Goal: Information Seeking & Learning: Learn about a topic

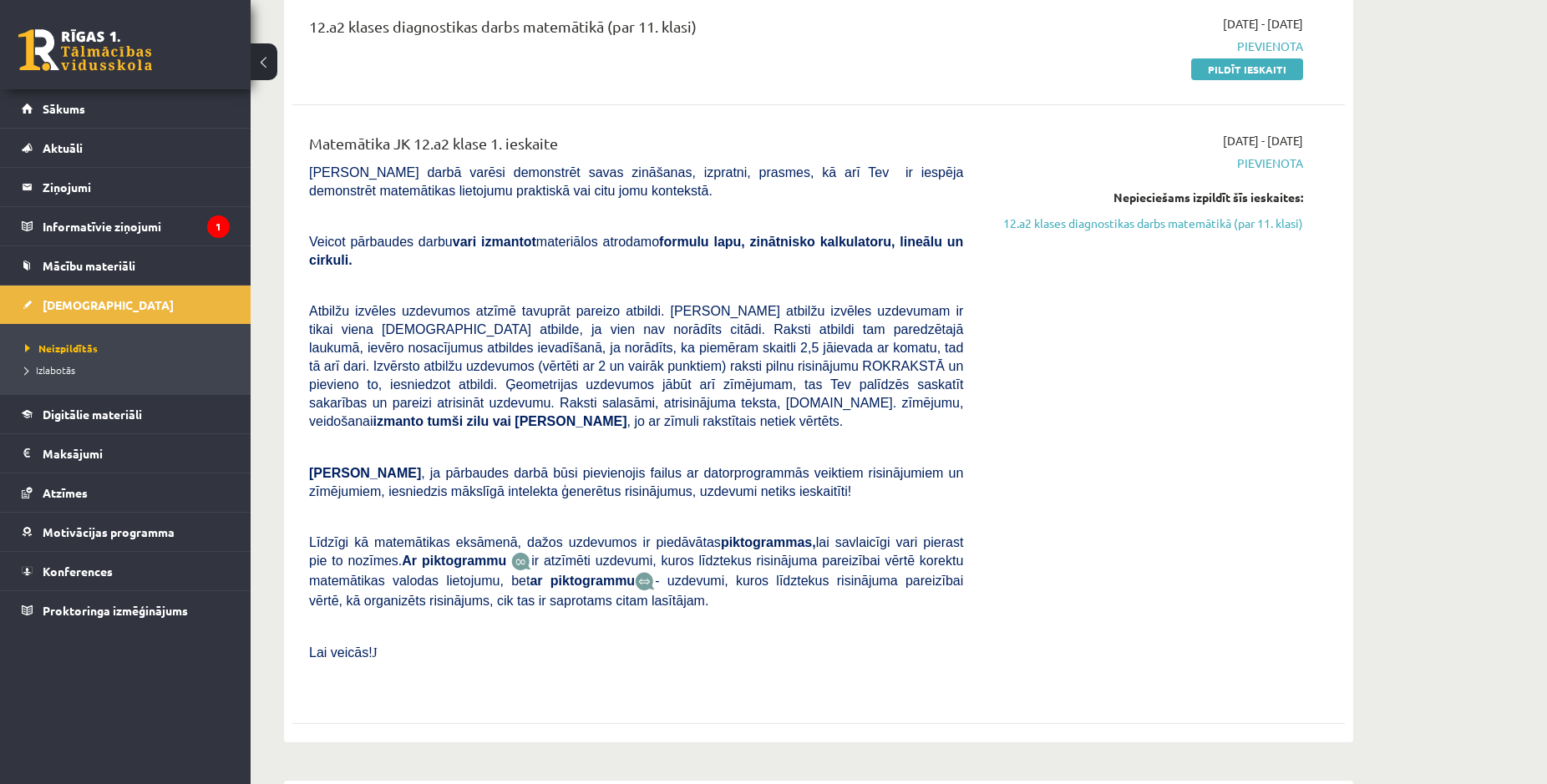
scroll to position [255, 0]
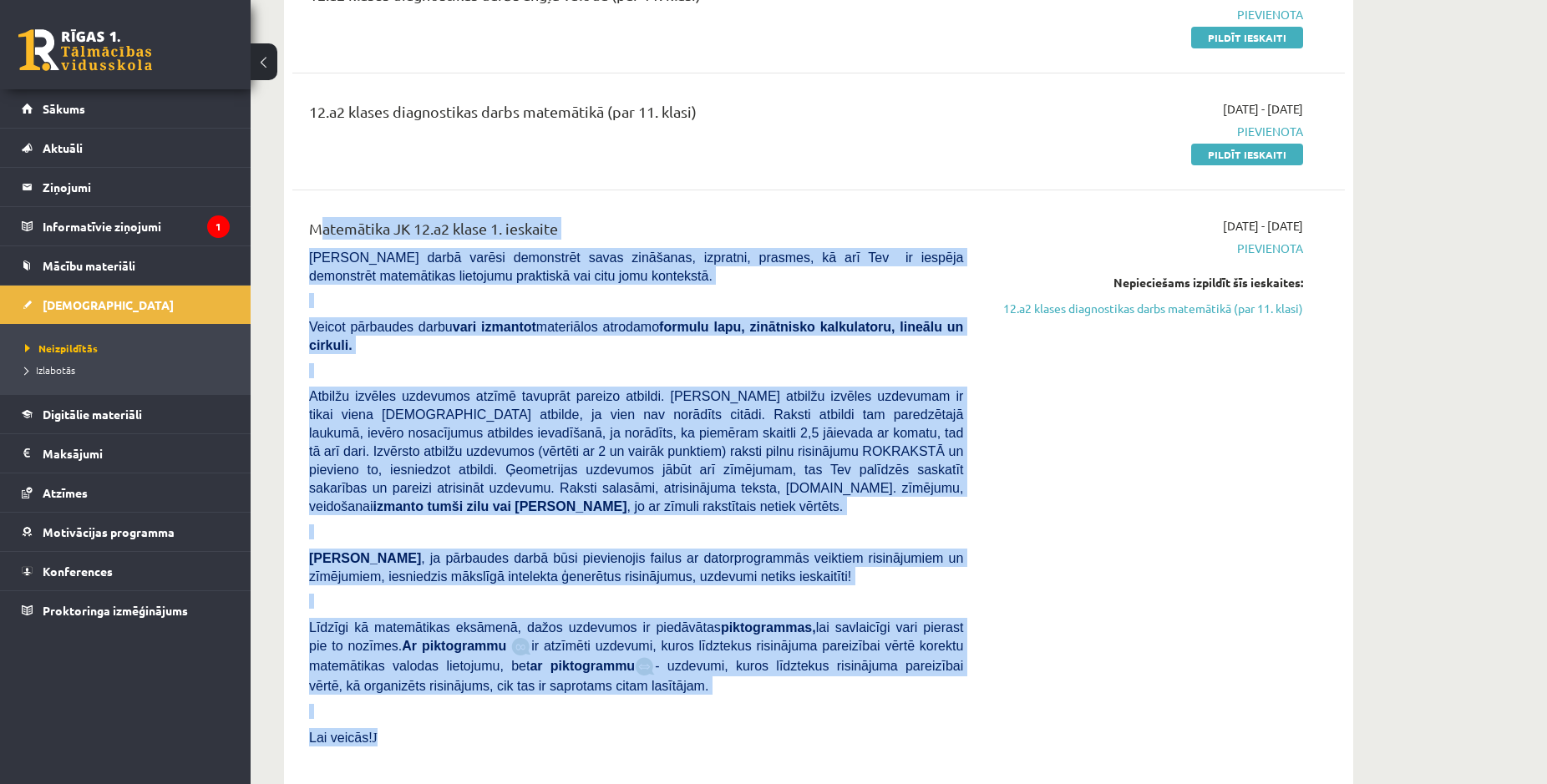
drag, startPoint x: 300, startPoint y: 229, endPoint x: 521, endPoint y: 710, distance: 529.3
click at [521, 710] on div "Matemātika JK 12.a2 klase 1. ieskaite Pārbaudes darbā varēsi demonstrēt savas z…" at bounding box center [636, 500] width 679 height 565
click at [435, 552] on span ", ja pārbaudes darbā būsi pievienojis failus ar datorprogrammās veiktiem risinā…" at bounding box center [636, 567] width 654 height 32
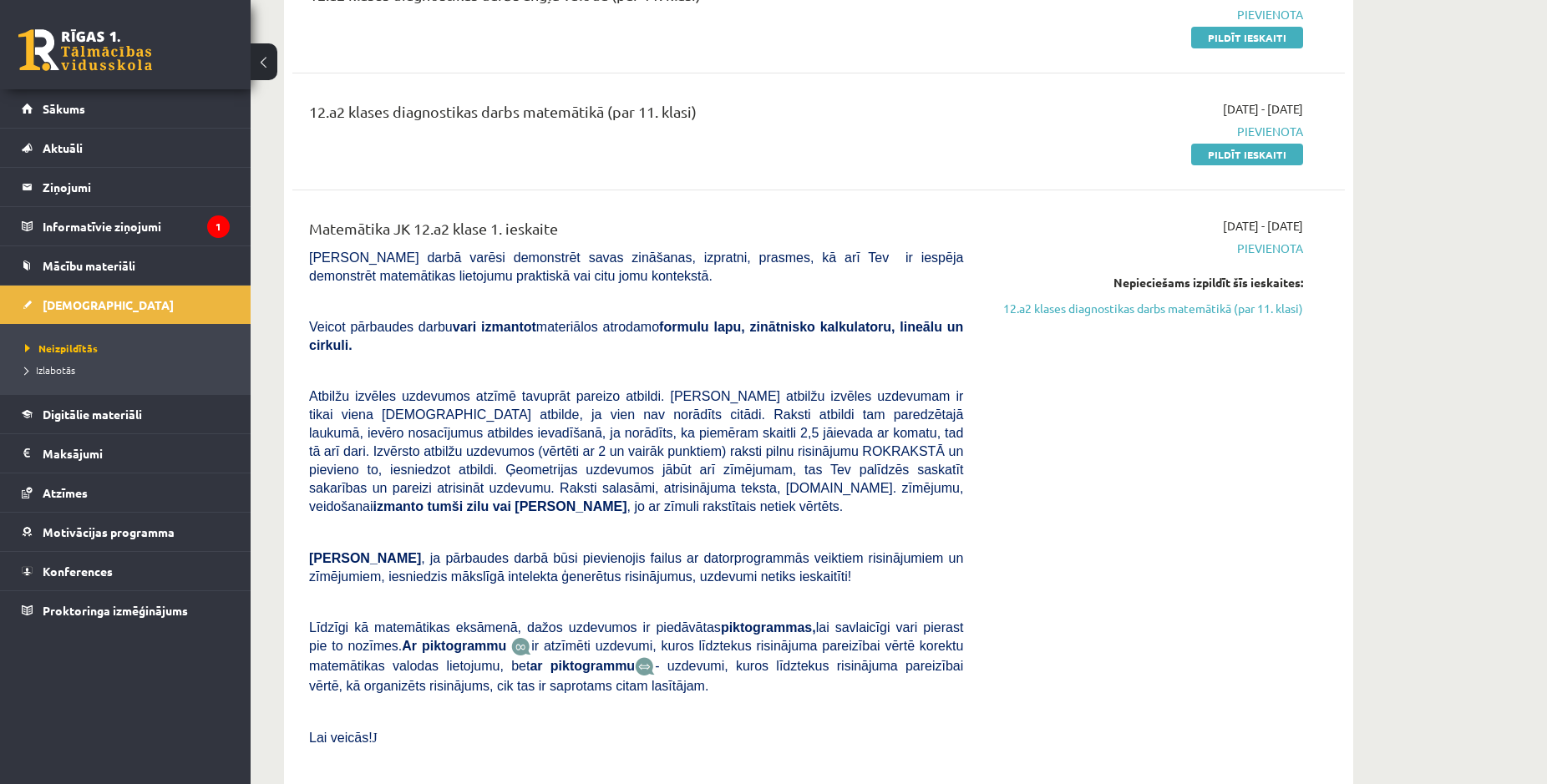
drag, startPoint x: 312, startPoint y: 120, endPoint x: 737, endPoint y: 108, distance: 425.2
click at [737, 108] on div "12.a2 klases diagnostikas darbs matemātikā (par 11. klasi)" at bounding box center [636, 115] width 654 height 31
click at [776, 297] on p at bounding box center [636, 300] width 654 height 15
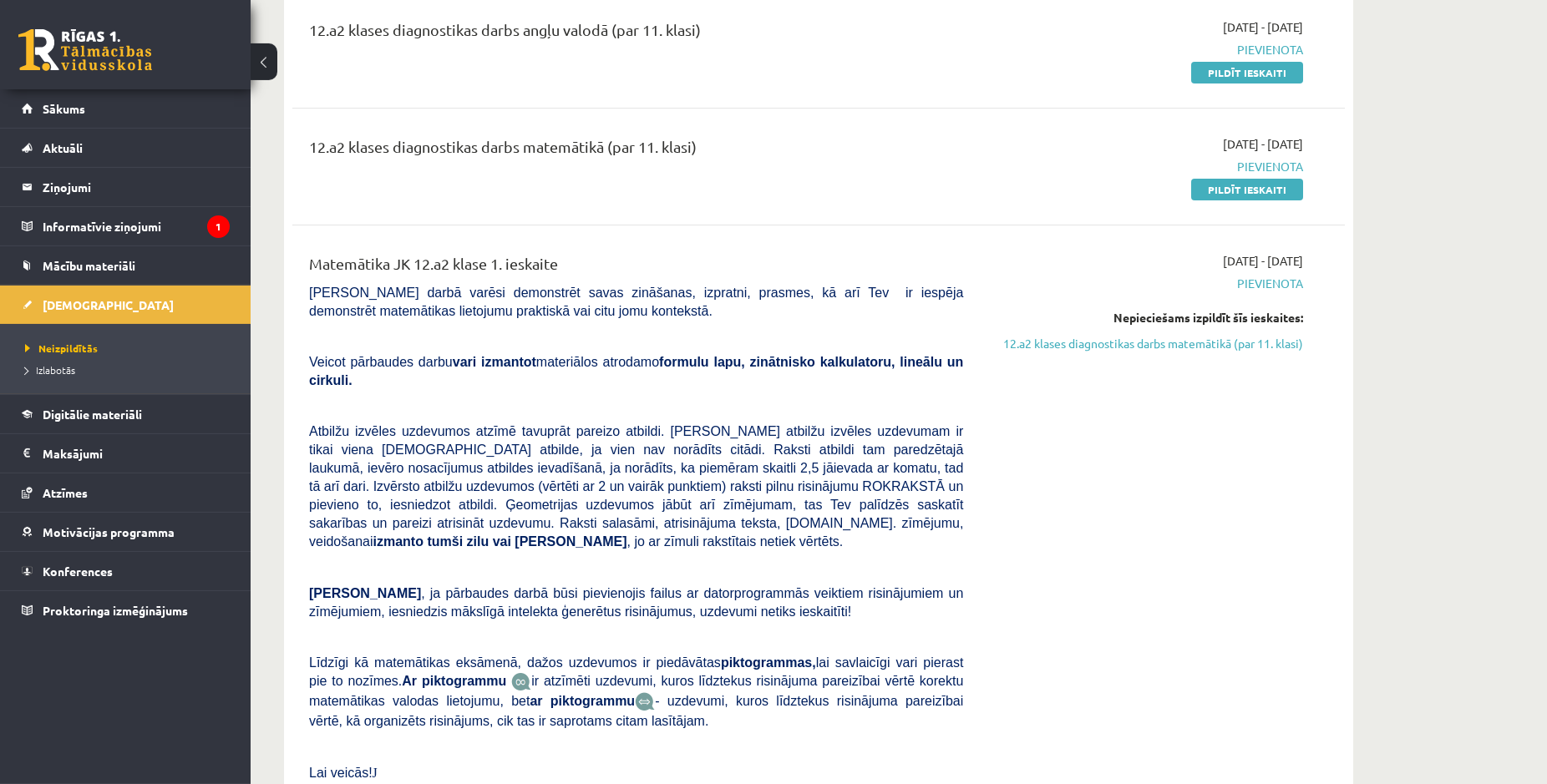
scroll to position [170, 0]
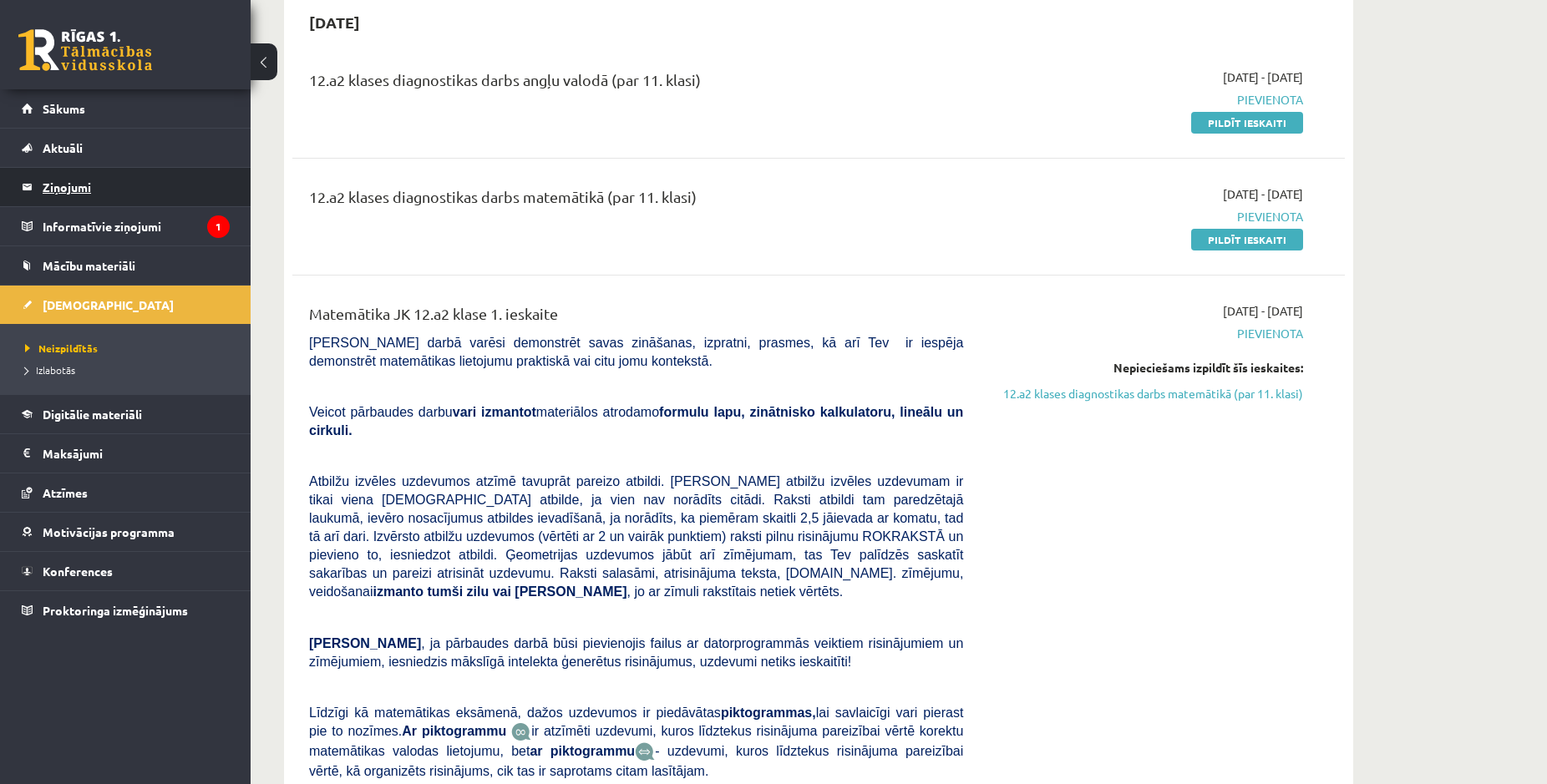
click at [67, 183] on legend "Ziņojumi 0" at bounding box center [136, 187] width 187 height 39
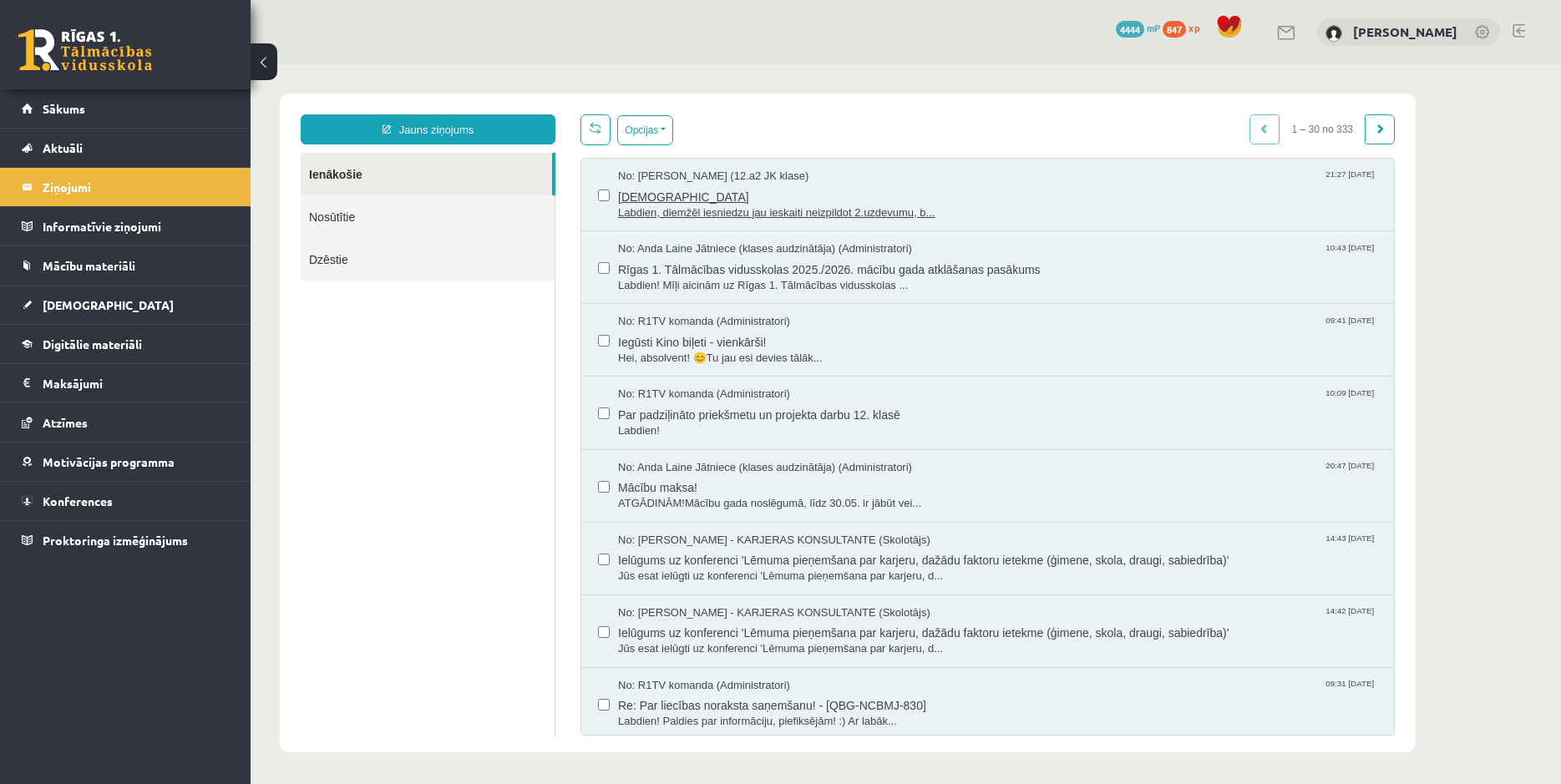
click at [768, 191] on span "ieskaite" at bounding box center [998, 195] width 759 height 21
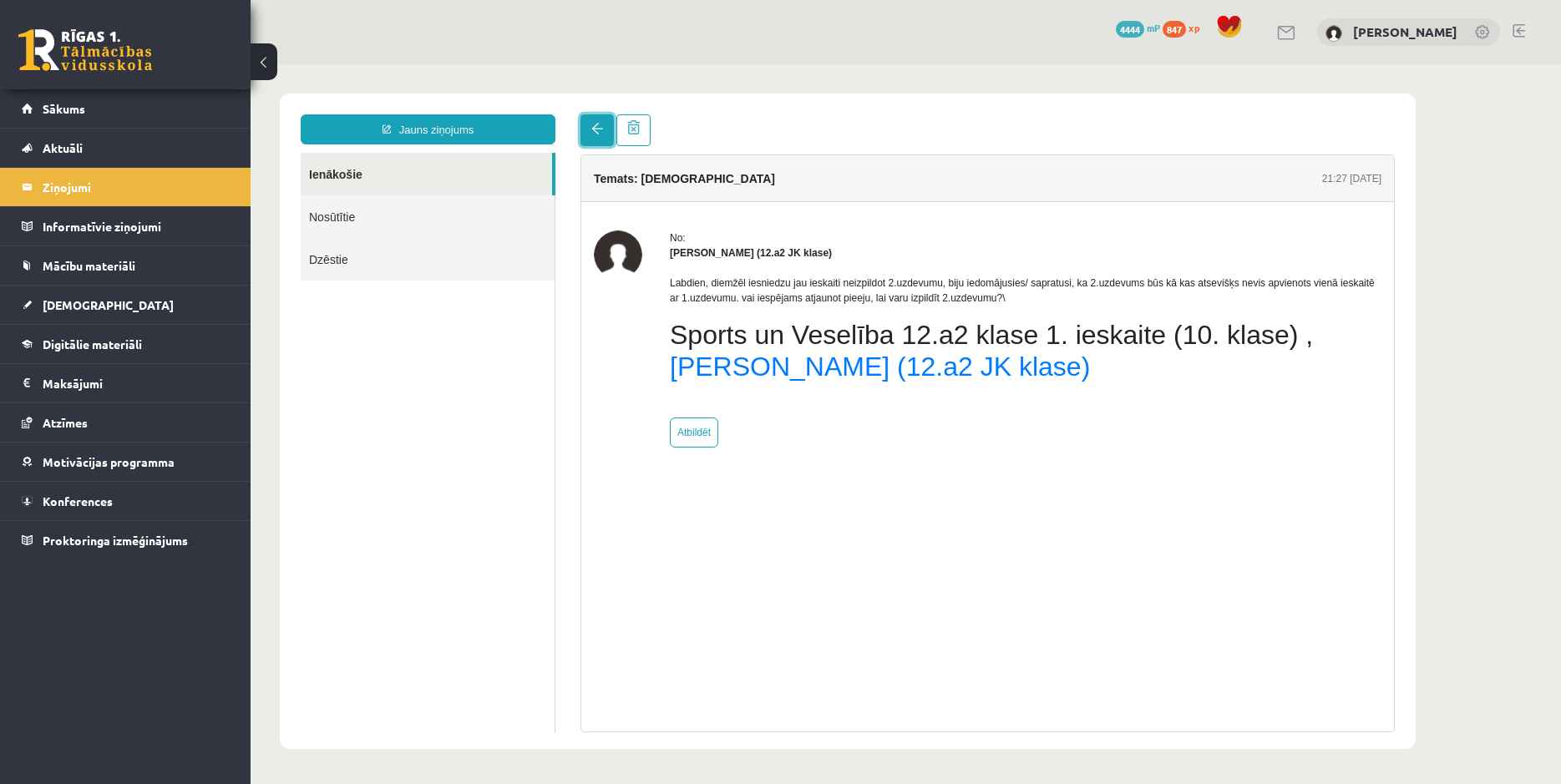
click at [581, 132] on link at bounding box center [597, 130] width 33 height 32
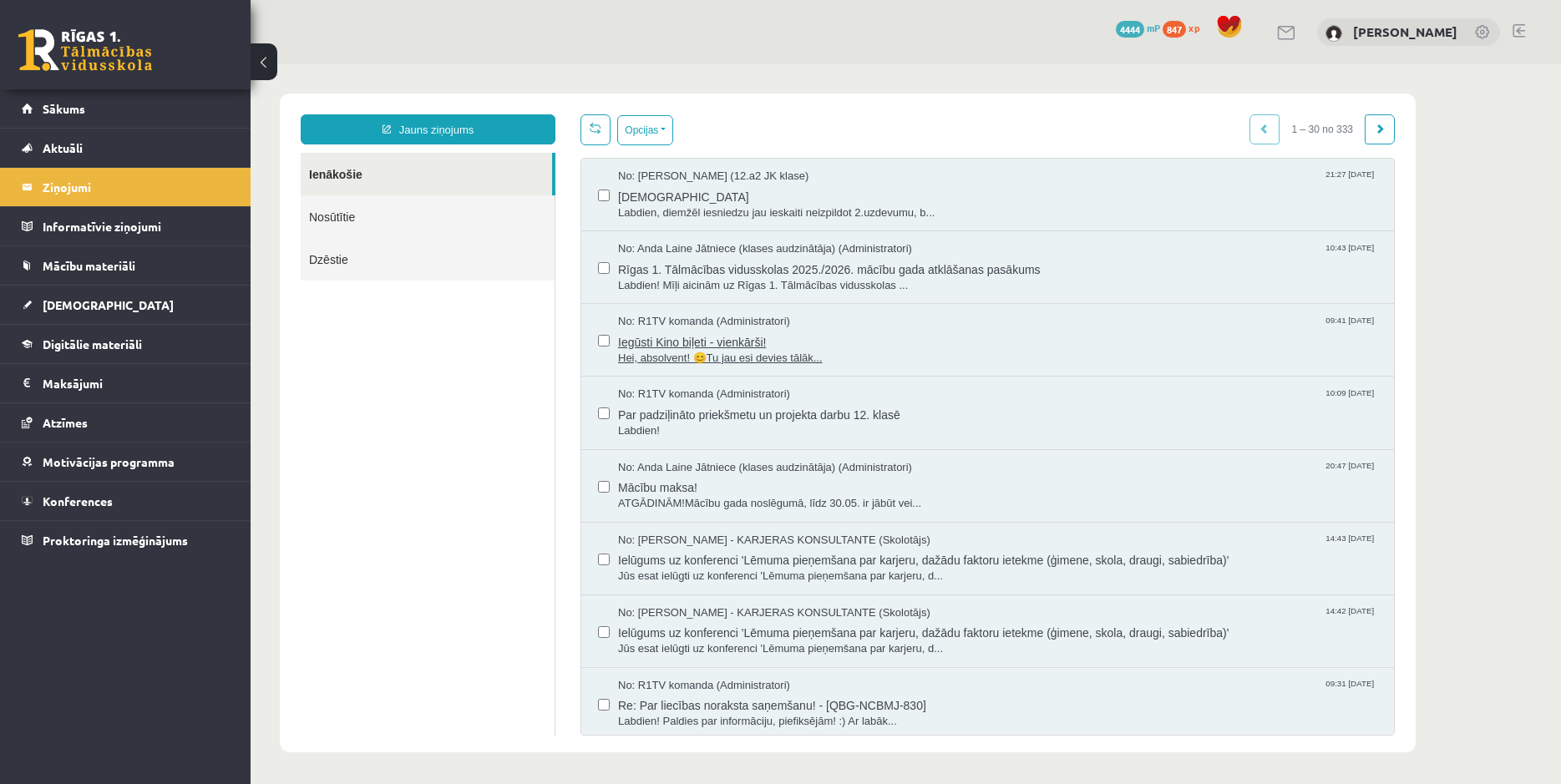
click at [742, 362] on span "Hei, absolvent! 😊Tu jau esi devies tālāk..." at bounding box center [998, 359] width 759 height 16
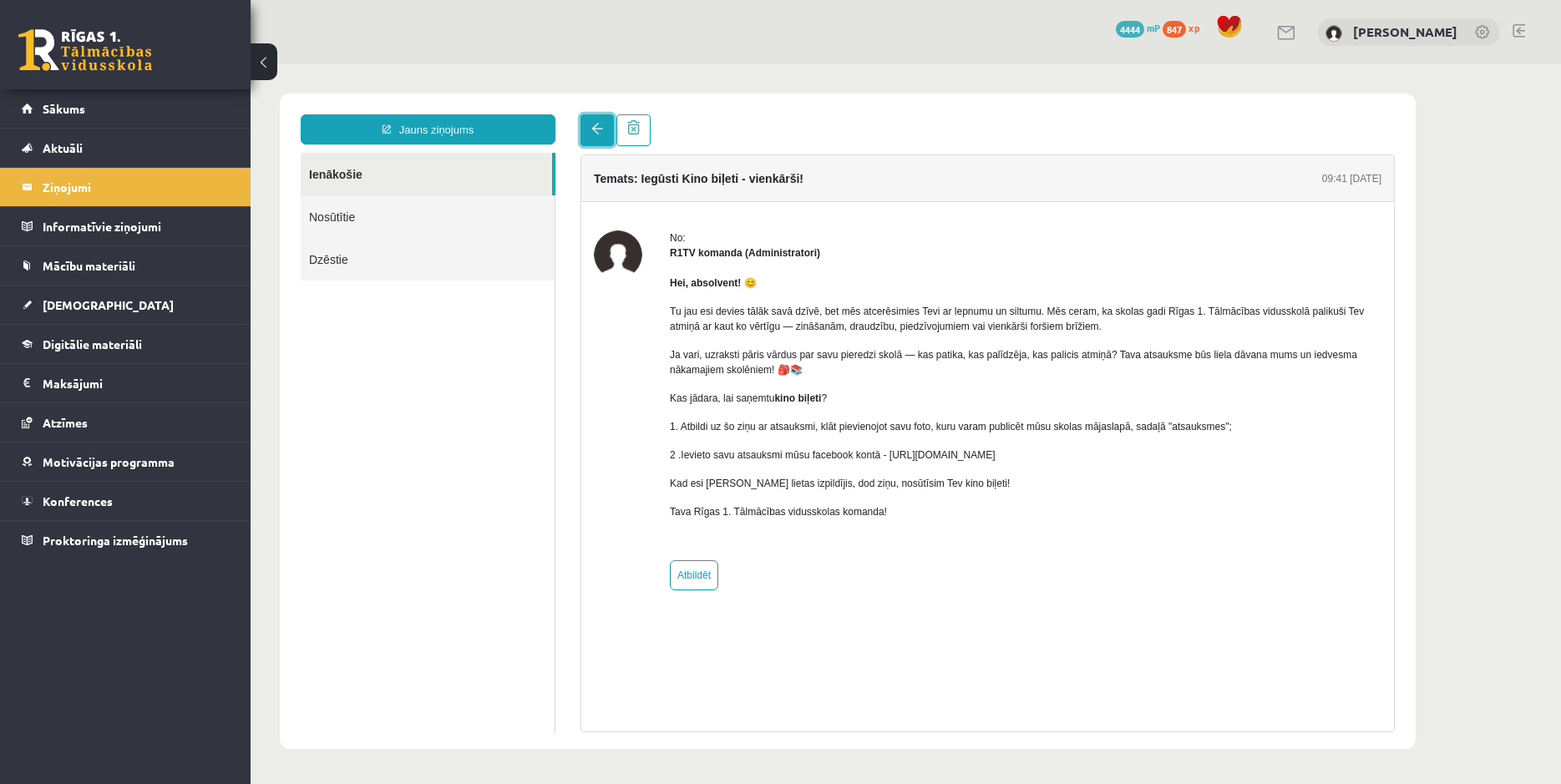
click at [600, 131] on span at bounding box center [596, 128] width 11 height 11
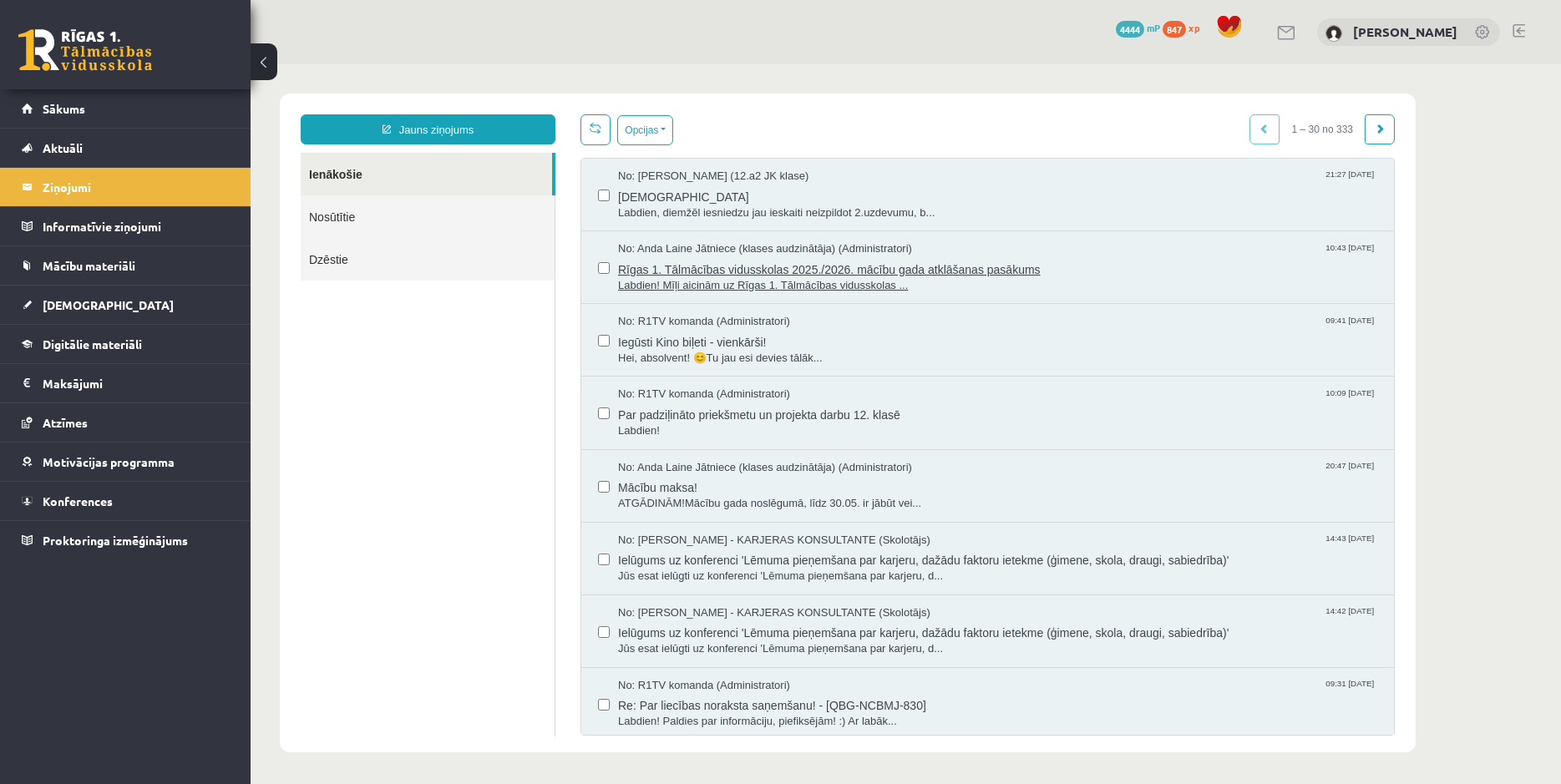
click at [710, 274] on span "Rīgas 1. Tālmācības vidusskolas 2025./2026. mācību gada atklāšanas pasākums" at bounding box center [998, 267] width 759 height 21
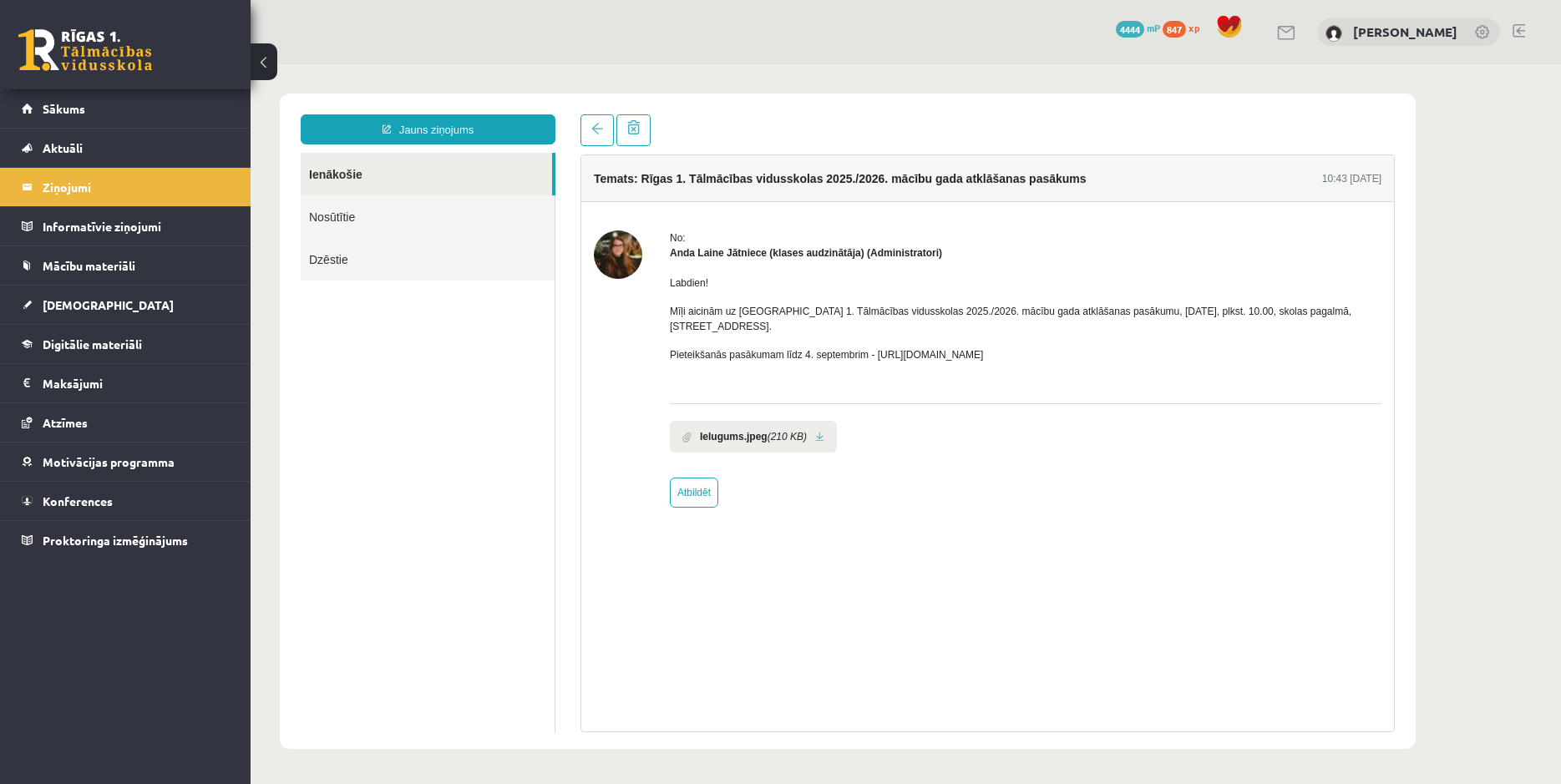
click at [816, 431] on link at bounding box center [820, 437] width 9 height 11
click at [604, 139] on link at bounding box center [597, 130] width 33 height 32
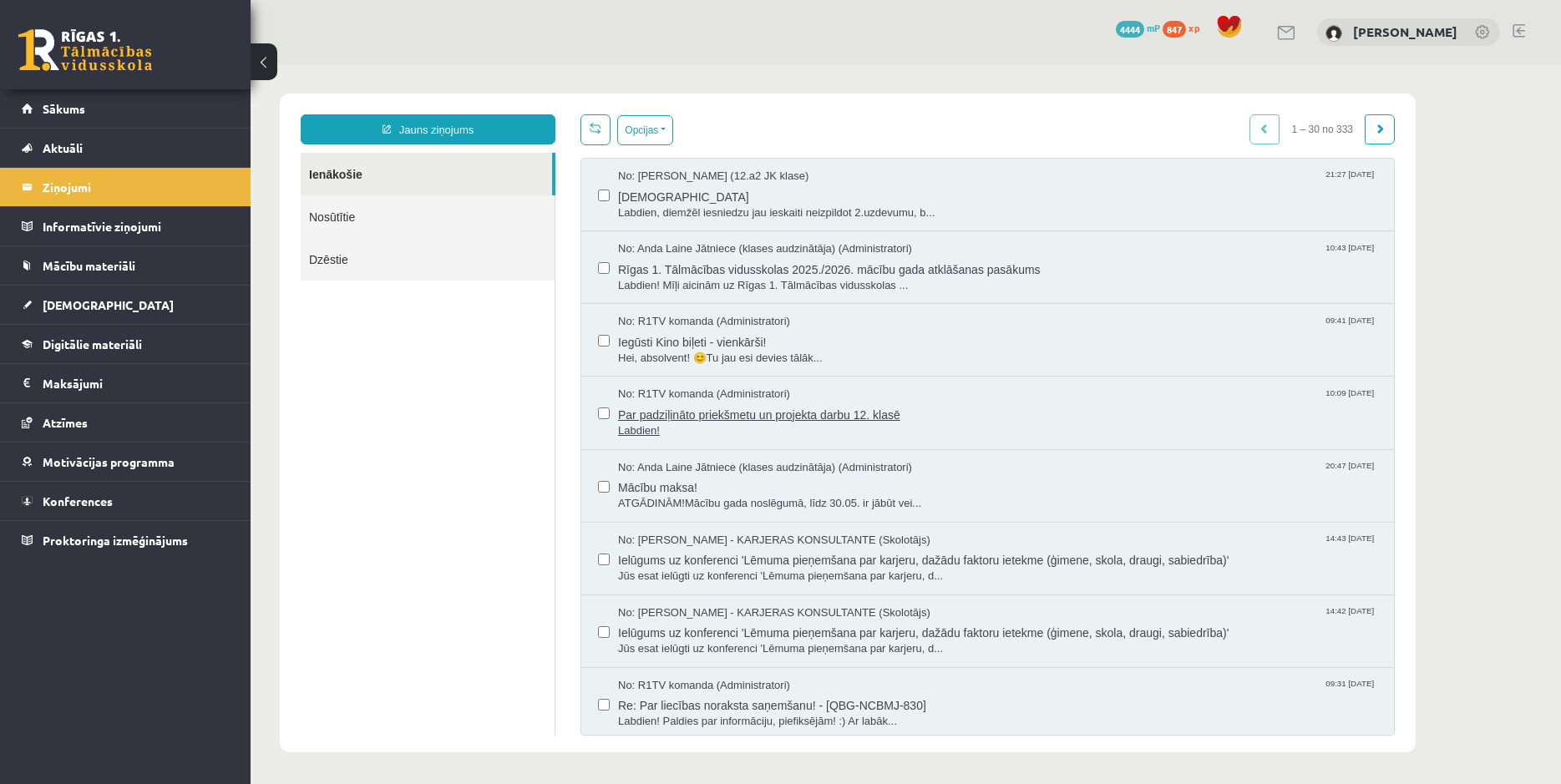
click at [748, 427] on span "Labdien!" at bounding box center [998, 431] width 759 height 16
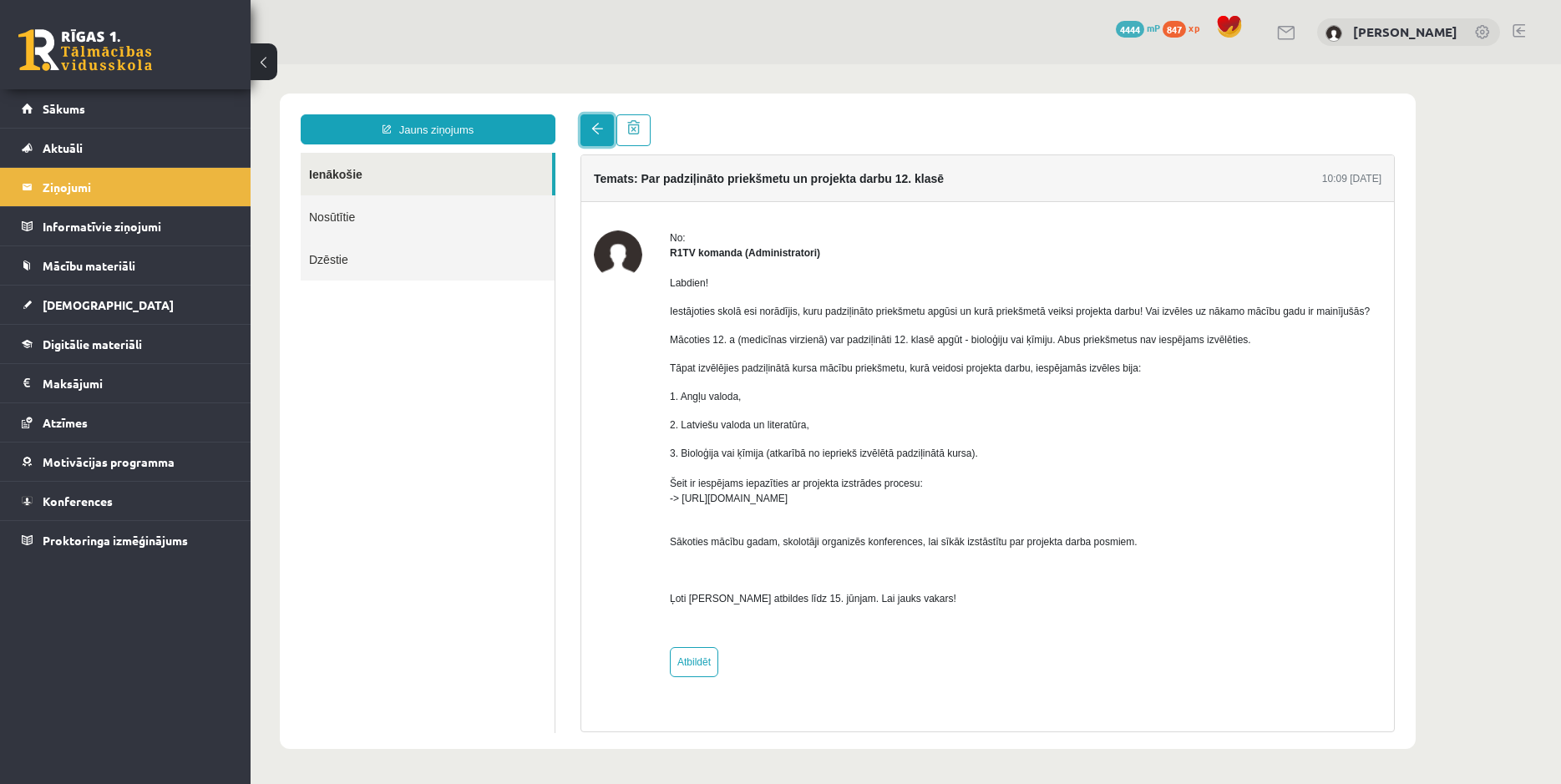
click at [591, 120] on link at bounding box center [597, 130] width 33 height 32
click at [60, 108] on span "Sākums" at bounding box center [64, 108] width 43 height 15
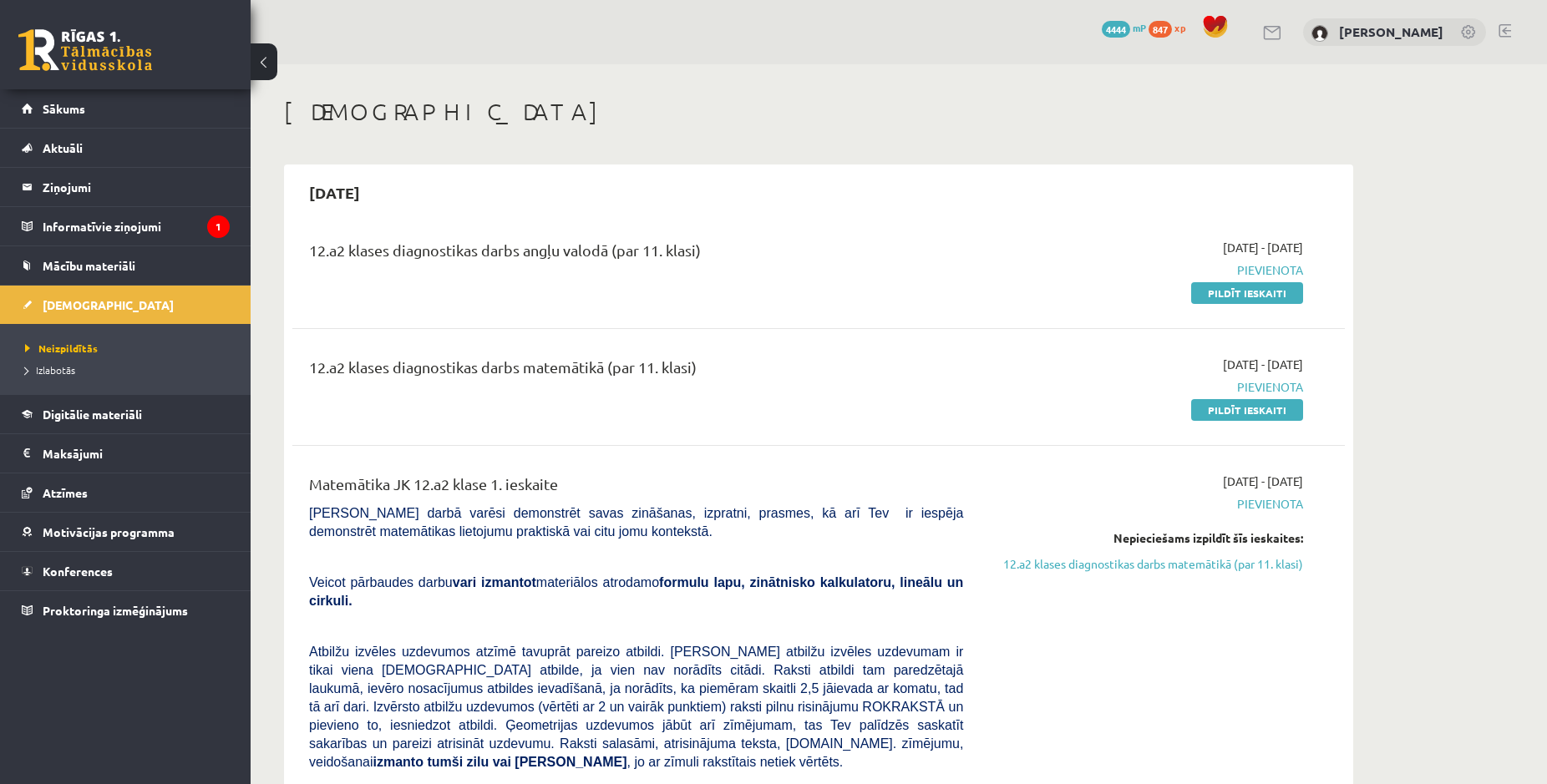
scroll to position [339, 0]
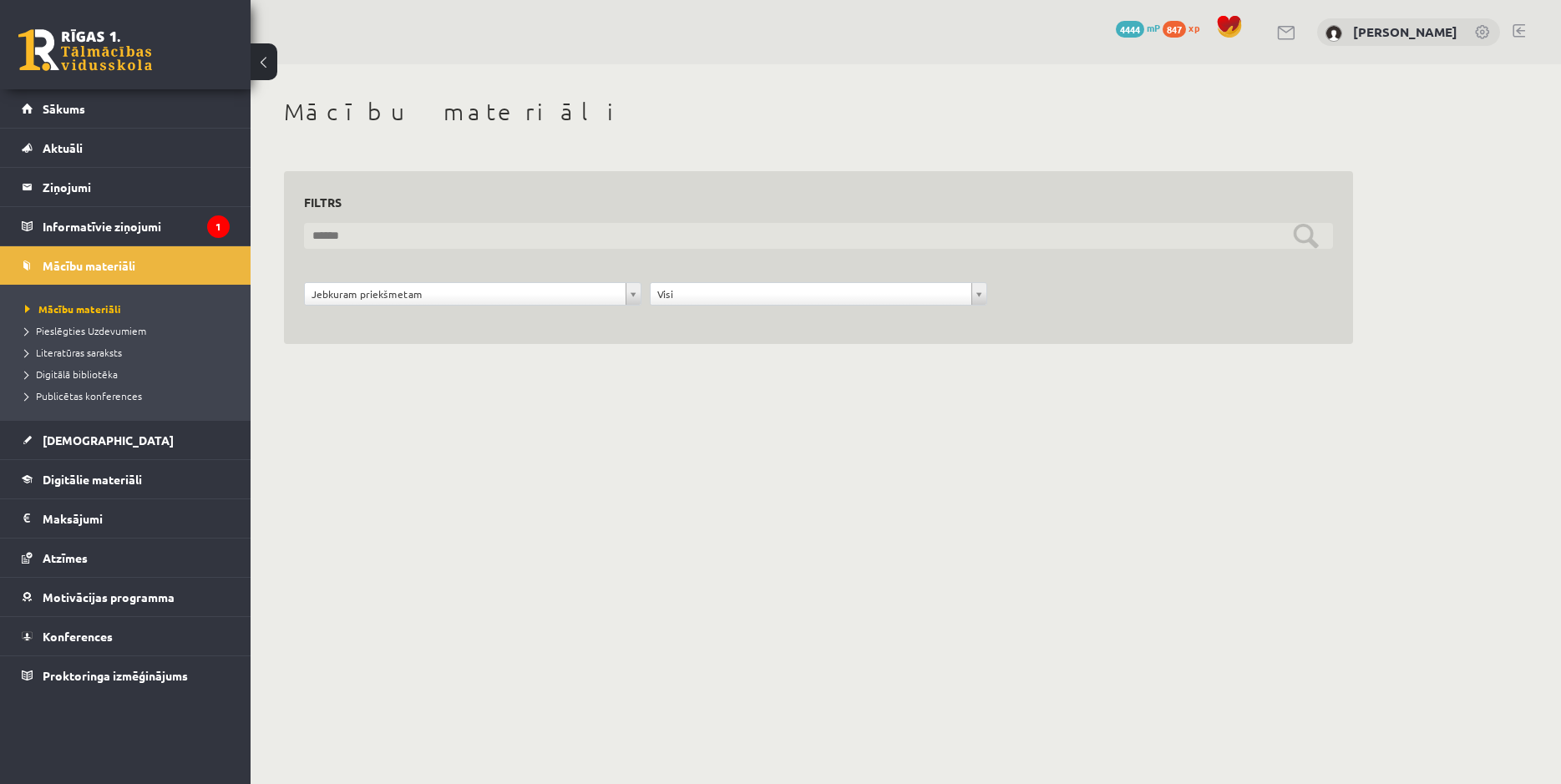
click at [412, 241] on input "text" at bounding box center [818, 236] width 1029 height 26
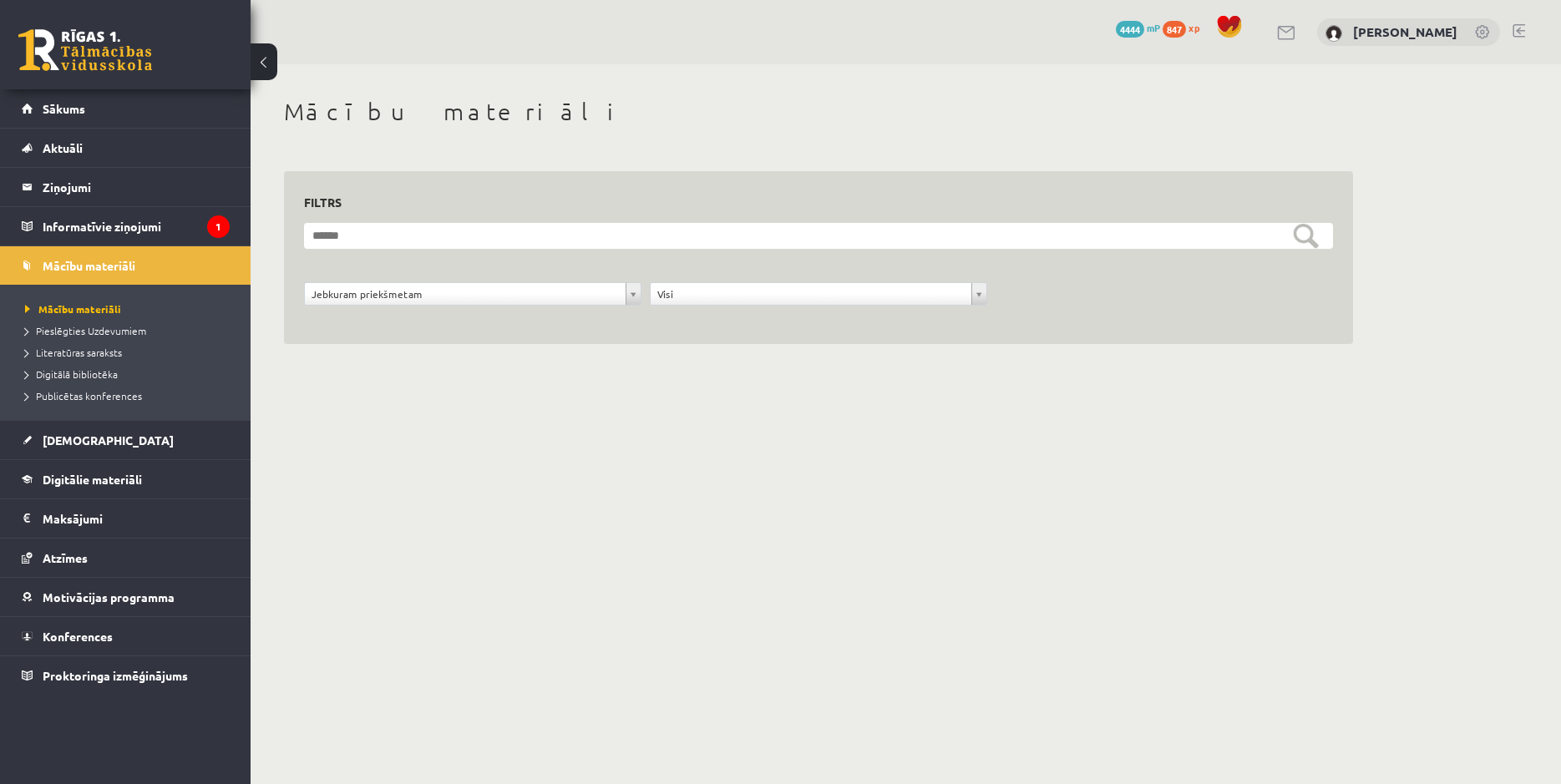
click at [400, 289] on body "0 Dāvanas 4444 mP 847 xp Jekaterina Eliza Šatrovska Sākums Aktuāli Kā mācīties …" at bounding box center [780, 392] width 1561 height 784
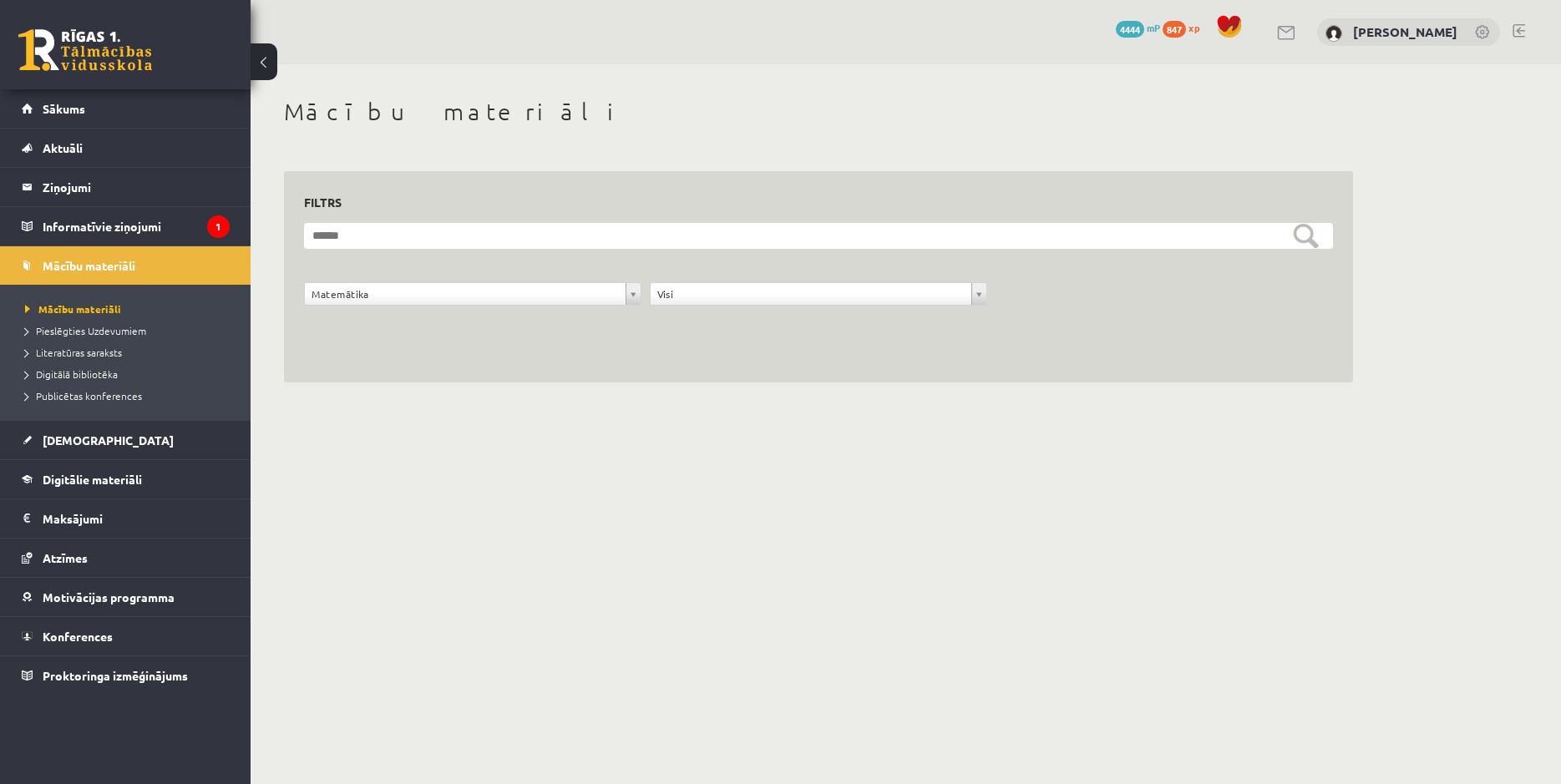
click at [640, 260] on form "**********" at bounding box center [818, 273] width 1029 height 101
click at [611, 252] on form "**********" at bounding box center [818, 273] width 1029 height 101
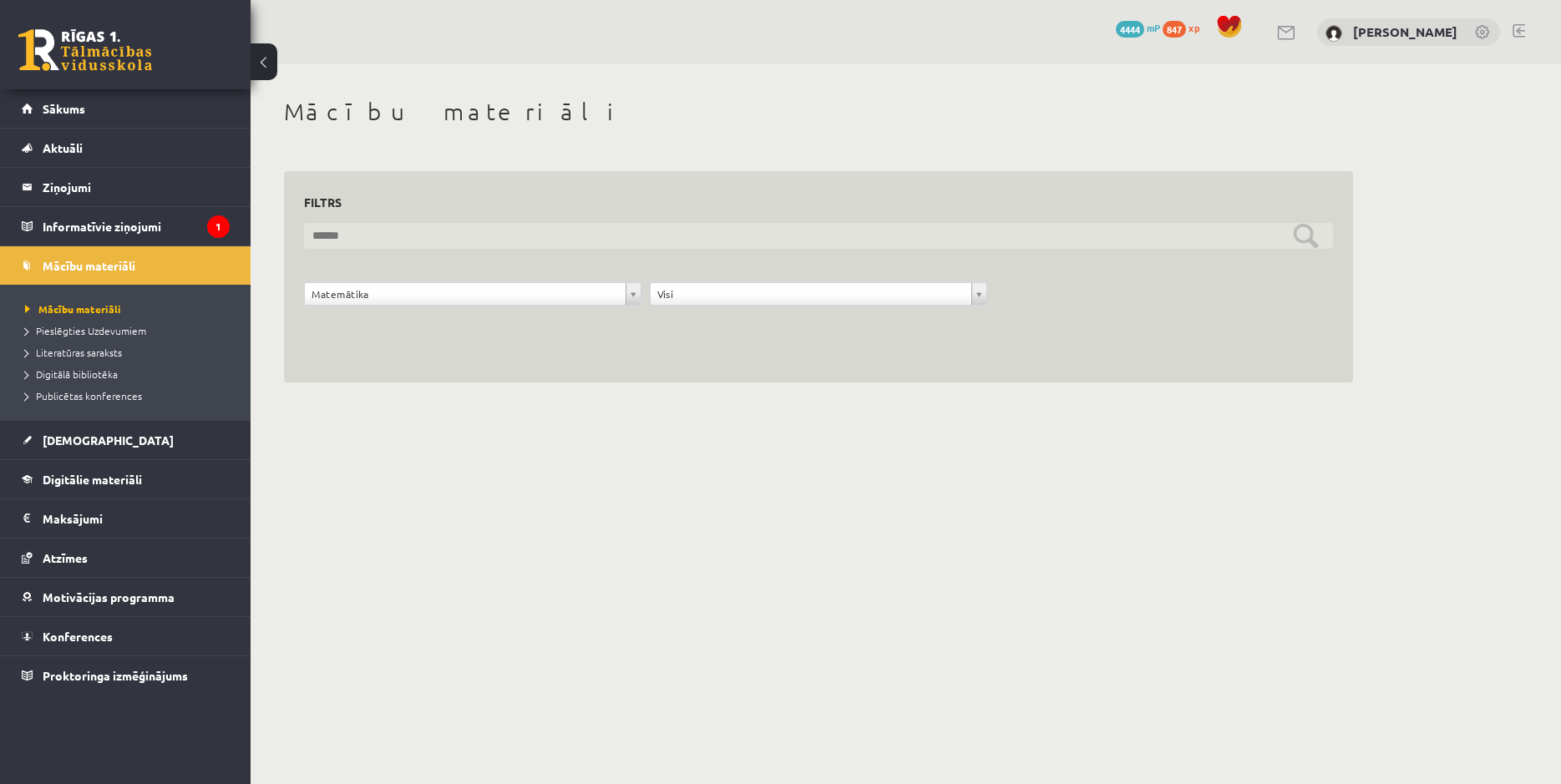
click at [582, 241] on input "text" at bounding box center [818, 236] width 1029 height 26
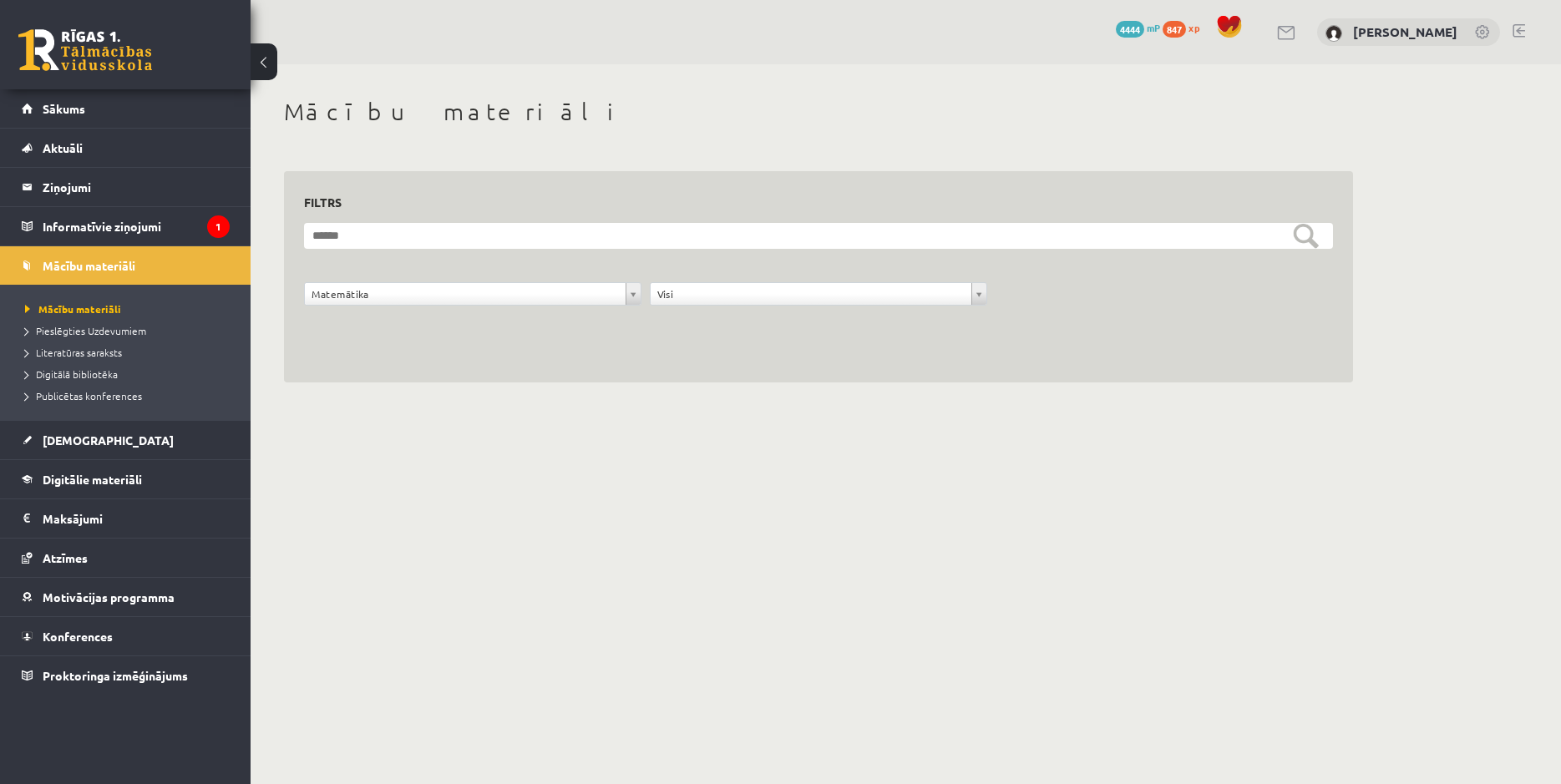
click at [672, 281] on form "**********" at bounding box center [818, 273] width 1029 height 101
click at [698, 290] on body "0 Dāvanas 4444 mP 847 xp Jekaterina Eliza Šatrovska Sākums Aktuāli Kā mācīties …" at bounding box center [780, 392] width 1561 height 784
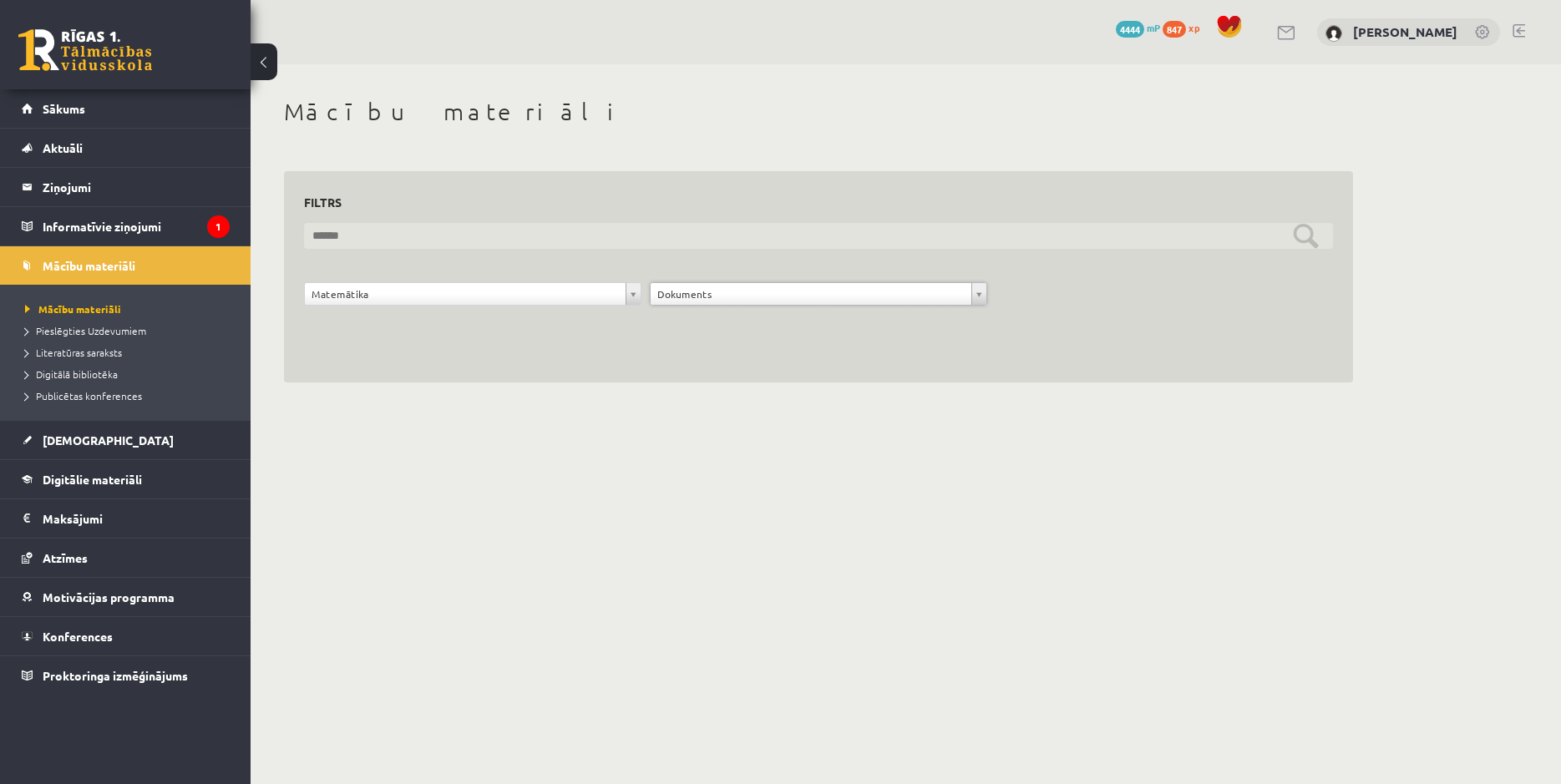
click at [588, 246] on input "text" at bounding box center [818, 236] width 1029 height 26
click at [453, 233] on input "text" at bounding box center [818, 236] width 1029 height 26
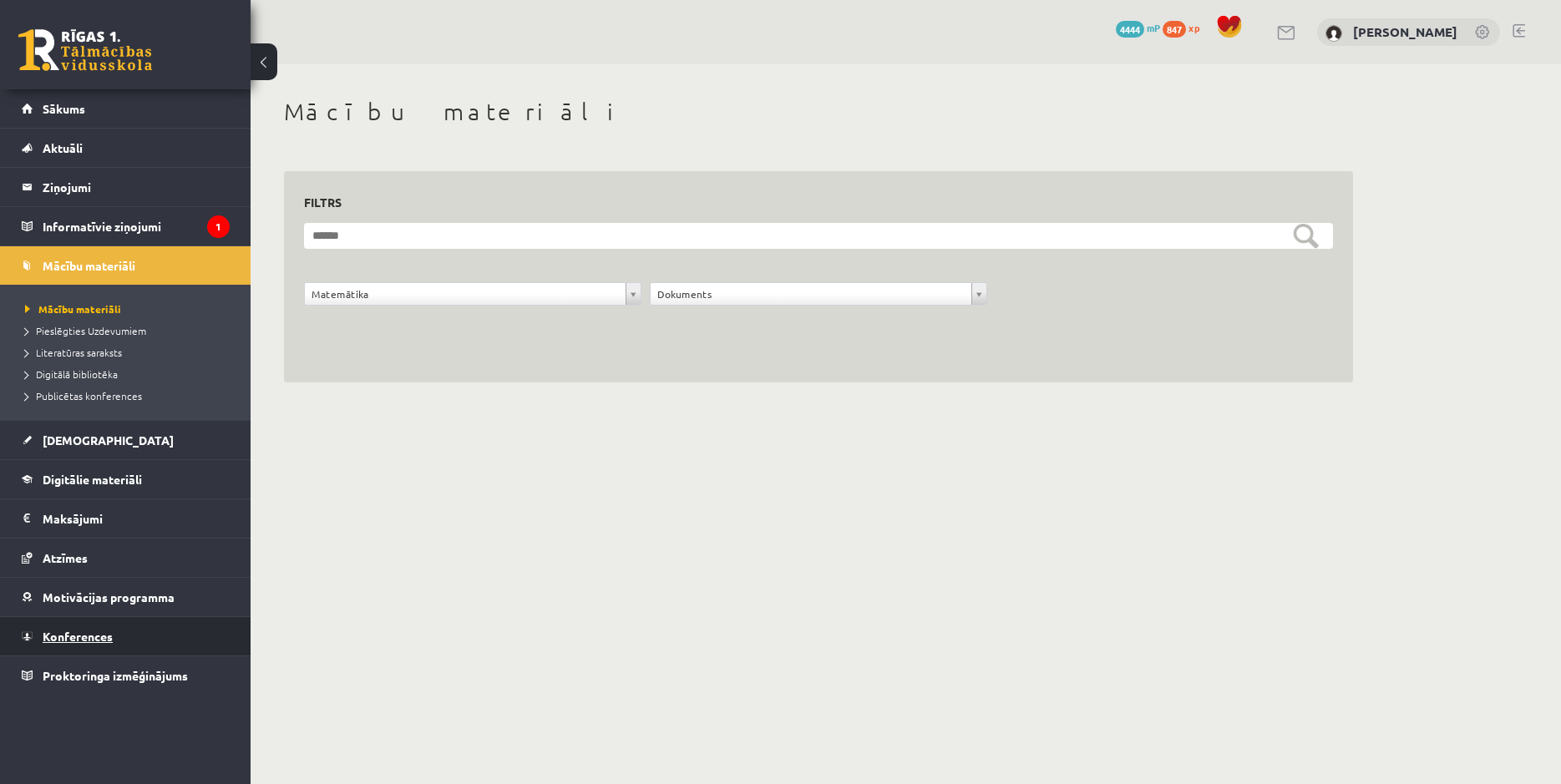
click at [91, 636] on span "Konferences" at bounding box center [78, 636] width 70 height 15
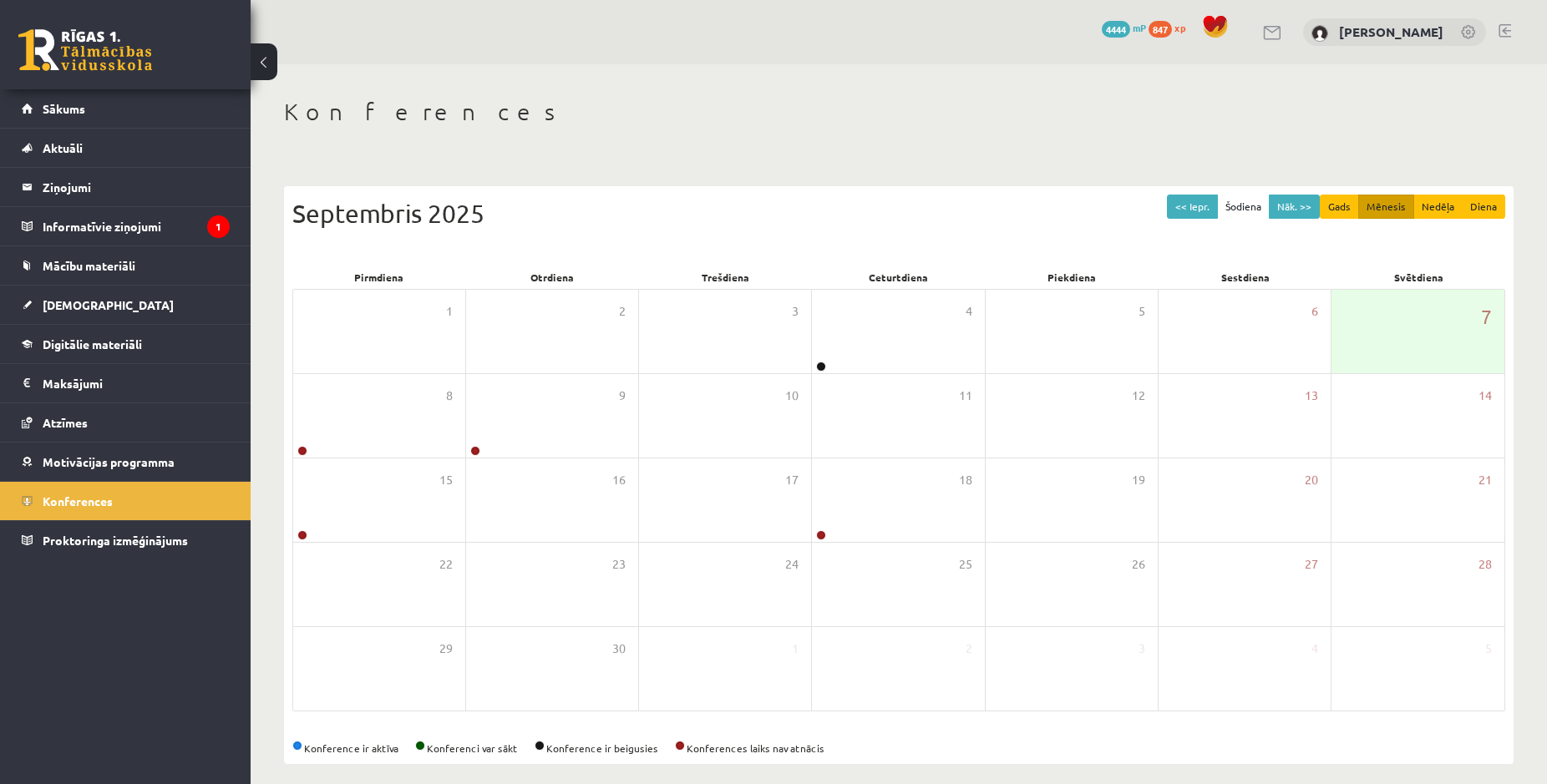
click at [581, 203] on div "Septembris 2025" at bounding box center [898, 213] width 1213 height 38
click at [406, 499] on div "15" at bounding box center [379, 500] width 172 height 83
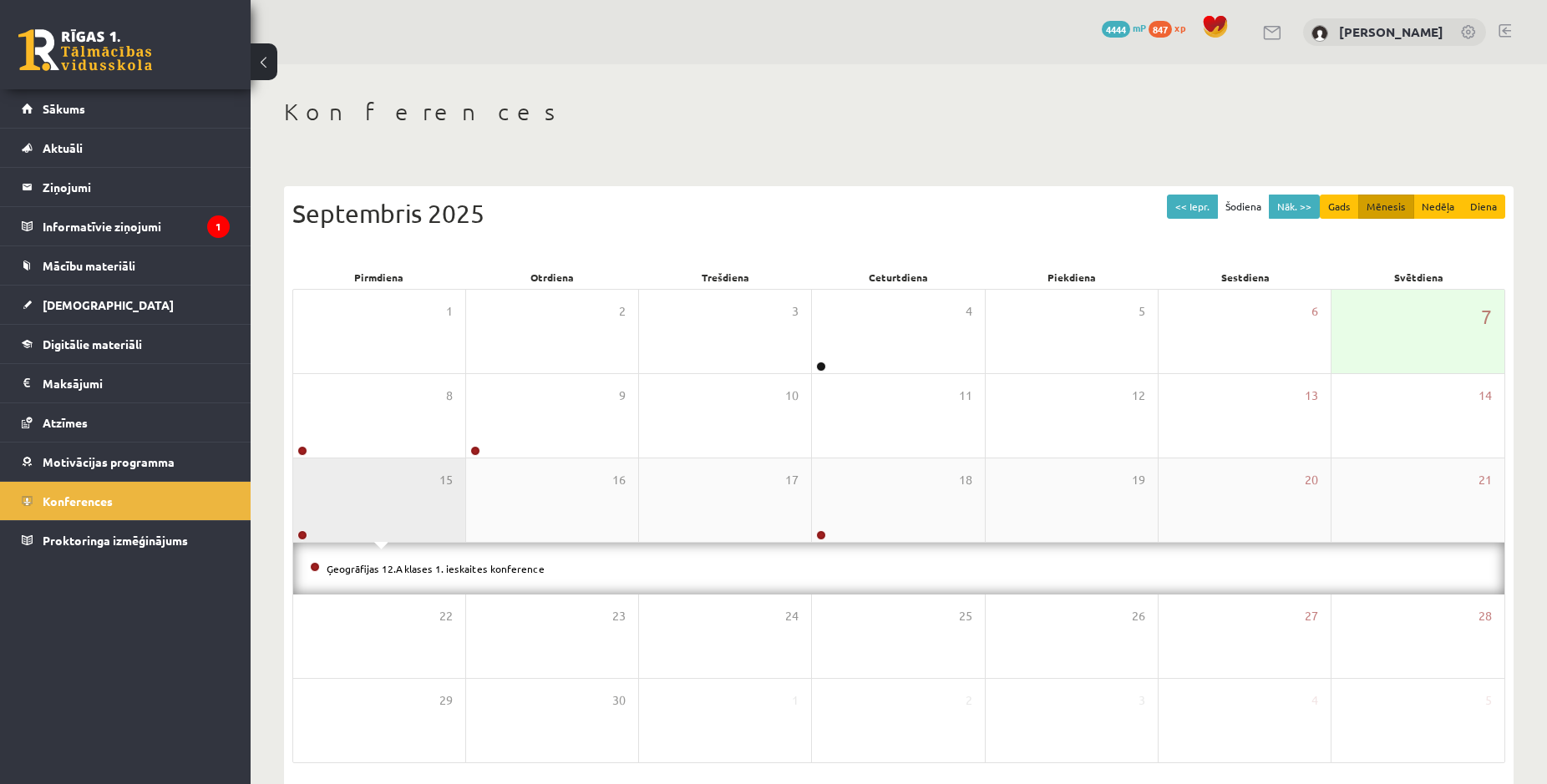
drag, startPoint x: 315, startPoint y: 538, endPoint x: 323, endPoint y: 534, distance: 8.9
click at [317, 538] on div "15" at bounding box center [379, 500] width 172 height 83
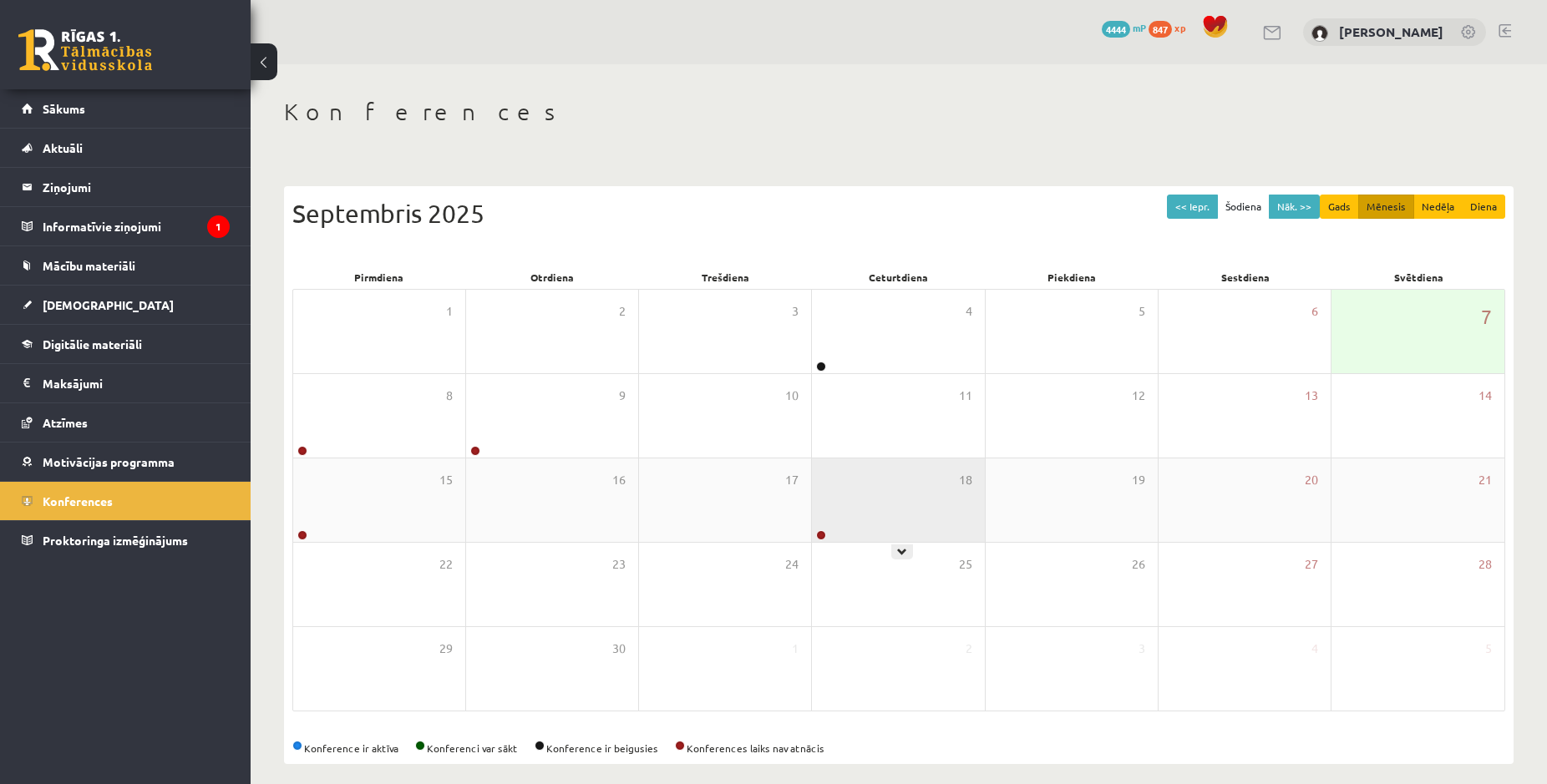
click at [834, 517] on div "18" at bounding box center [898, 500] width 172 height 83
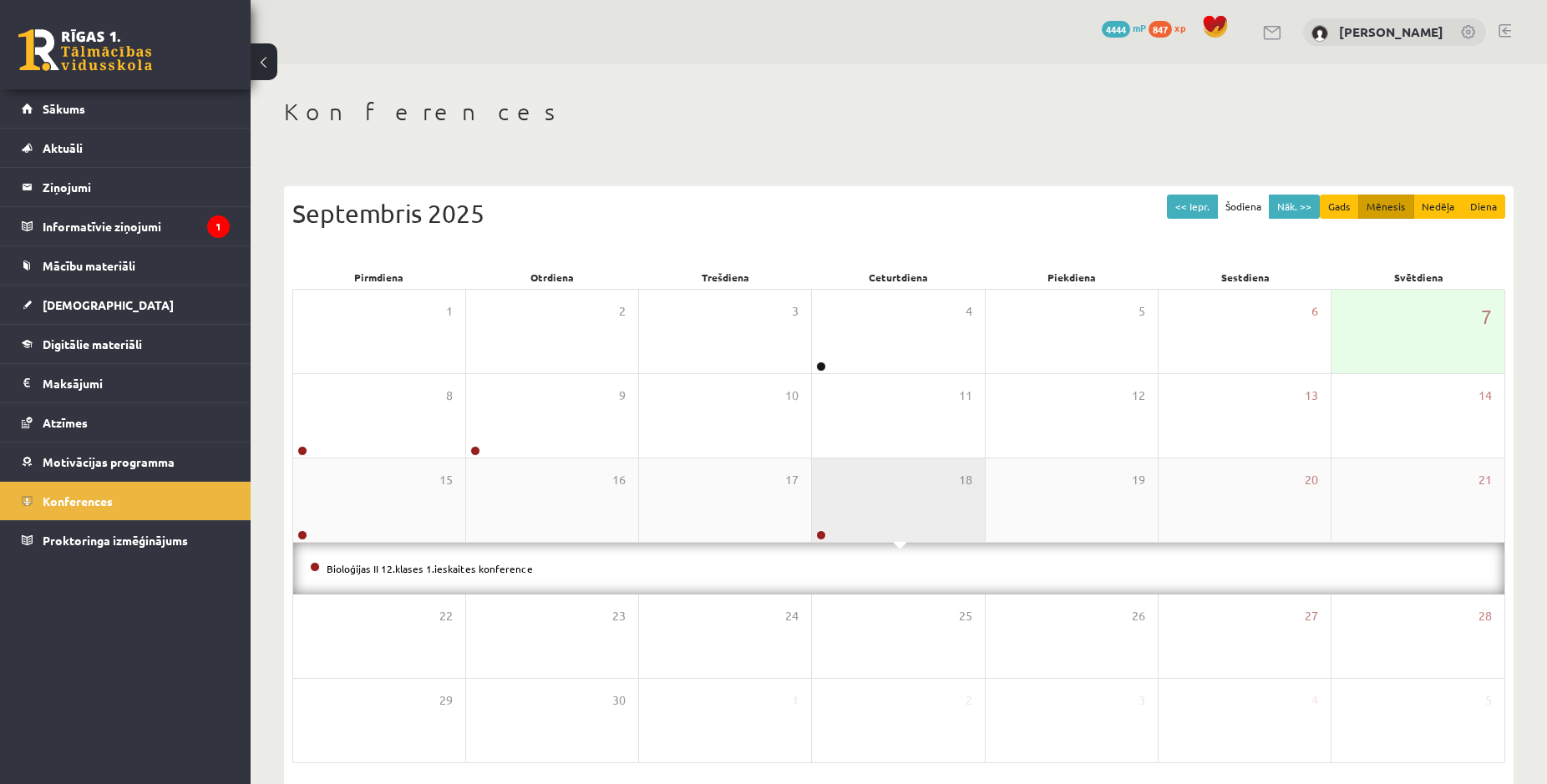
click at [834, 517] on div "18" at bounding box center [898, 500] width 172 height 83
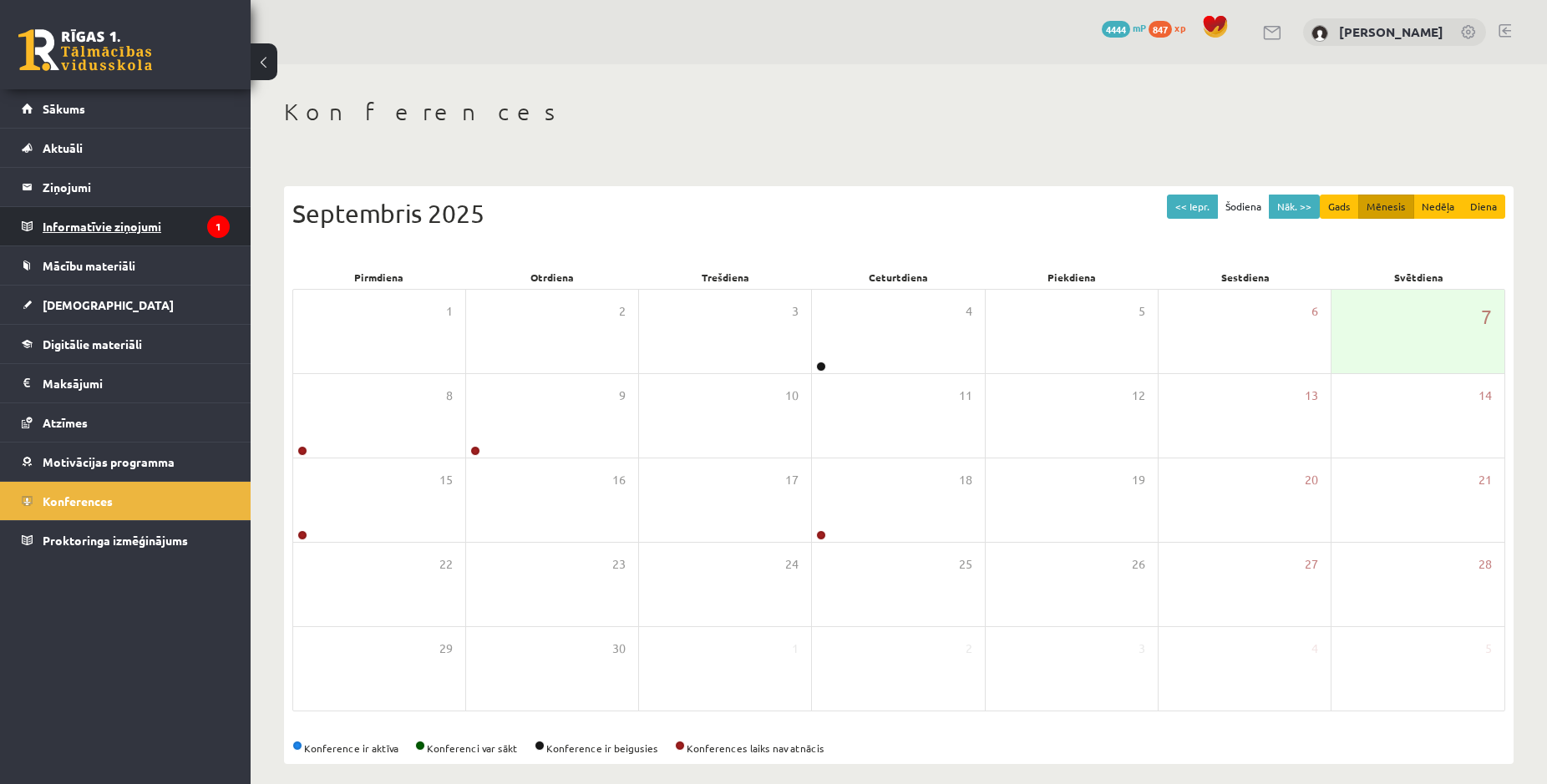
click at [116, 233] on legend "Informatīvie ziņojumi 1" at bounding box center [136, 226] width 187 height 39
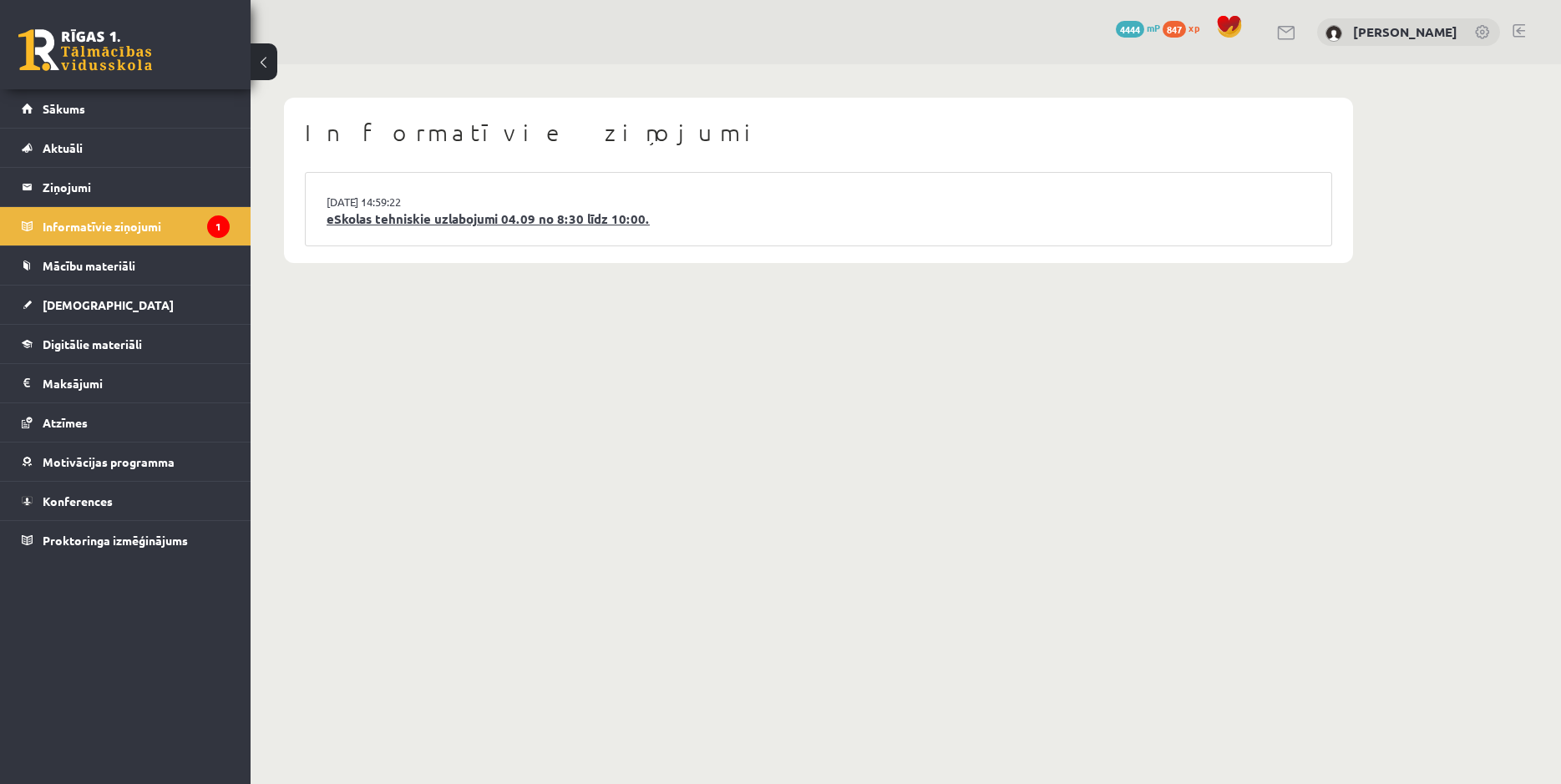
click at [450, 225] on link "eSkolas tehniskie uzlabojumi 04.09 no 8:30 līdz 10:00." at bounding box center [818, 219] width 984 height 19
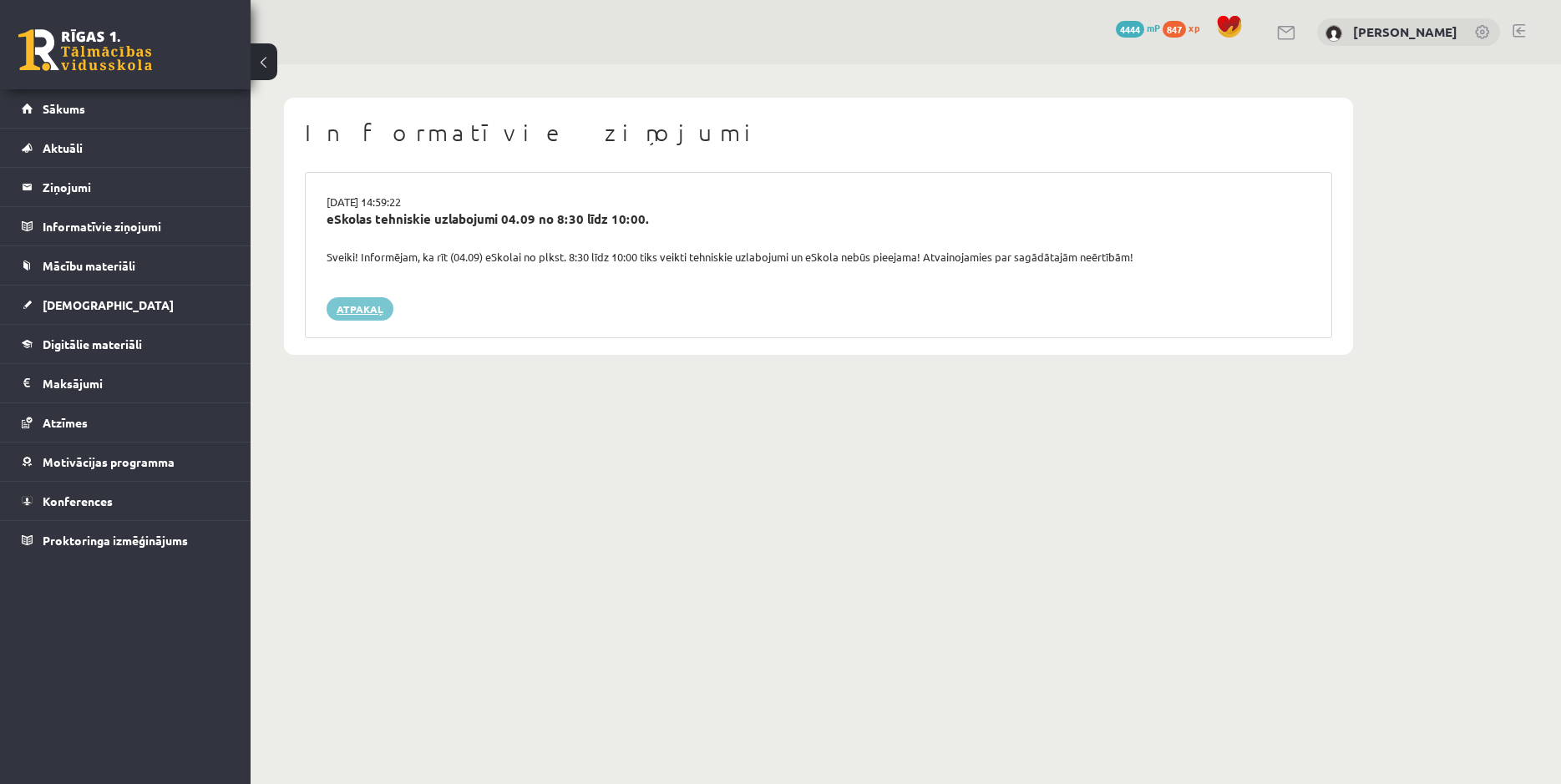
click at [367, 297] on link "Atpakaļ" at bounding box center [360, 309] width 67 height 24
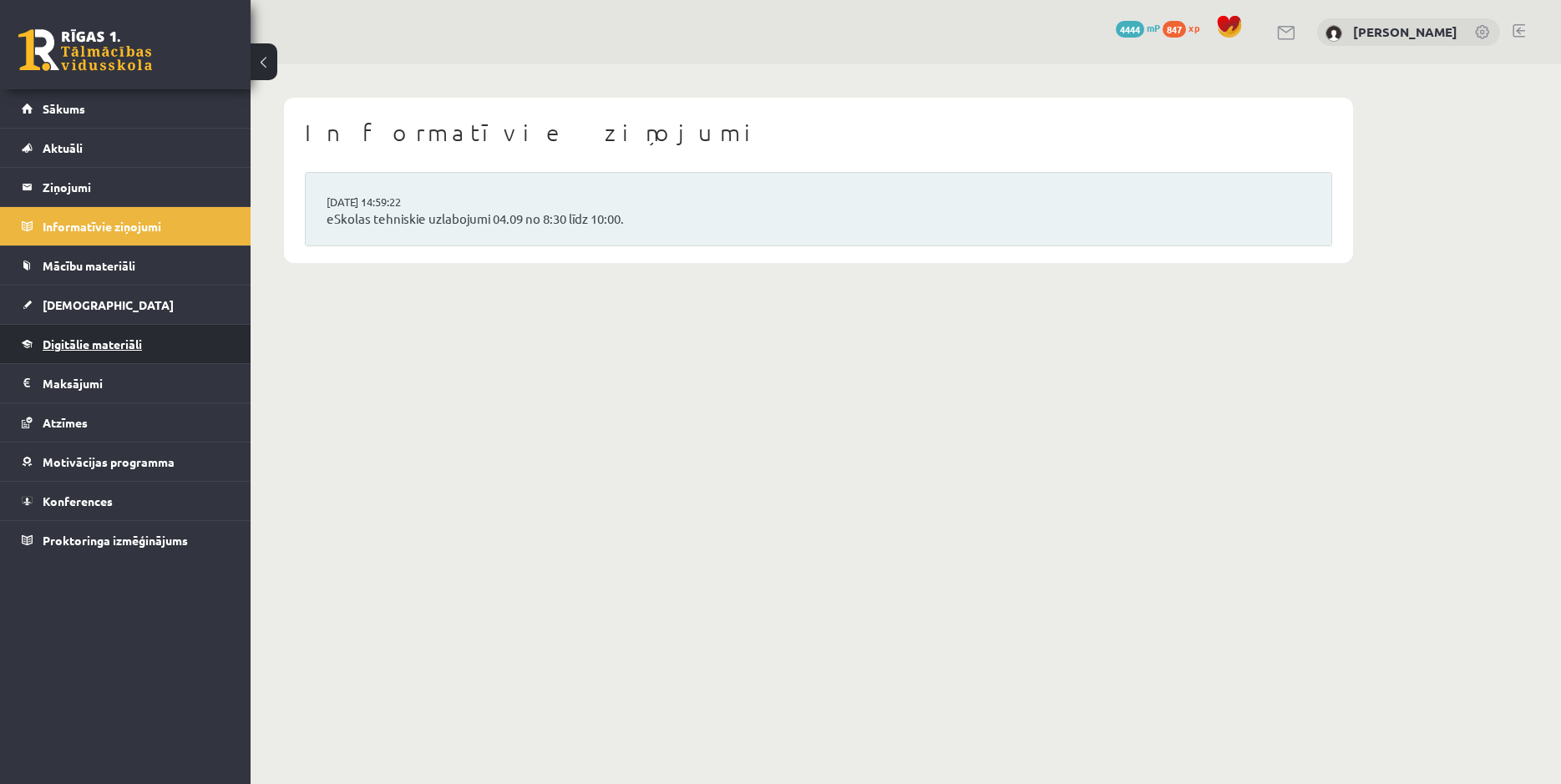
click at [102, 333] on link "Digitālie materiāli" at bounding box center [125, 344] width 208 height 39
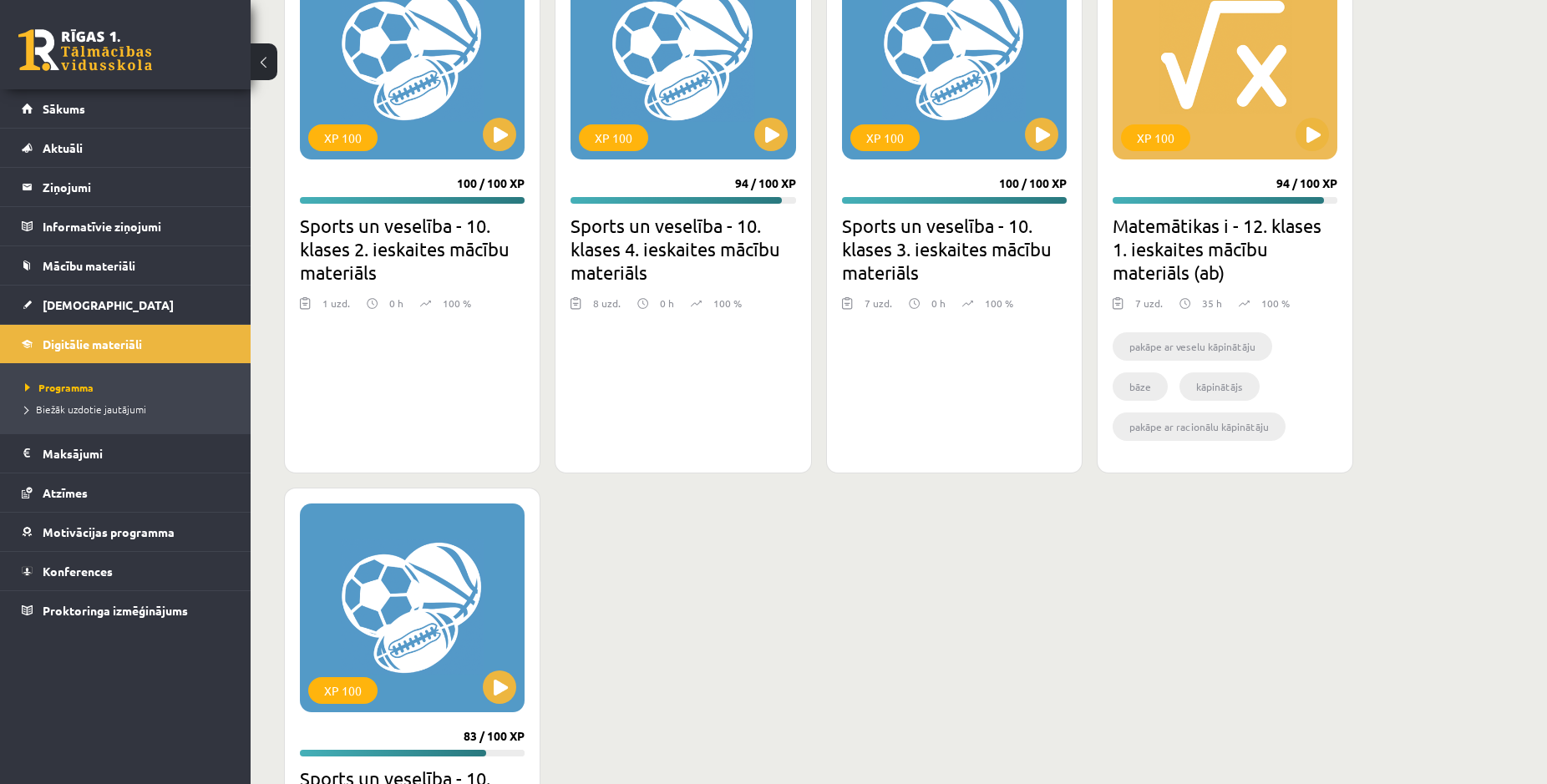
scroll to position [1942, 0]
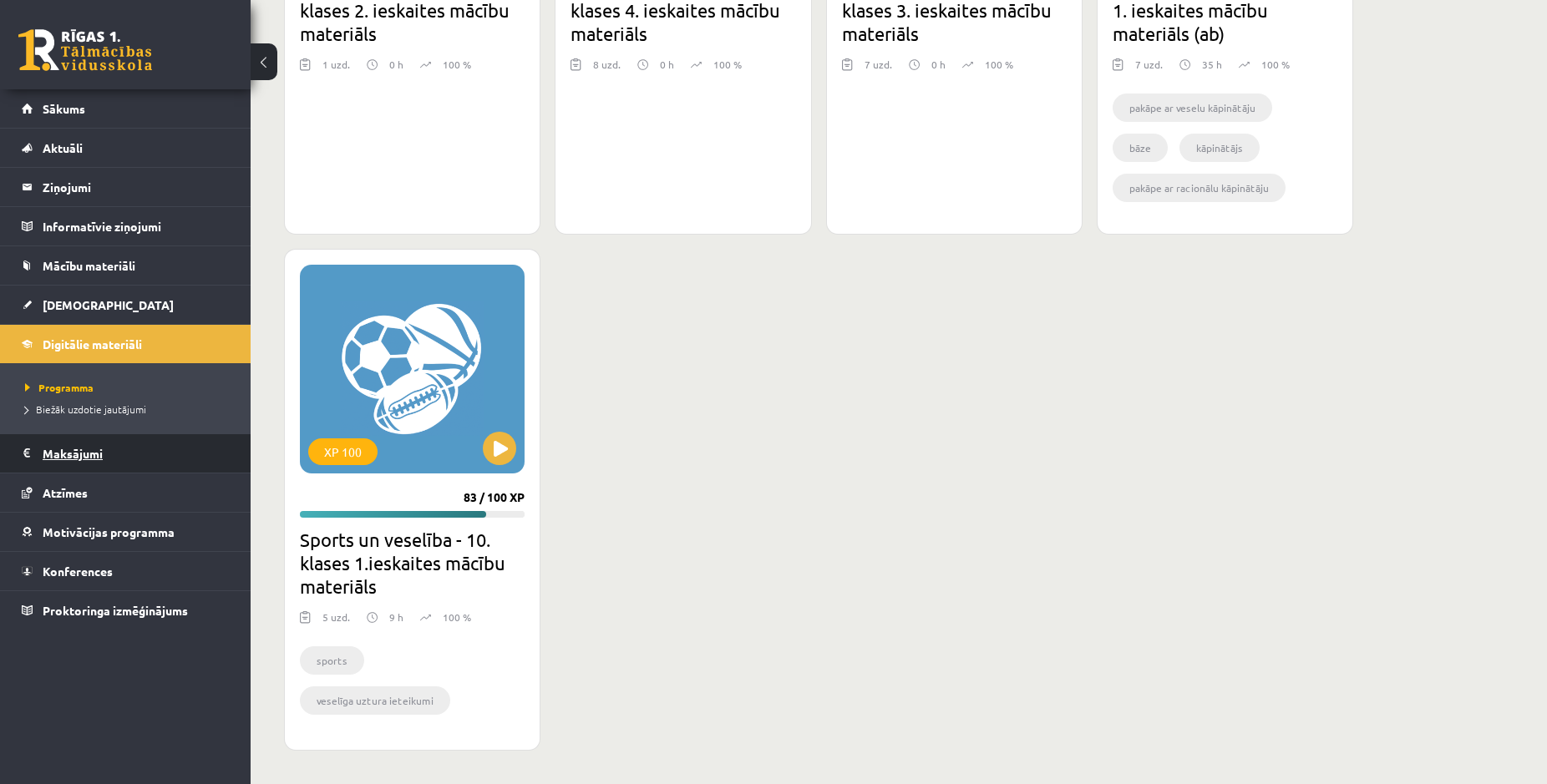
click at [45, 446] on legend "Maksājumi 0" at bounding box center [136, 453] width 187 height 39
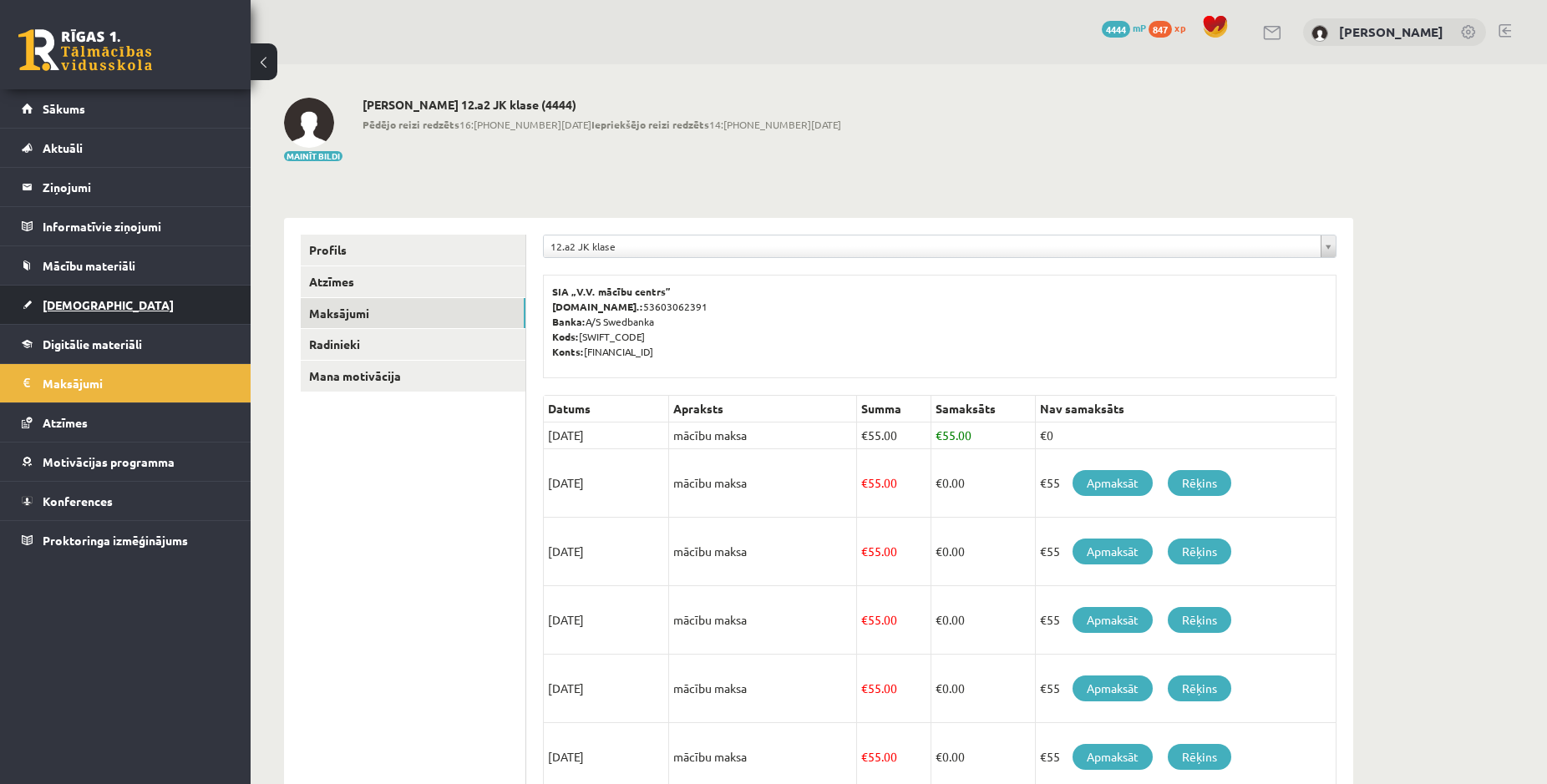
click at [61, 310] on span "[DEMOGRAPHIC_DATA]" at bounding box center [109, 304] width 132 height 15
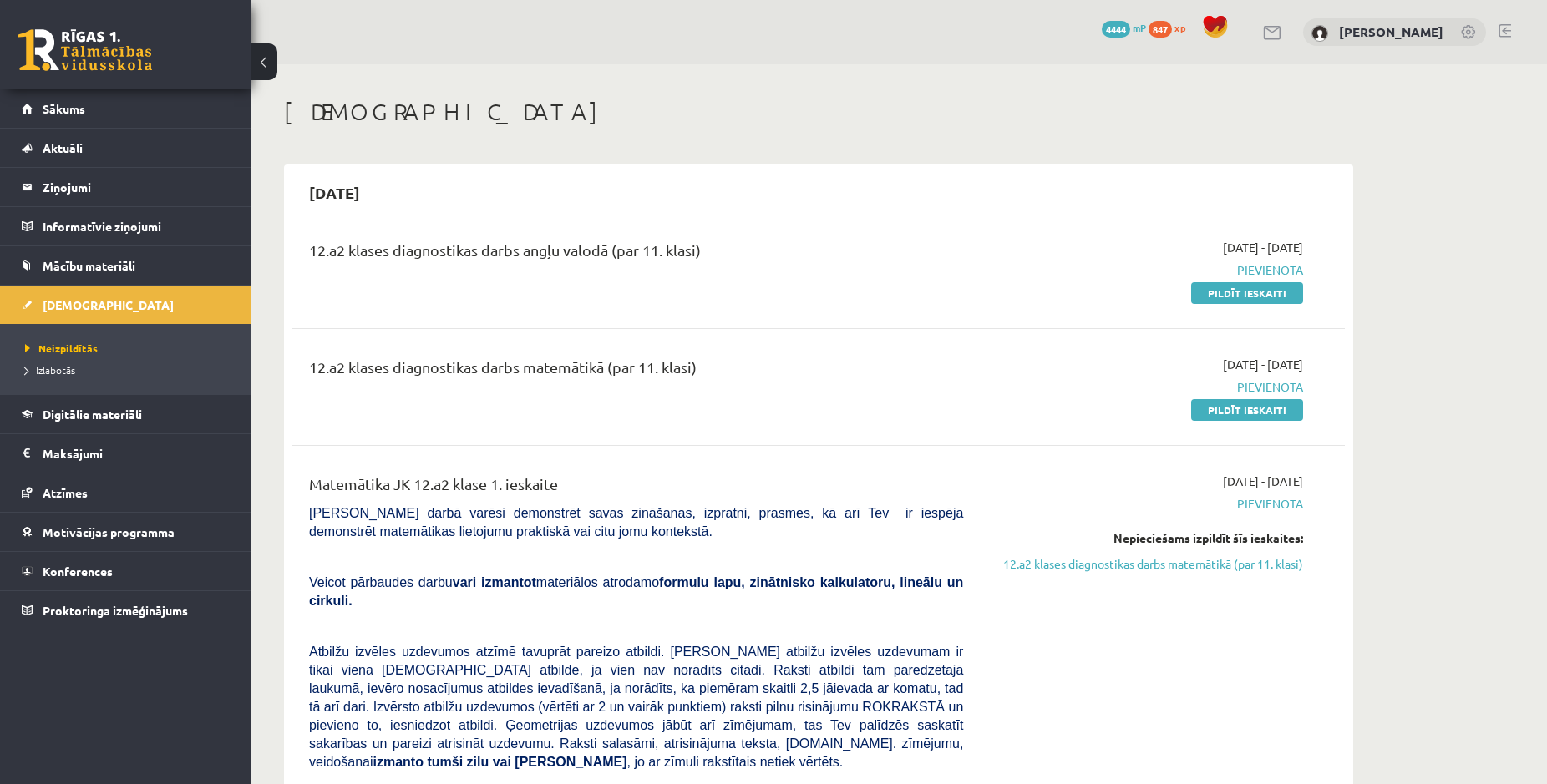
scroll to position [170, 0]
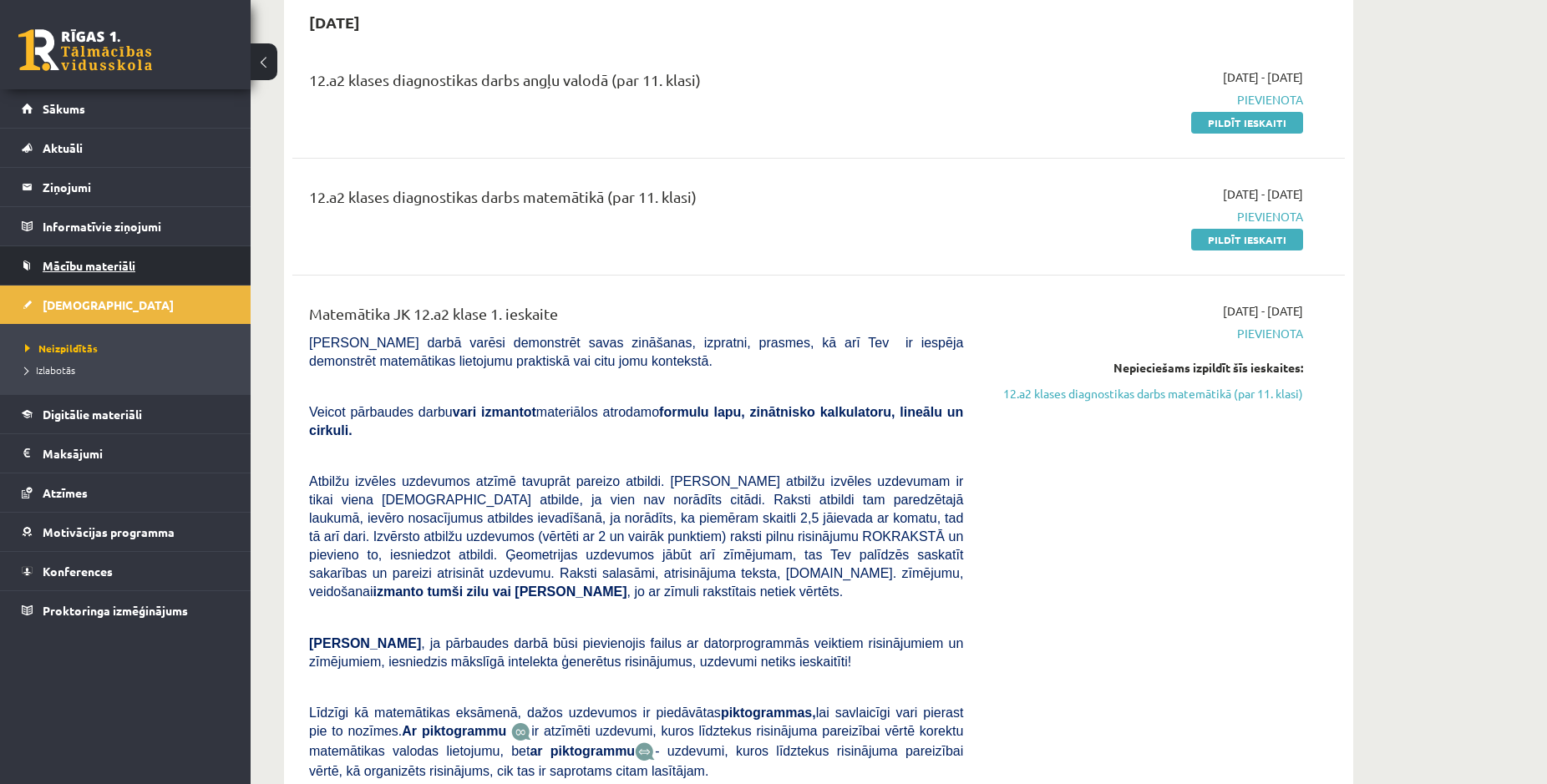
click at [58, 256] on link "Mācību materiāli" at bounding box center [125, 266] width 208 height 39
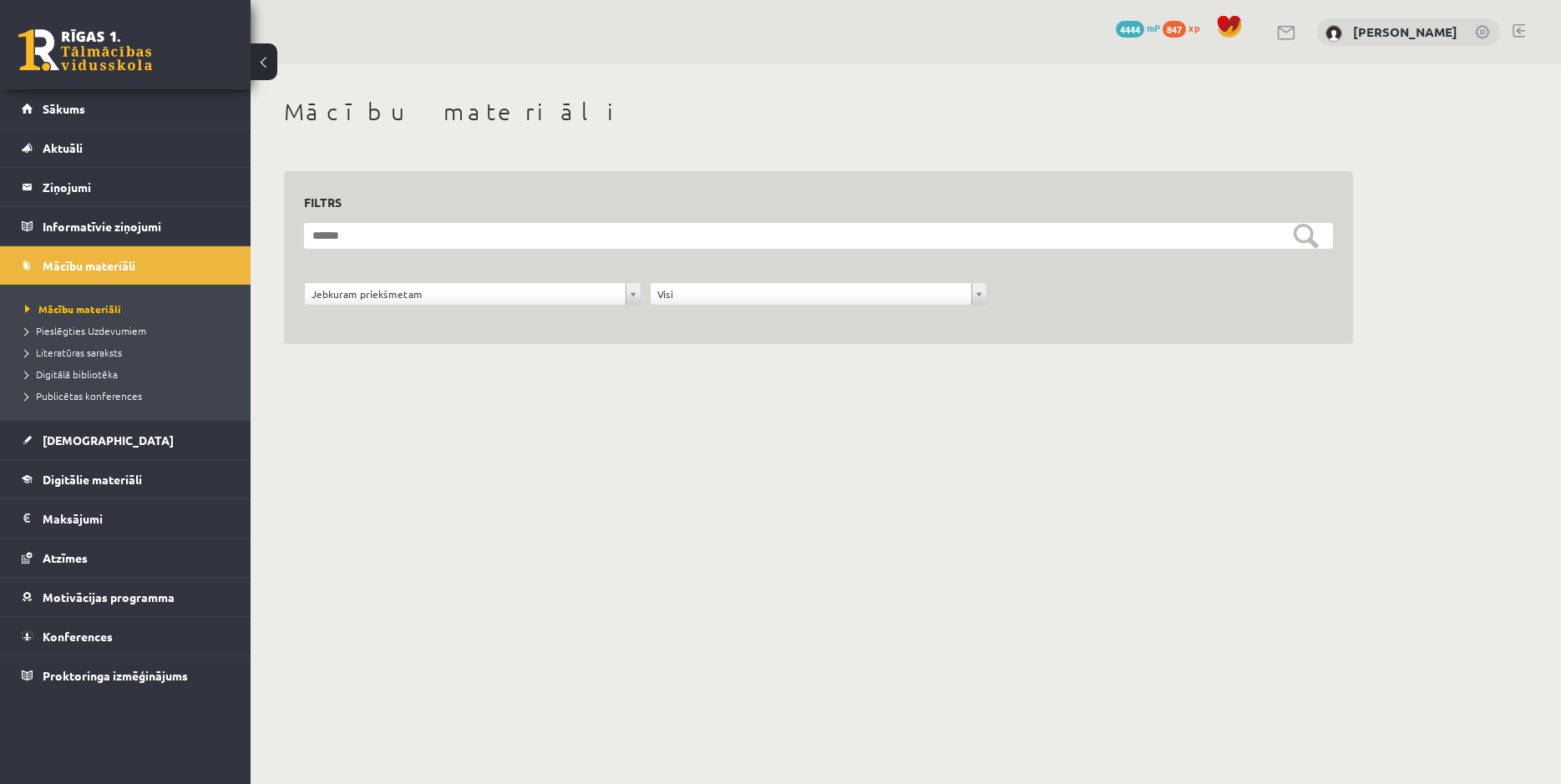
click at [375, 304] on div "**********" at bounding box center [473, 298] width 346 height 32
click at [375, 304] on body "0 Dāvanas 4444 mP 847 xp Jekaterina Eliza Šatrovska Sākums Aktuāli Kā mācīties …" at bounding box center [780, 392] width 1561 height 784
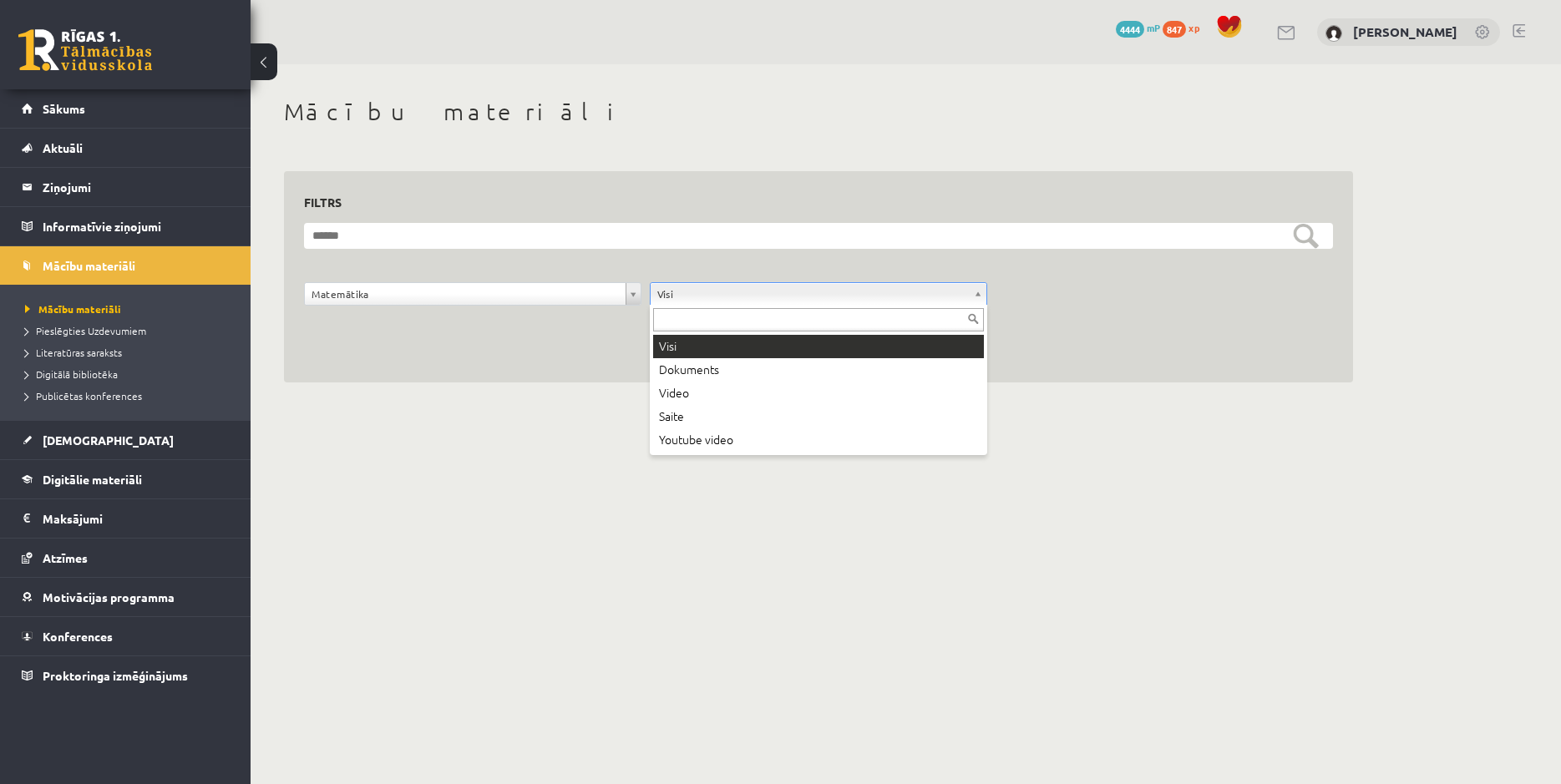
click at [678, 303] on body "0 Dāvanas 4444 mP 847 xp Jekaterina Eliza Šatrovska Sākums Aktuāli Kā mācīties …" at bounding box center [780, 392] width 1561 height 784
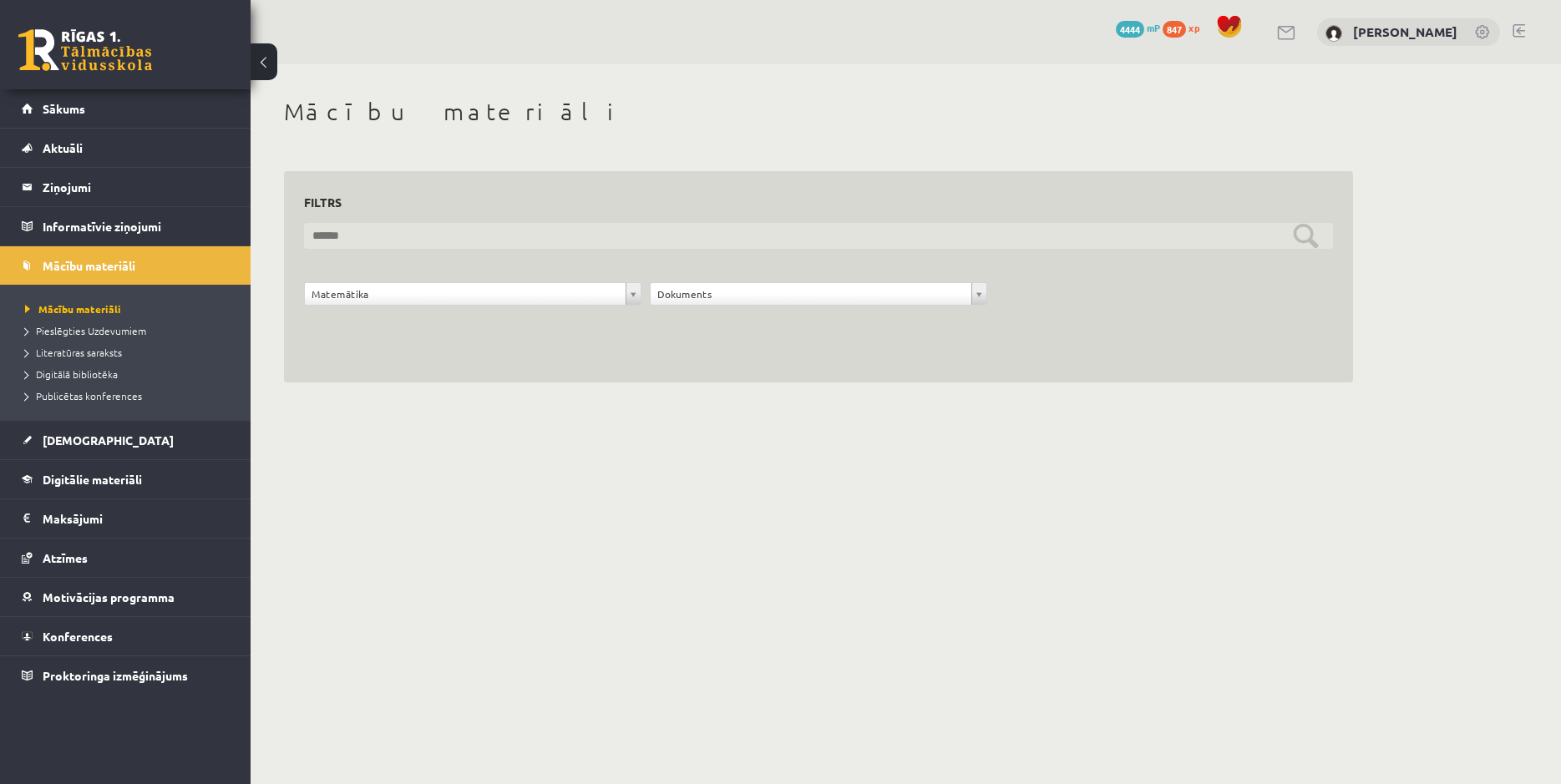
click at [478, 233] on input "text" at bounding box center [818, 236] width 1029 height 26
type input "**********"
drag, startPoint x: 436, startPoint y: 246, endPoint x: 197, endPoint y: 246, distance: 239.0
click at [304, 246] on input "**********" at bounding box center [818, 236] width 1029 height 26
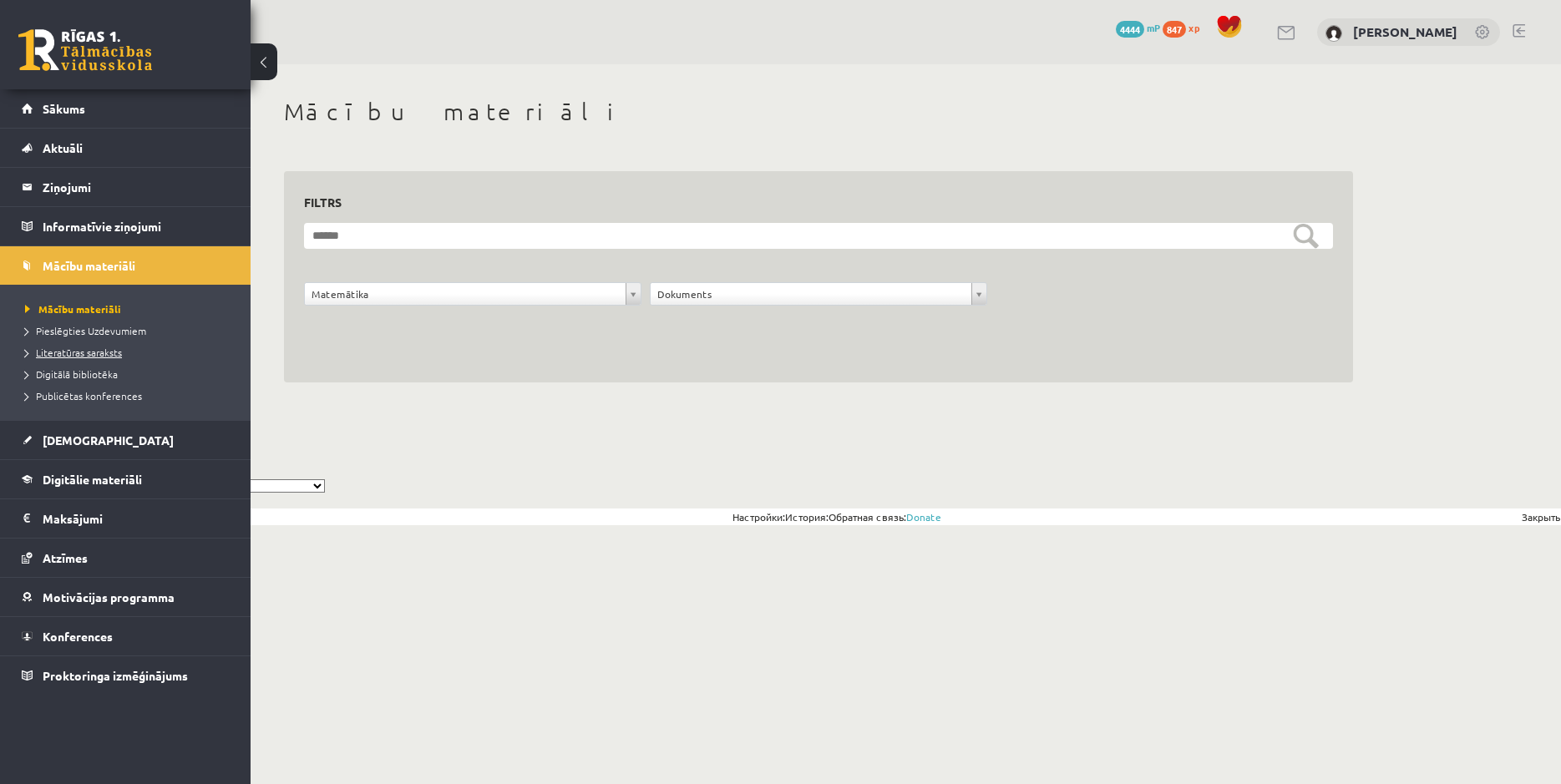
click at [73, 348] on span "Literatūras saraksts" at bounding box center [74, 352] width 96 height 13
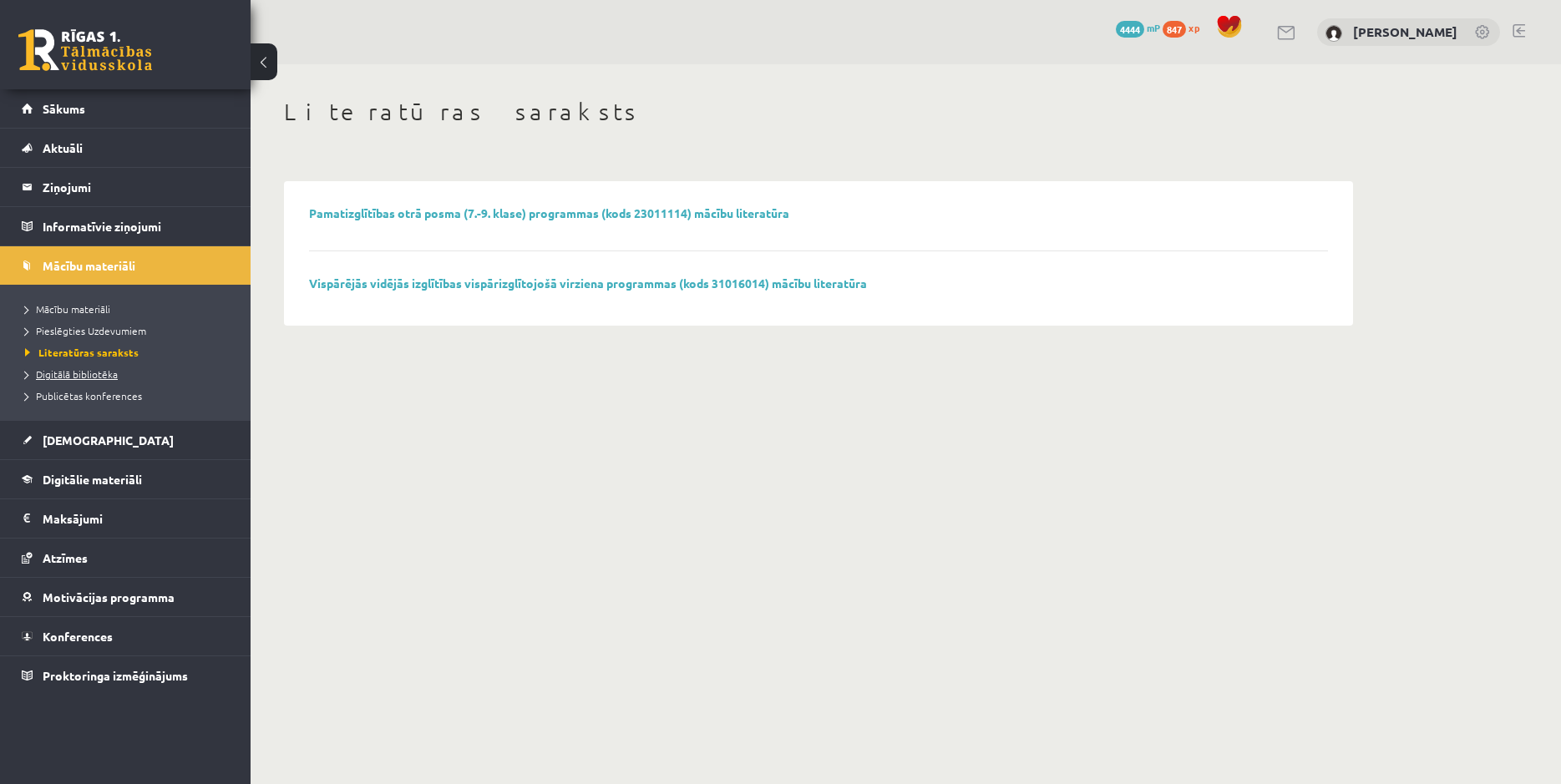
click at [53, 369] on span "Digitālā bibliotēka" at bounding box center [72, 374] width 93 height 13
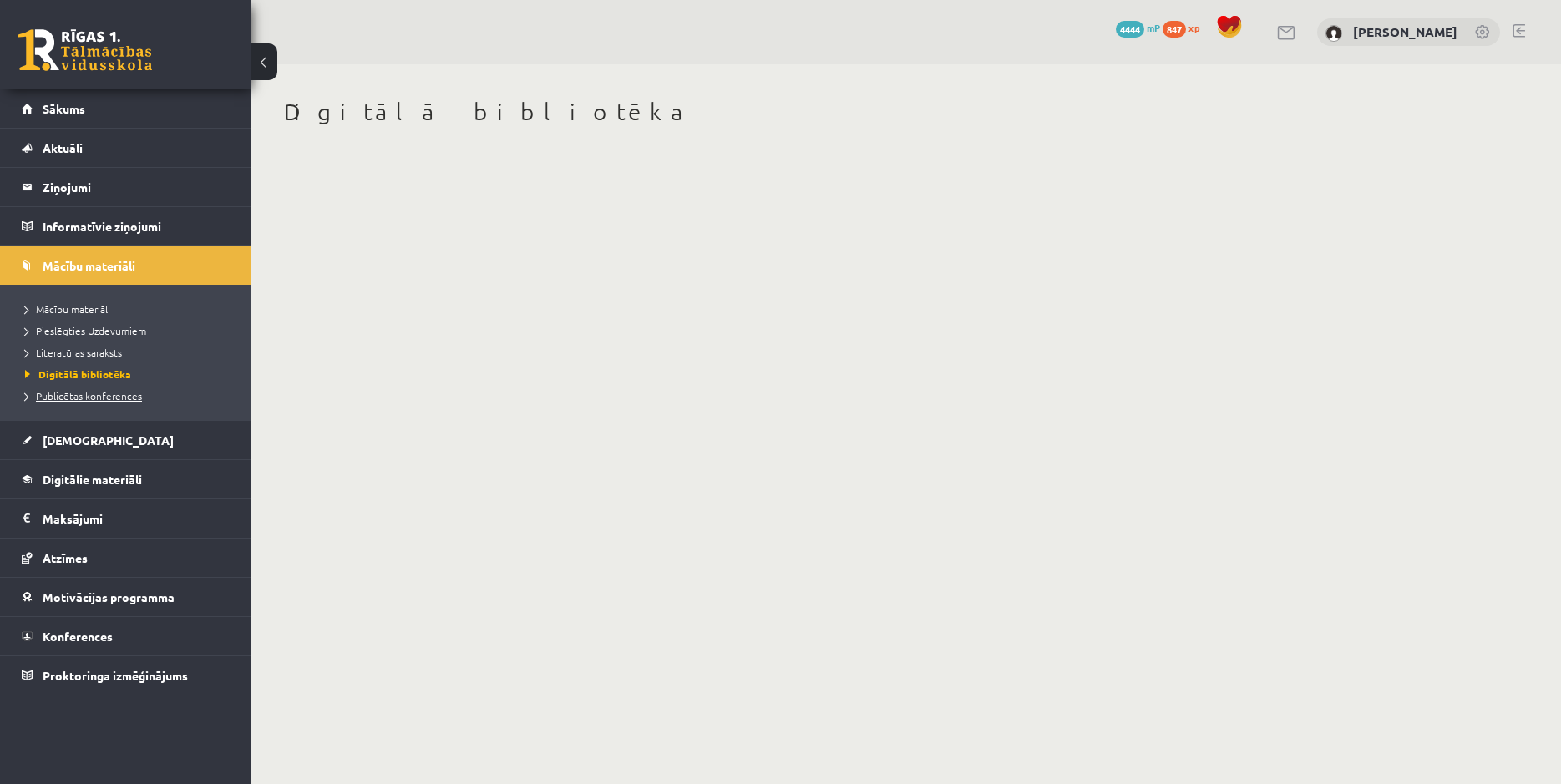
click at [91, 400] on span "Publicētas konferences" at bounding box center [83, 396] width 117 height 13
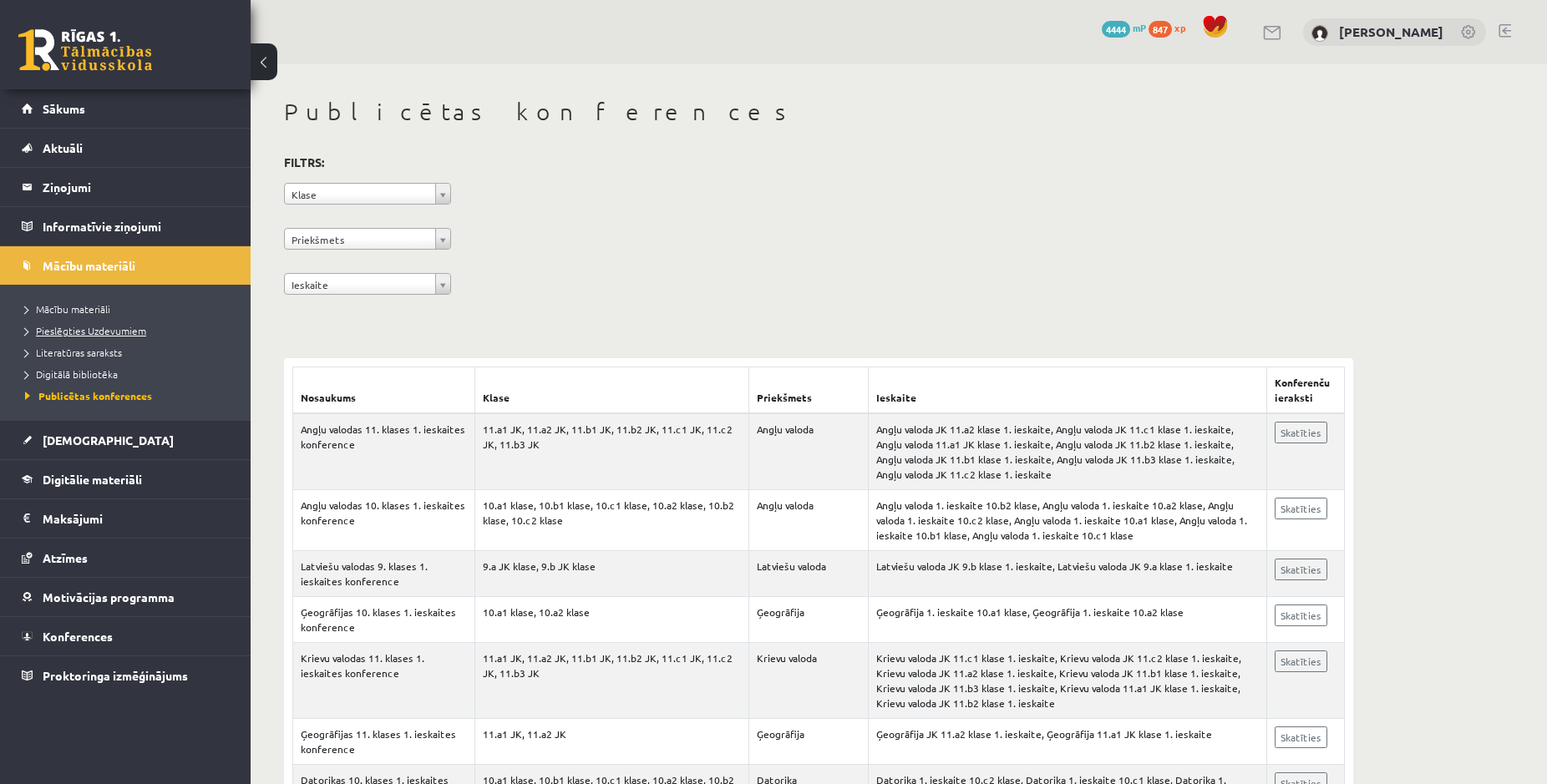
click at [79, 327] on span "Pieslēgties Uzdevumiem" at bounding box center [86, 331] width 121 height 13
click at [82, 470] on link "Digitālie materiāli" at bounding box center [125, 480] width 208 height 39
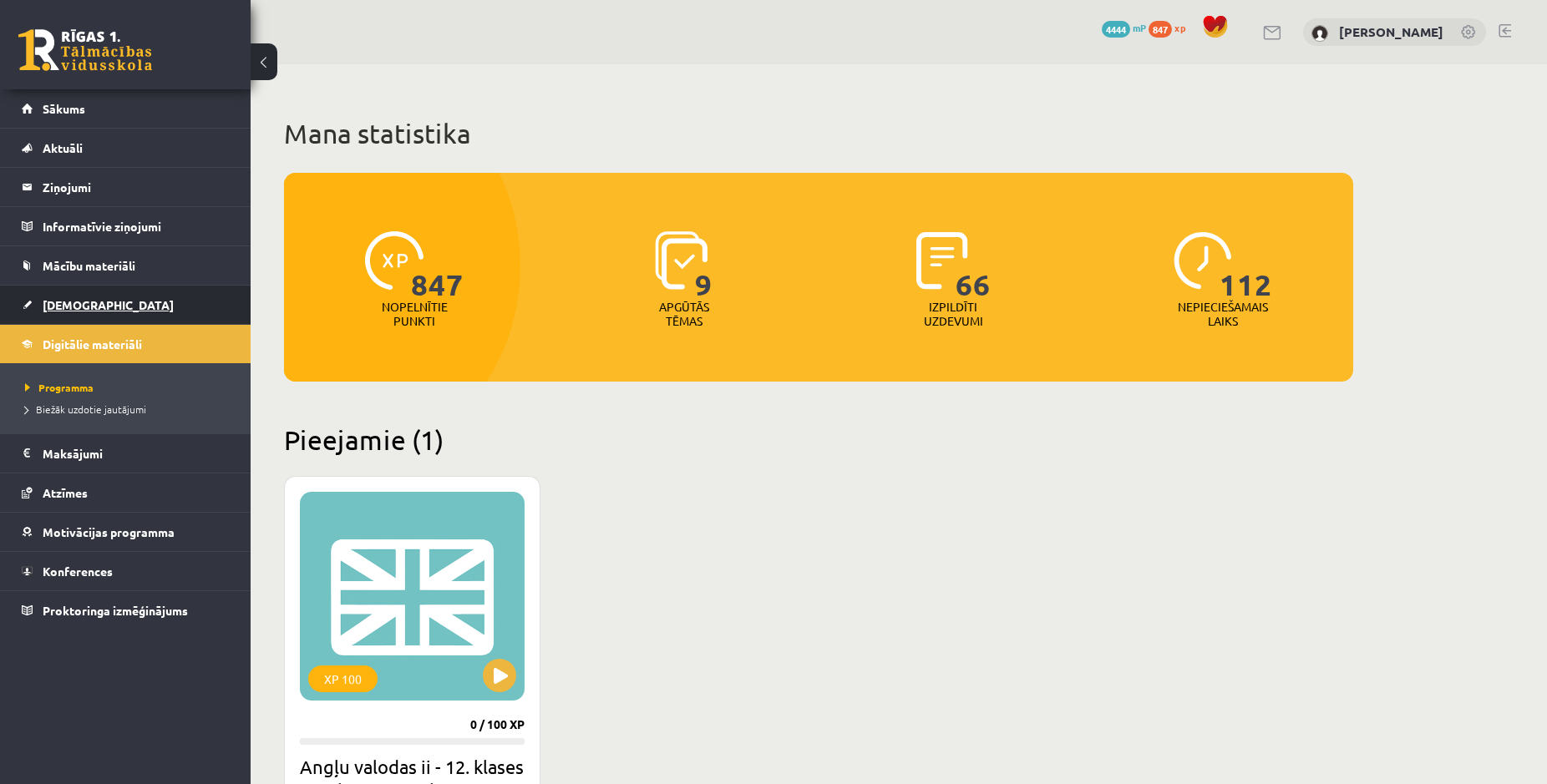
click at [49, 302] on span "[DEMOGRAPHIC_DATA]" at bounding box center [109, 304] width 132 height 15
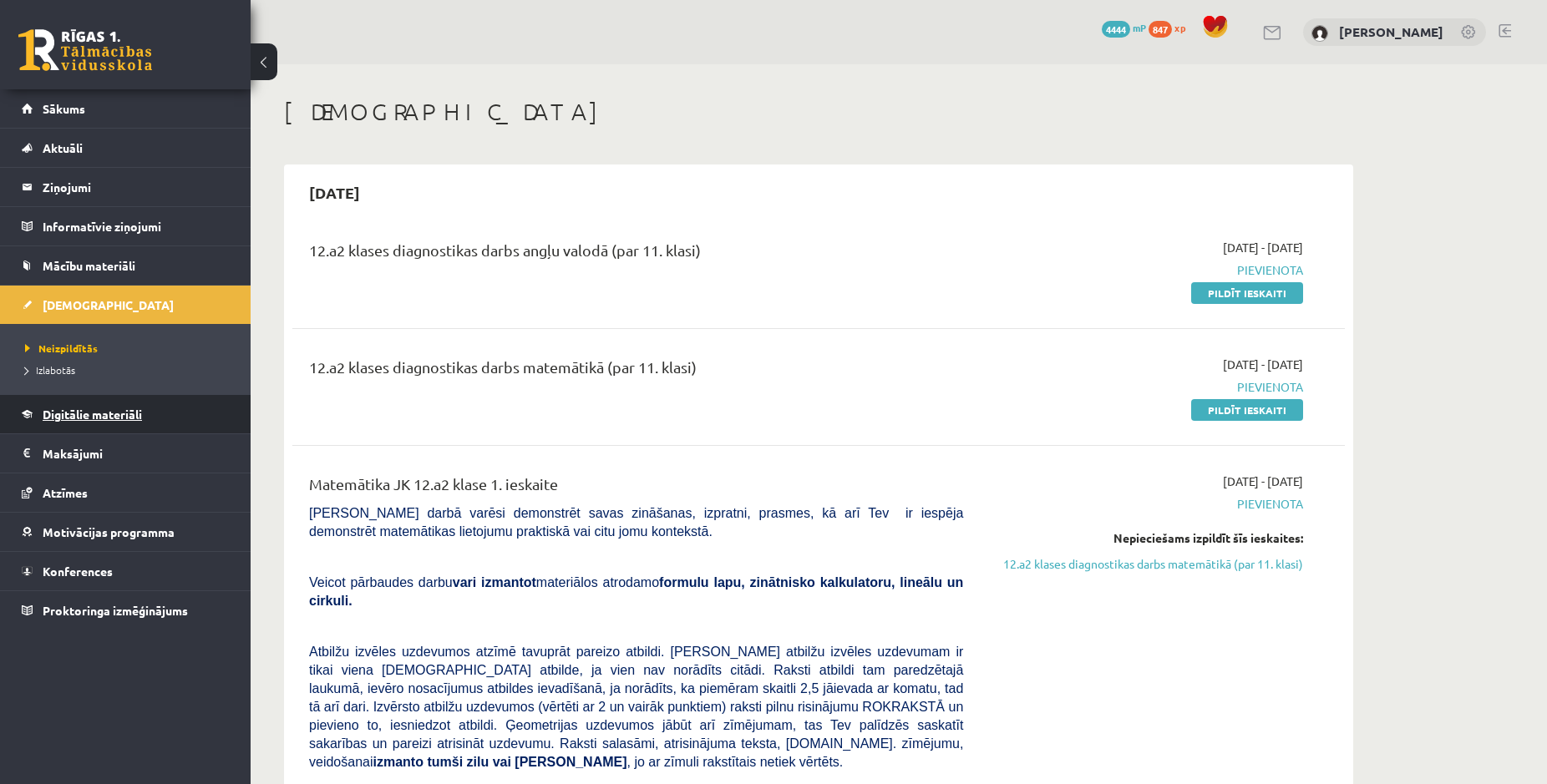
click at [63, 414] on span "Digitālie materiāli" at bounding box center [92, 414] width 99 height 15
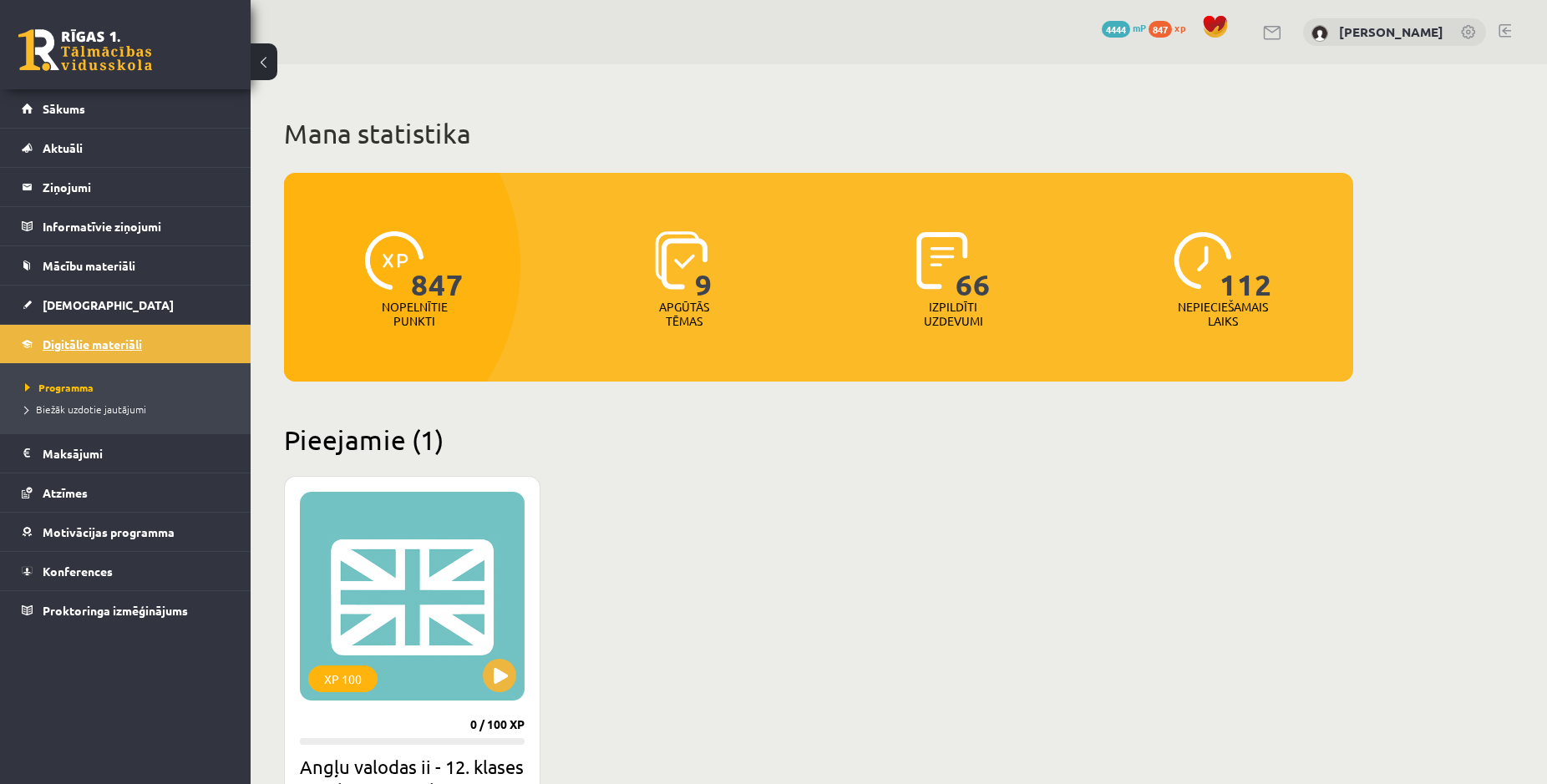
click at [63, 414] on span "Biežāk uzdotie jautājumi" at bounding box center [86, 409] width 121 height 13
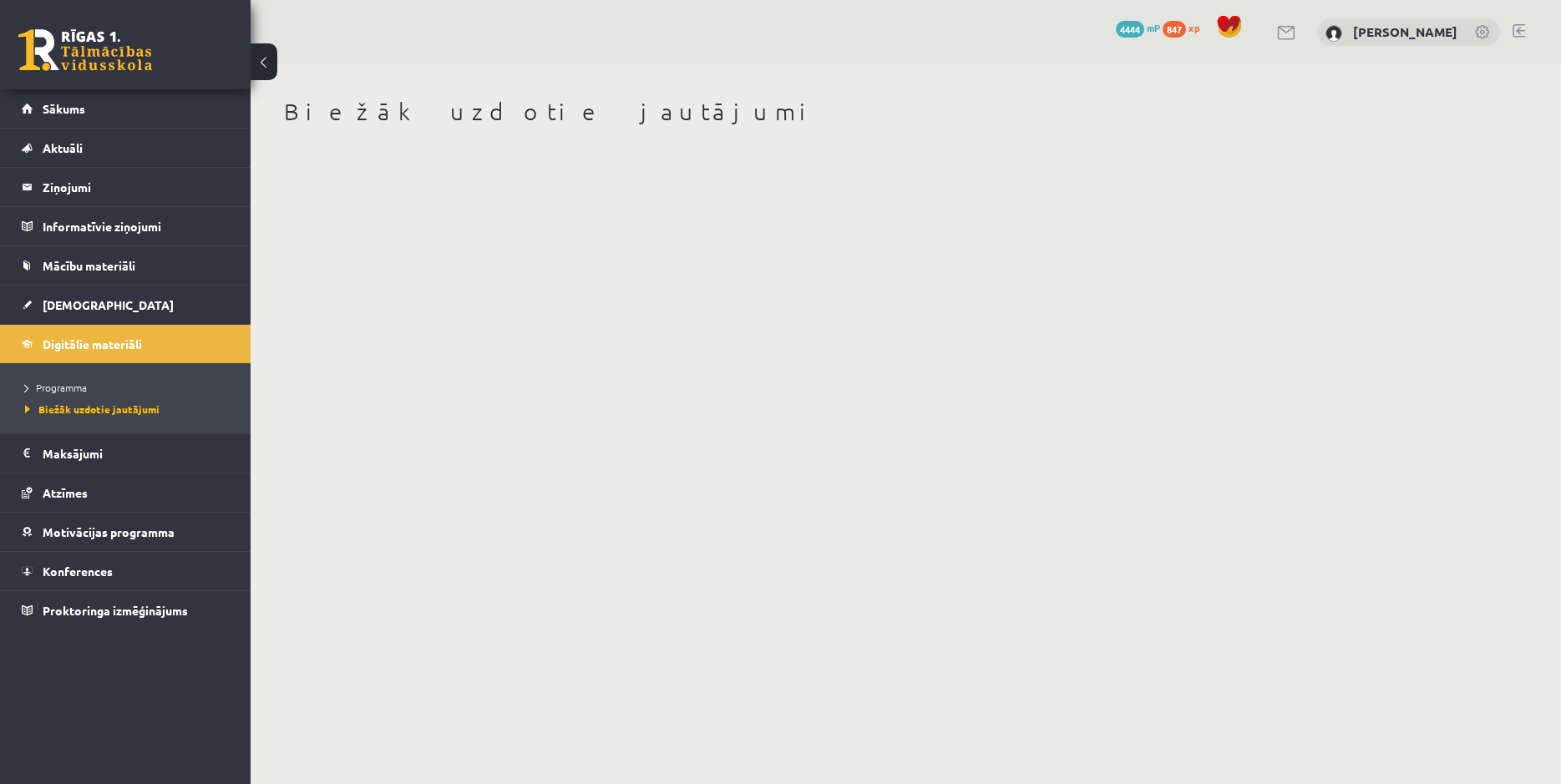
click at [68, 396] on li "Programma" at bounding box center [130, 388] width 209 height 22
click at [61, 258] on link "Mācību materiāli" at bounding box center [125, 266] width 208 height 39
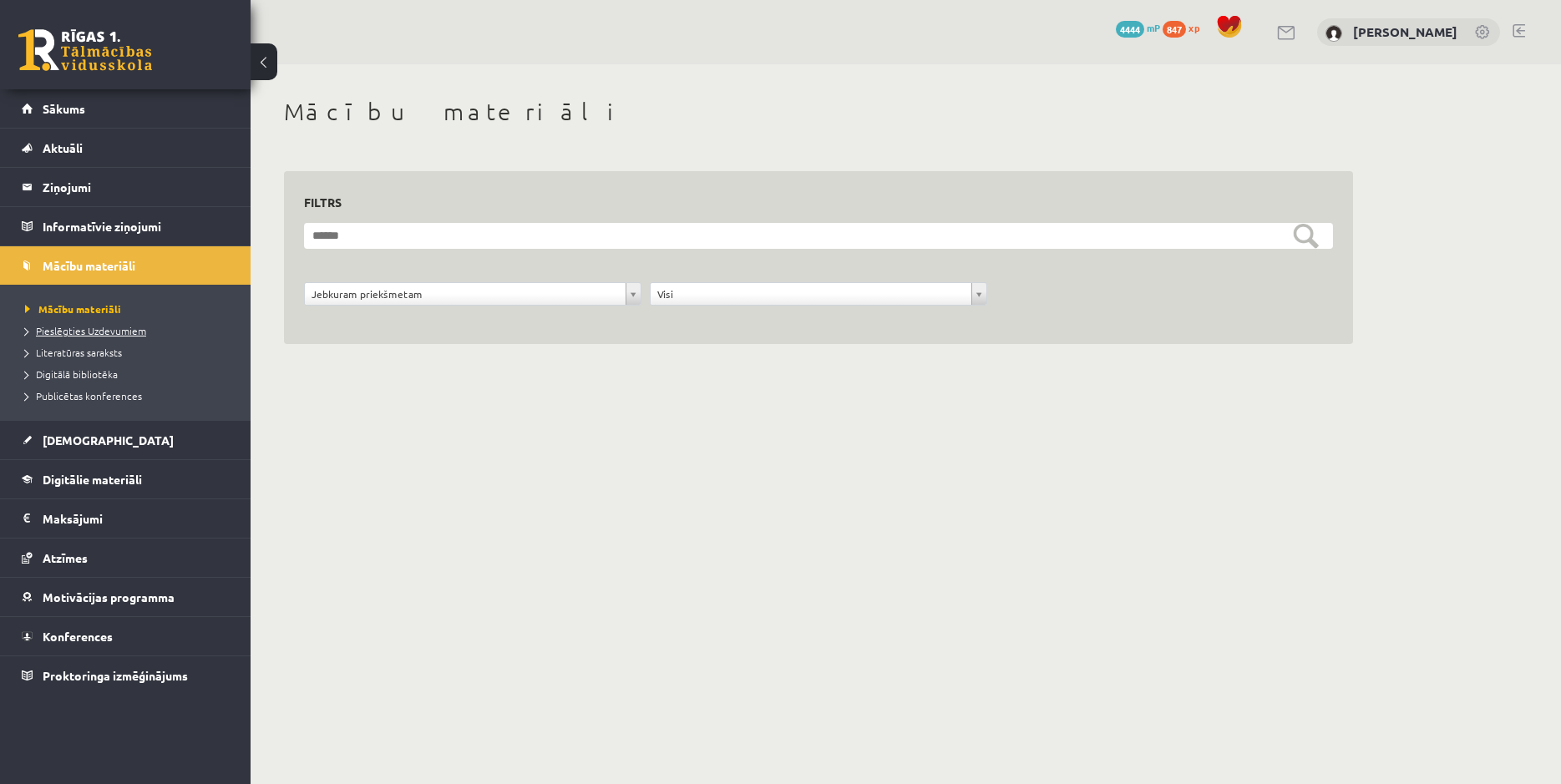
click at [87, 324] on link "Pieslēgties Uzdevumiem" at bounding box center [130, 331] width 209 height 15
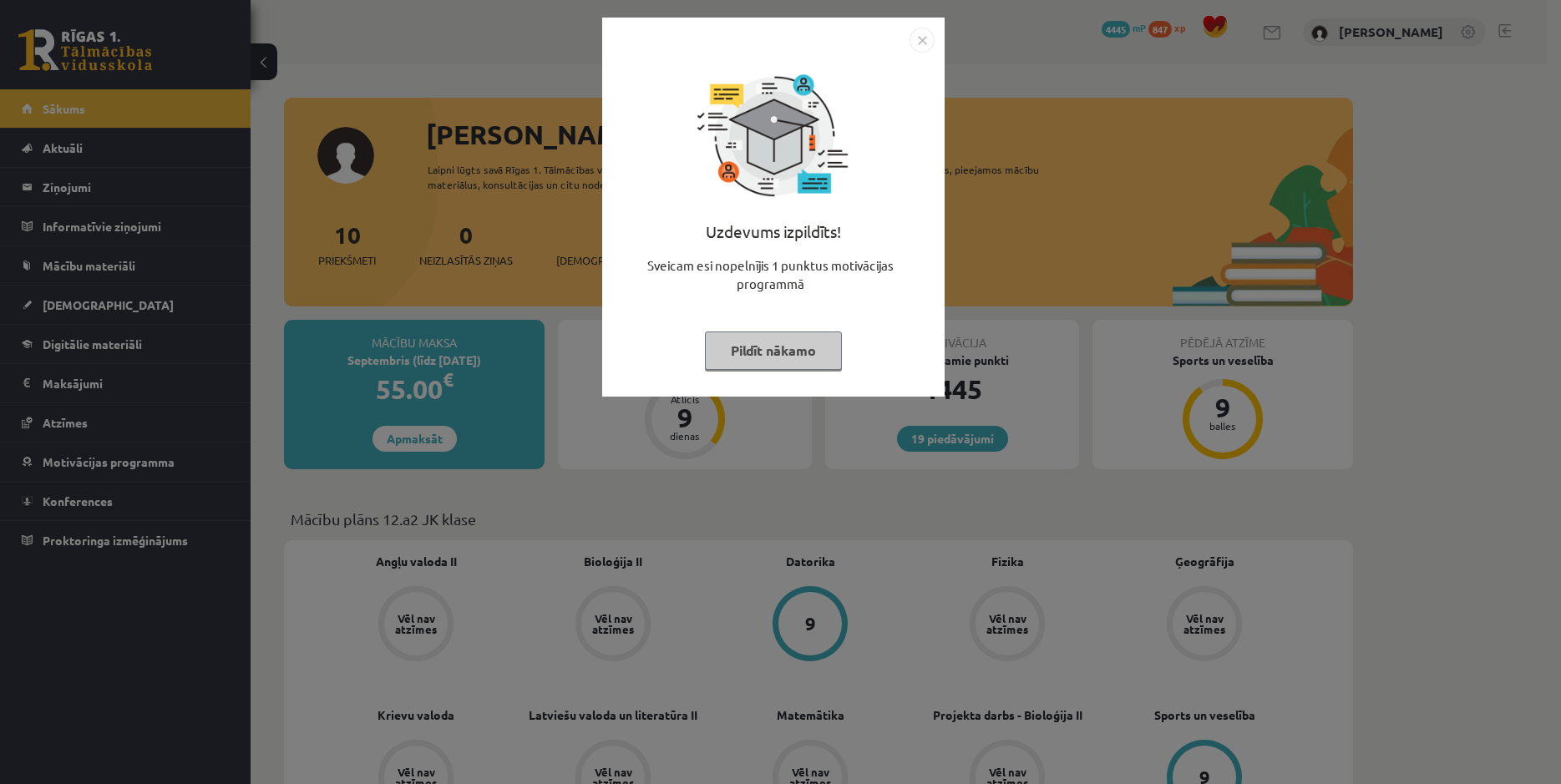
drag, startPoint x: 903, startPoint y: 26, endPoint x: 923, endPoint y: 27, distance: 20.0
click at [910, 26] on div "Uzdevums izpildīts! Sveicam esi nopelnījis 1 punktus motivācijas programmā Pild…" at bounding box center [773, 207] width 342 height 379
click at [925, 32] on img "Close" at bounding box center [922, 39] width 25 height 25
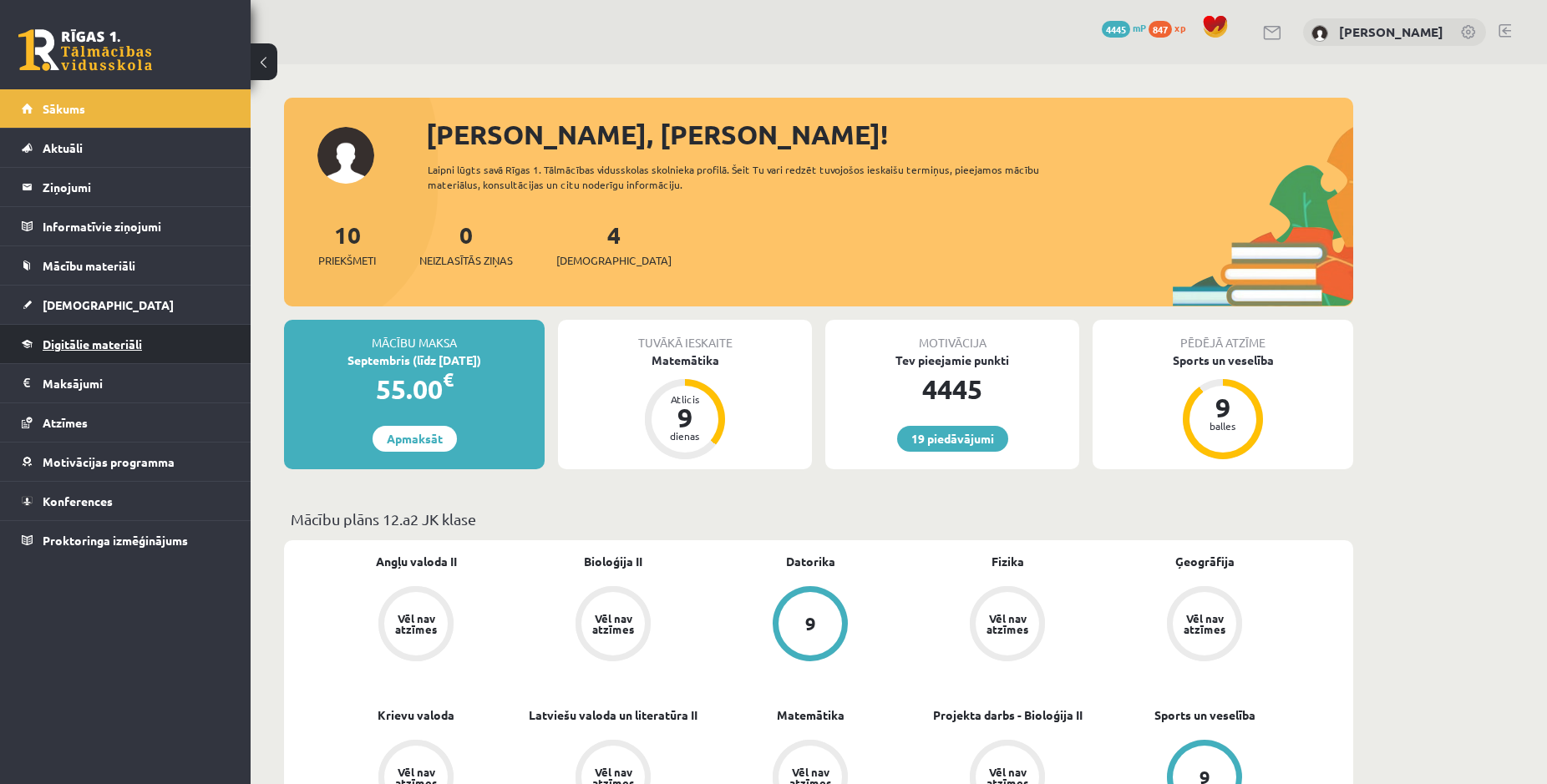
click at [84, 324] on link "Digitālie materiāli" at bounding box center [125, 344] width 208 height 39
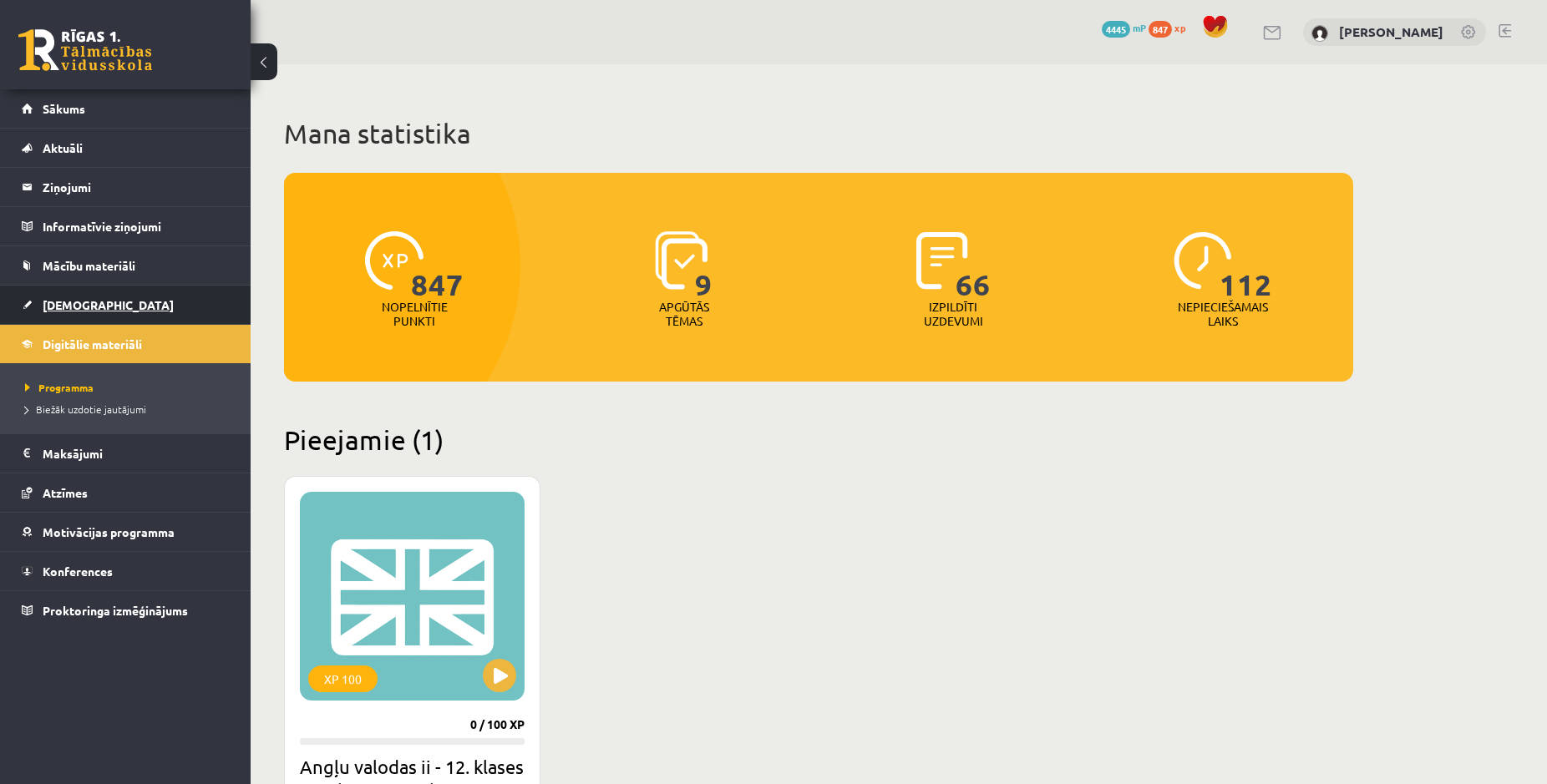
click at [53, 308] on span "[DEMOGRAPHIC_DATA]" at bounding box center [109, 304] width 132 height 15
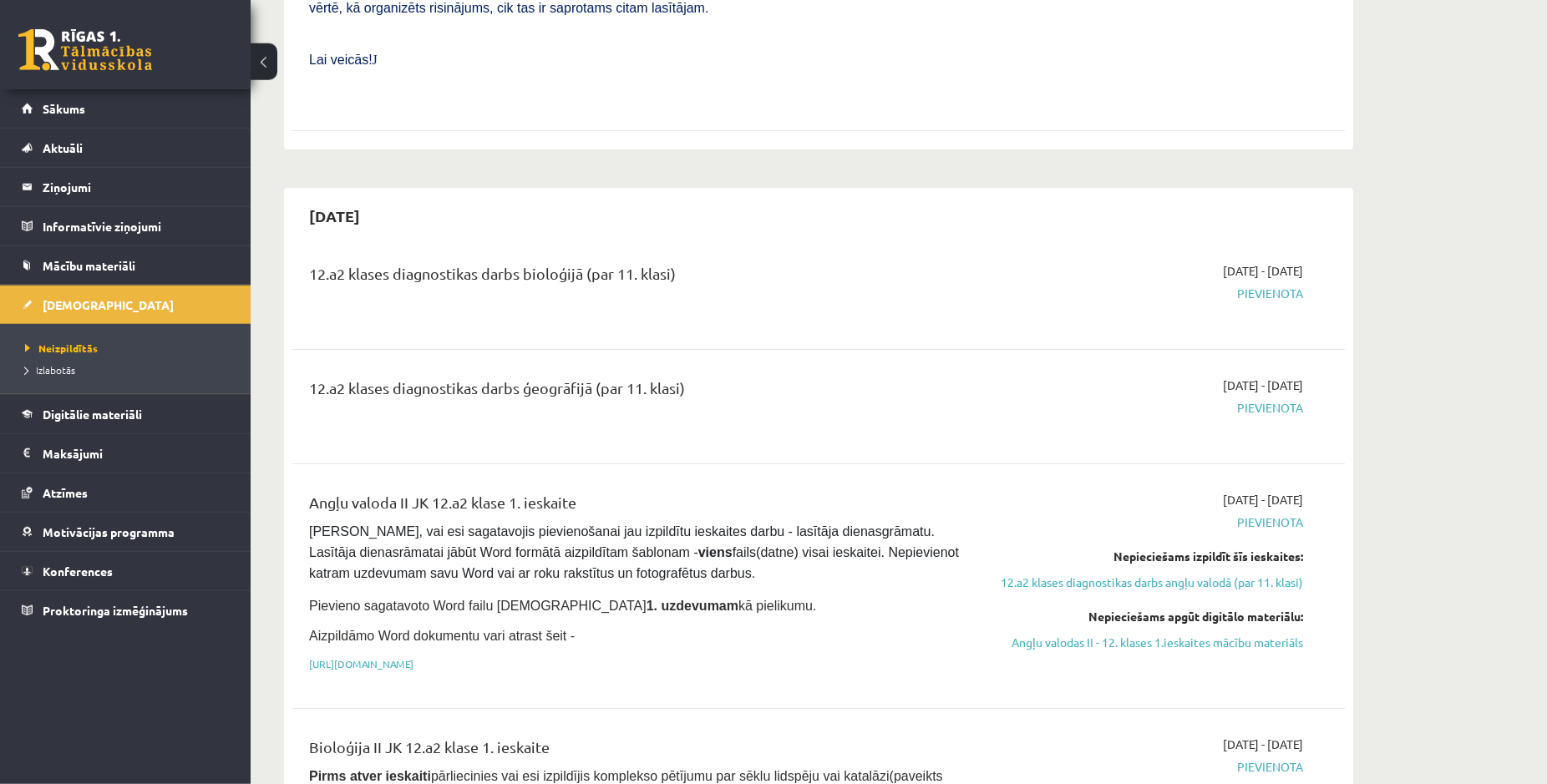
scroll to position [937, 0]
click at [90, 412] on span "Digitālie materiāli" at bounding box center [92, 414] width 99 height 15
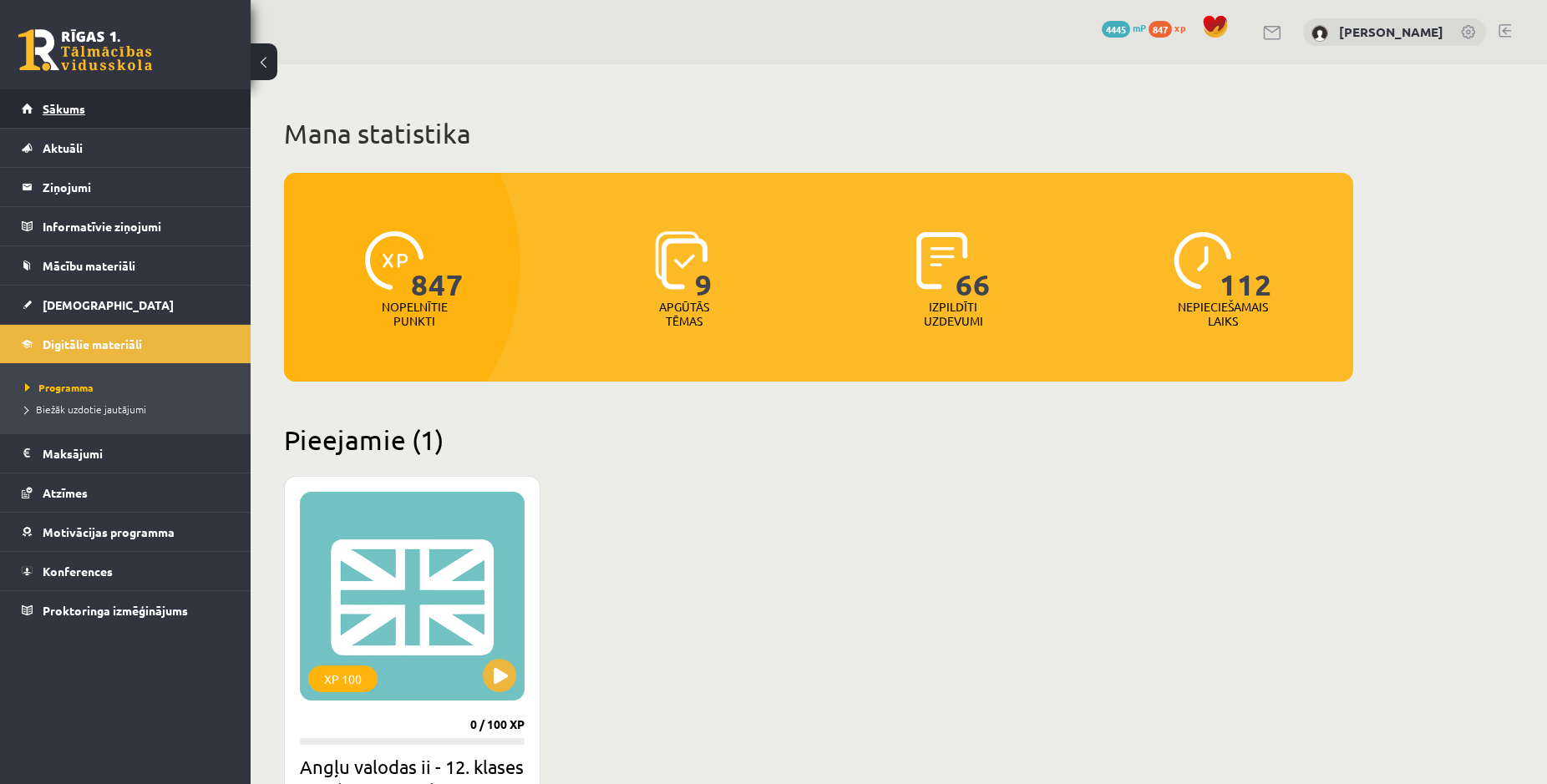
click at [106, 125] on link "Sākums" at bounding box center [125, 109] width 208 height 39
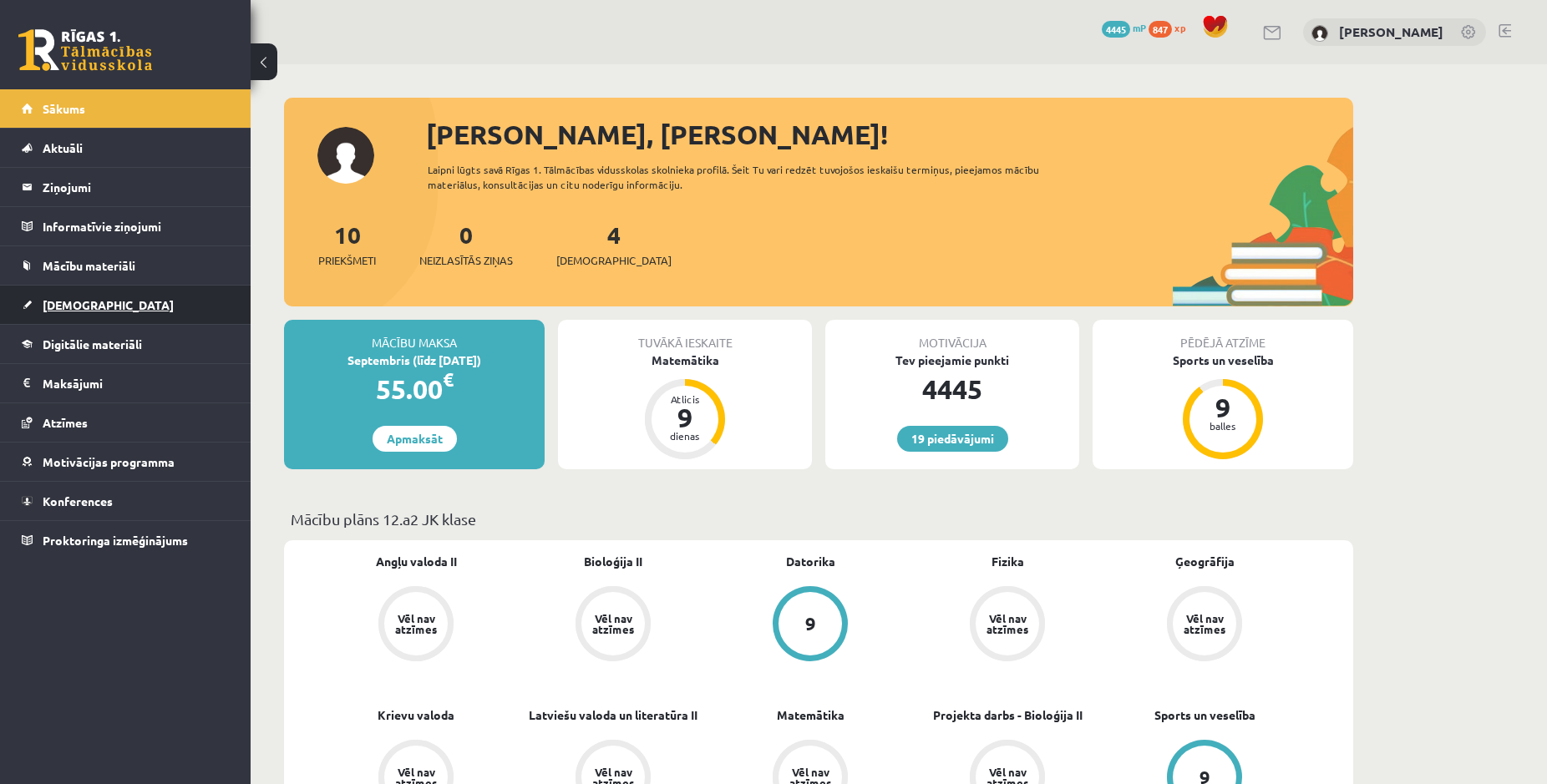
click at [47, 300] on span "[DEMOGRAPHIC_DATA]" at bounding box center [109, 304] width 132 height 15
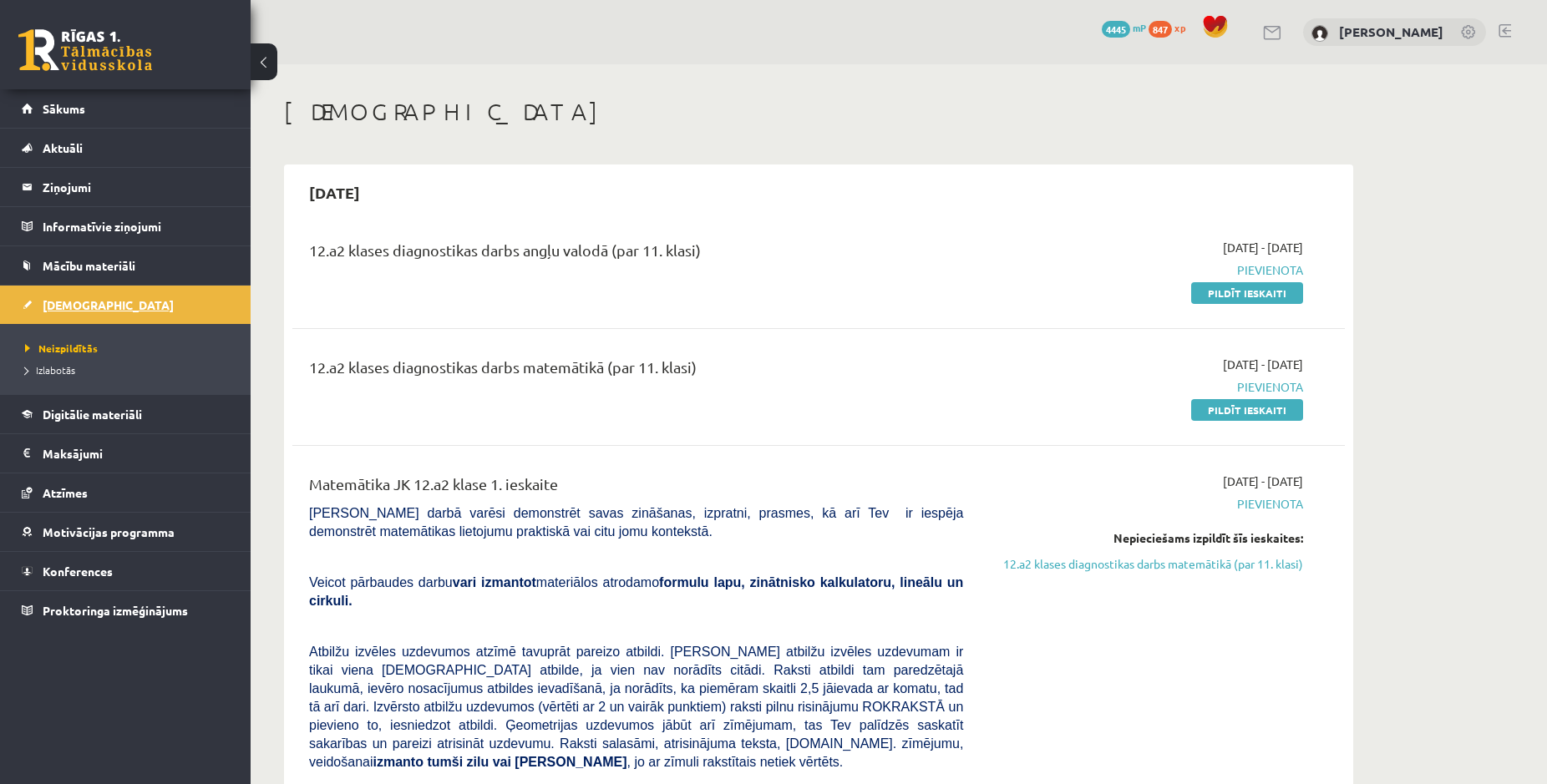
click at [60, 314] on link "[DEMOGRAPHIC_DATA]" at bounding box center [125, 305] width 208 height 39
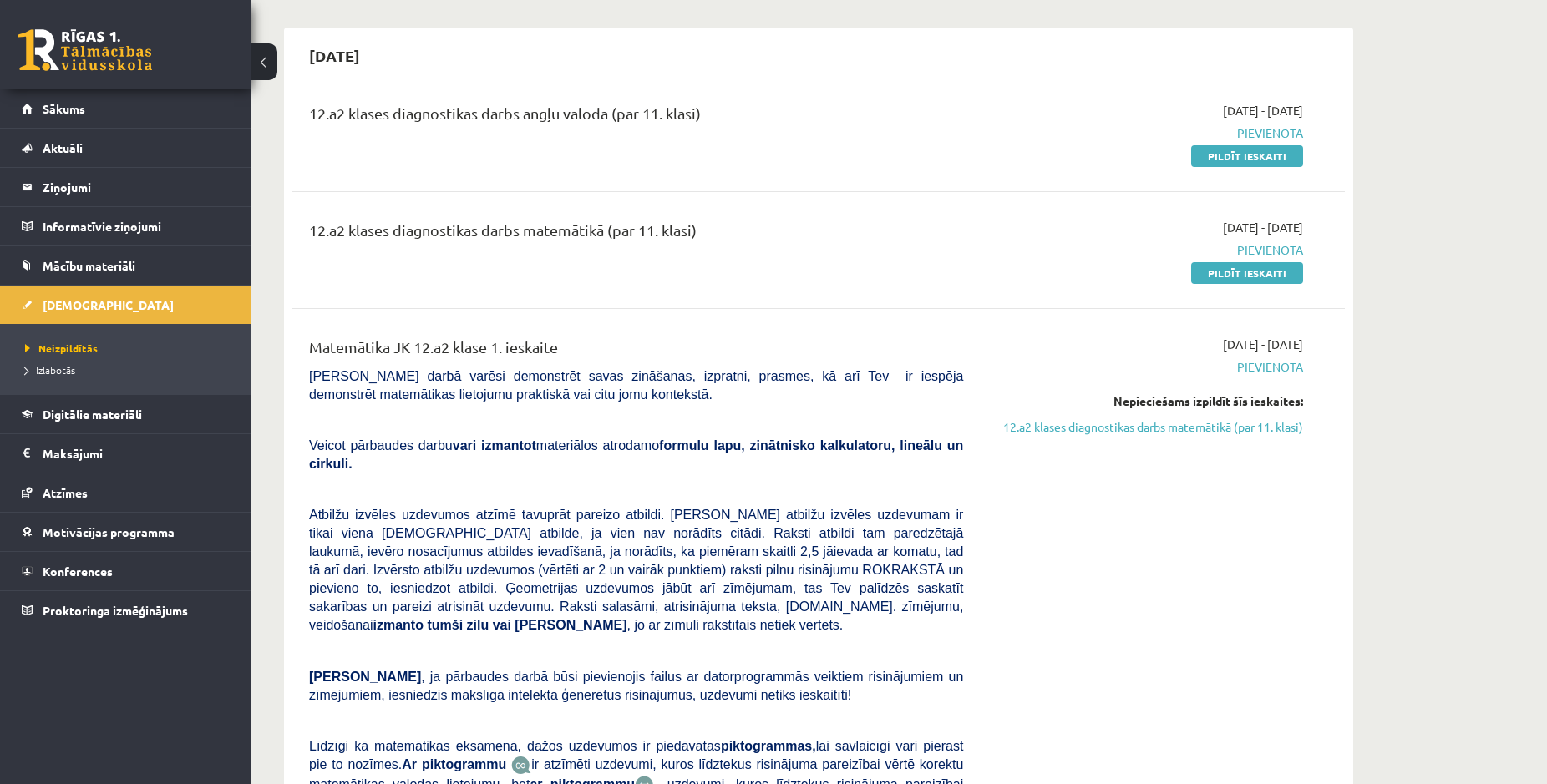
scroll to position [170, 0]
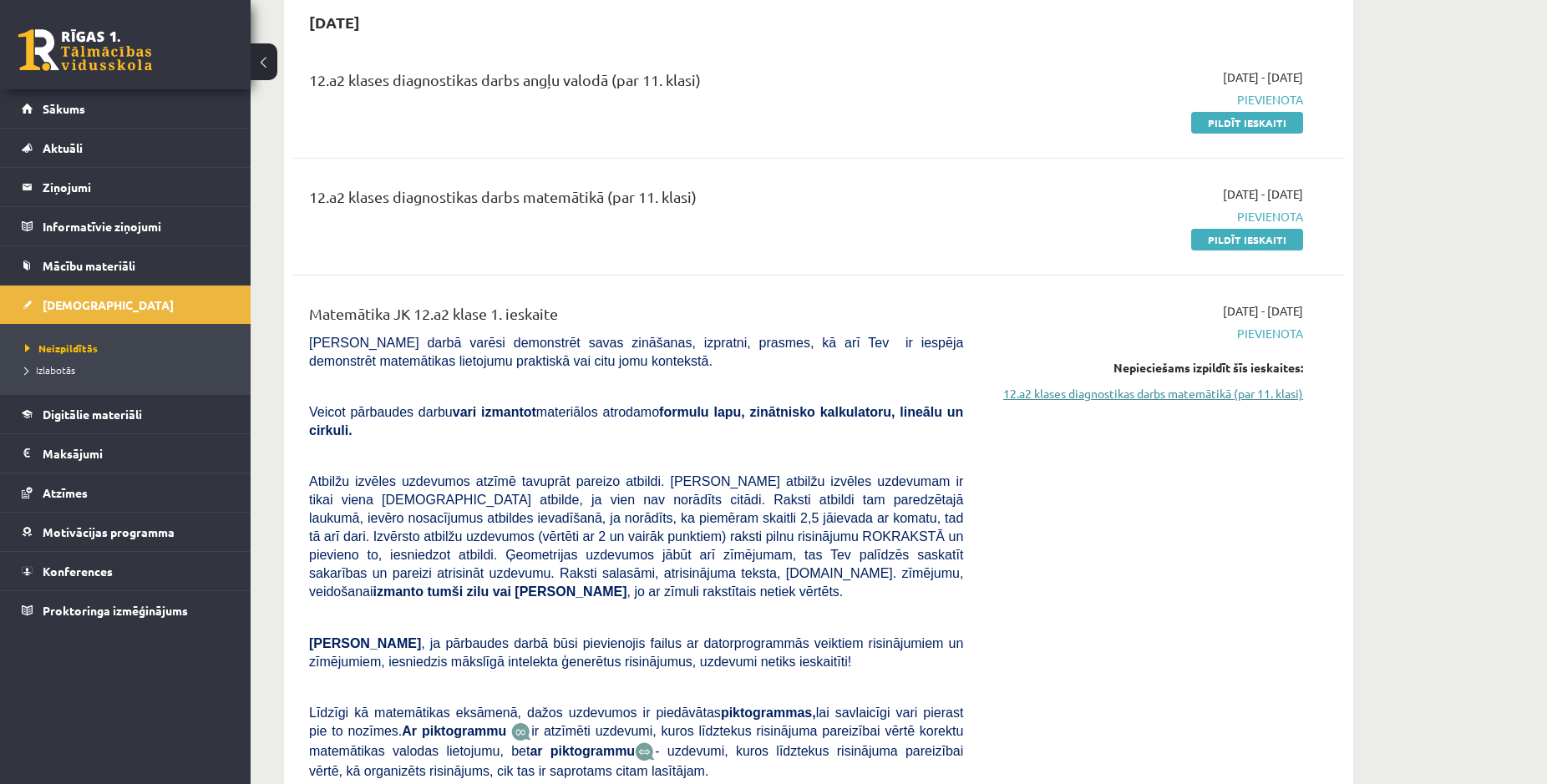
click at [1165, 394] on link "12.a2 klases diagnostikas darbs matemātikā (par 11. klasi)" at bounding box center [1145, 394] width 315 height 18
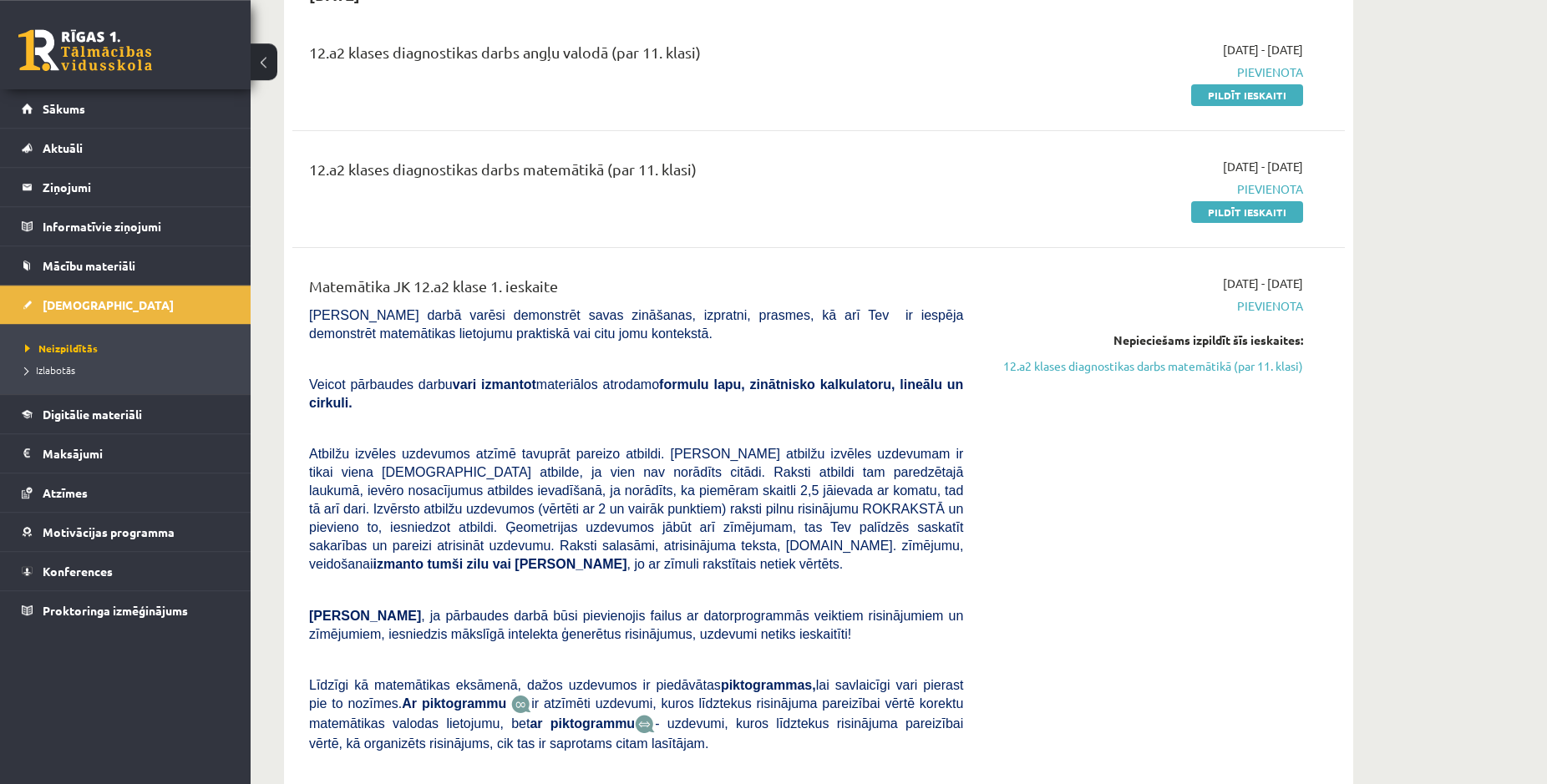
scroll to position [168, 0]
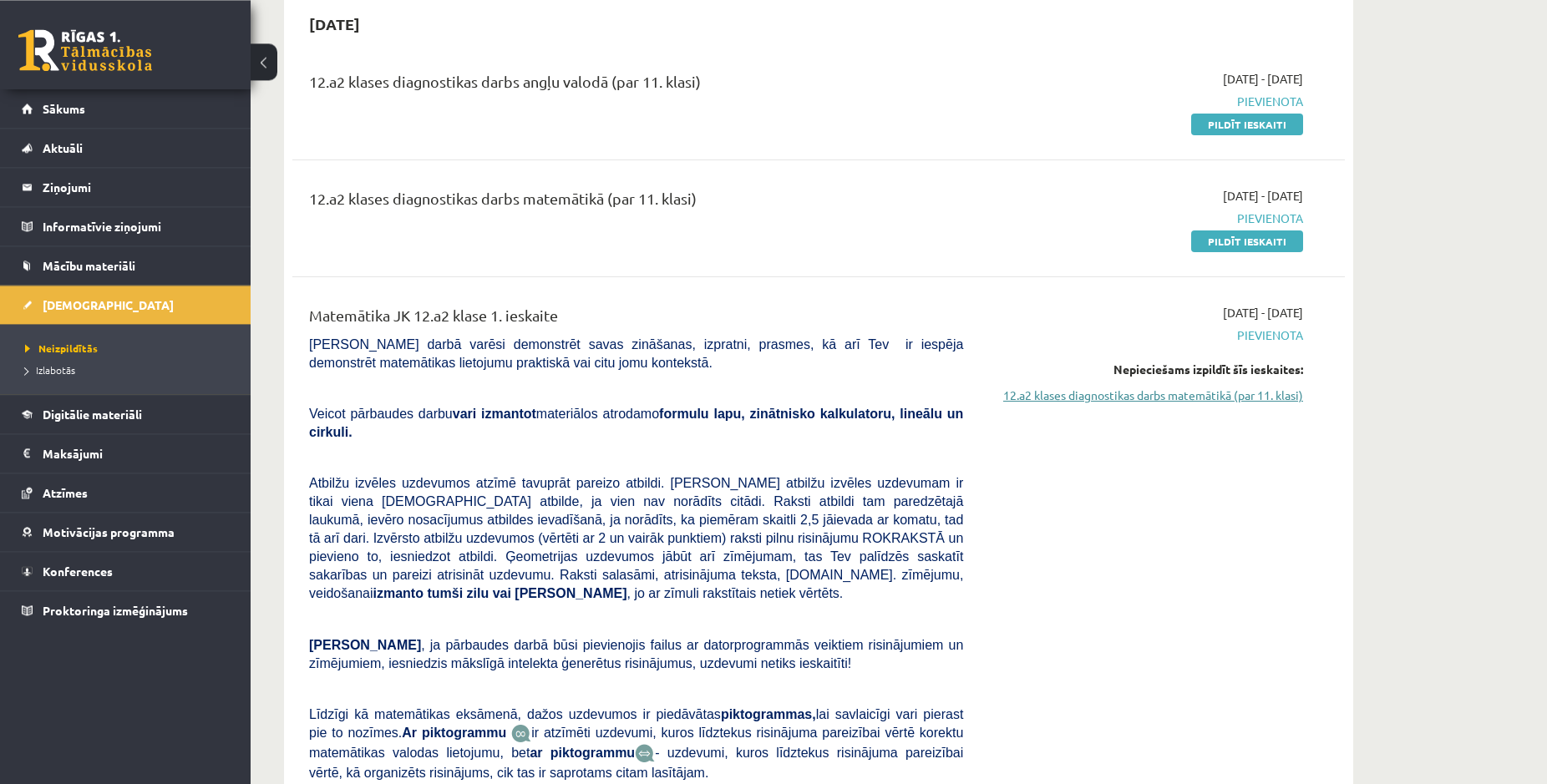
click at [1229, 395] on link "12.a2 klases diagnostikas darbs matemātikā (par 11. klasi)" at bounding box center [1145, 396] width 315 height 18
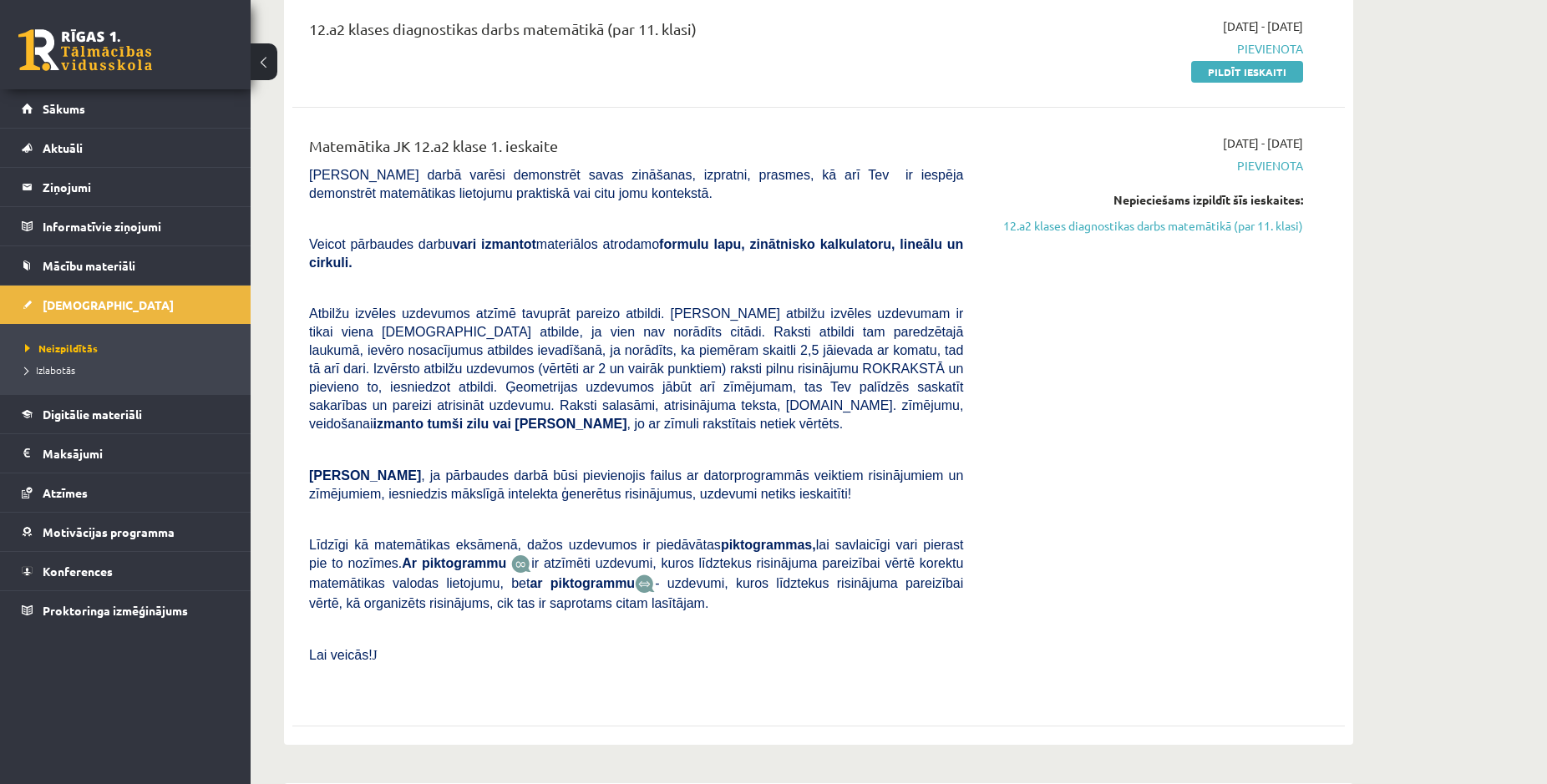
scroll to position [0, 0]
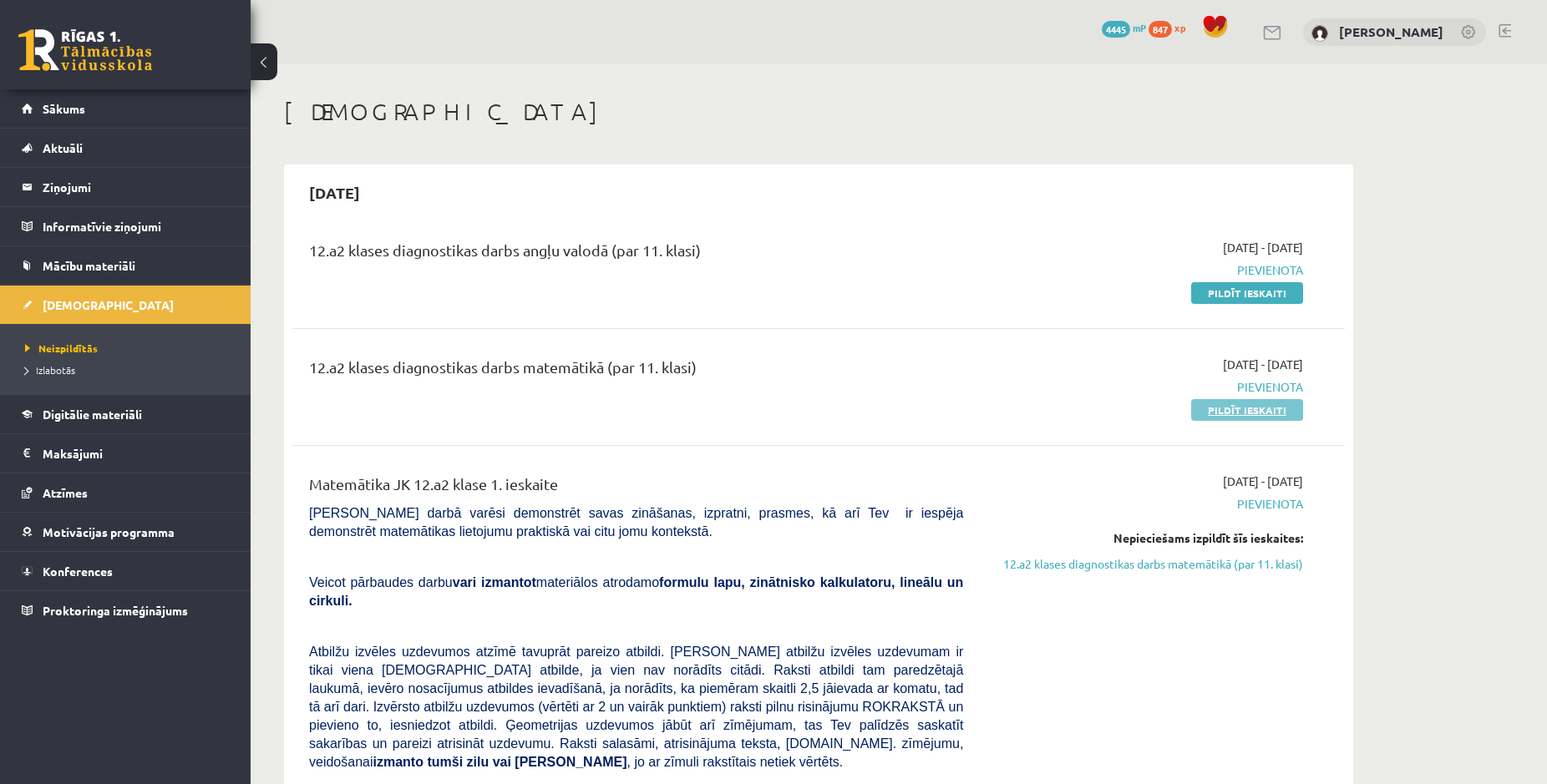
click at [1254, 414] on link "Pildīt ieskaiti" at bounding box center [1247, 410] width 112 height 22
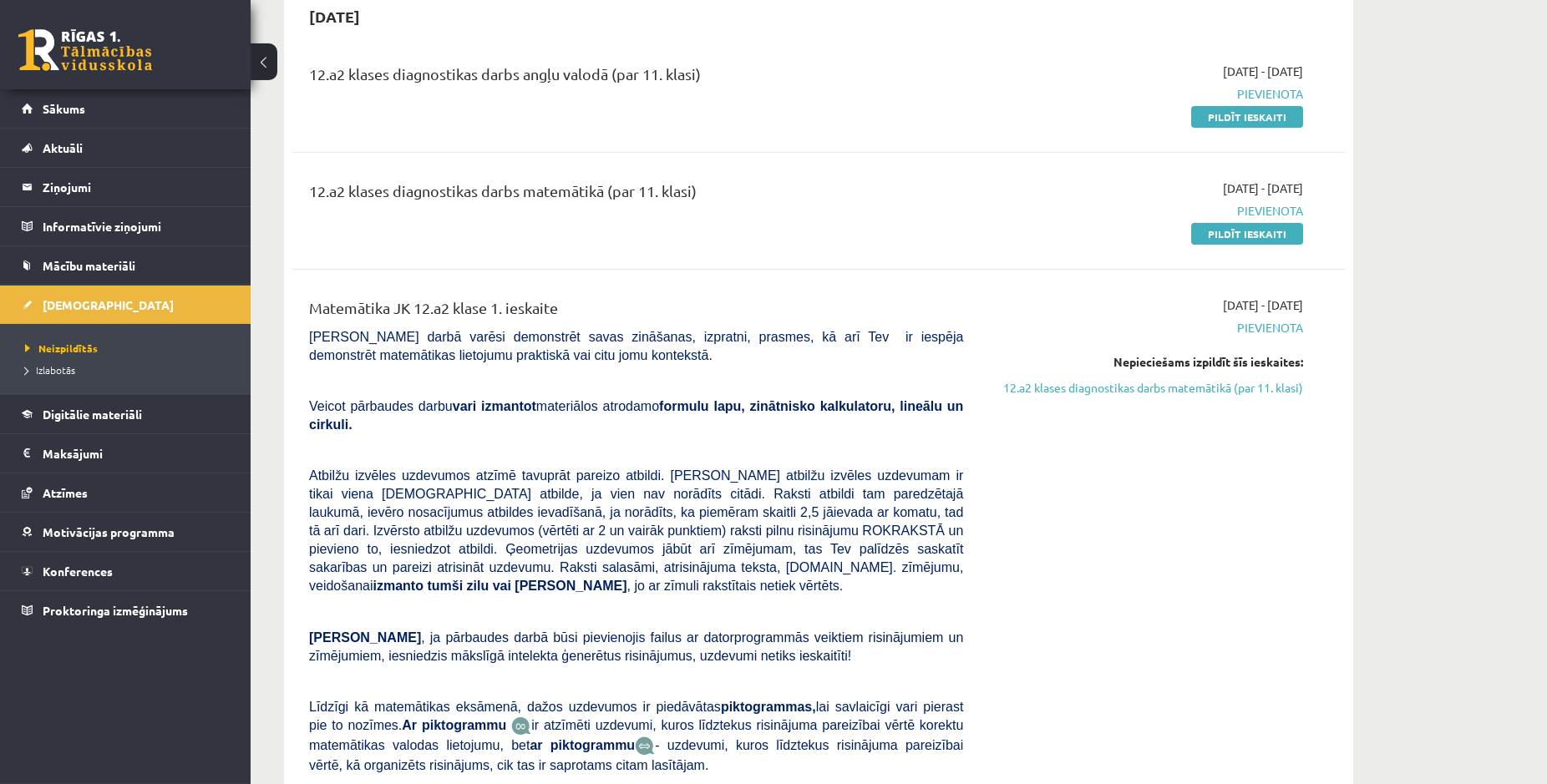
scroll to position [85, 0]
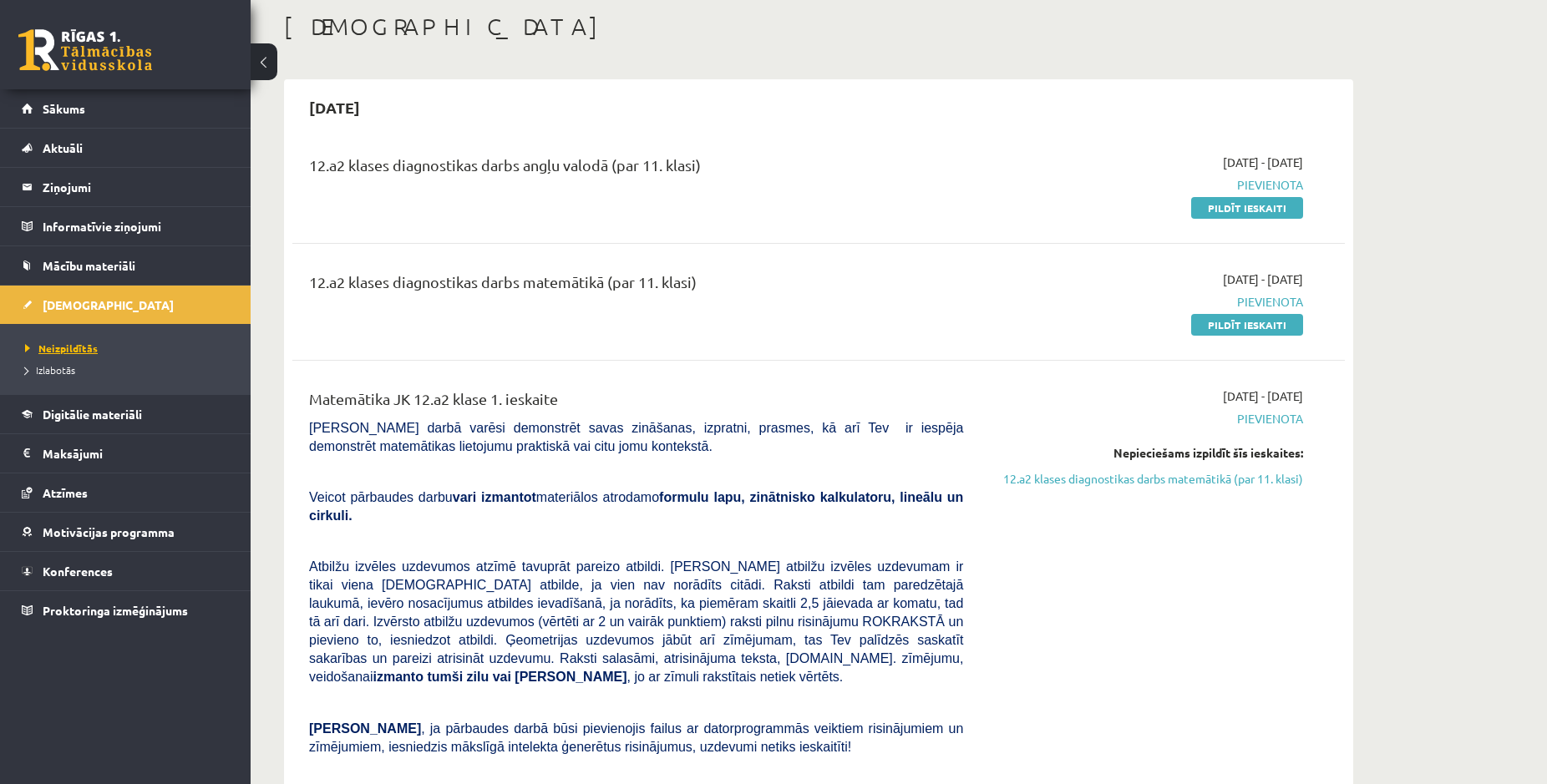
click at [77, 343] on span "Neizpildītās" at bounding box center [61, 348] width 73 height 13
click at [63, 295] on link "[DEMOGRAPHIC_DATA]" at bounding box center [125, 305] width 208 height 39
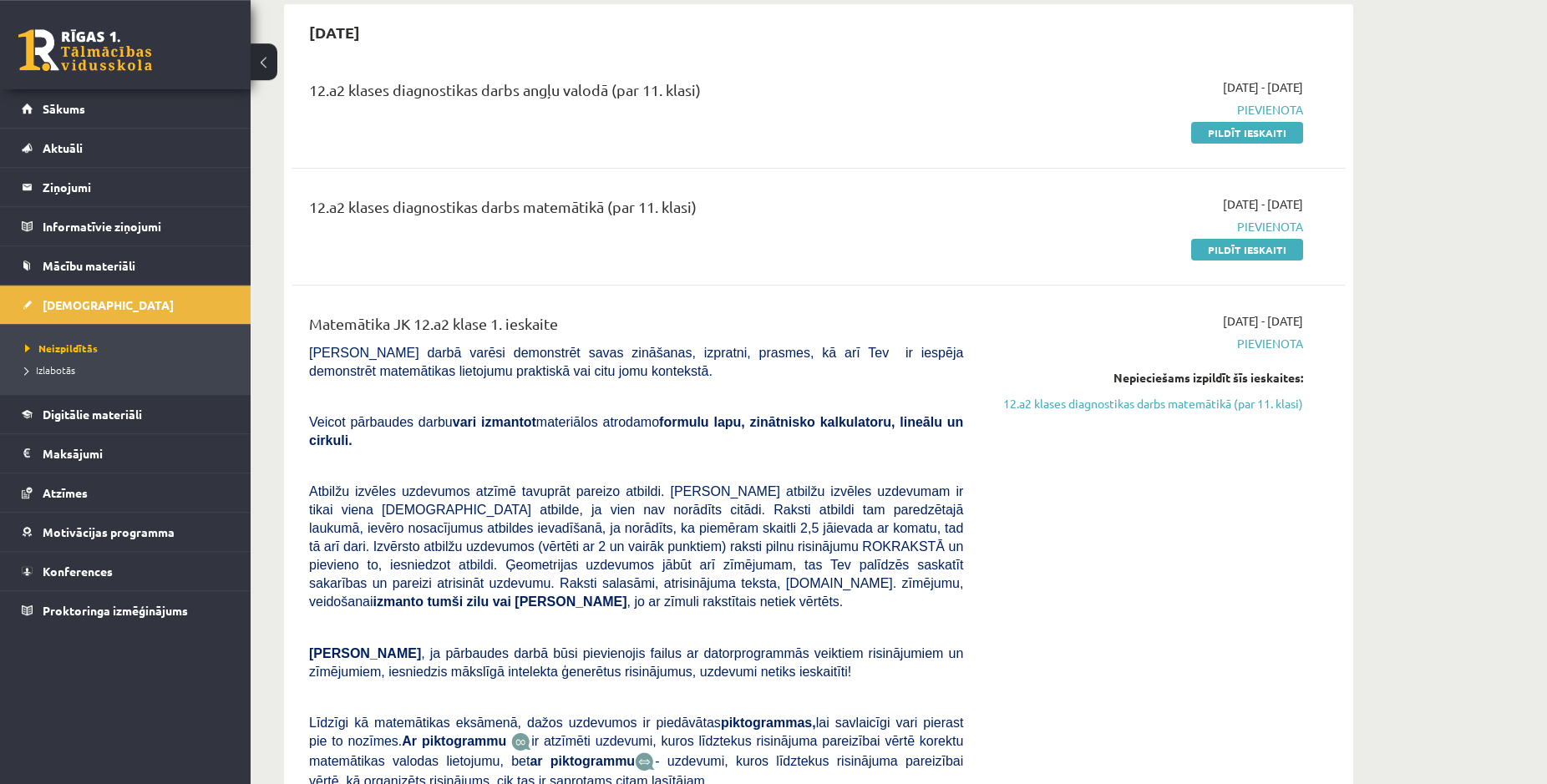
scroll to position [170, 0]
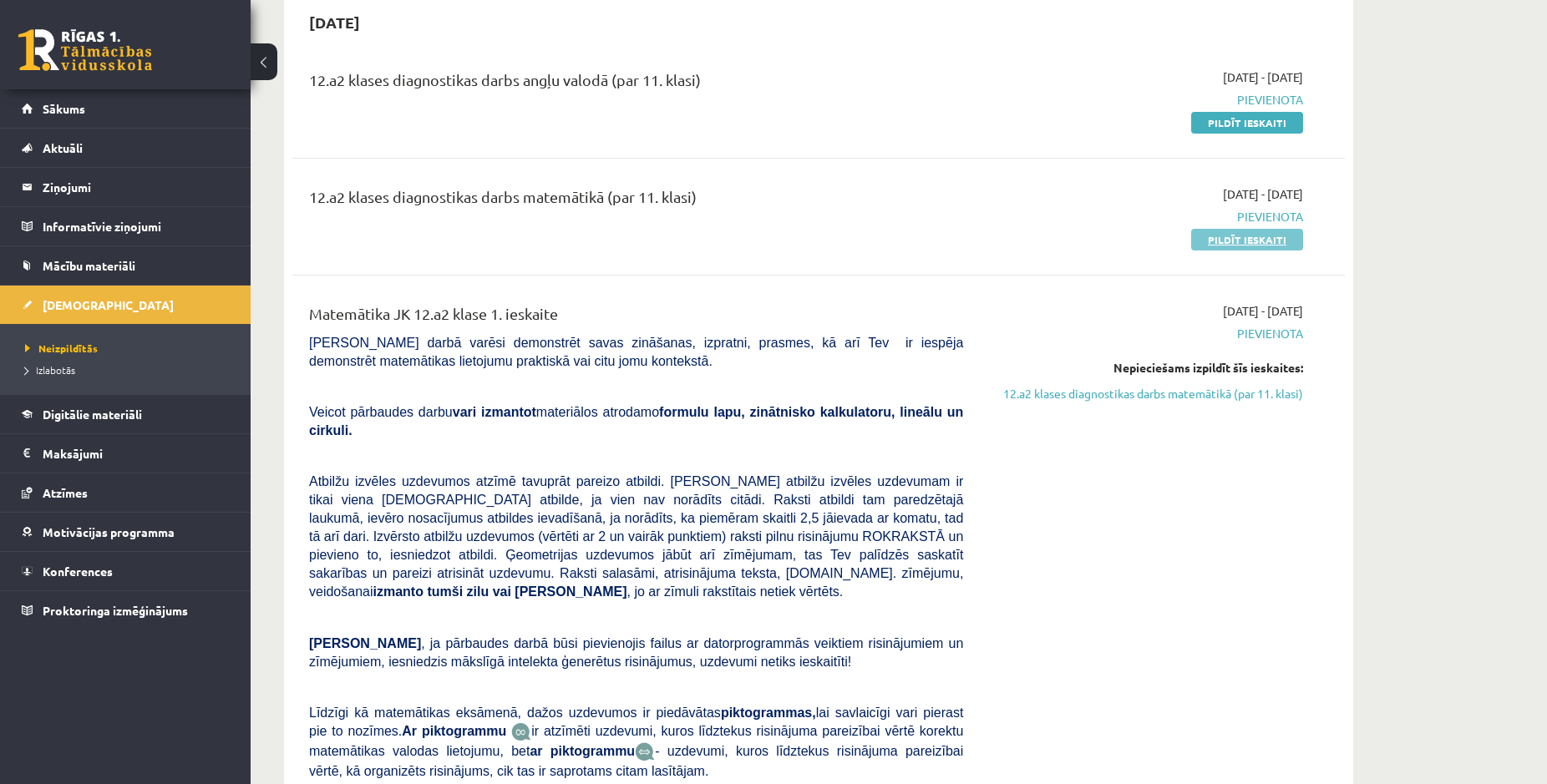
click at [1273, 240] on link "Pildīt ieskaiti" at bounding box center [1247, 239] width 112 height 22
click at [98, 410] on span "Digitālie materiāli" at bounding box center [92, 414] width 99 height 15
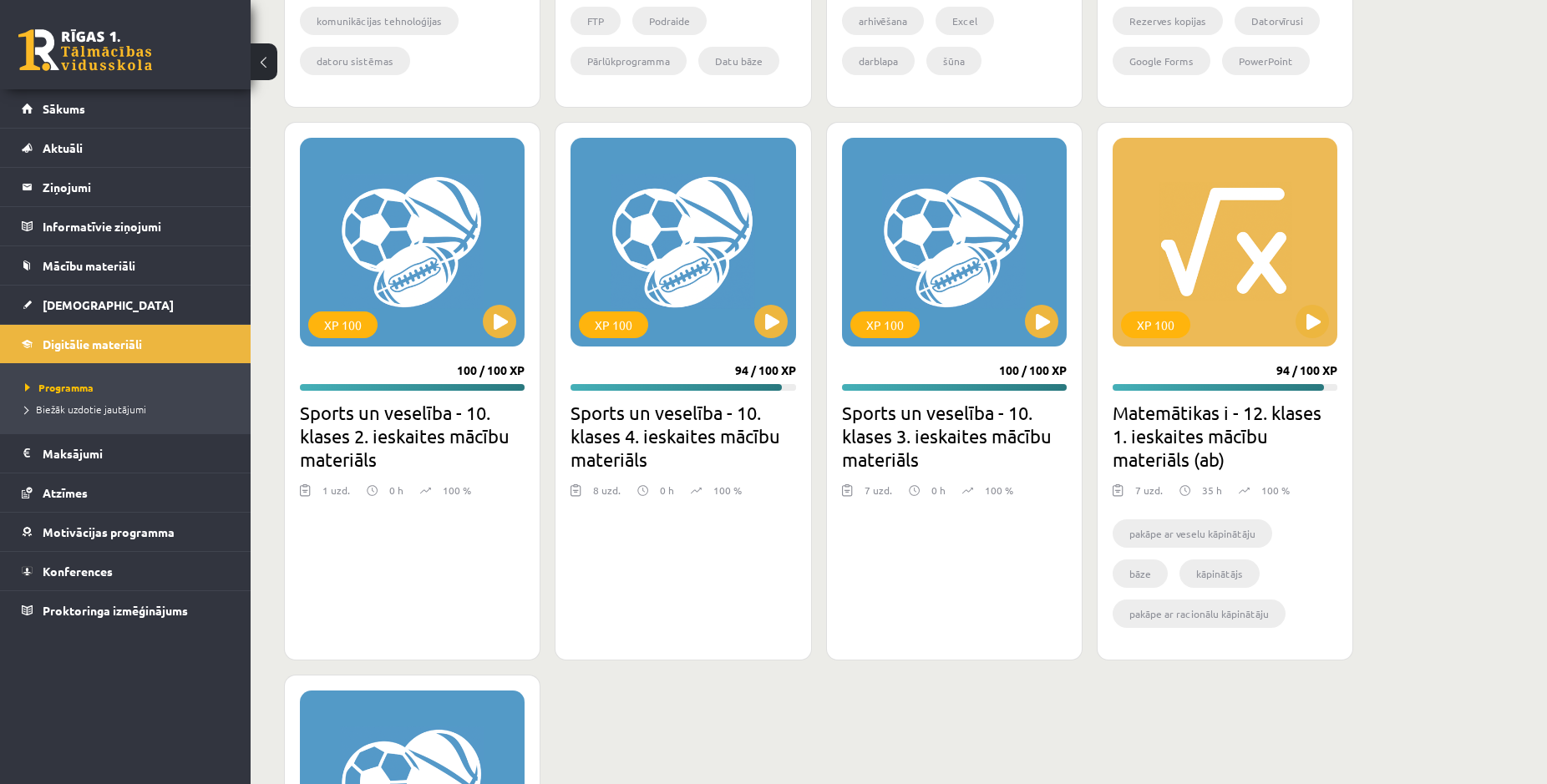
scroll to position [1602, 0]
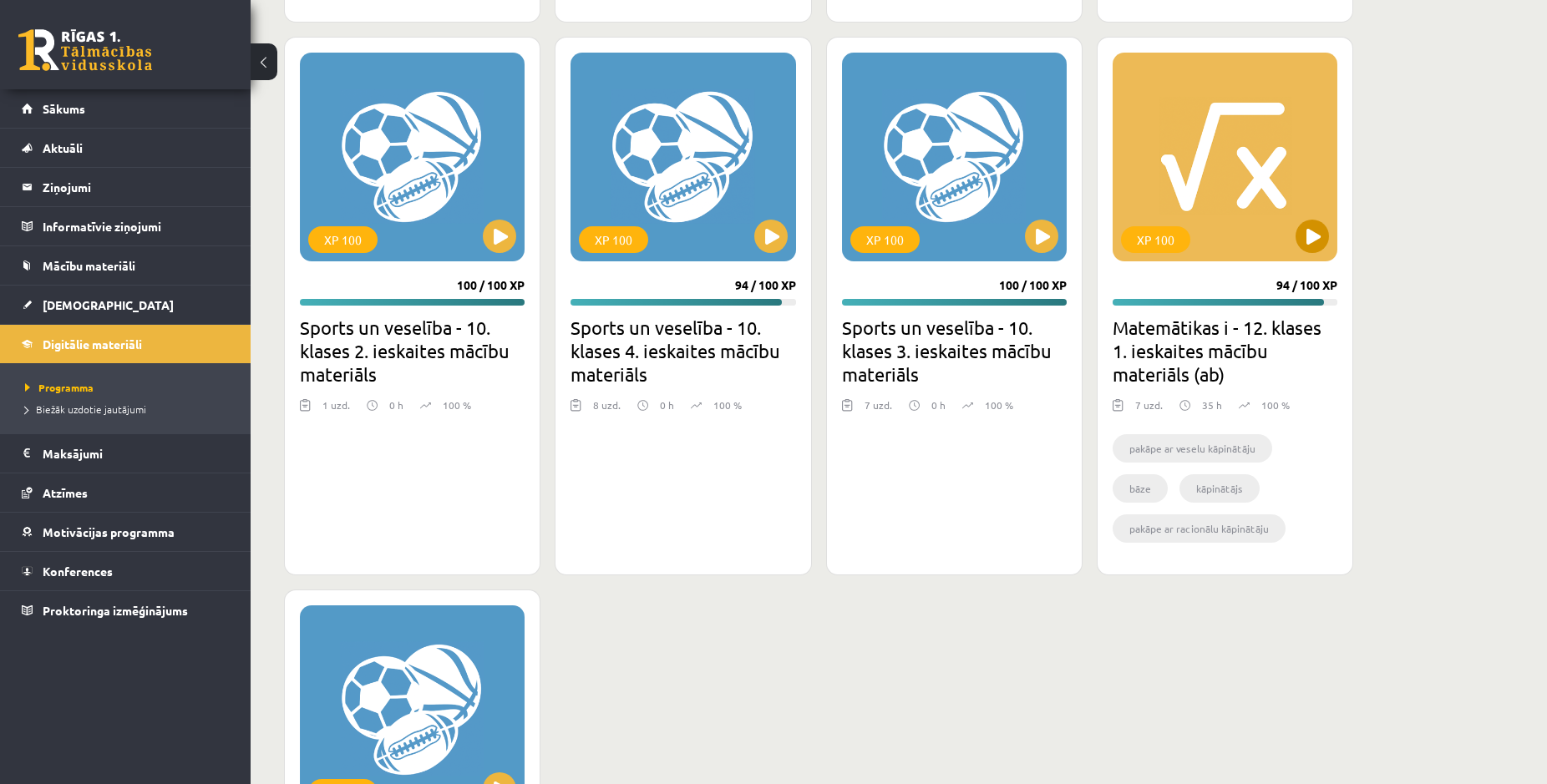
click at [1212, 220] on div "XP 100" at bounding box center [1225, 157] width 225 height 209
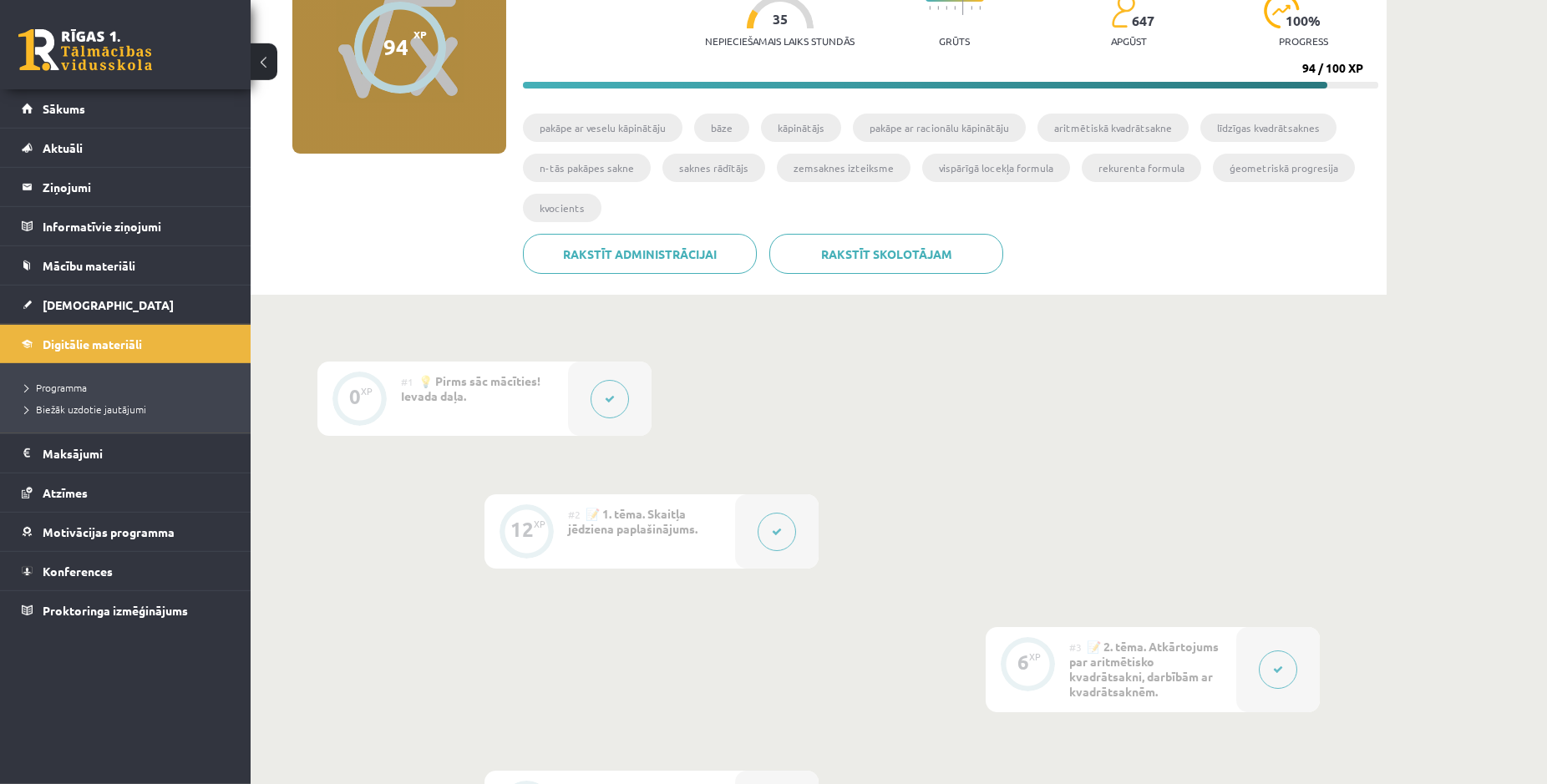
scroll to position [85, 0]
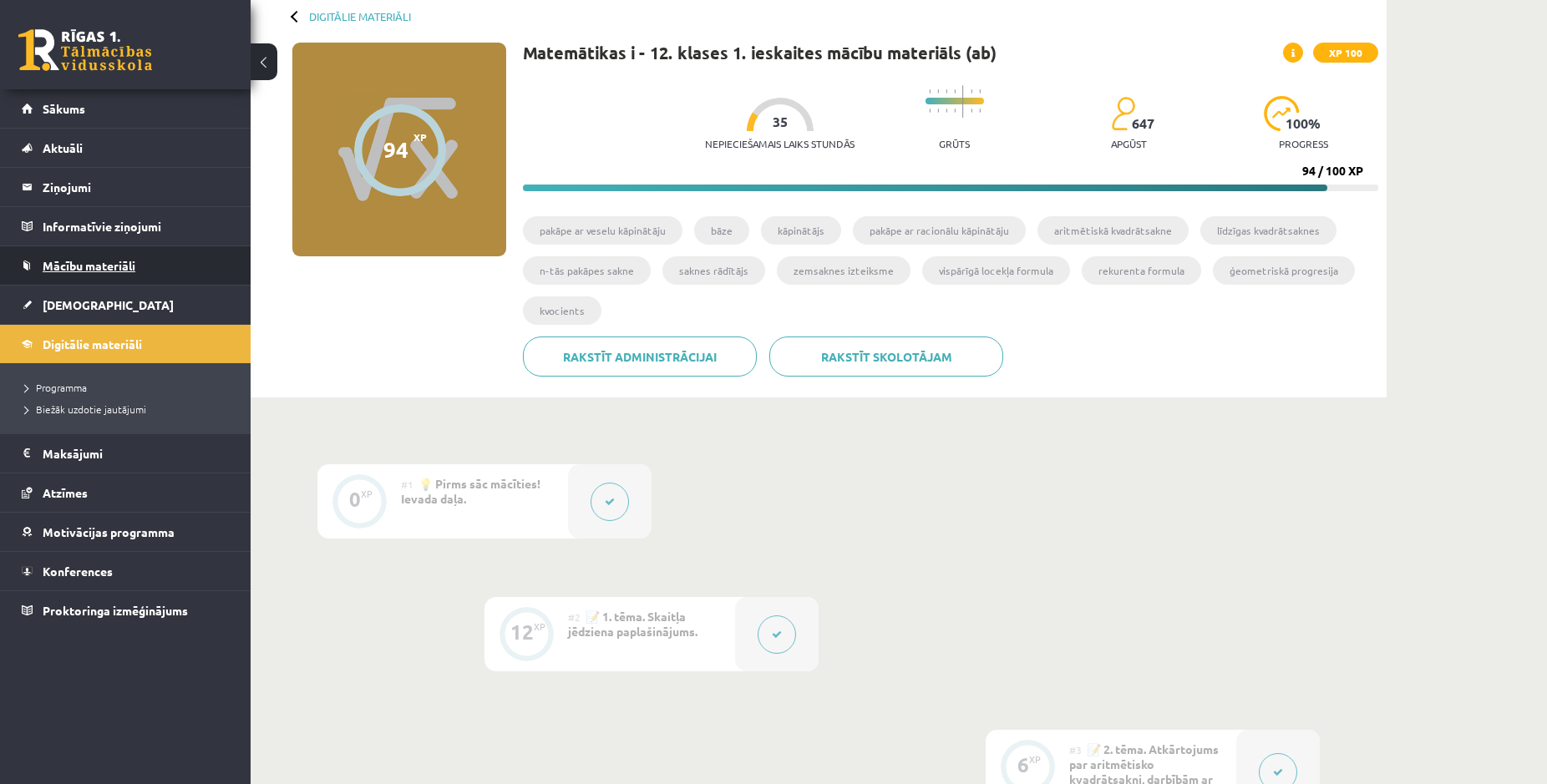
click at [76, 262] on span "Mācību materiāli" at bounding box center [89, 265] width 93 height 15
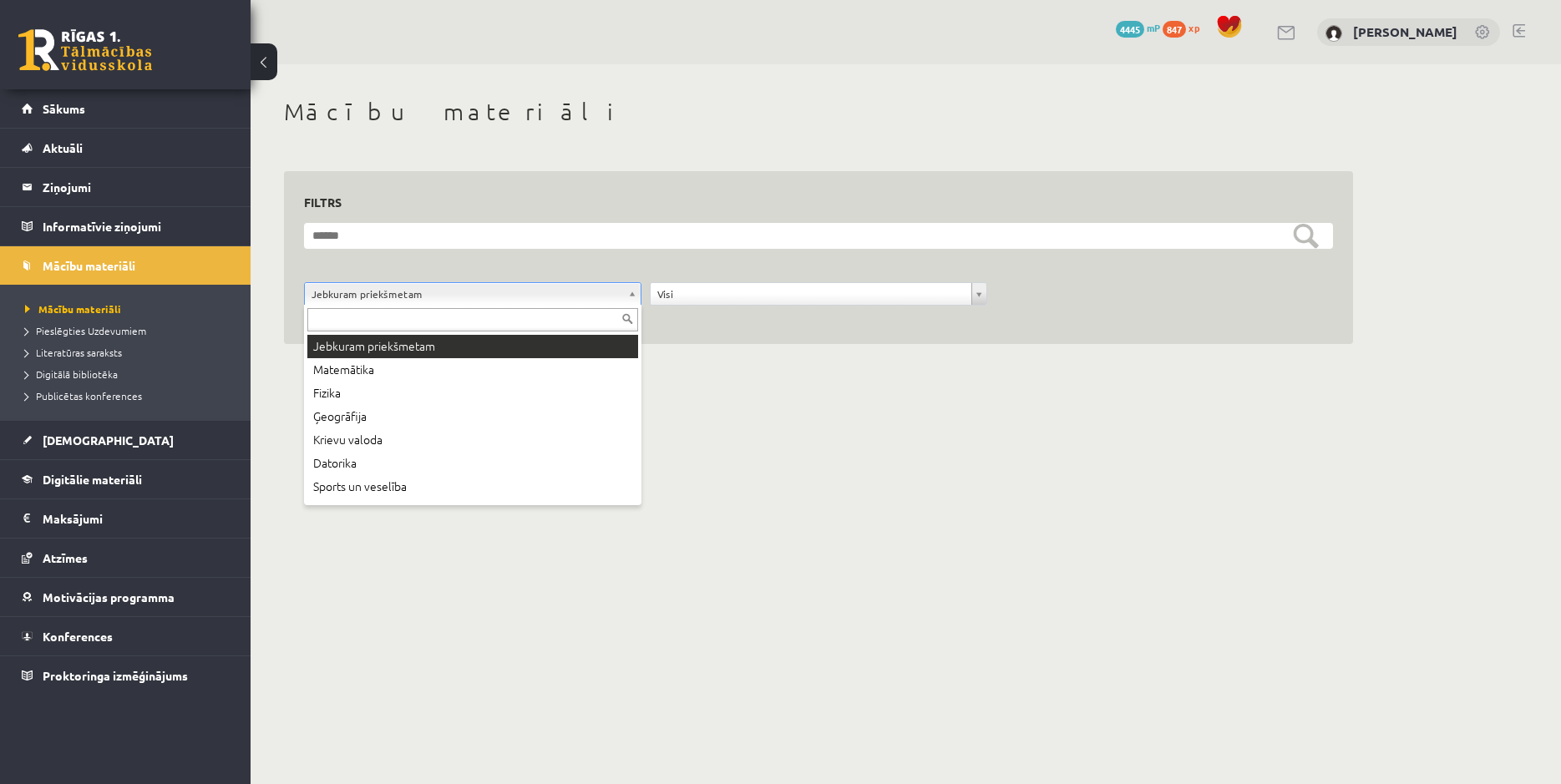
click at [631, 288] on body "0 Dāvanas 4445 mP 847 xp [PERSON_NAME] Sākums Aktuāli Kā mācīties eSKOLĀ Kontak…" at bounding box center [780, 392] width 1561 height 784
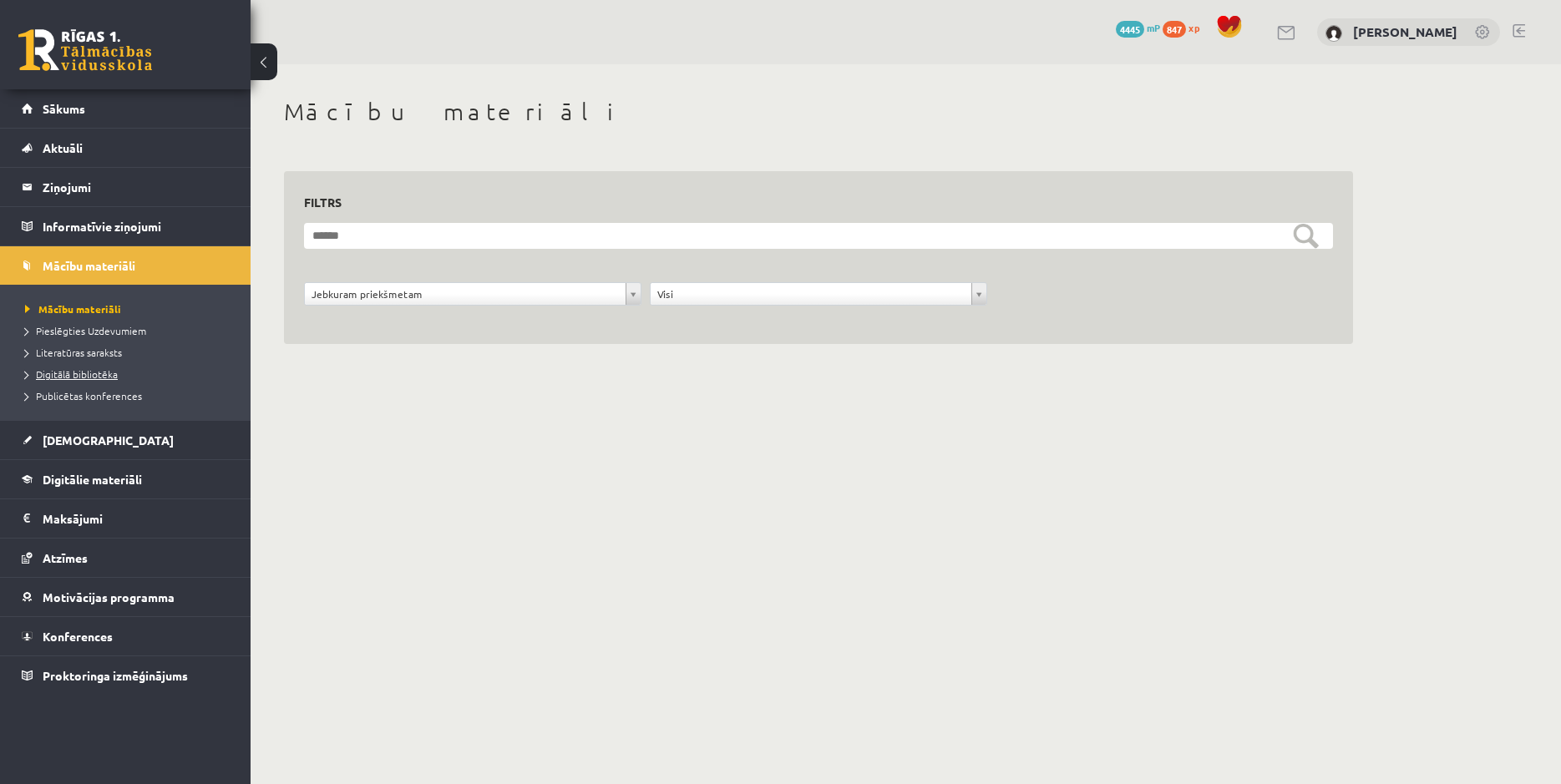
click at [114, 377] on span "Digitālā bibliotēka" at bounding box center [72, 374] width 93 height 13
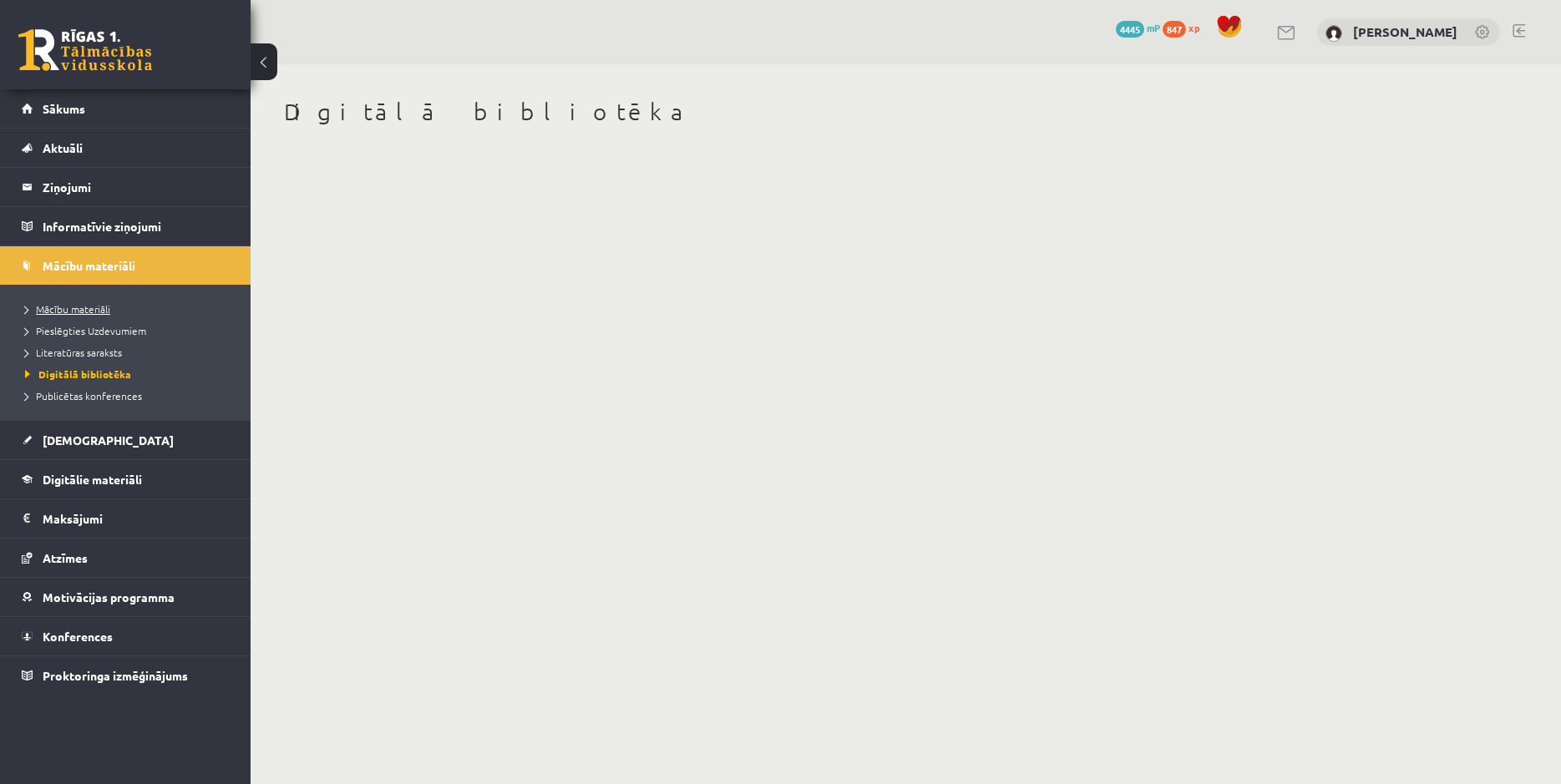
click at [82, 314] on span "Mācību materiāli" at bounding box center [68, 309] width 85 height 13
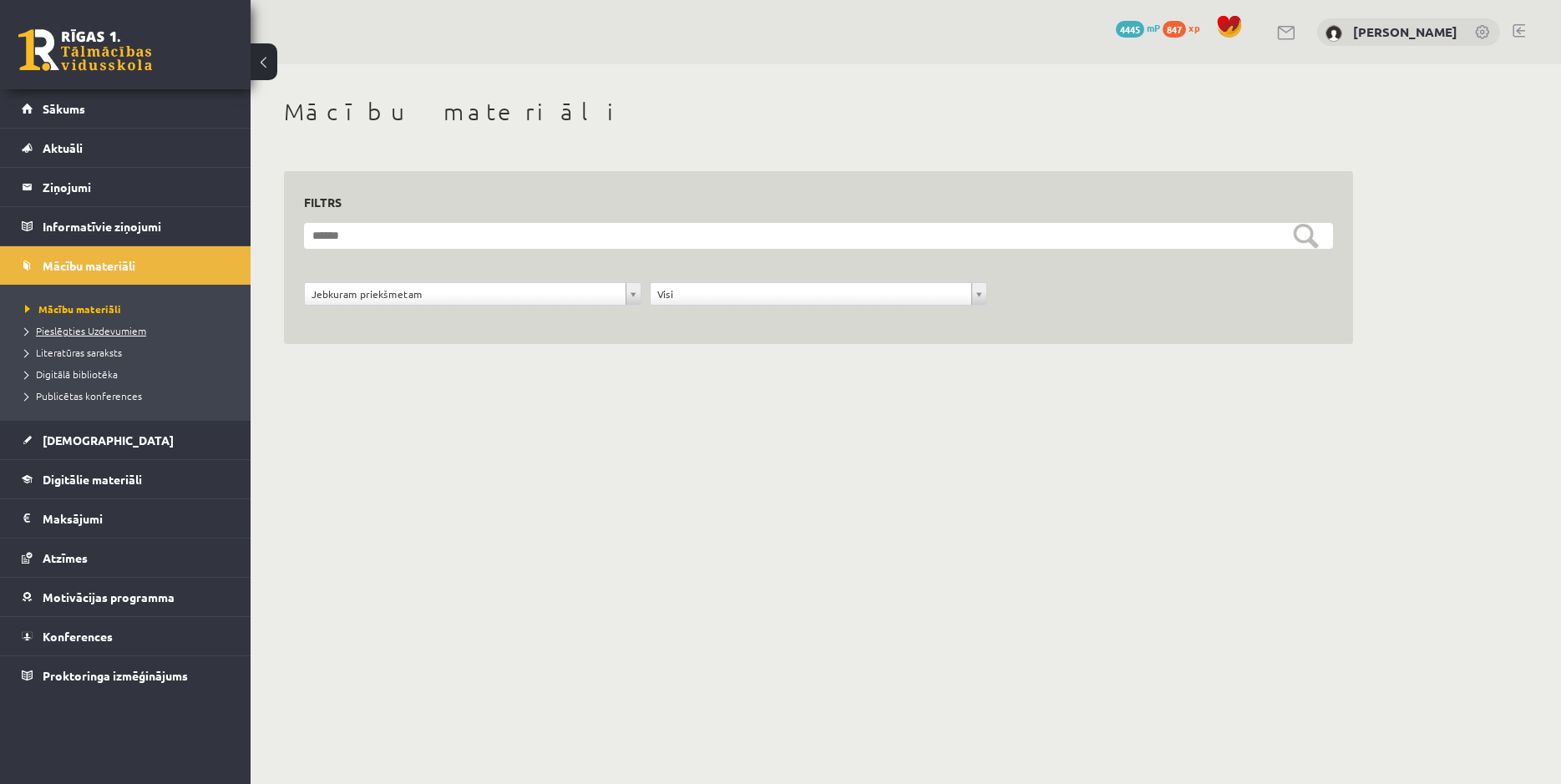
click at [79, 331] on span "Pieslēgties Uzdevumiem" at bounding box center [86, 331] width 121 height 13
click at [84, 396] on span "Publicētas konferences" at bounding box center [83, 396] width 117 height 13
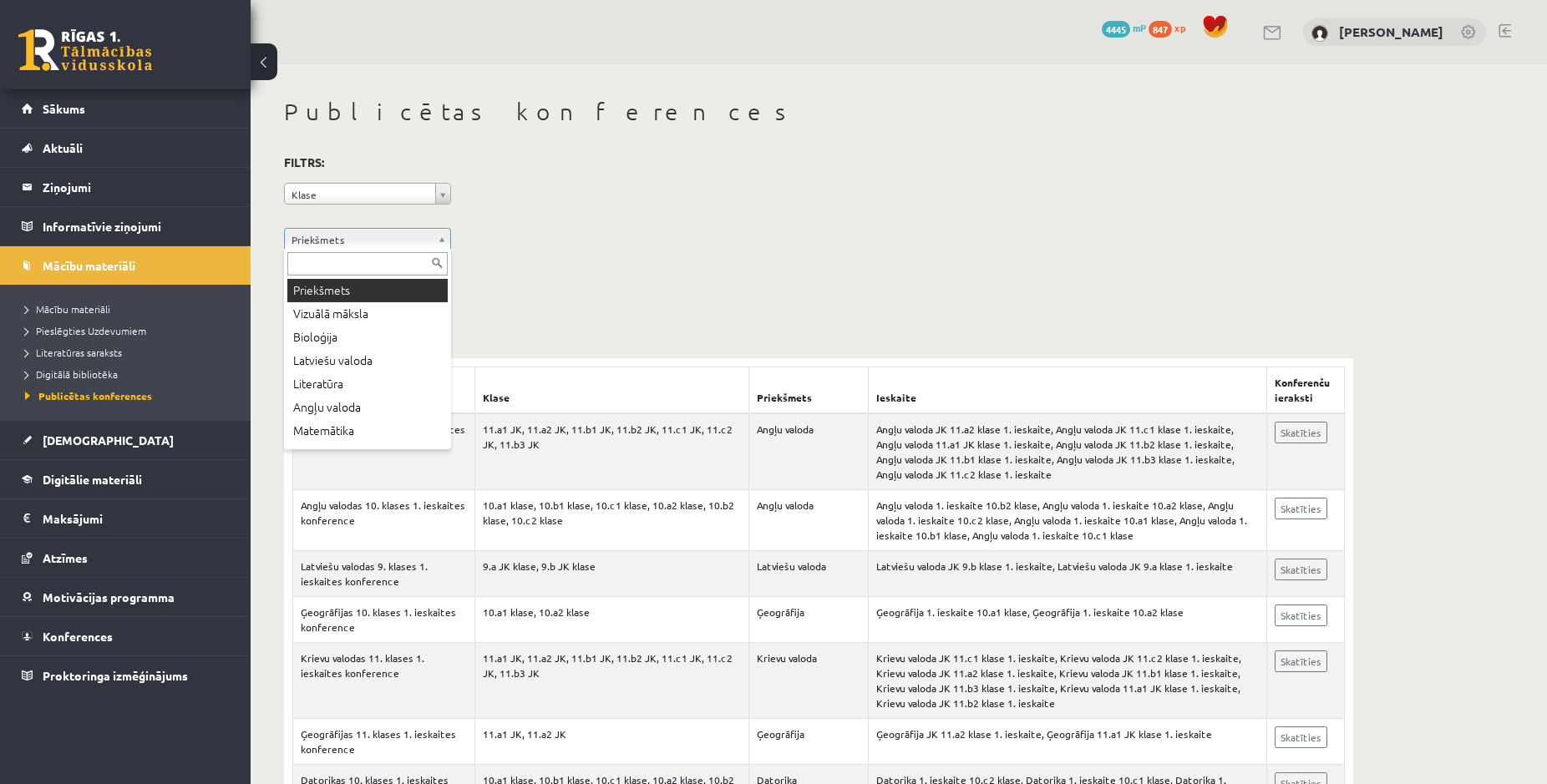
click at [446, 239] on body "0 Dāvanas 4445 mP 847 xp [PERSON_NAME] Sākums Aktuāli Kā mācīties eSKOLĀ Kontak…" at bounding box center [774, 392] width 1547 height 784
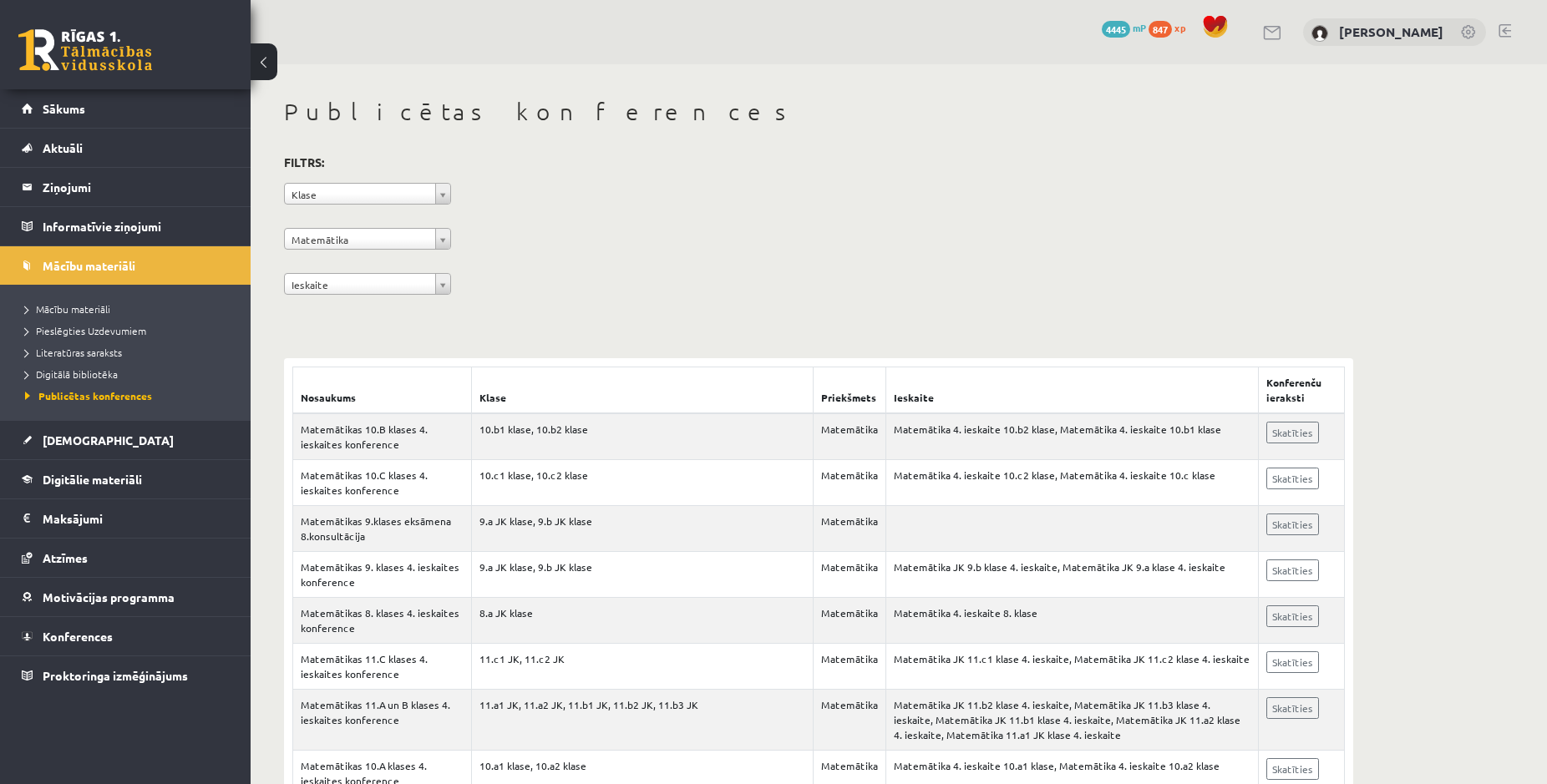
click at [439, 286] on body "0 Dāvanas 4445 mP 847 xp [PERSON_NAME] Sākums Aktuāli Kā mācīties eSKOLĀ Kontak…" at bounding box center [774, 392] width 1547 height 784
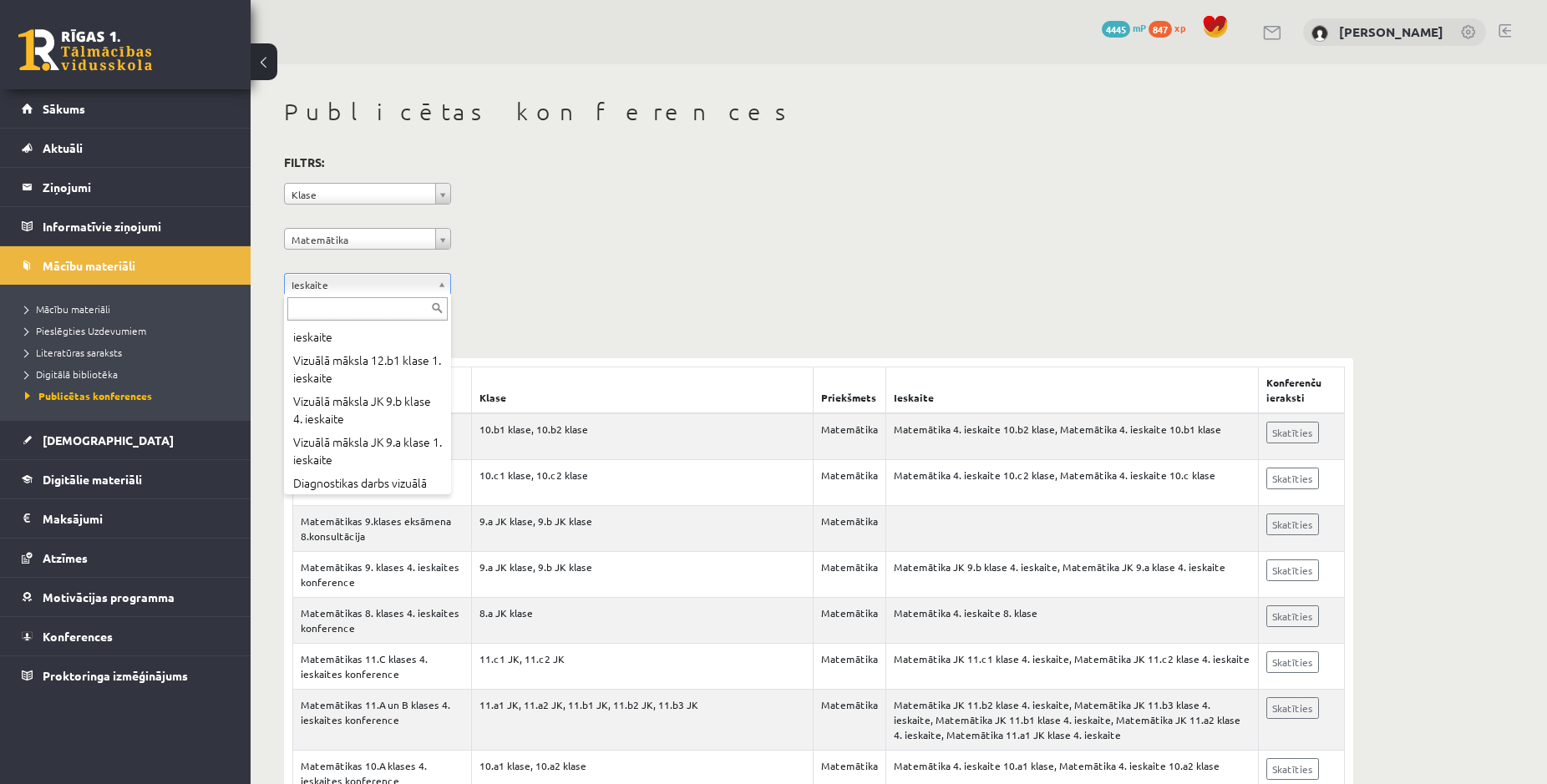
scroll to position [391, 0]
click at [709, 237] on body "0 Dāvanas 4445 mP 847 xp Jekaterina Eliza Šatrovska Sākums Aktuāli Kā mācīties …" at bounding box center [774, 392] width 1547 height 784
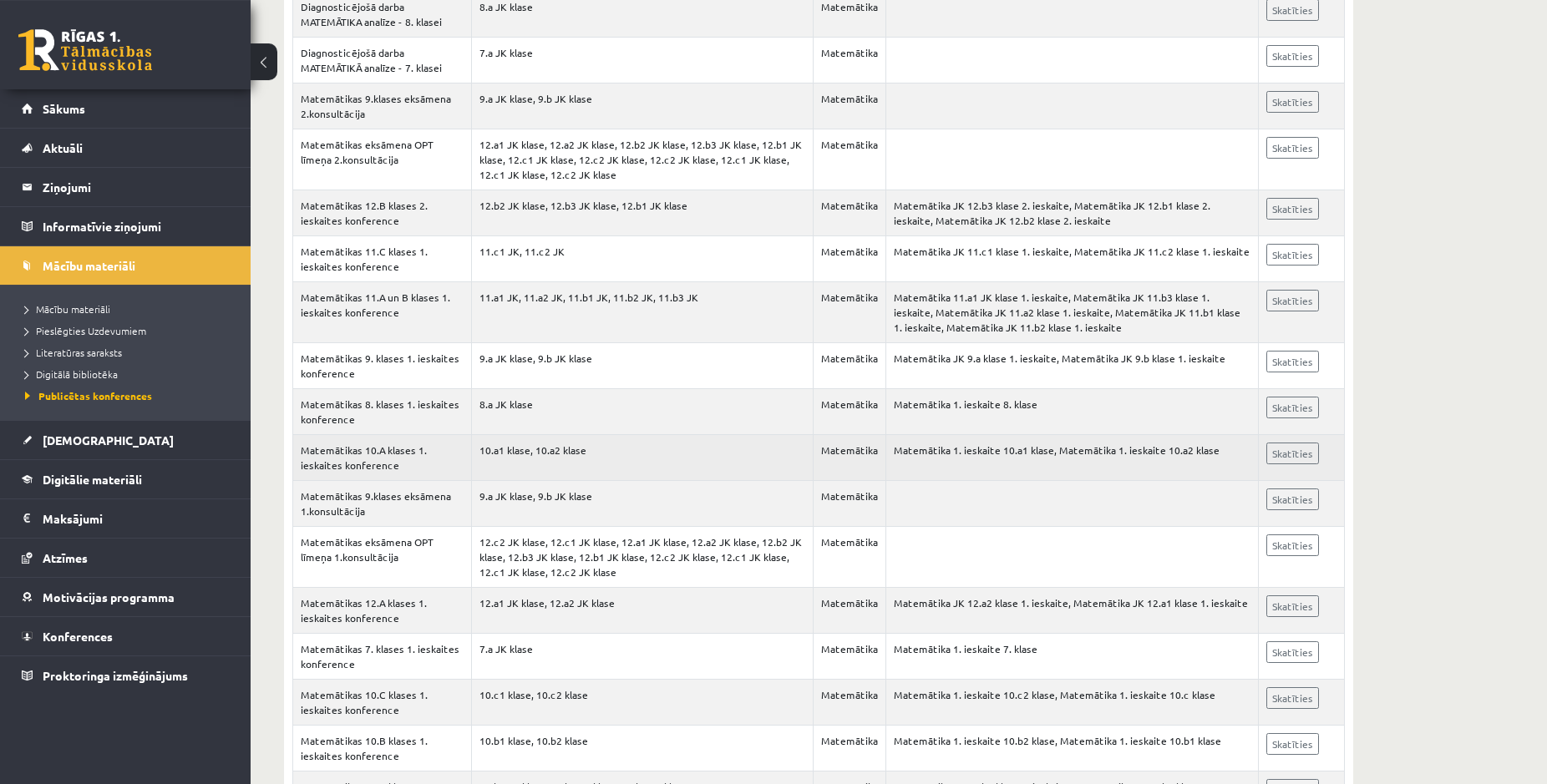
scroll to position [3144, 0]
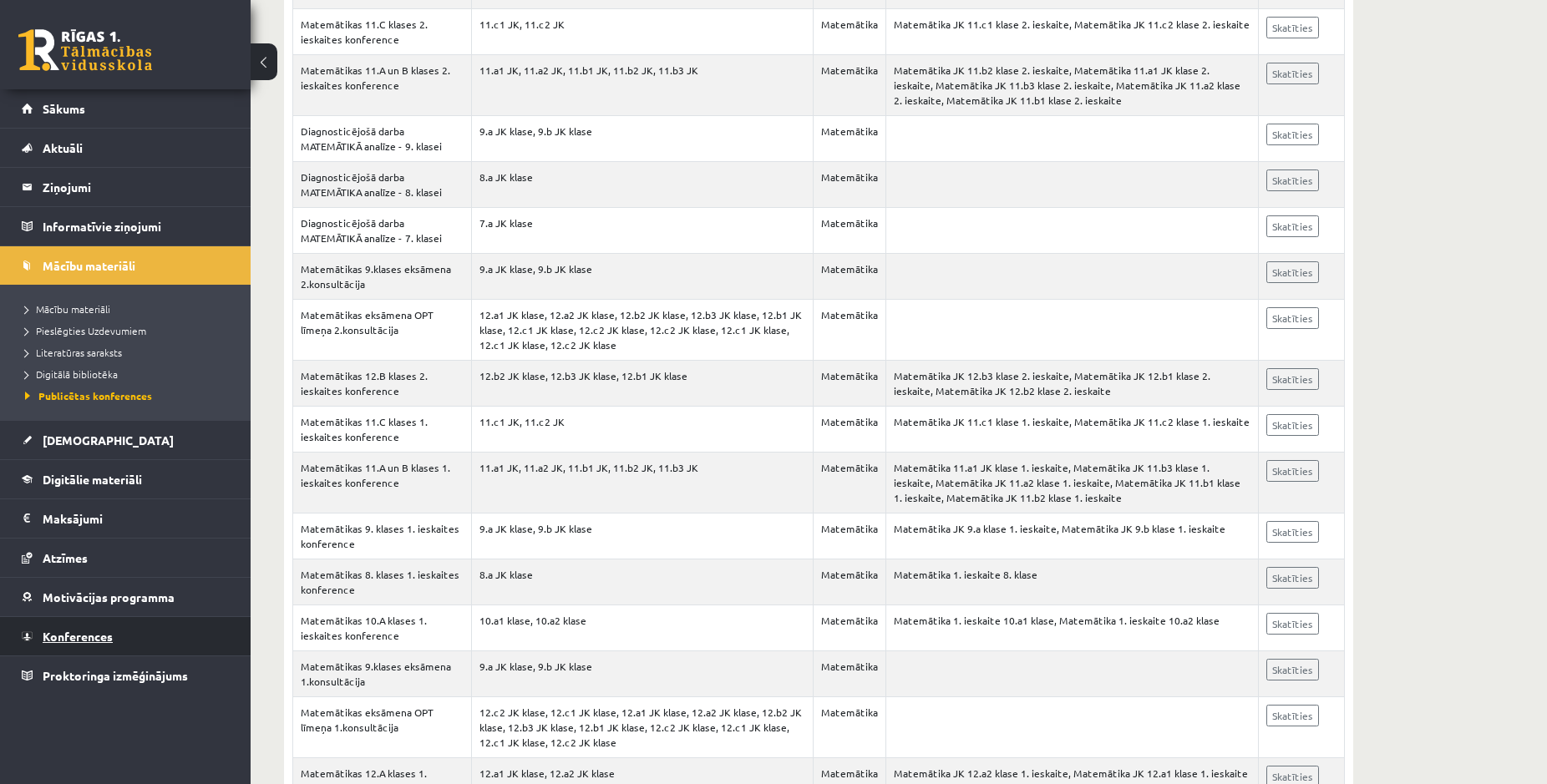
click at [136, 633] on link "Konferences" at bounding box center [125, 637] width 208 height 39
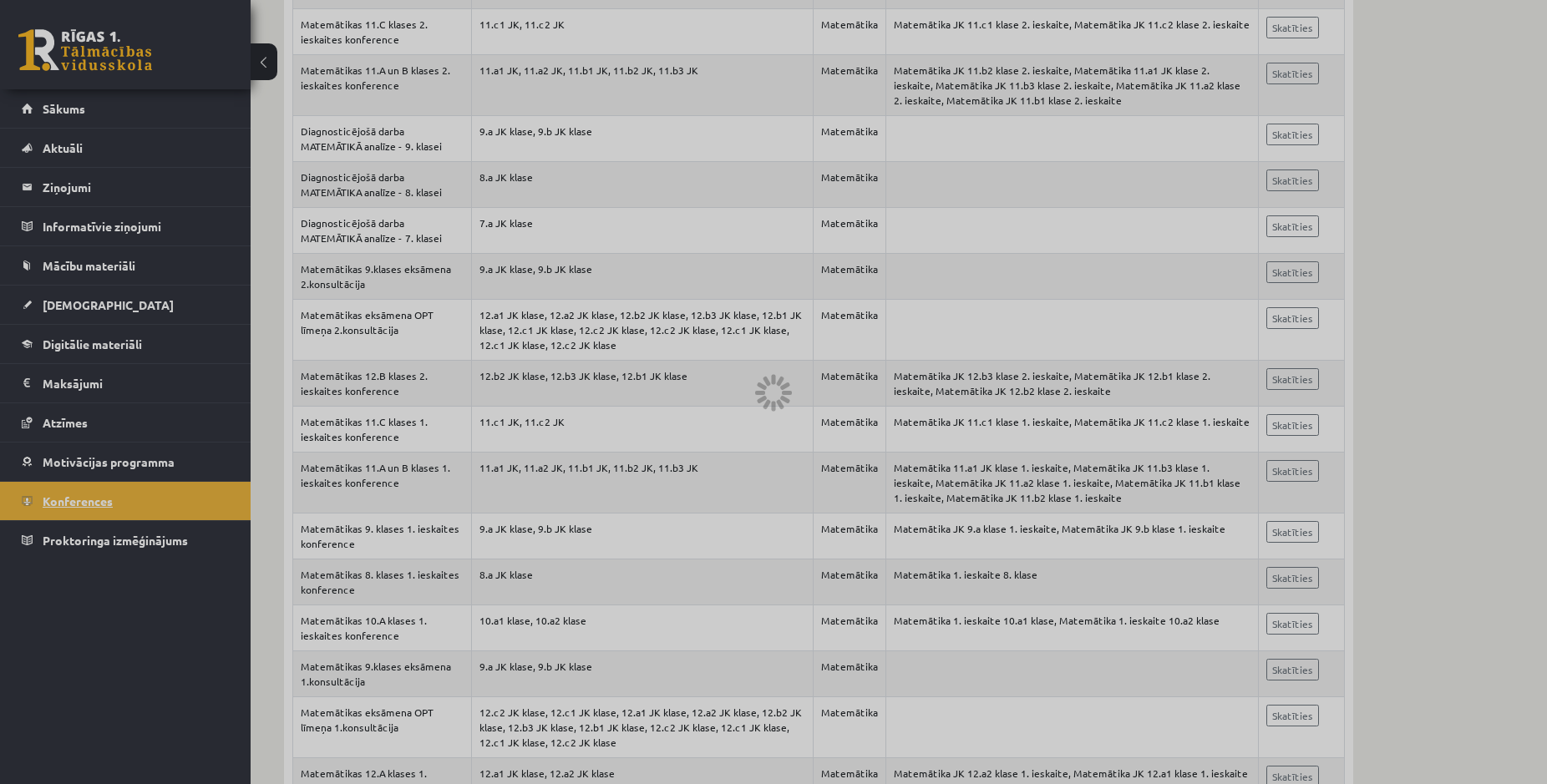
scroll to position [13, 0]
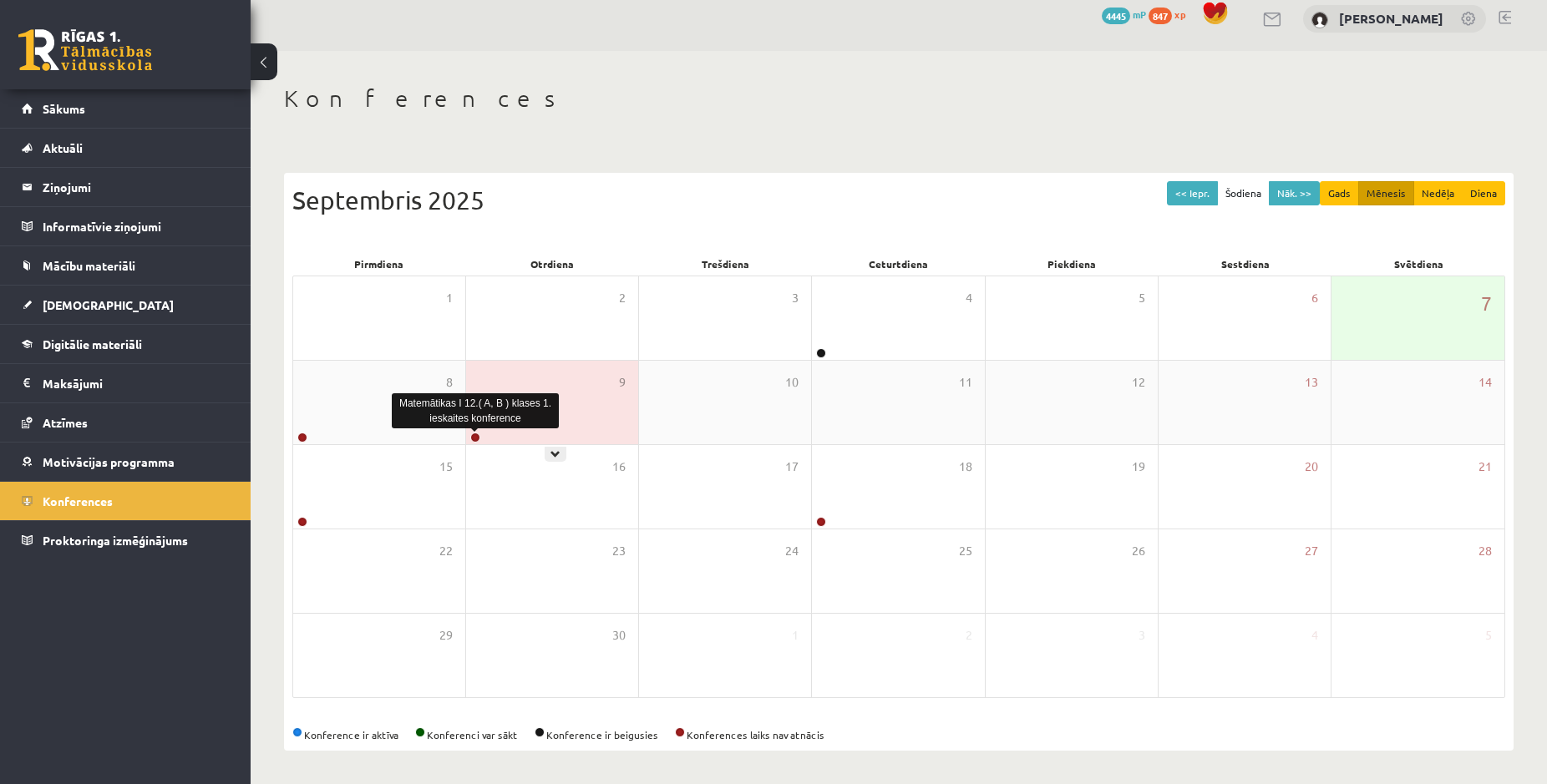
click at [479, 441] on link at bounding box center [474, 437] width 10 height 10
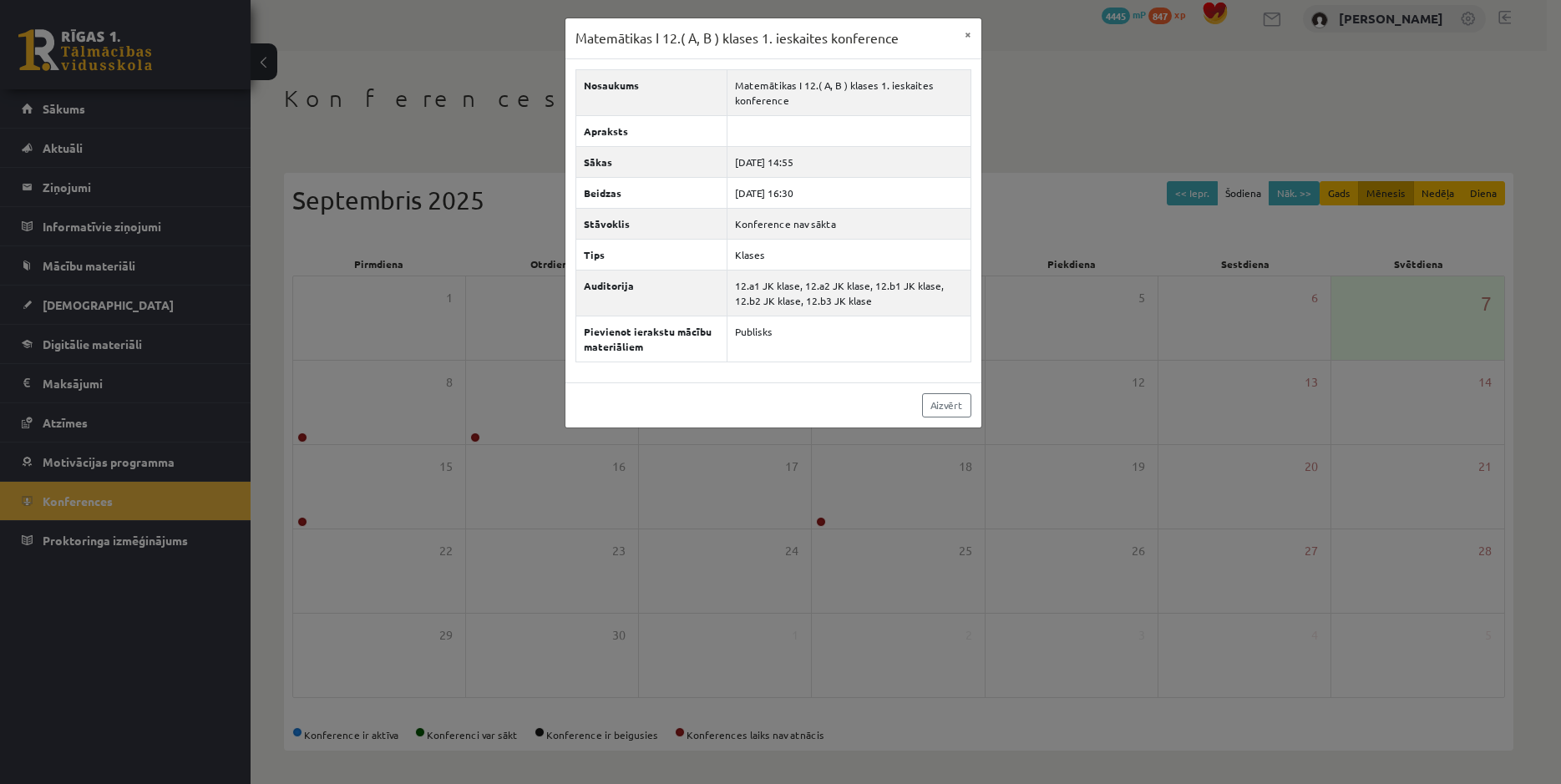
drag, startPoint x: 725, startPoint y: 524, endPoint x: 794, endPoint y: 502, distance: 72.4
click at [733, 523] on div "Matemātikas I 12.( A, B ) klases 1. ieskaites konference × Nosaukums Matemātika…" at bounding box center [780, 392] width 1561 height 784
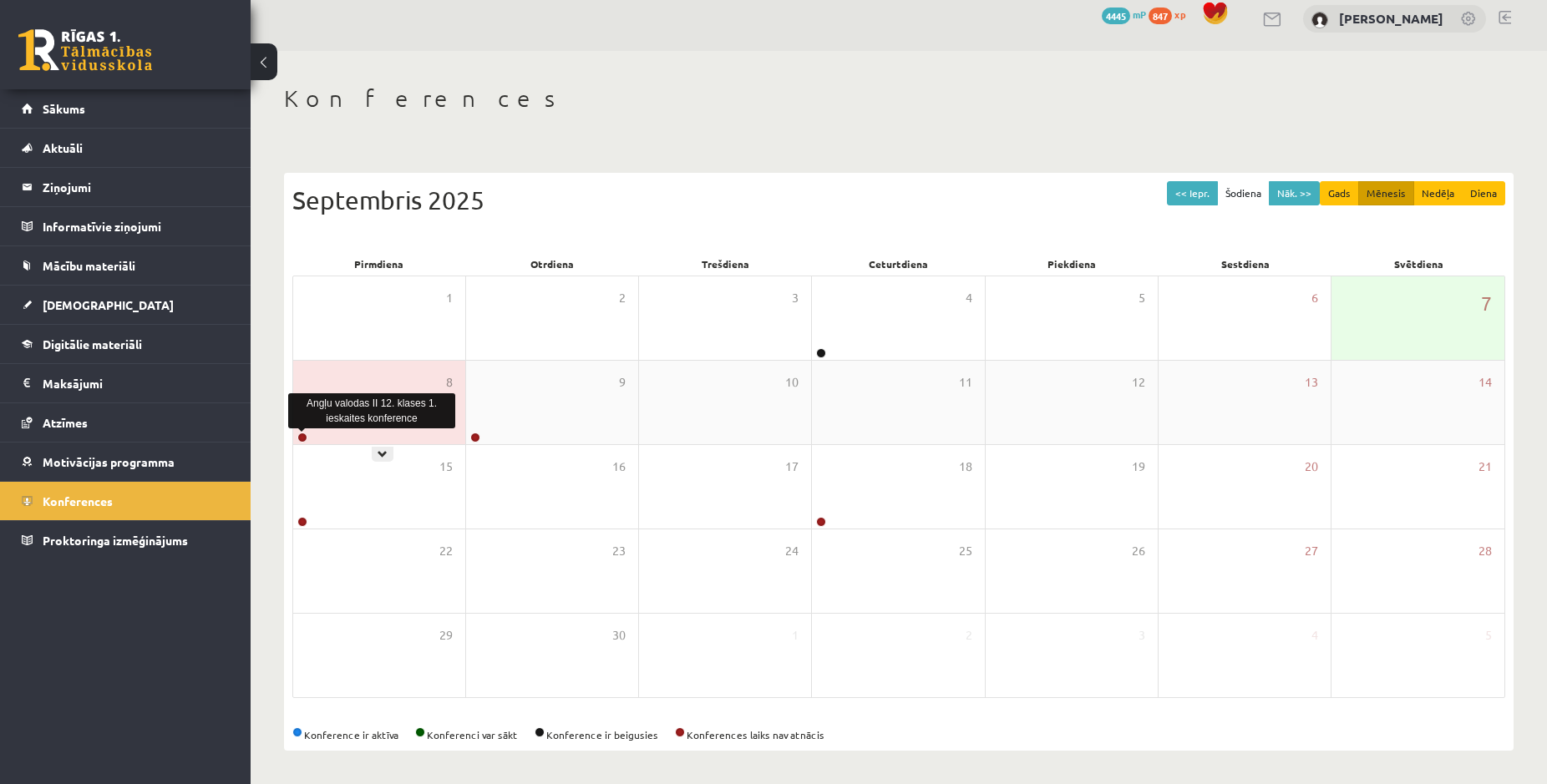
click at [303, 439] on link at bounding box center [302, 437] width 10 height 10
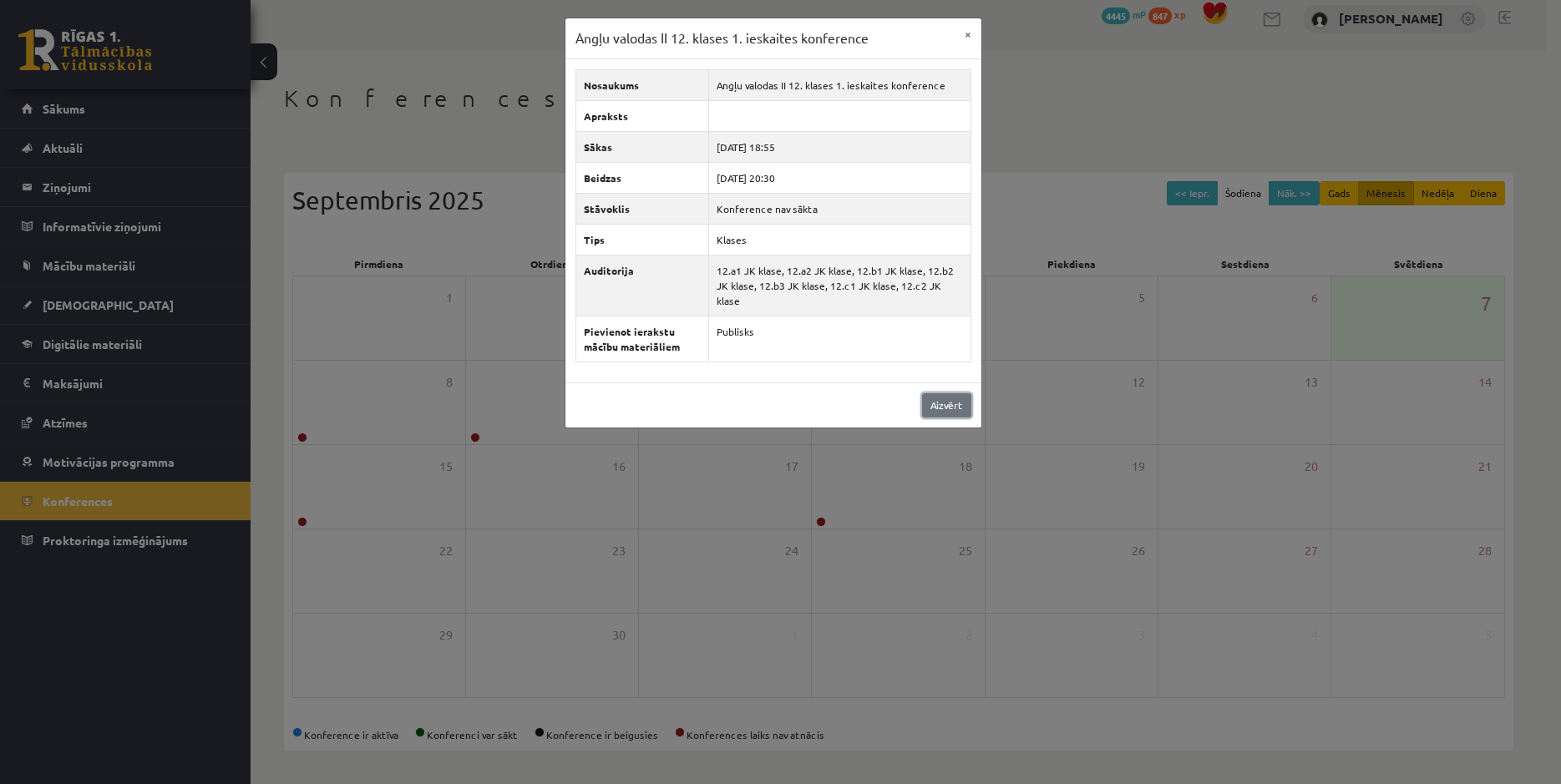
click at [952, 396] on link "Aizvērt" at bounding box center [946, 406] width 49 height 25
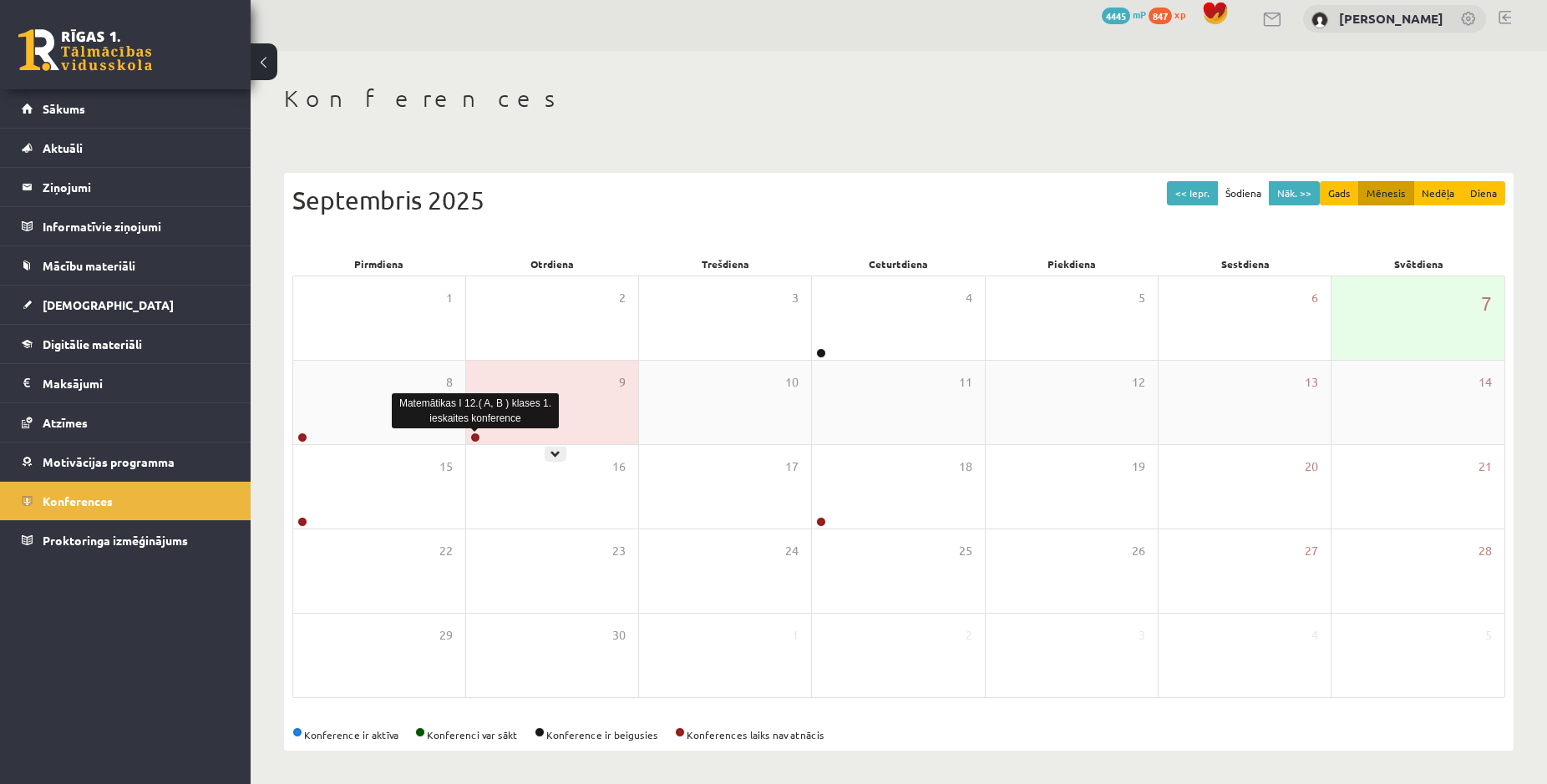
click at [472, 438] on link at bounding box center [474, 437] width 10 height 10
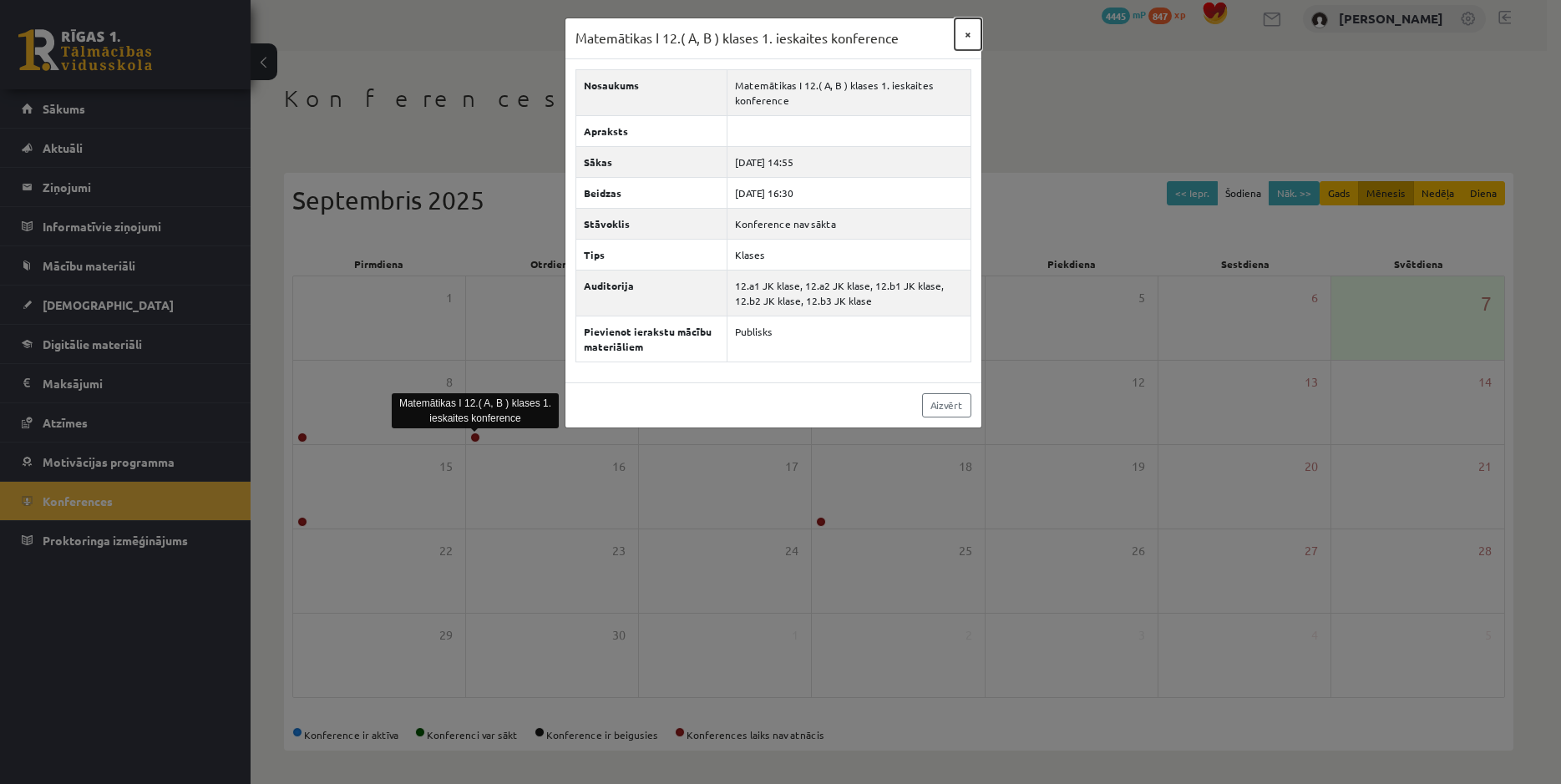
click at [967, 36] on button "×" at bounding box center [968, 34] width 26 height 32
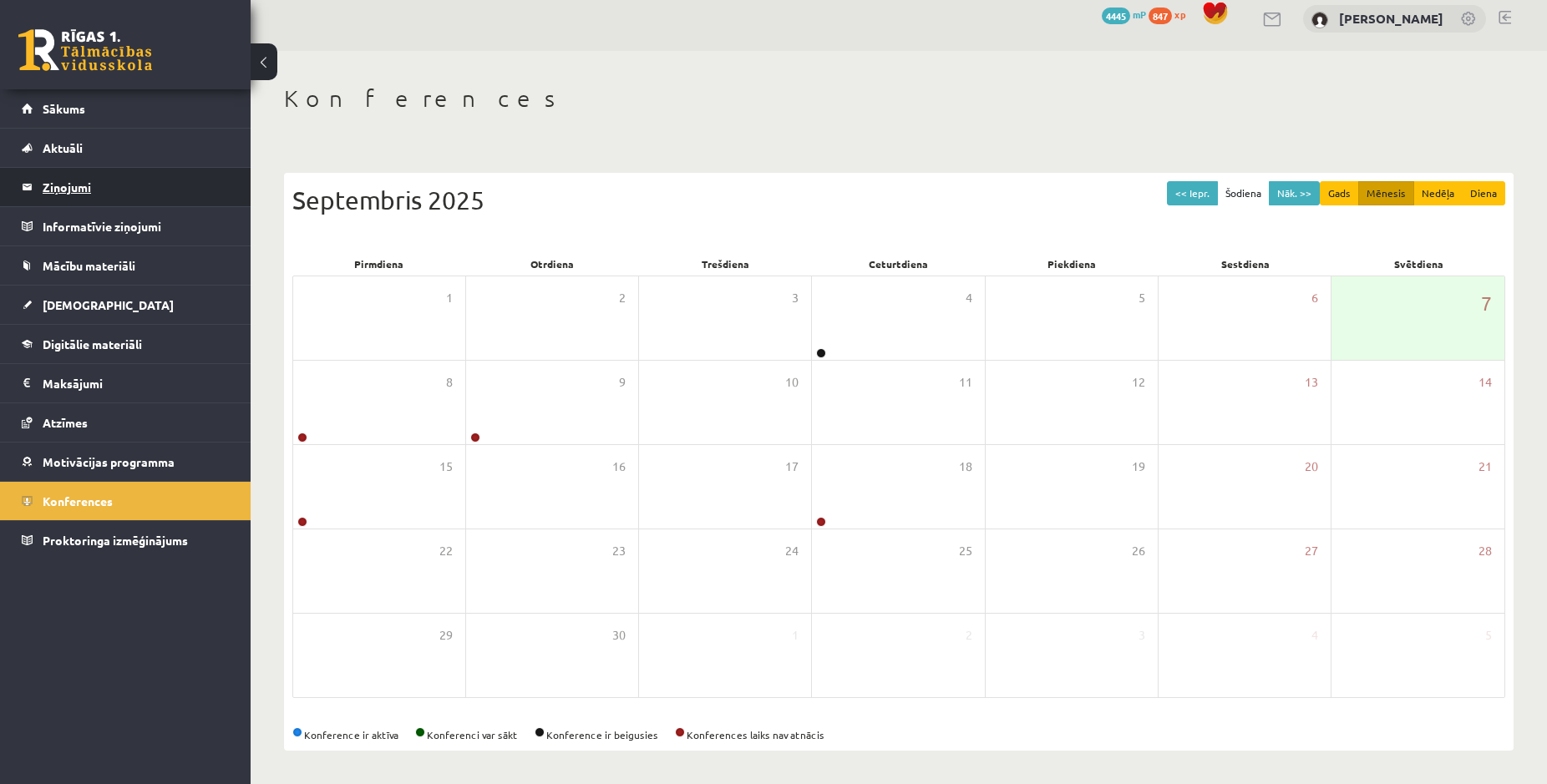
click at [48, 183] on legend "Ziņojumi 0" at bounding box center [136, 187] width 187 height 39
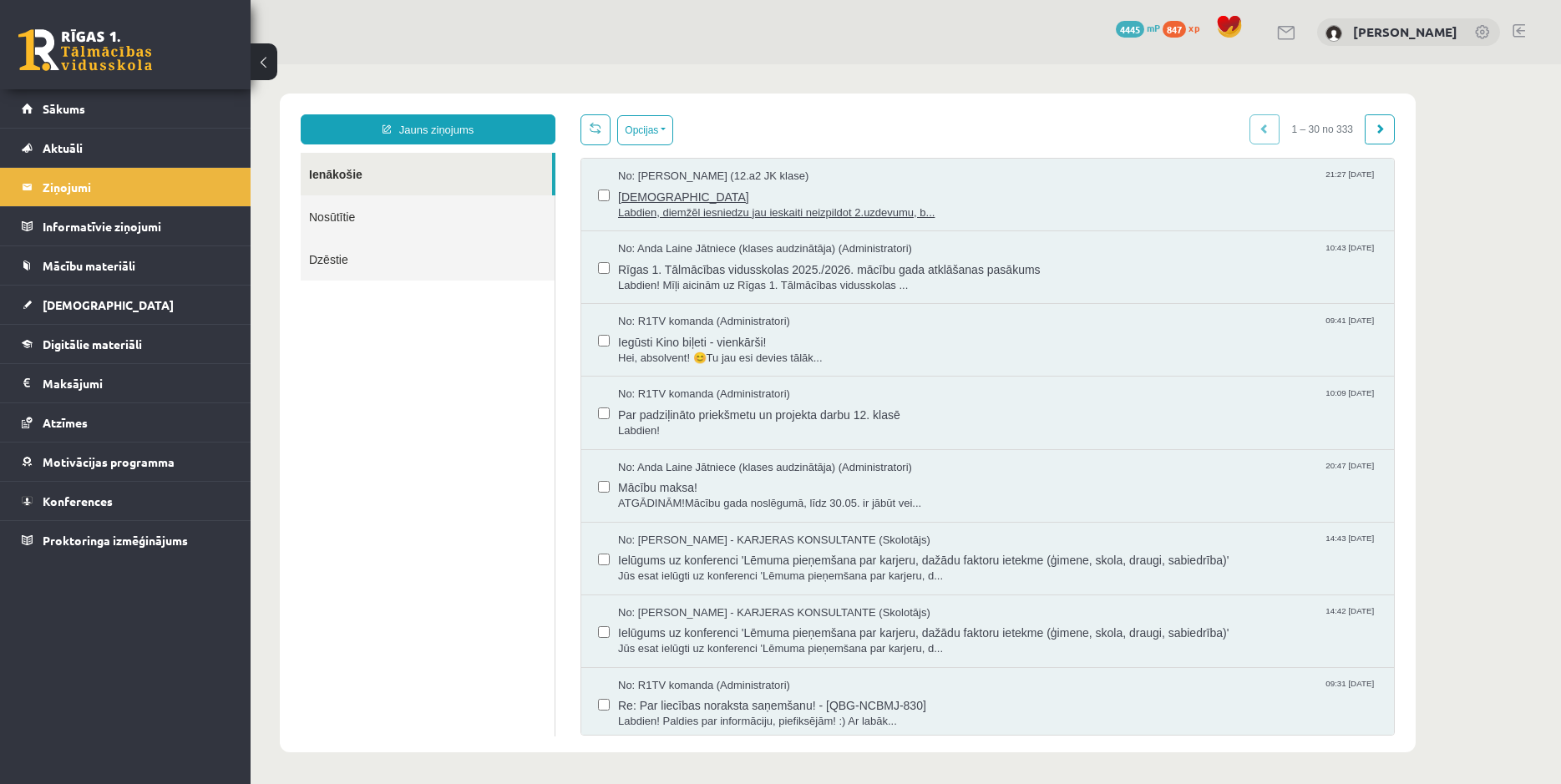
click at [638, 190] on span "ieskaite" at bounding box center [998, 195] width 759 height 21
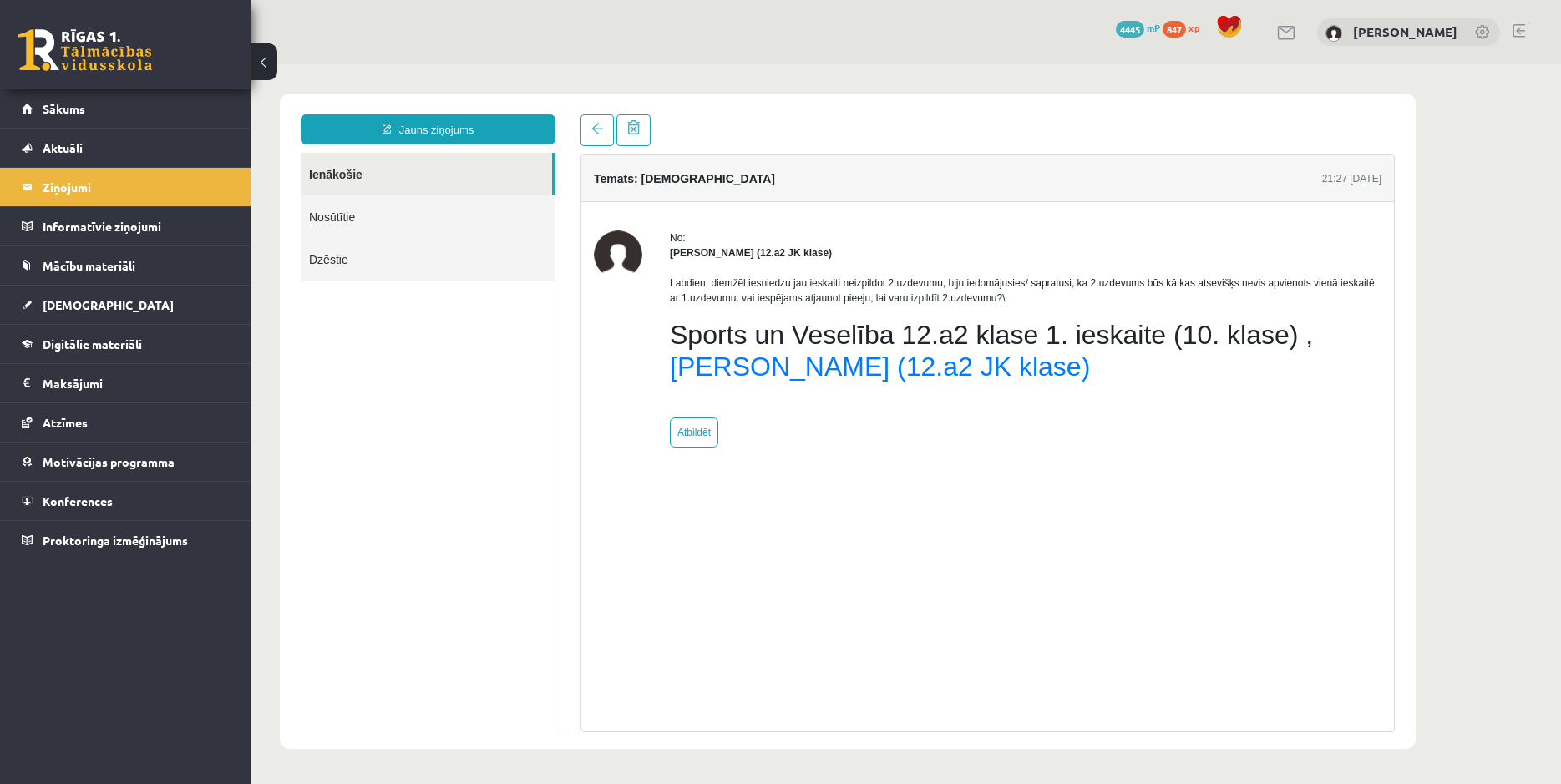
click at [346, 170] on link "Ienākošie" at bounding box center [426, 174] width 252 height 43
click at [368, 167] on link "Ienākošie" at bounding box center [426, 174] width 252 height 43
click at [594, 129] on span at bounding box center [596, 128] width 11 height 11
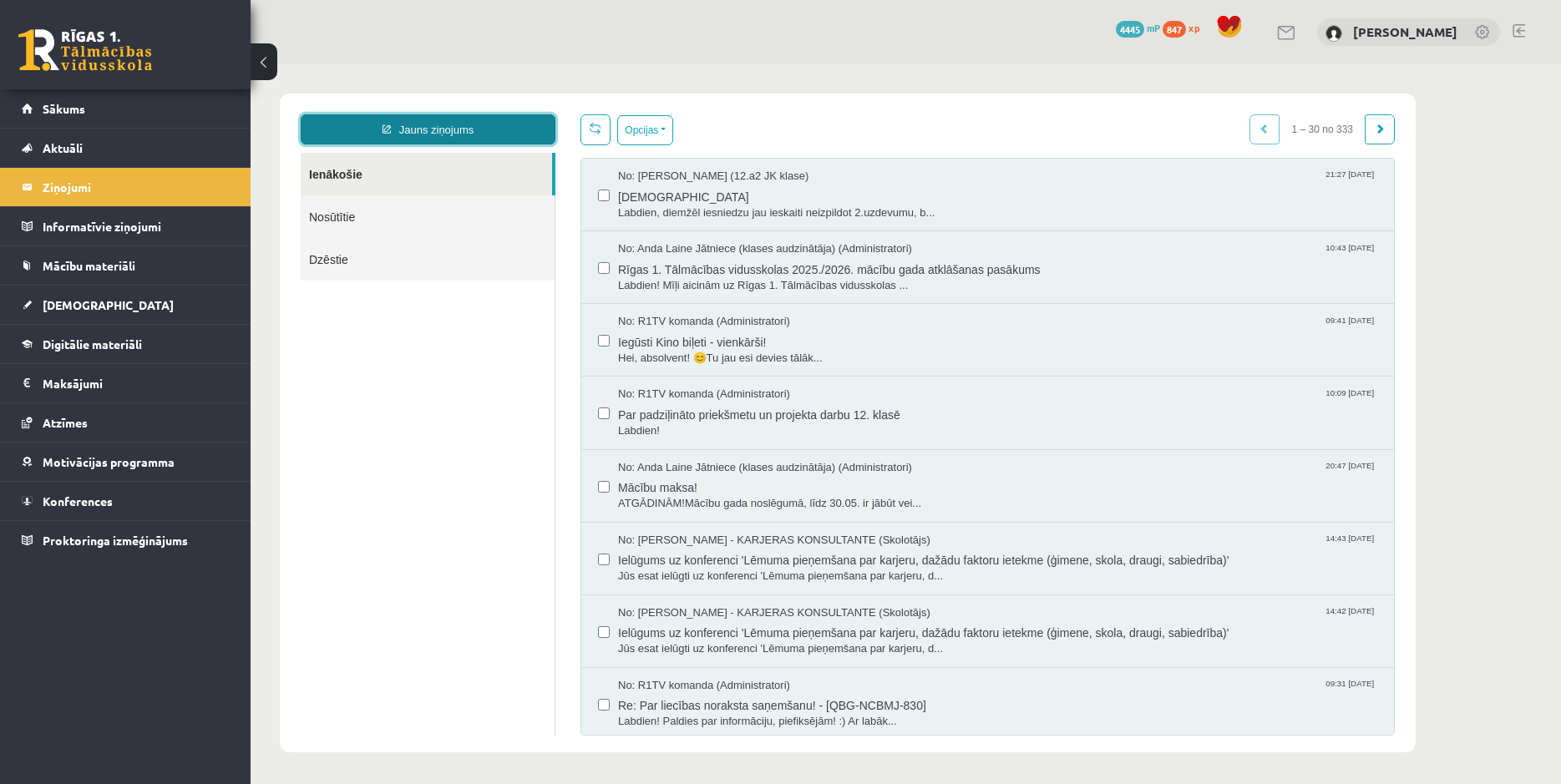
click at [447, 118] on link "Jauns ziņojums" at bounding box center [428, 129] width 254 height 30
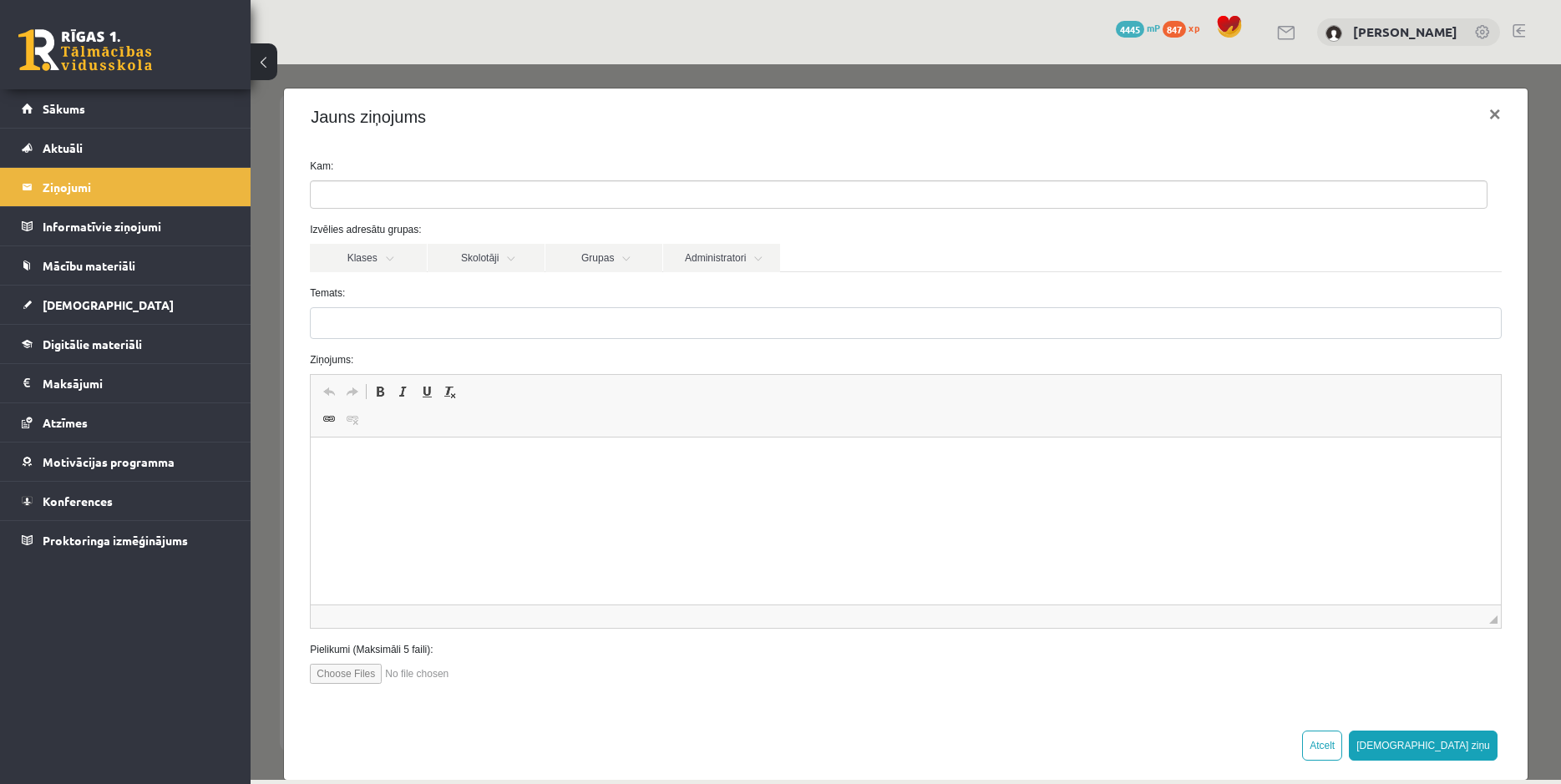
click at [1359, 202] on ul at bounding box center [898, 195] width 1176 height 26
click at [700, 258] on link "Administratori" at bounding box center [721, 258] width 117 height 28
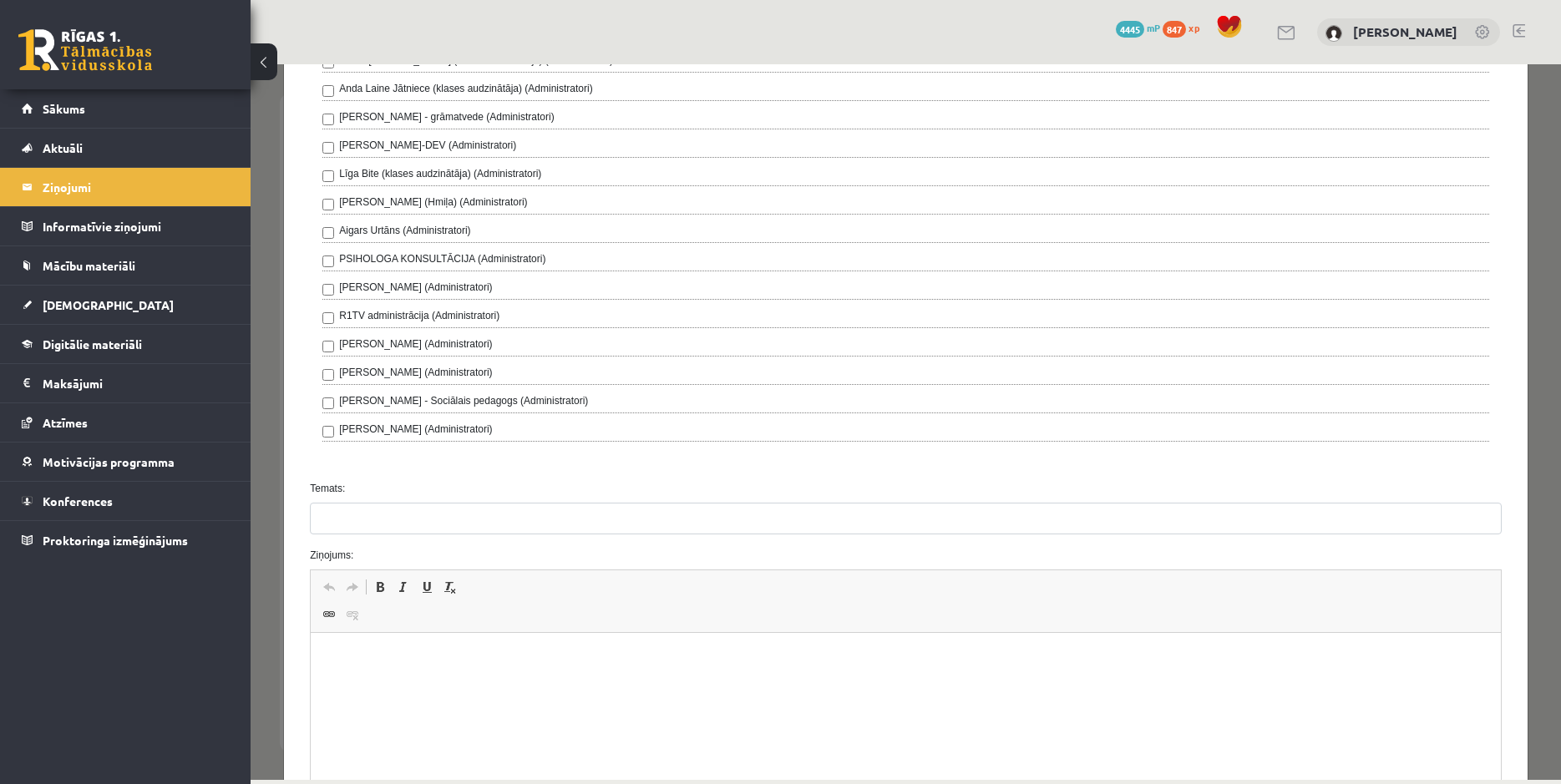
scroll to position [321, 0]
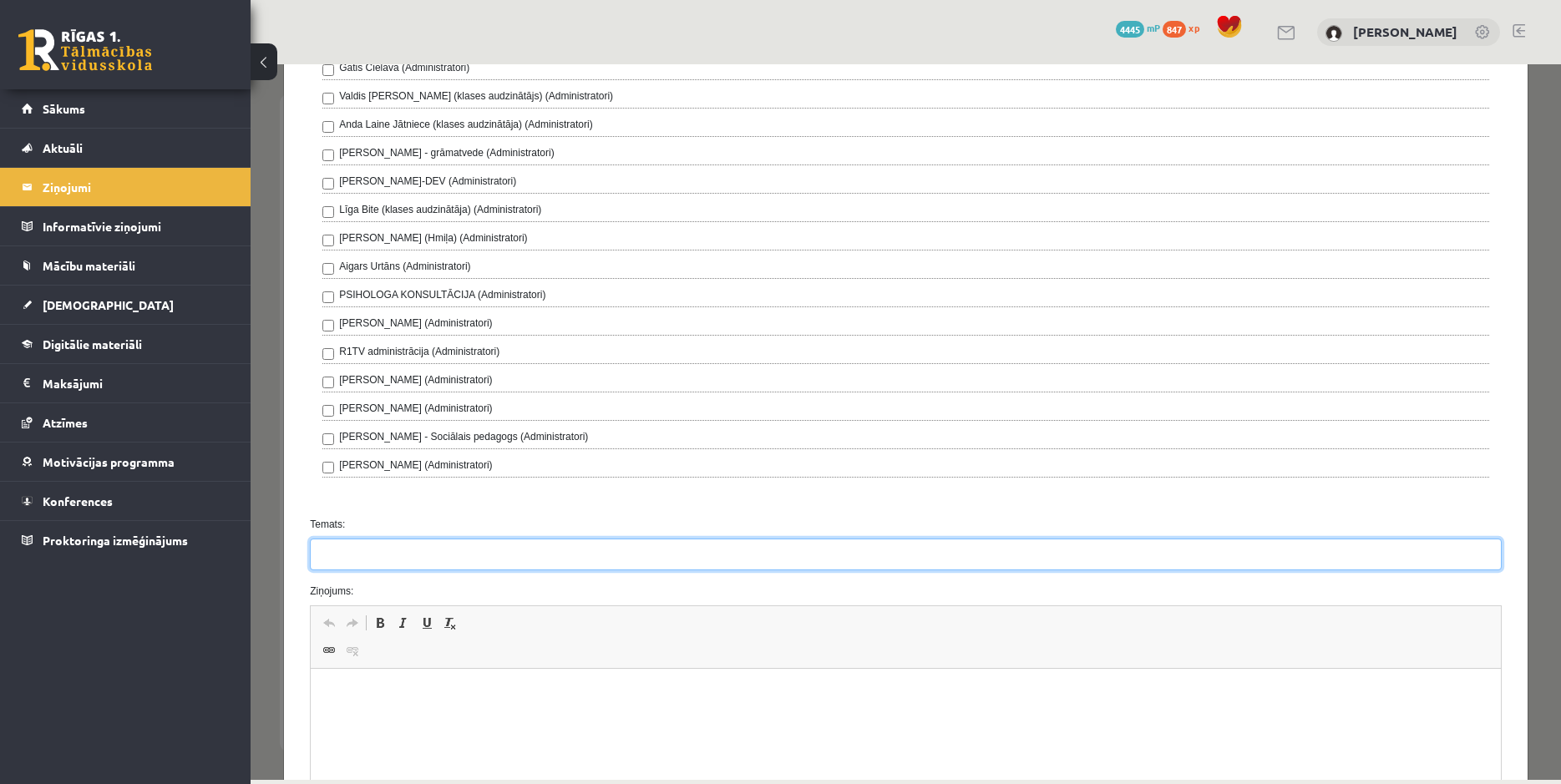
click at [391, 559] on input "Temats:" at bounding box center [905, 554] width 1192 height 32
click at [342, 560] on input "******" at bounding box center [905, 554] width 1192 height 32
click at [432, 562] on input "******" at bounding box center [905, 554] width 1192 height 32
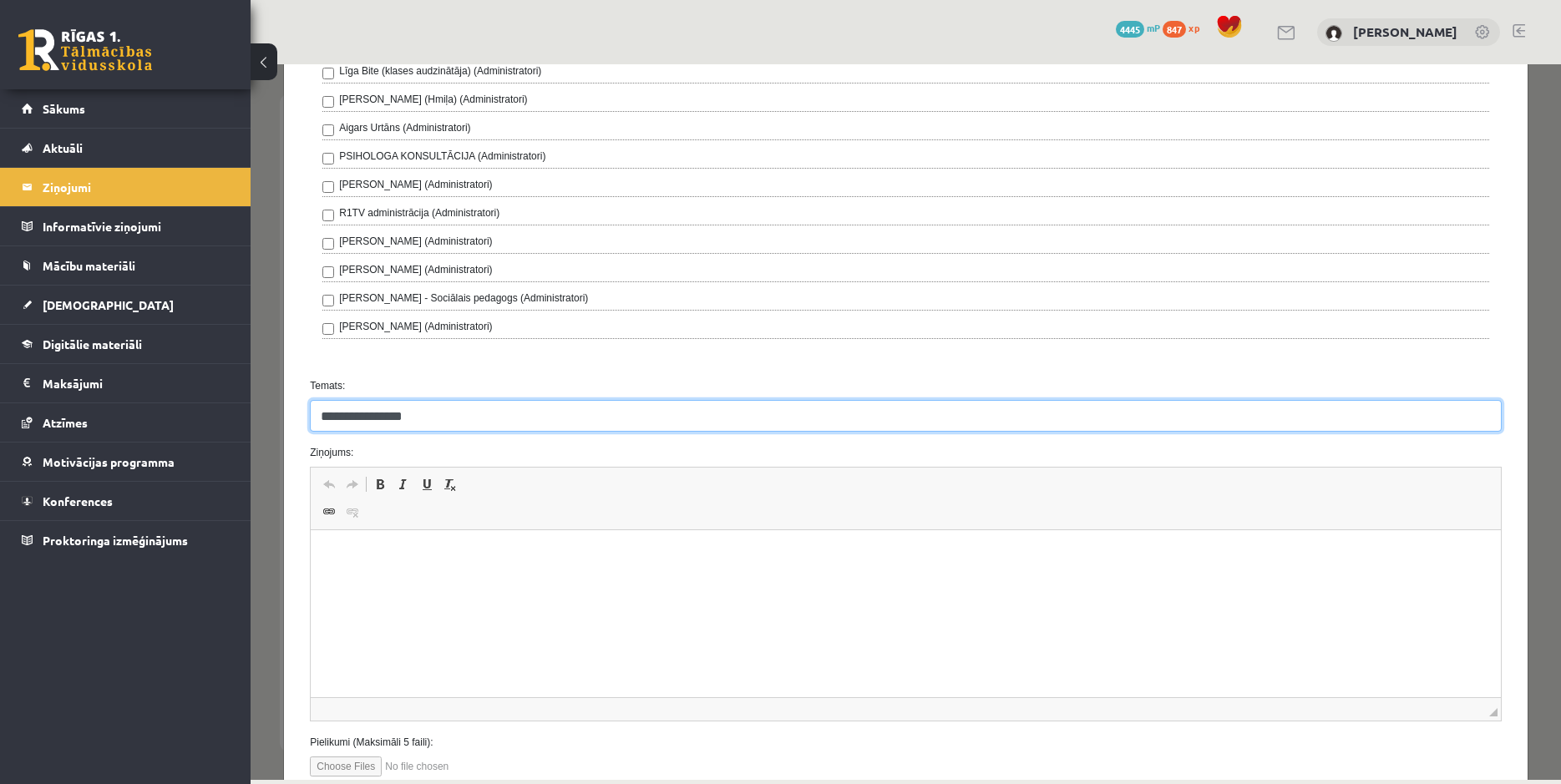
scroll to position [481, 0]
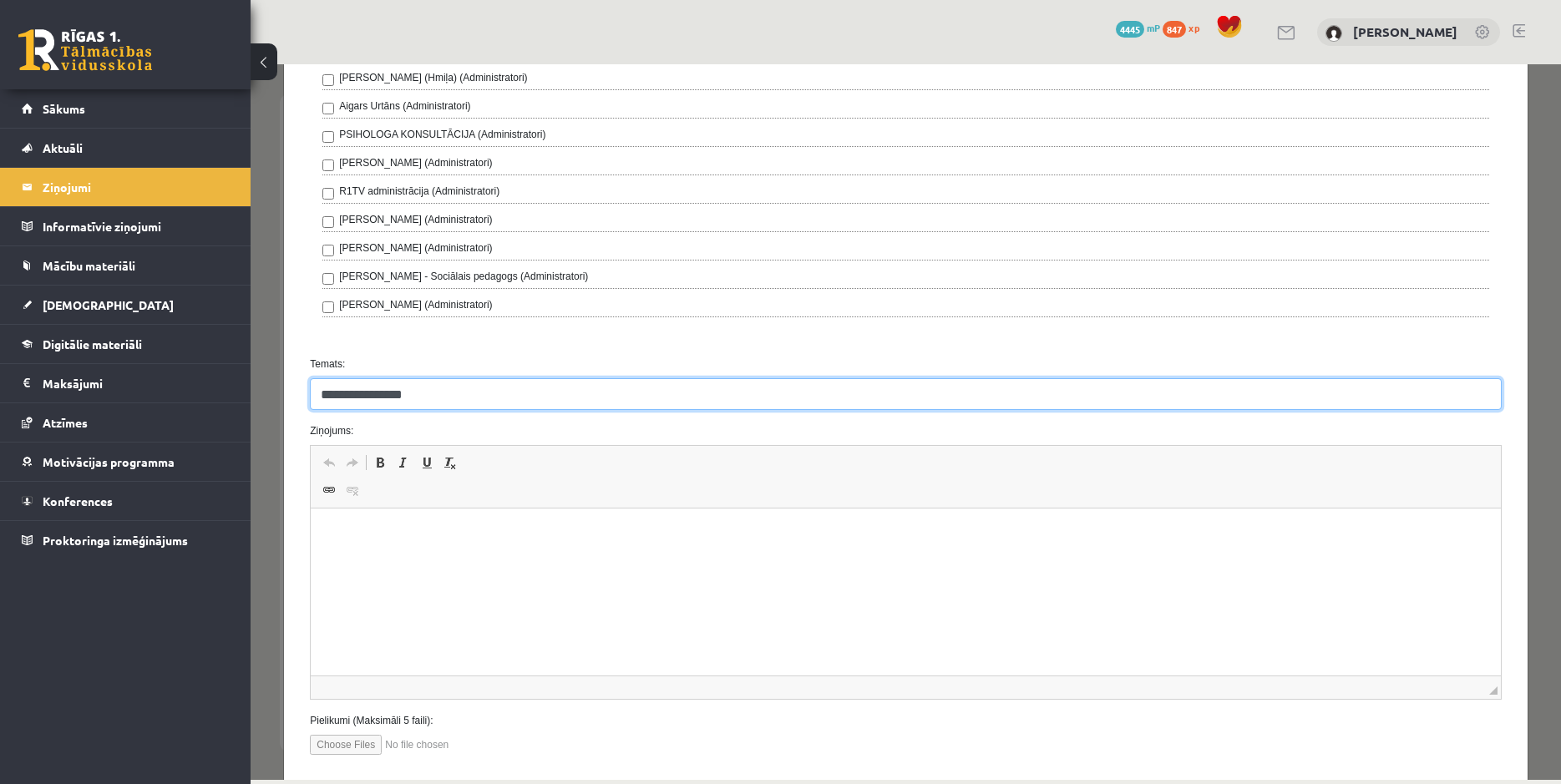
type input "**********"
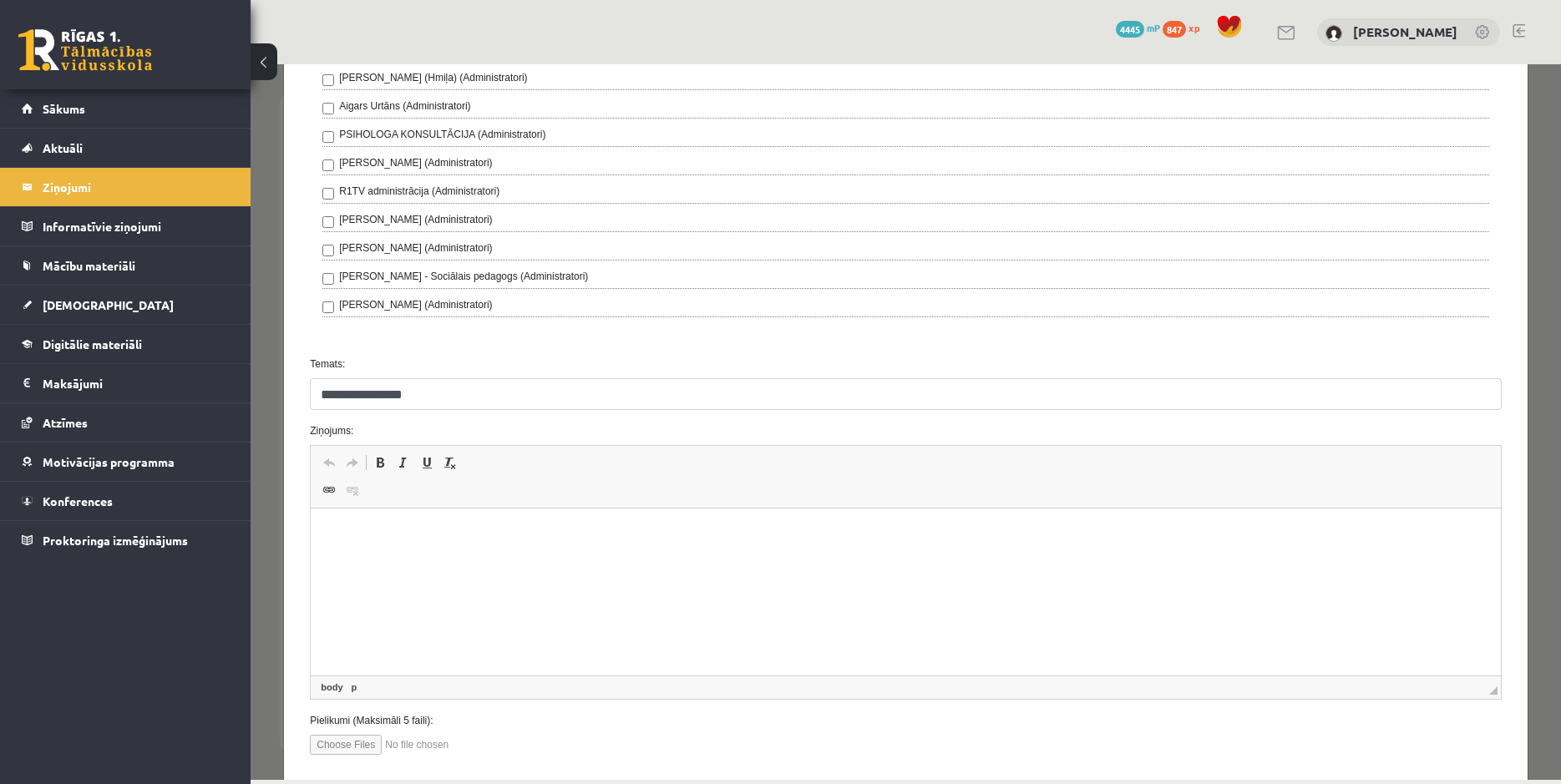
click at [424, 570] on html at bounding box center [905, 592] width 1190 height 167
click at [365, 535] on span "*" at bounding box center [361, 533] width 9 height 11
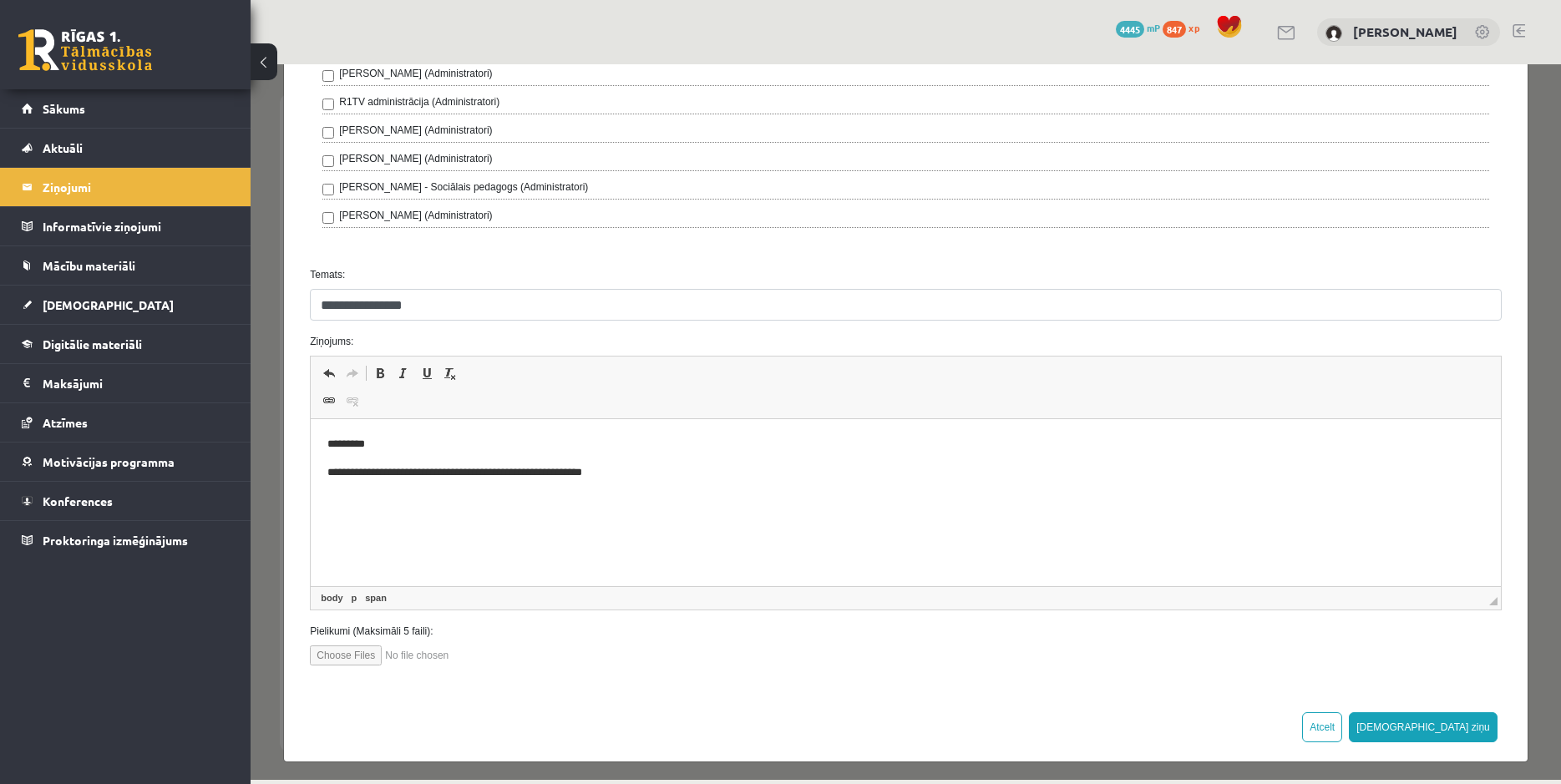
scroll to position [574, 0]
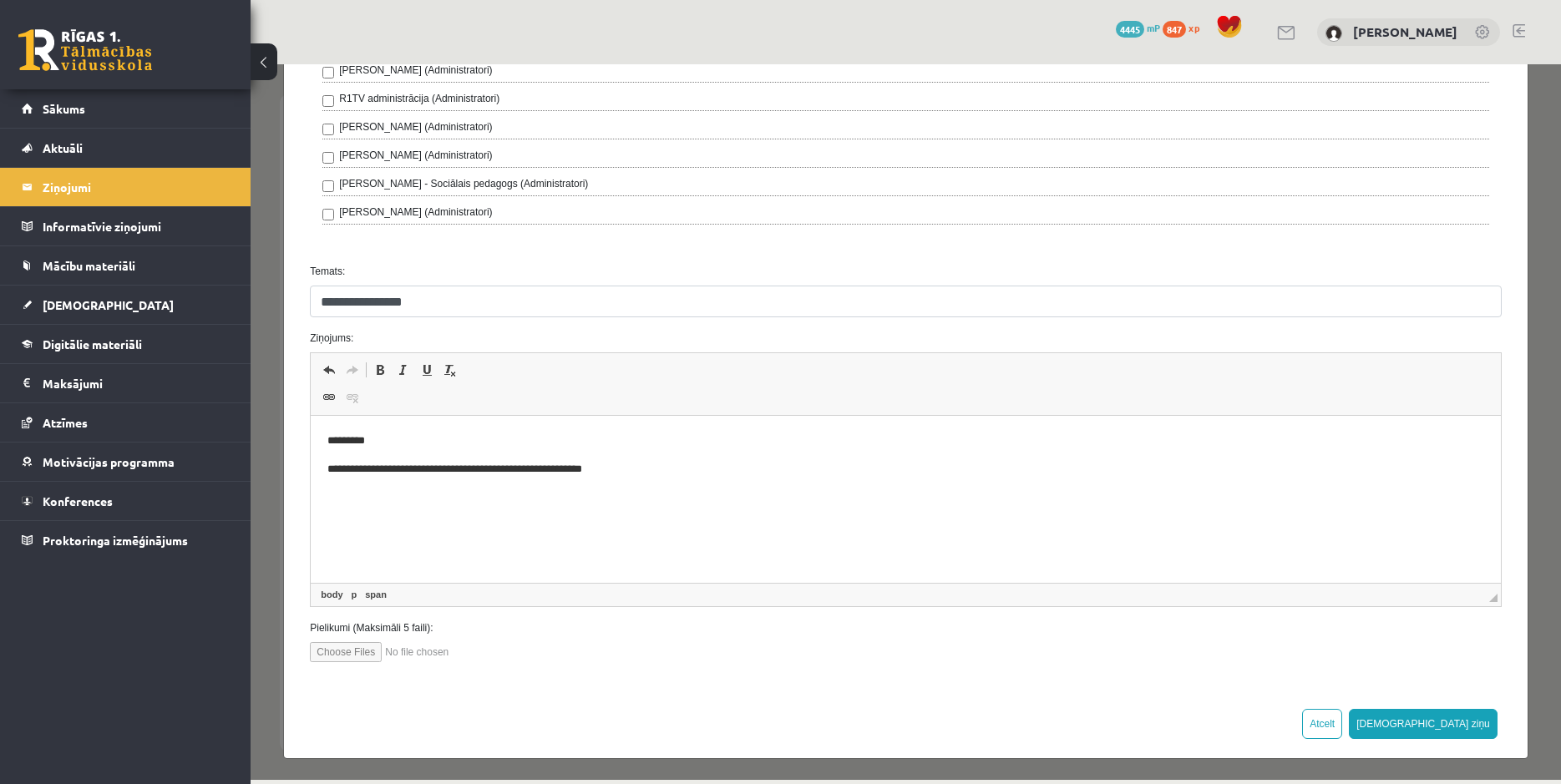
click at [683, 477] on p "**********" at bounding box center [905, 470] width 1157 height 18
click at [1452, 723] on button "Sūtīt ziņu" at bounding box center [1423, 724] width 149 height 30
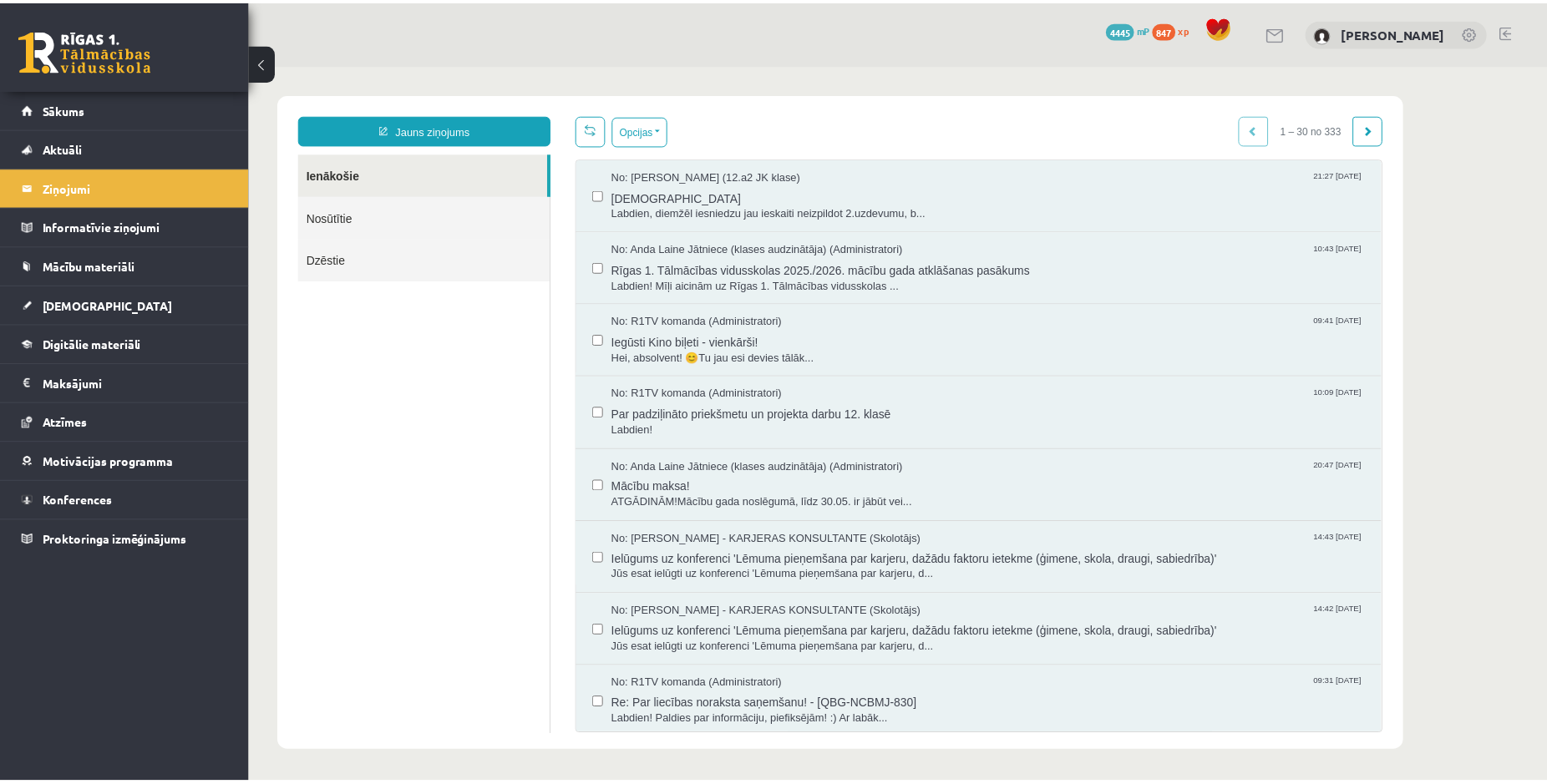
scroll to position [0, 0]
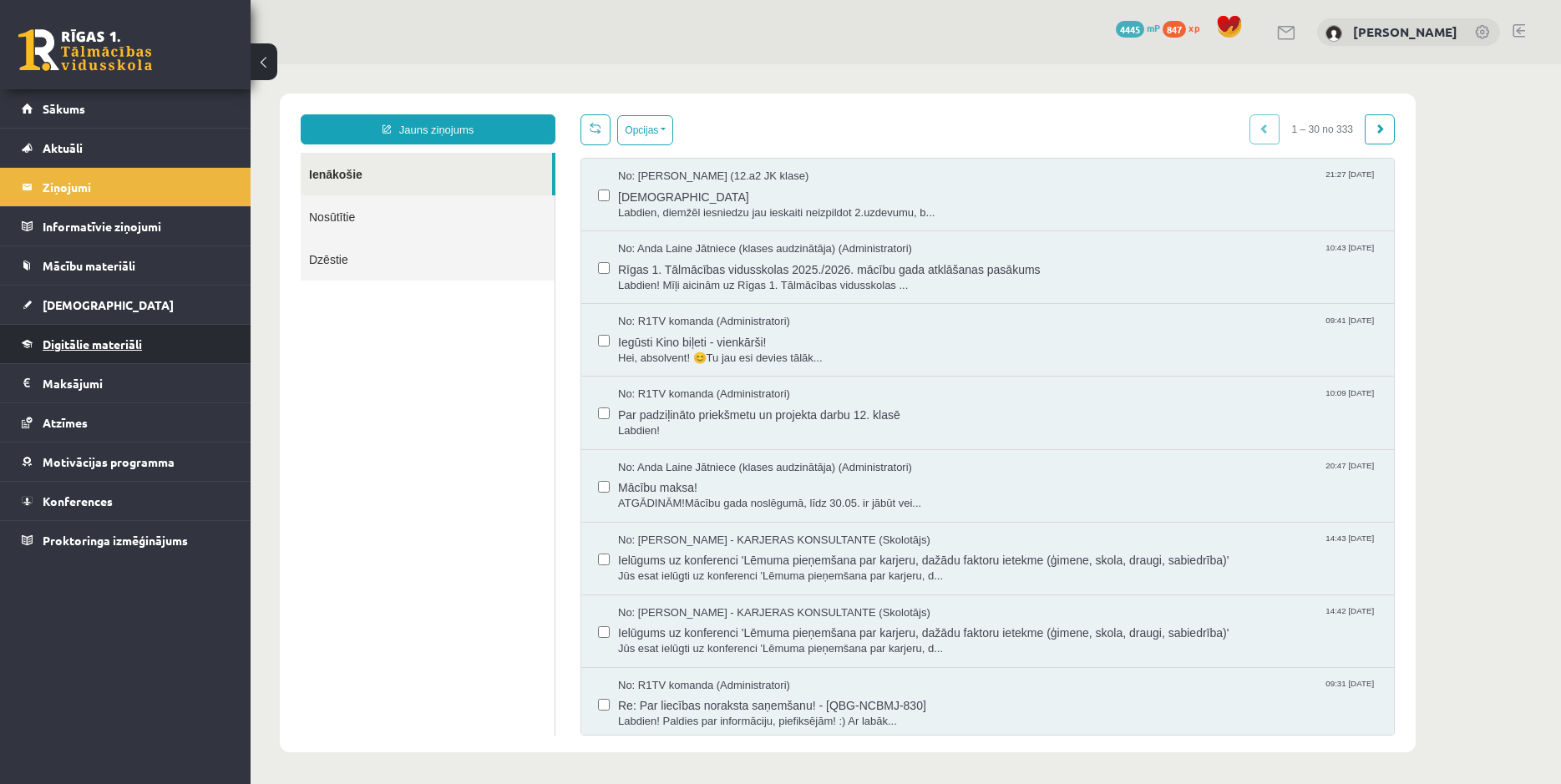
click at [80, 345] on span "Digitālie materiāli" at bounding box center [92, 344] width 99 height 15
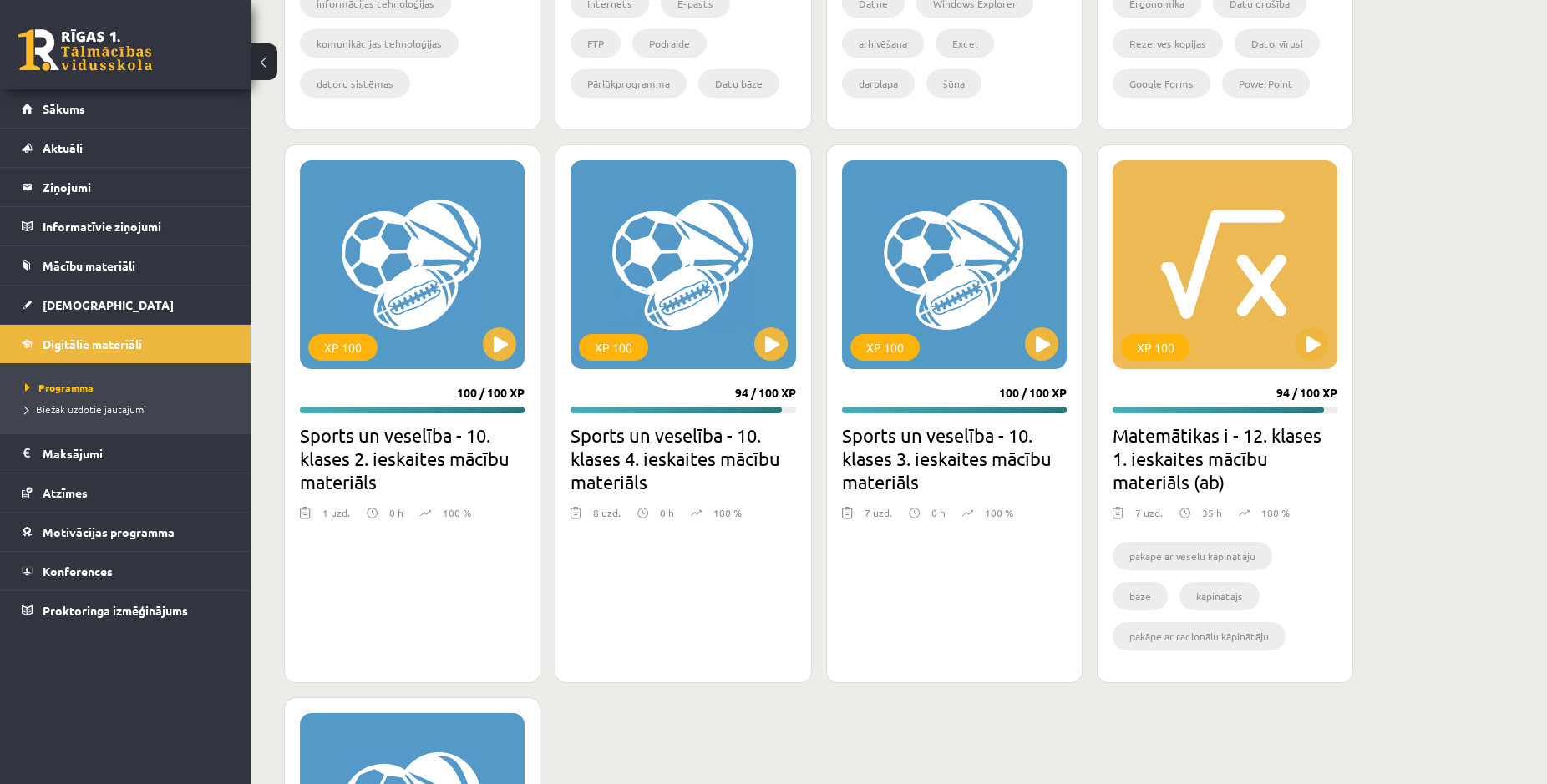
scroll to position [1534, 0]
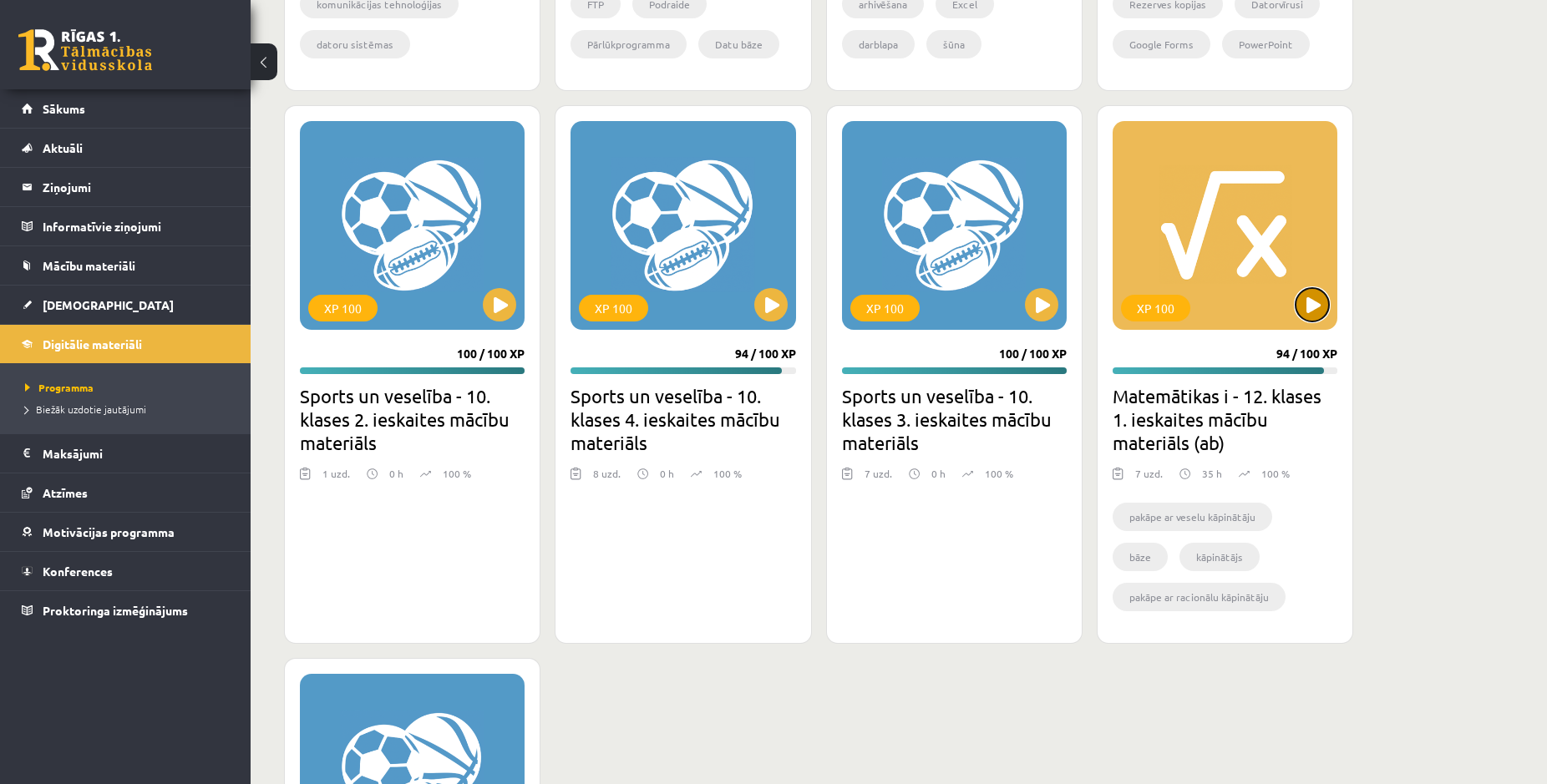
click at [1309, 295] on button at bounding box center [1312, 305] width 33 height 33
click at [1173, 220] on div "XP 100" at bounding box center [1225, 225] width 225 height 209
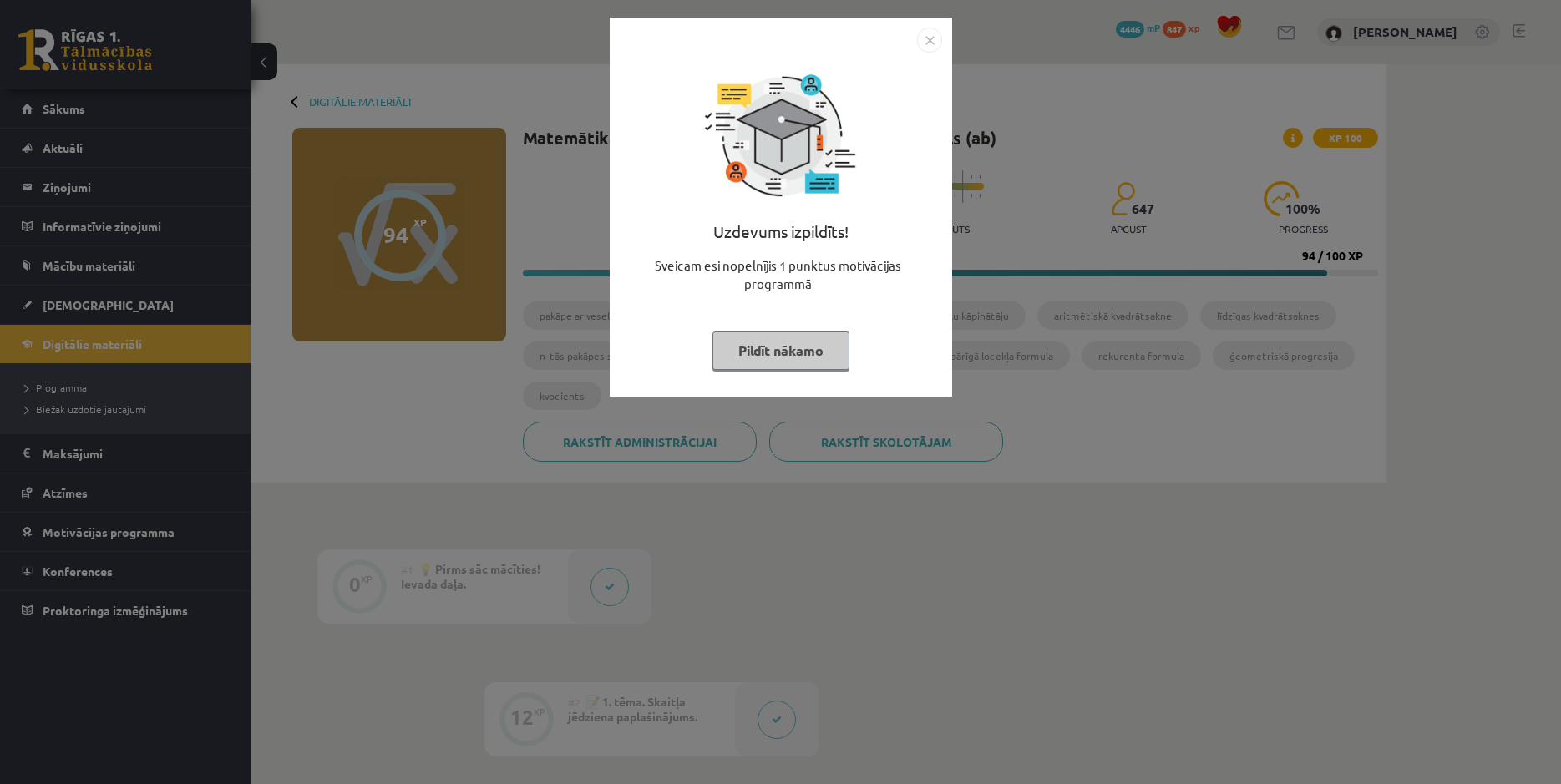
click at [938, 39] on img "Close" at bounding box center [930, 39] width 25 height 25
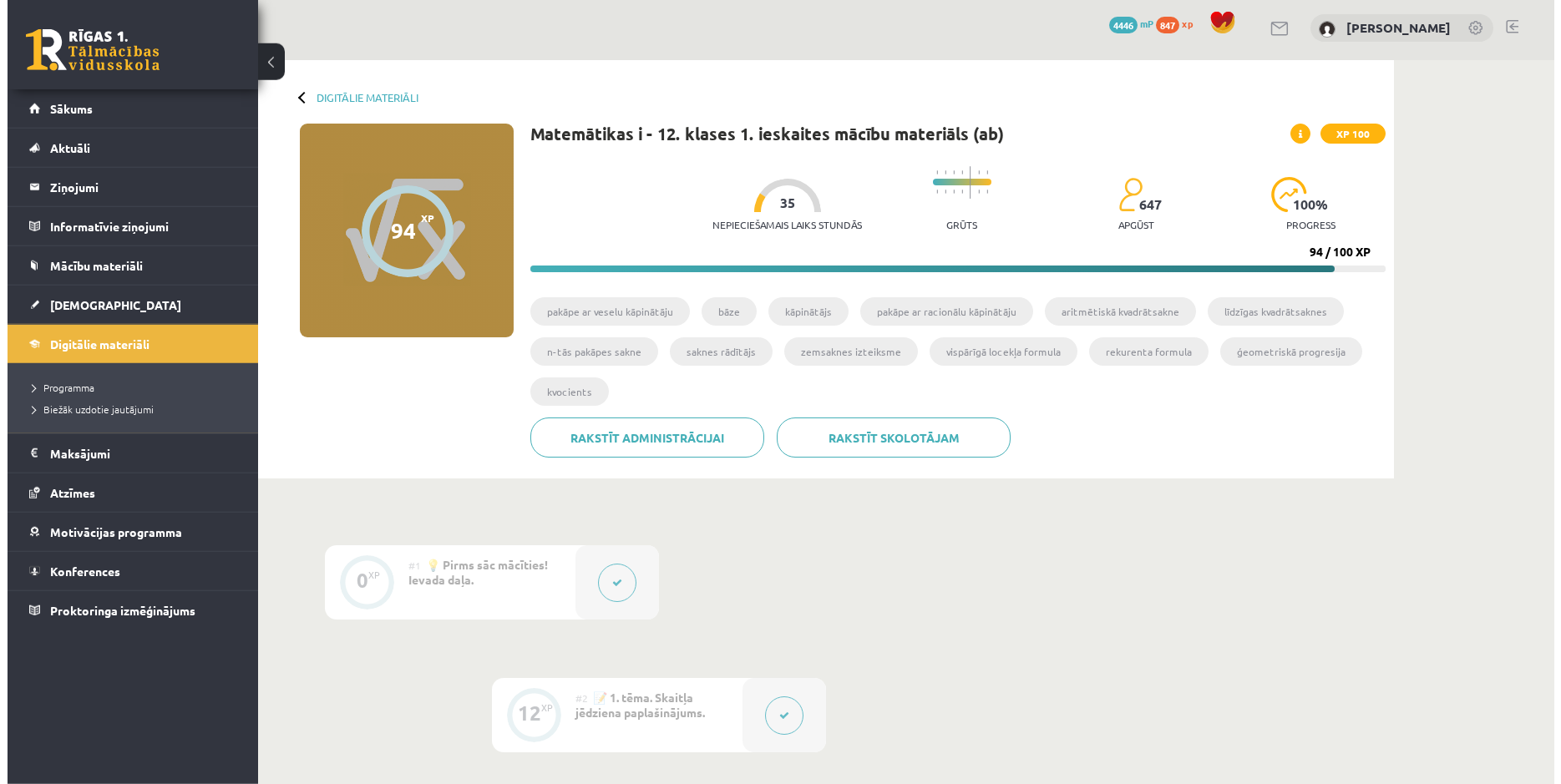
scroll to position [255, 0]
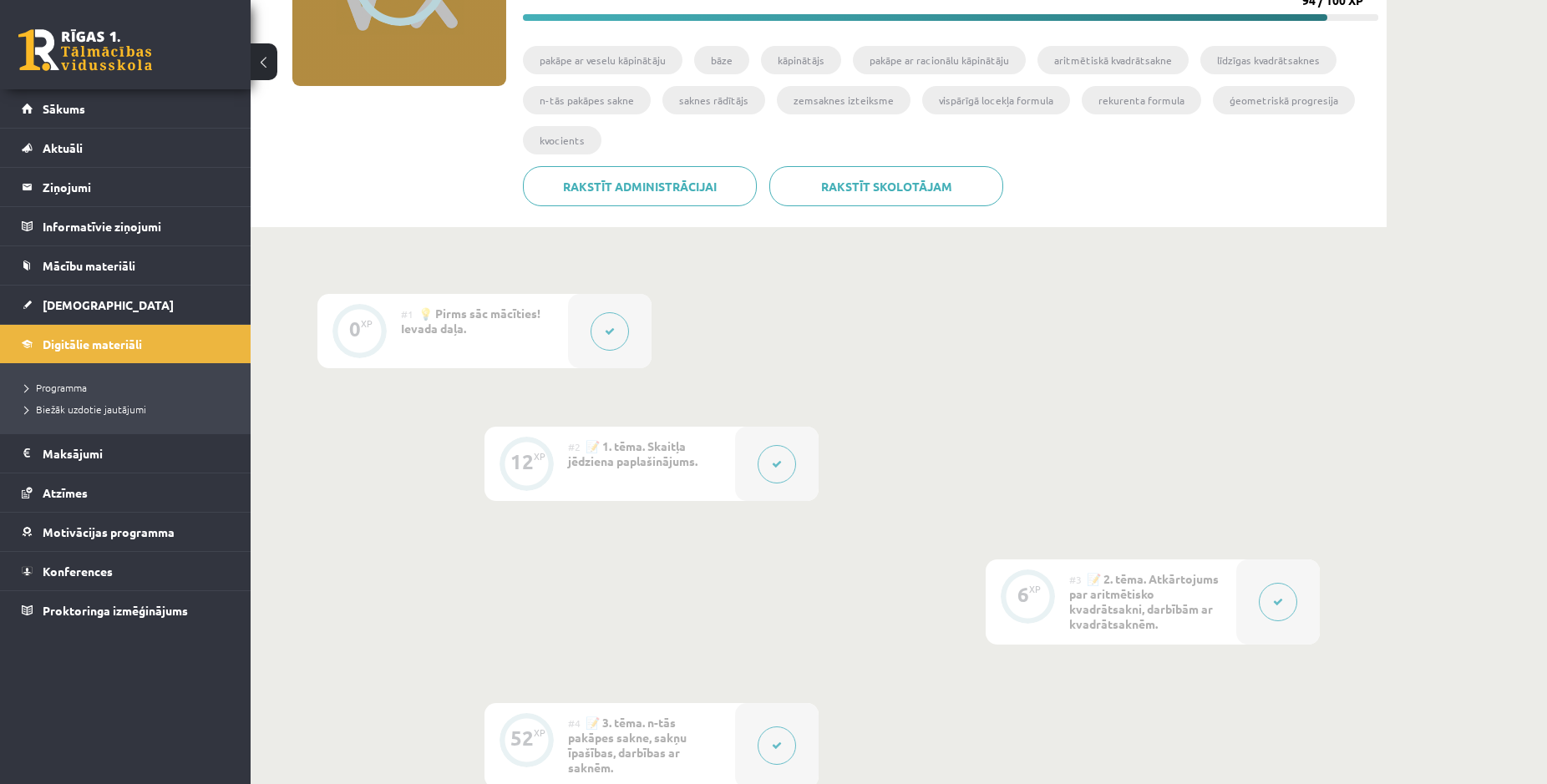
click at [633, 465] on span "📝 1. tēma. Skaitļa jēdziena paplašinājums." at bounding box center [633, 453] width 130 height 30
click at [769, 463] on button at bounding box center [777, 465] width 39 height 39
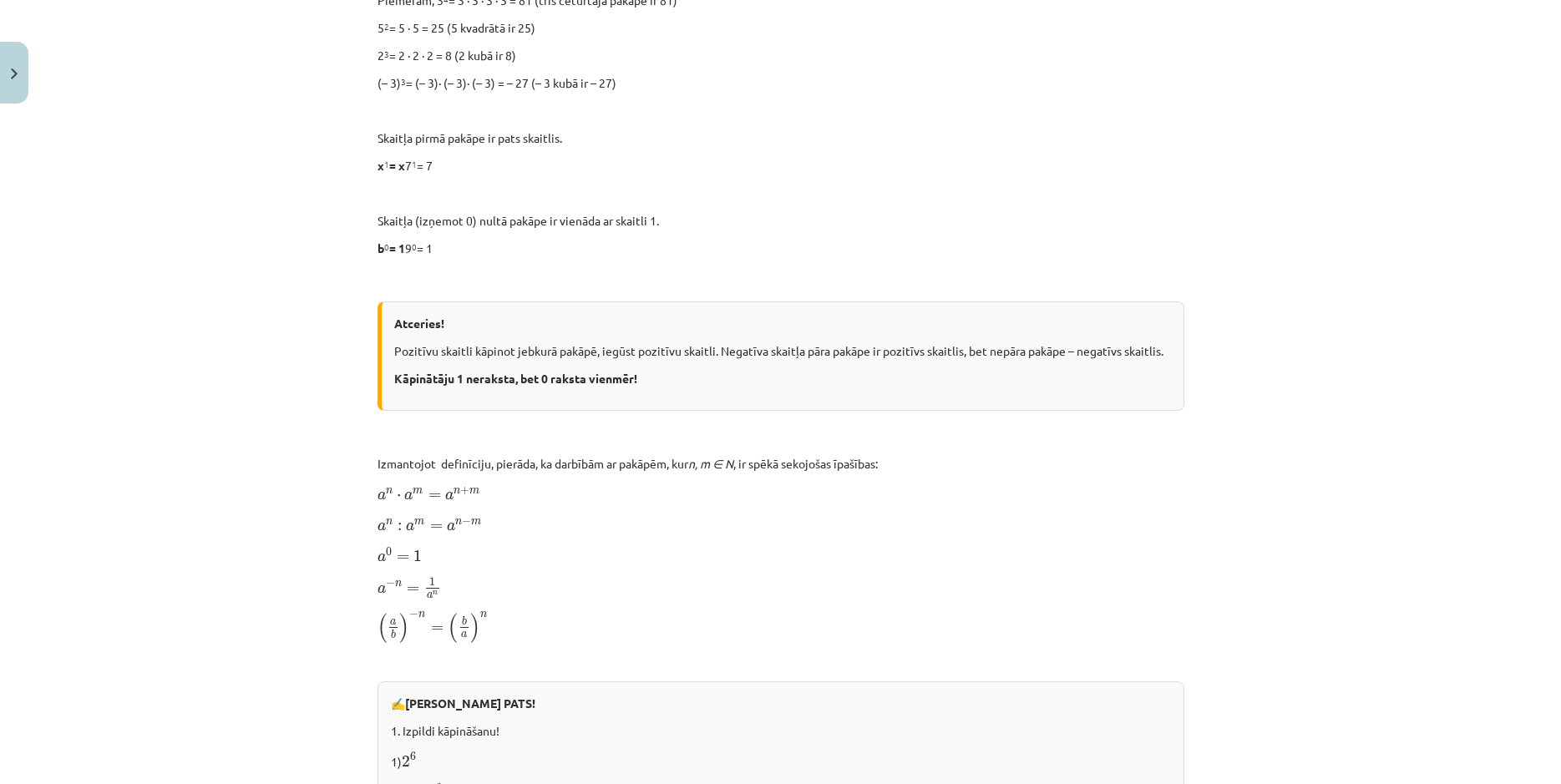
scroll to position [762, 0]
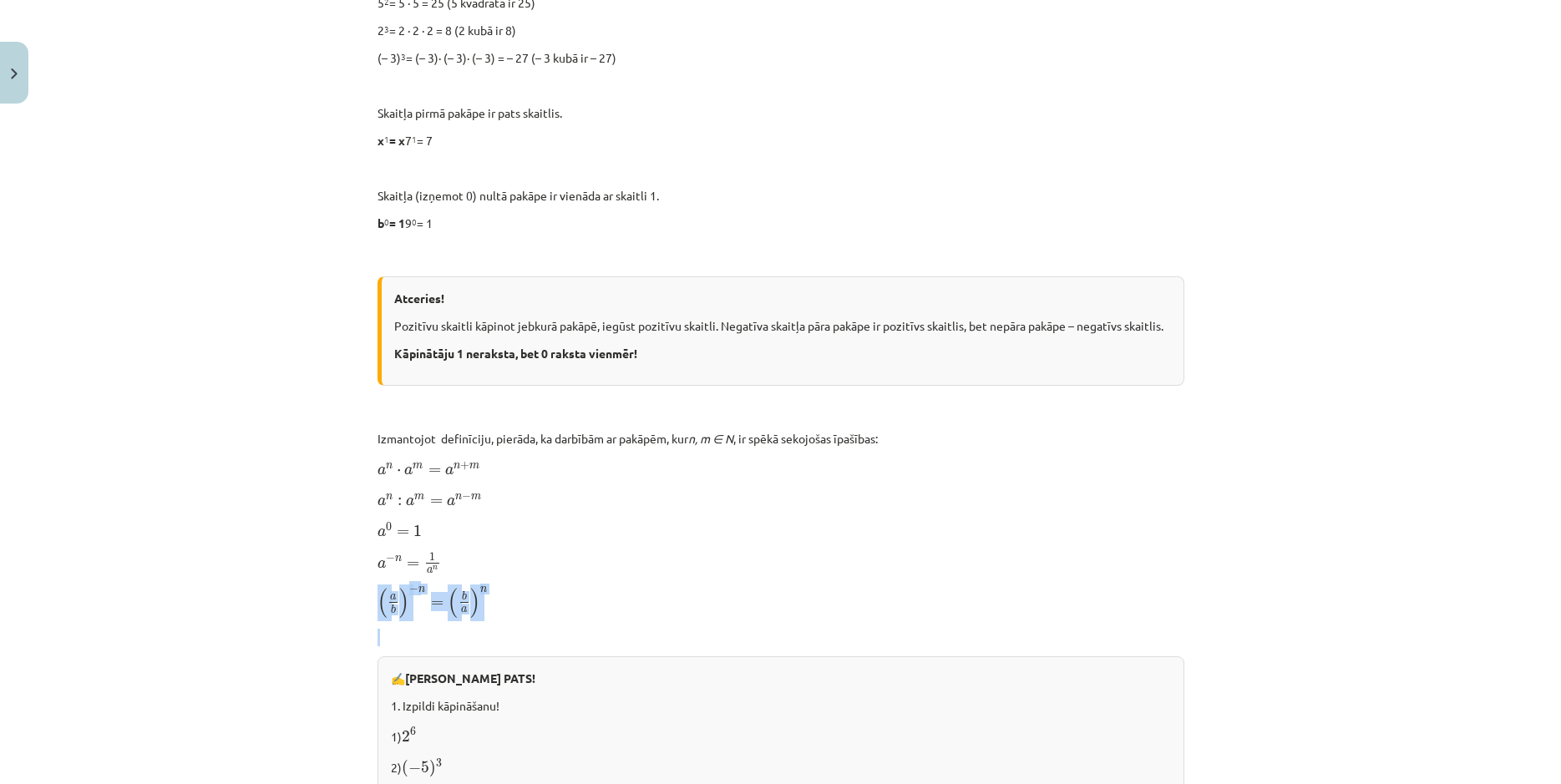
drag, startPoint x: 368, startPoint y: 456, endPoint x: 558, endPoint y: 636, distance: 261.7
click at [558, 636] on div "12 XP Saņemsi Viegls 647 pilda Apraksts Uzdevums Palīdzība Skaitļa jēdziena pap…" at bounding box center [780, 488] width 827 height 2277
drag, startPoint x: 356, startPoint y: 465, endPoint x: 552, endPoint y: 602, distance: 239.1
click at [551, 602] on div "Mācību tēma: Matemātikas i - 12. klases 1. ieskaites mācību materiāls (ab) #2 📝…" at bounding box center [780, 392] width 1561 height 784
copy div "a − n = 1 a n a − n = 1 a n ( a b ) − n = ( b a ) n"
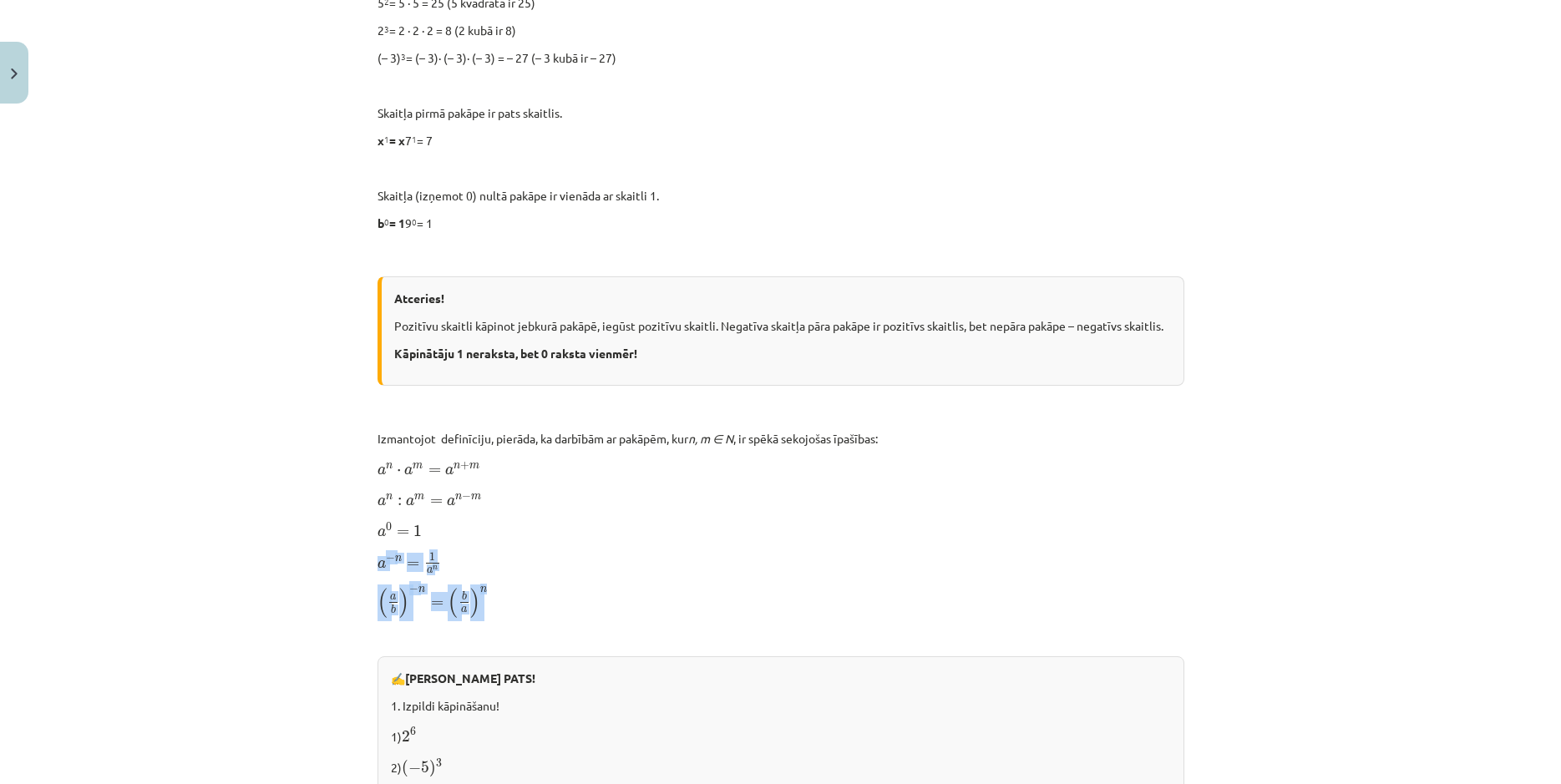
copy div "a − n = 1 a n a − n = 1 a n ( a b ) − n = ( b a ) n"
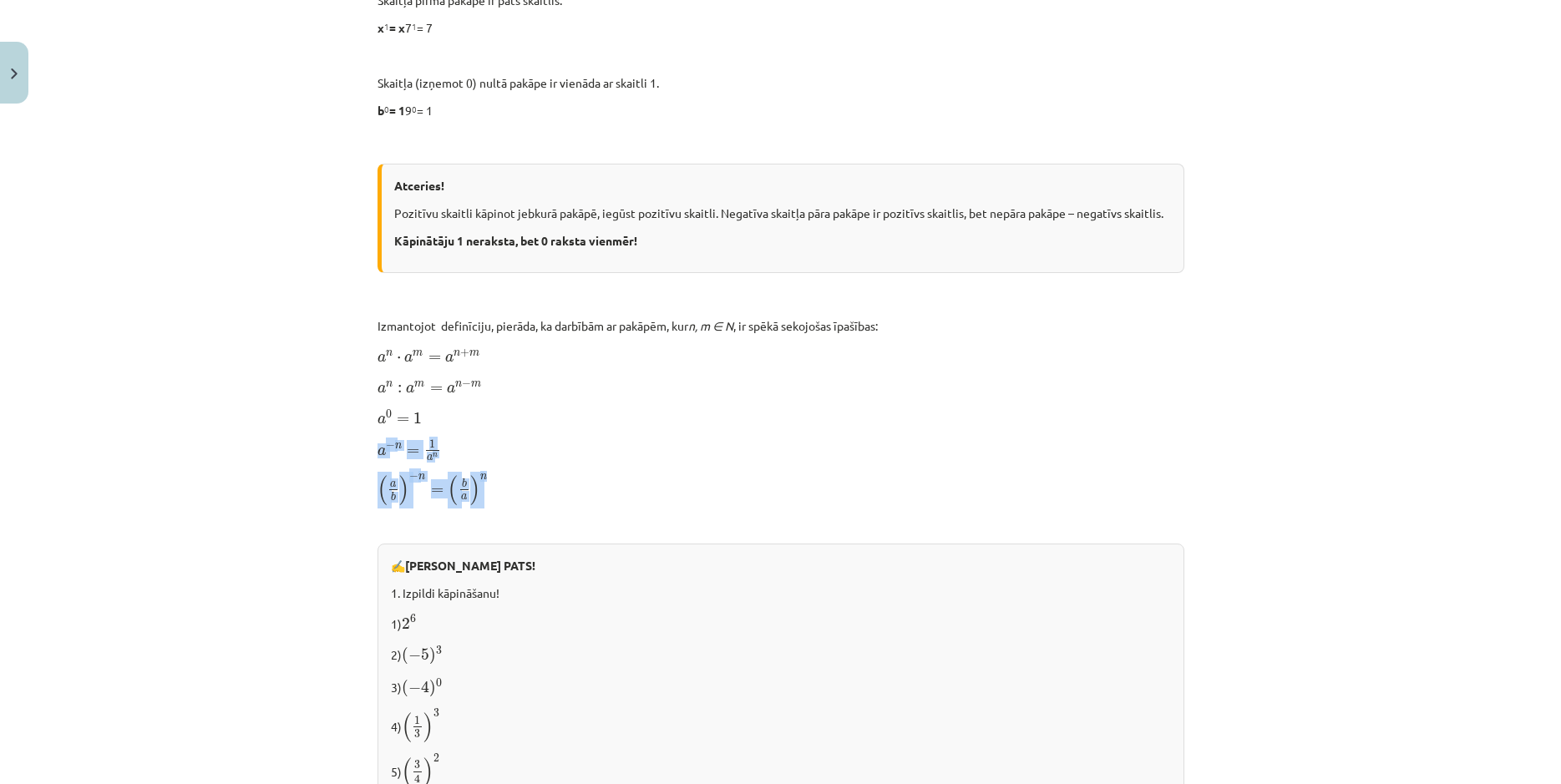
scroll to position [1002, 0]
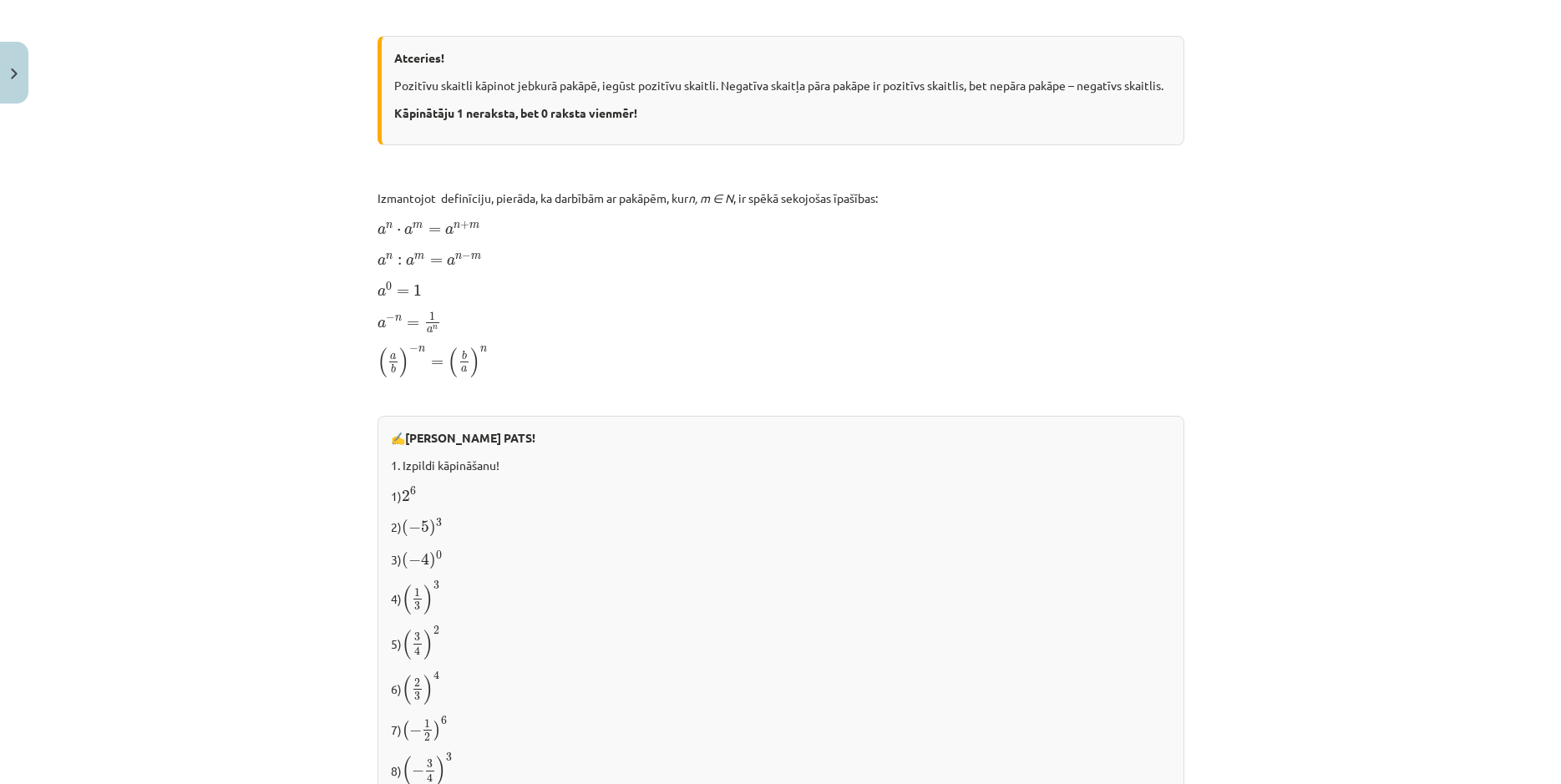
click at [1082, 143] on div "Atceries! Pozitīvu skaitli kāpinot jebkurā pakāpē, iegūst pozitīvu skaitli. Neg…" at bounding box center [780, 90] width 807 height 110
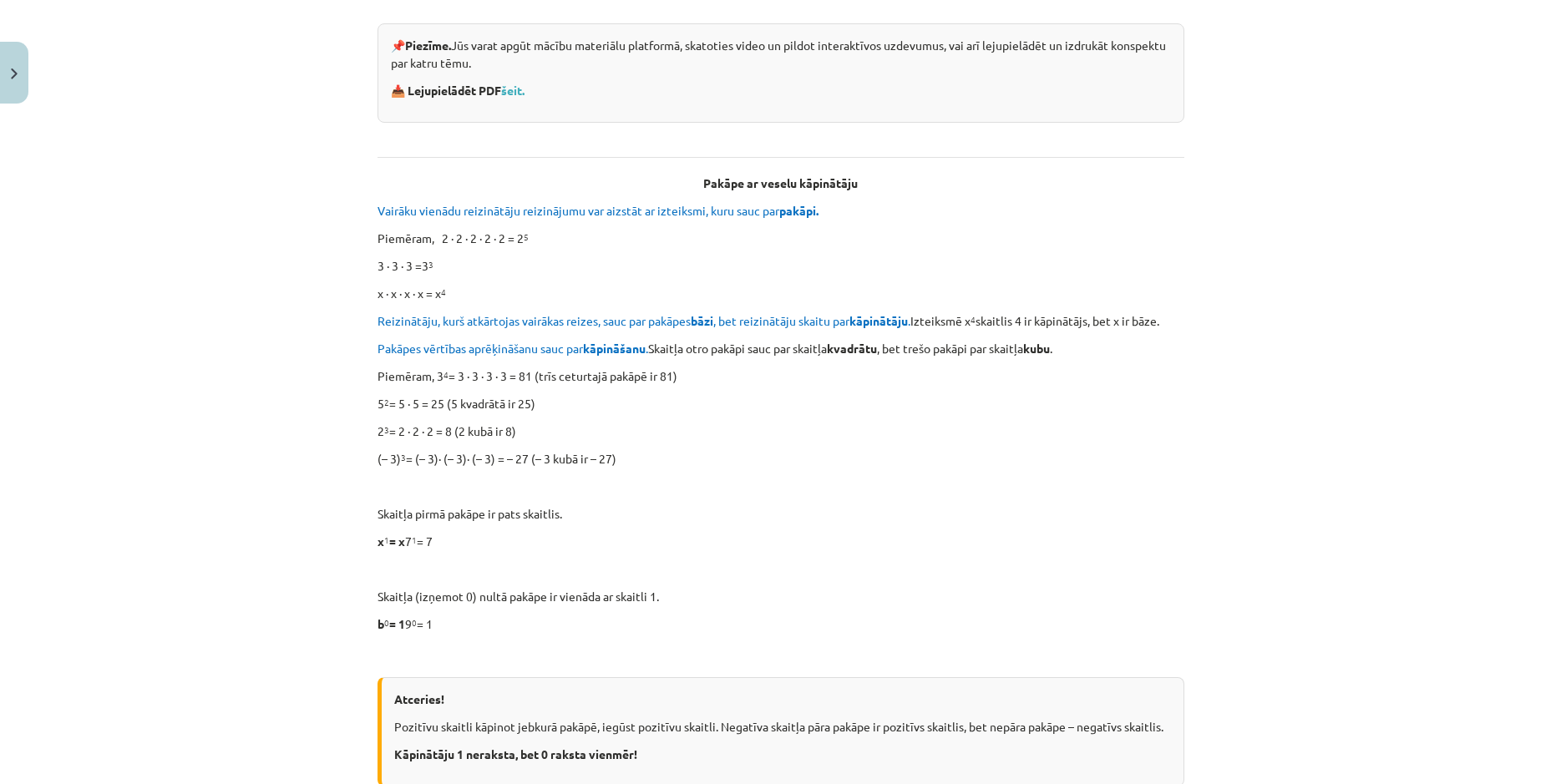
scroll to position [40, 0]
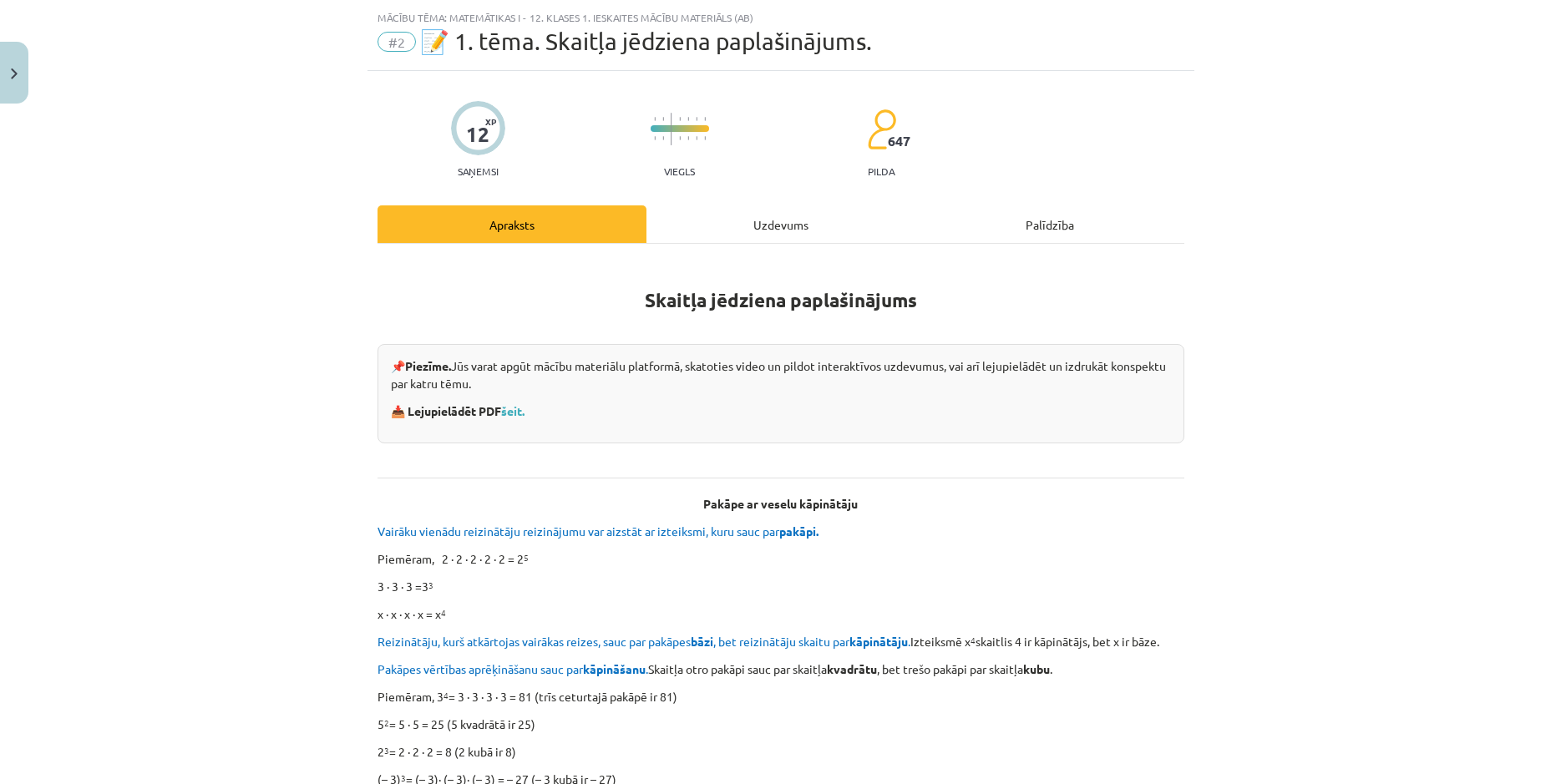
click at [752, 228] on div "Uzdevums" at bounding box center [780, 224] width 269 height 38
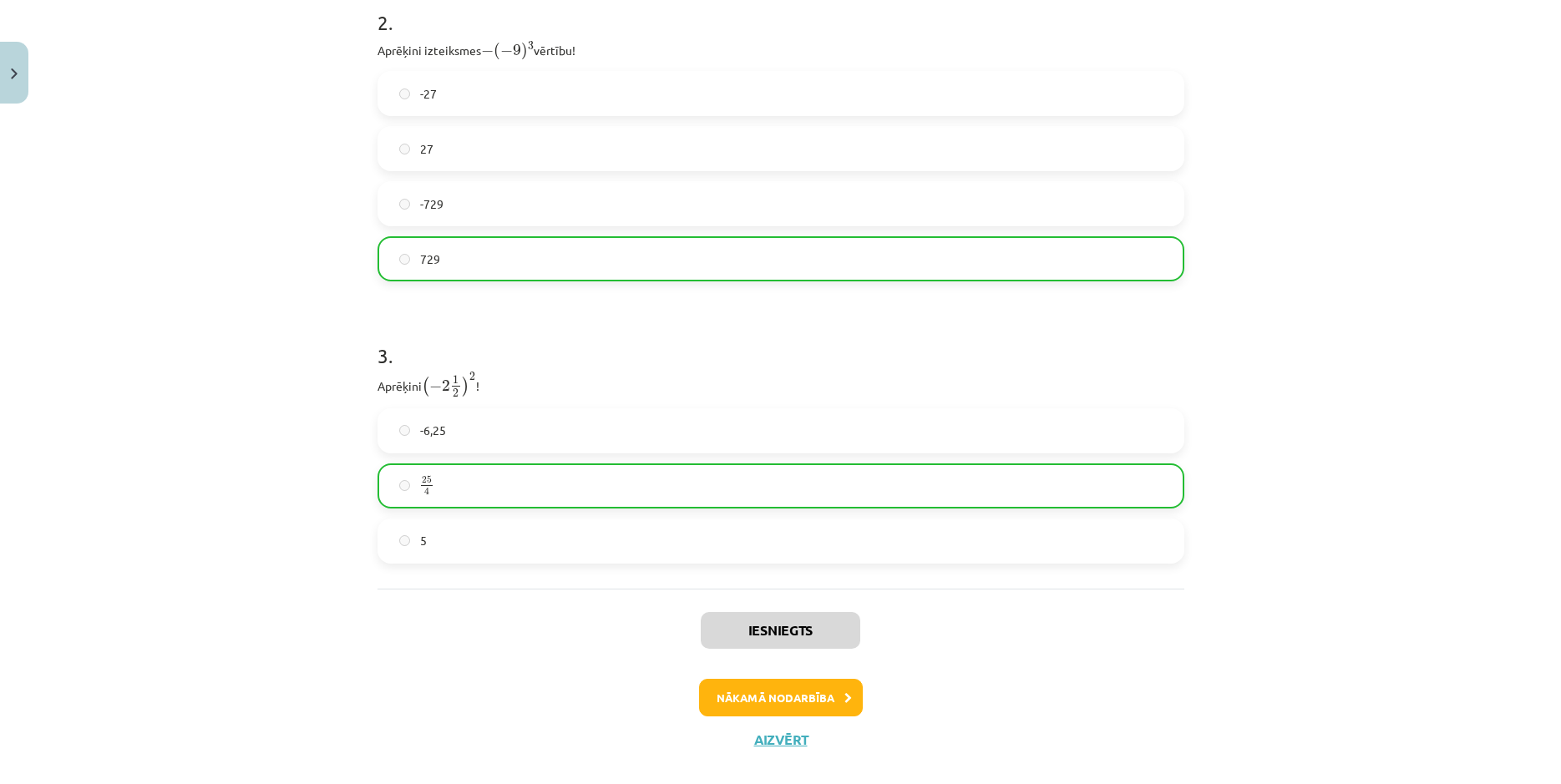
scroll to position [869, 0]
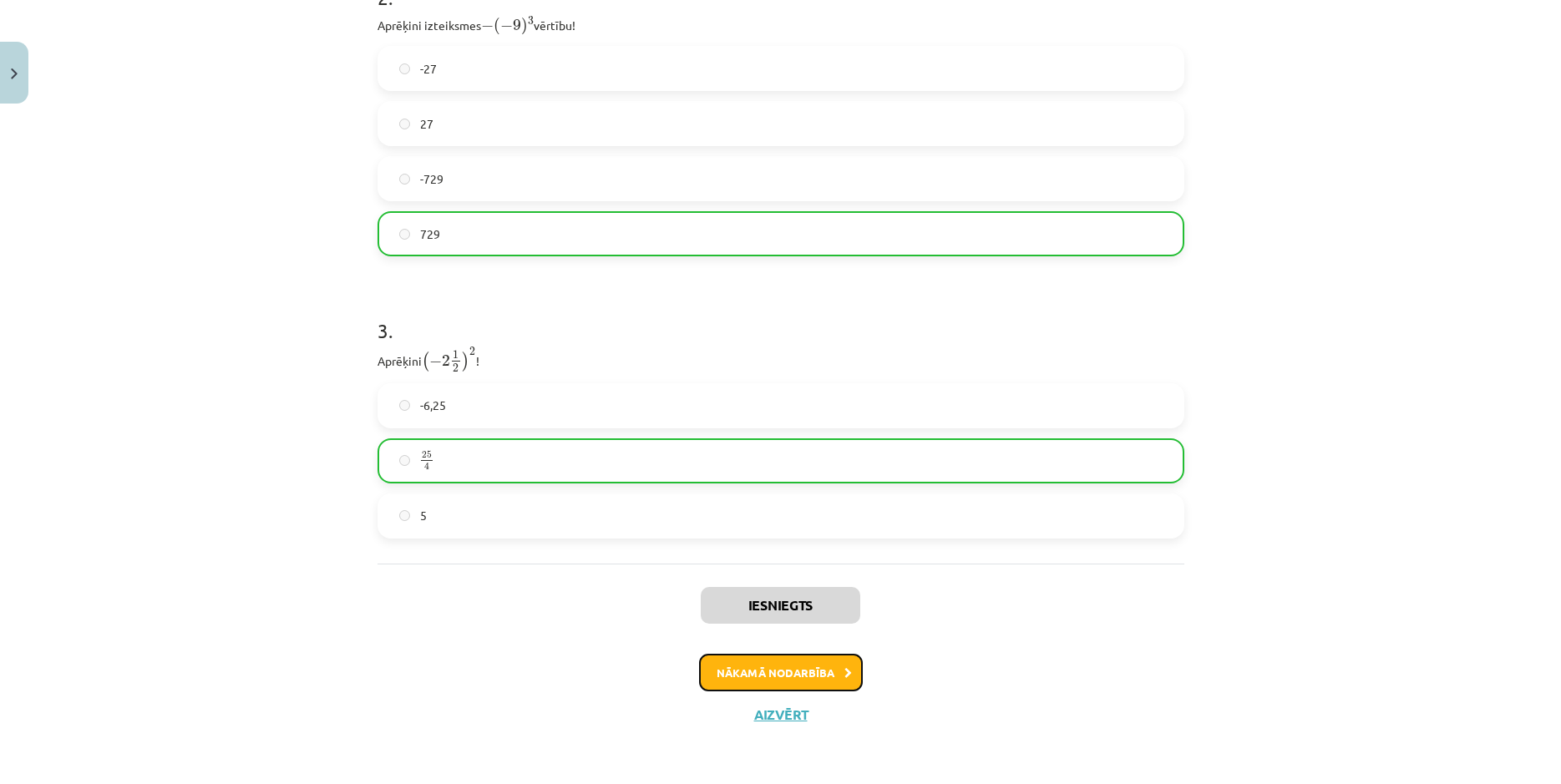
click at [830, 680] on button "Nākamā nodarbība" at bounding box center [780, 674] width 164 height 39
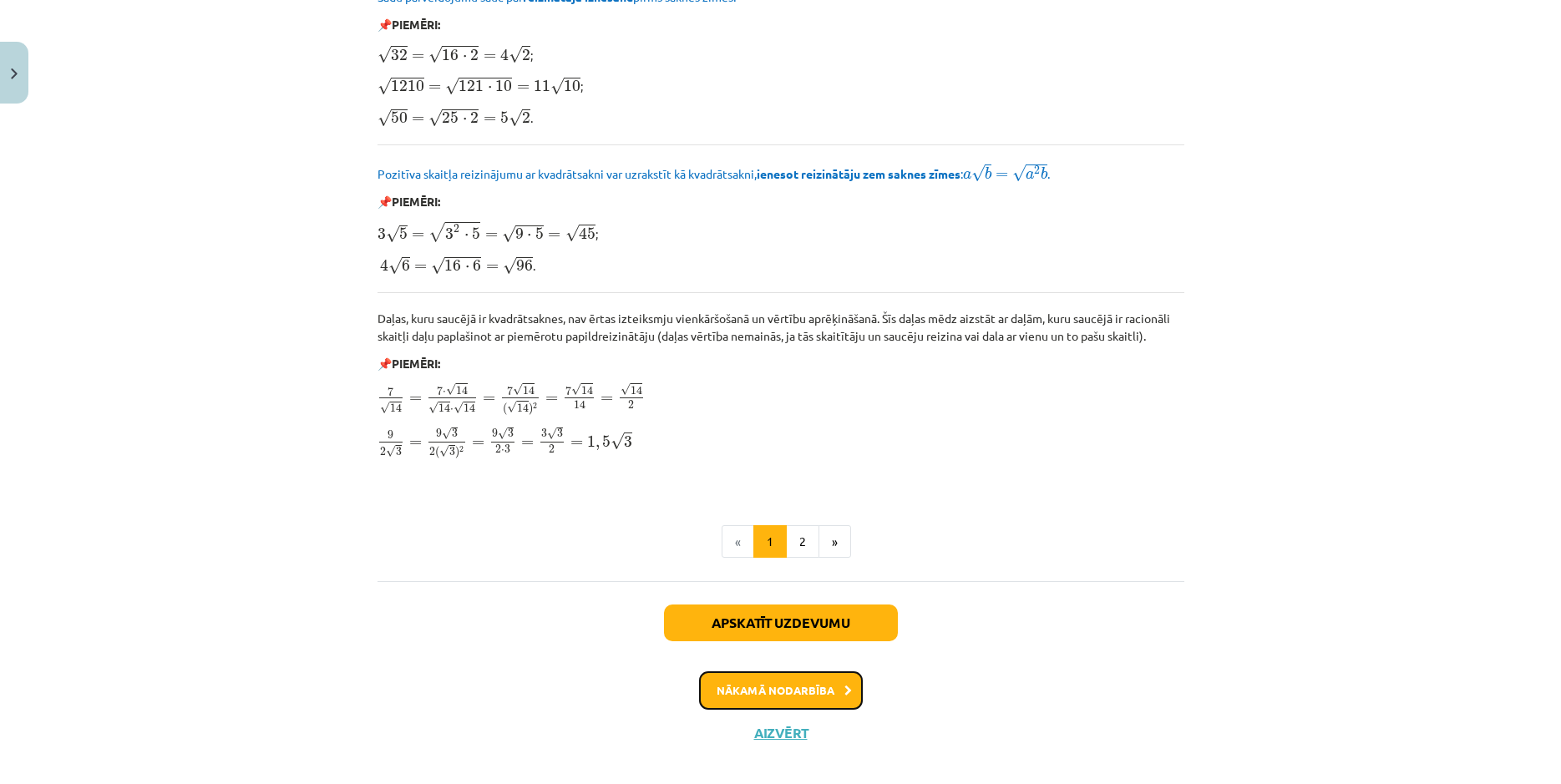
scroll to position [1886, 0]
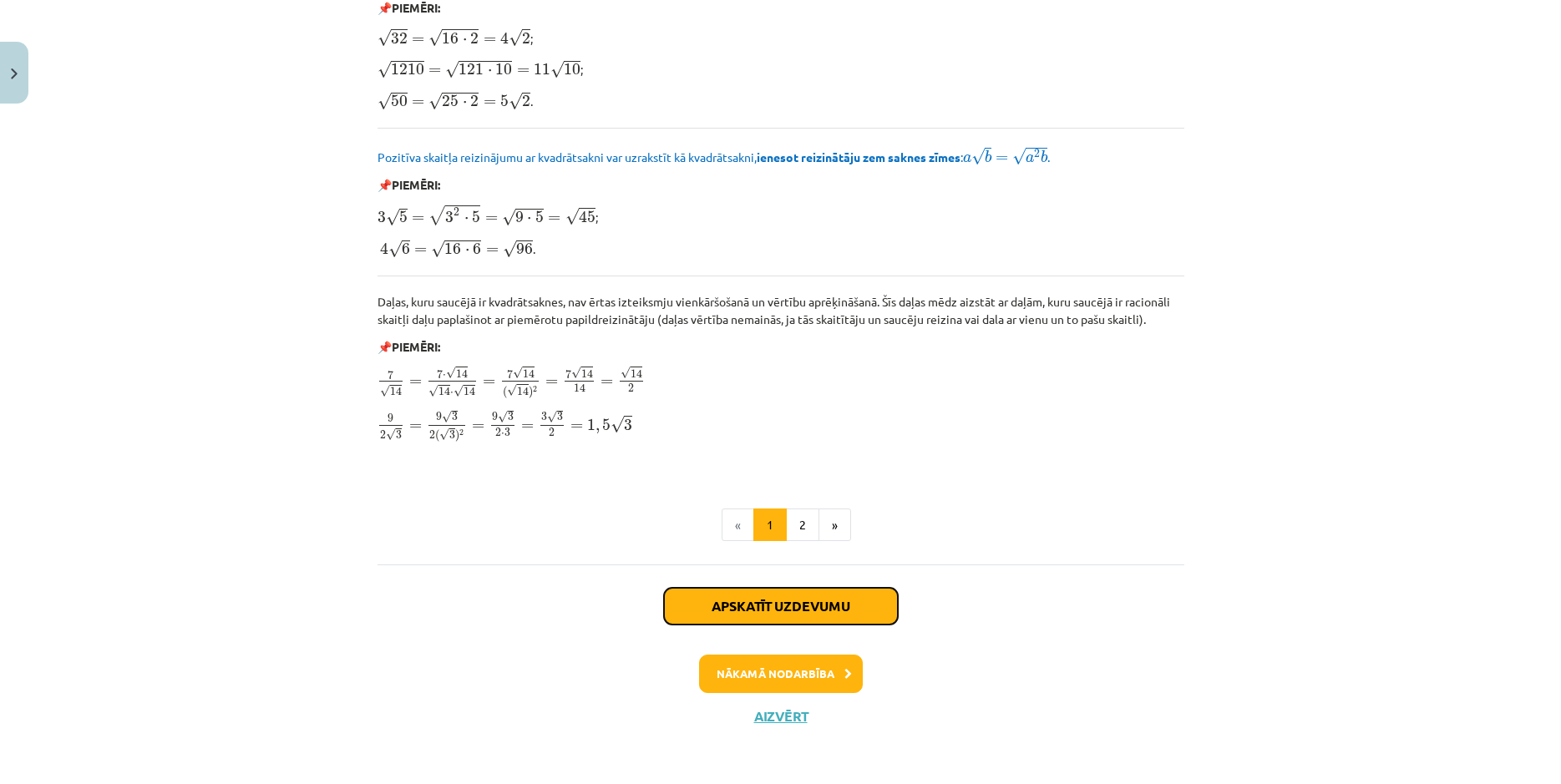
click at [823, 615] on button "Apskatīt uzdevumu" at bounding box center [780, 606] width 234 height 37
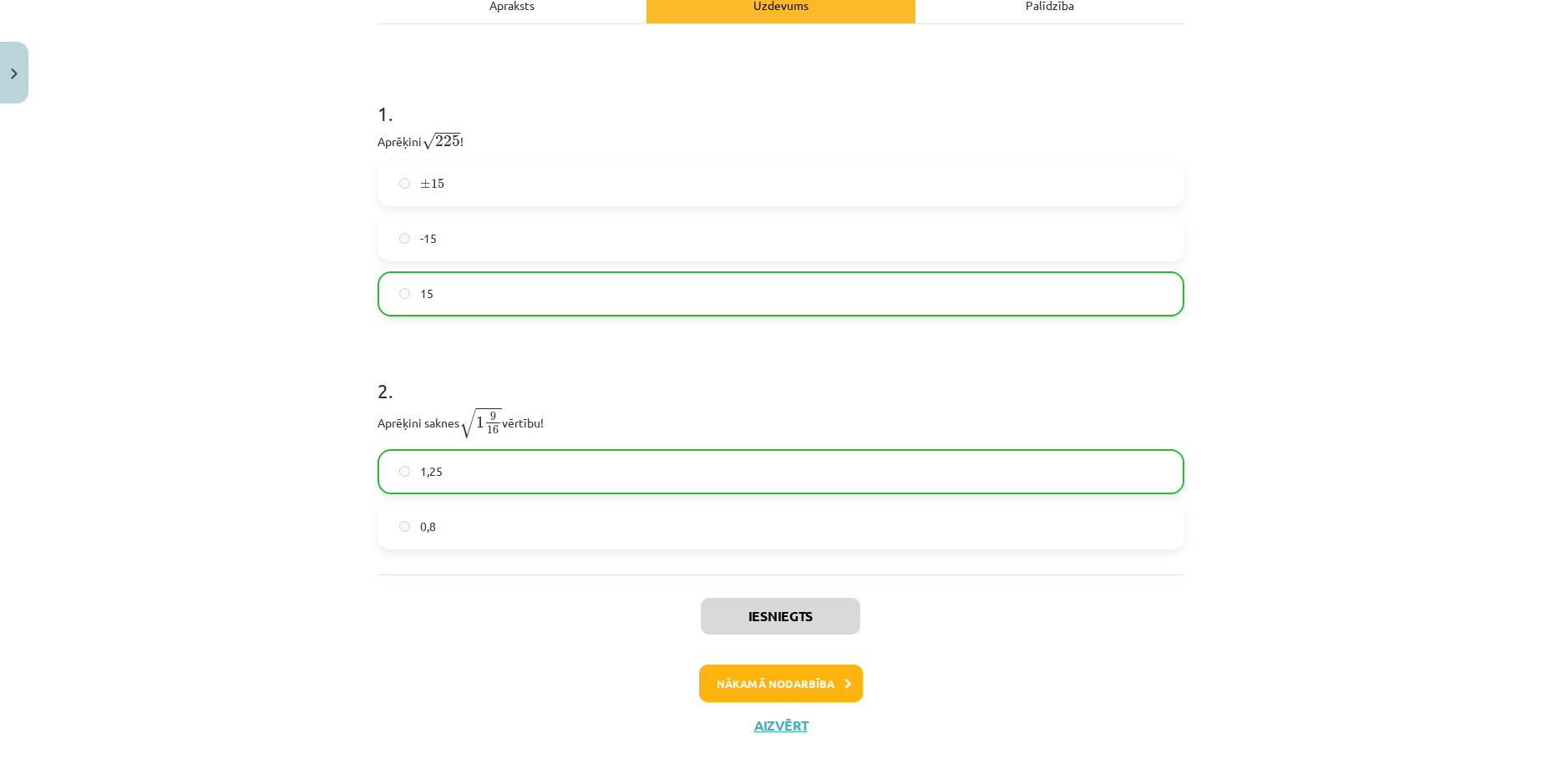
scroll to position [298, 0]
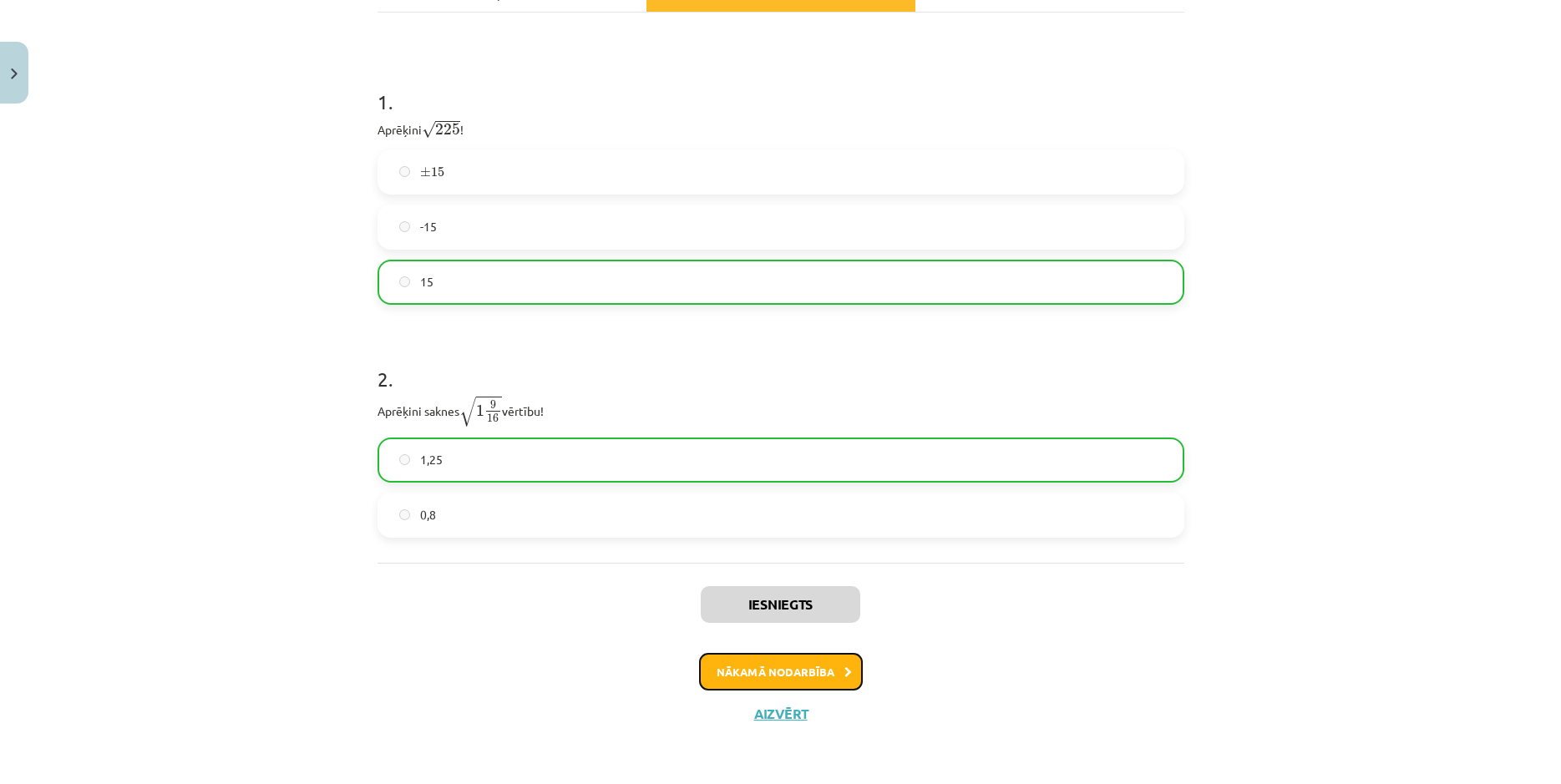
click at [809, 671] on button "Nākamā nodarbība" at bounding box center [780, 673] width 164 height 39
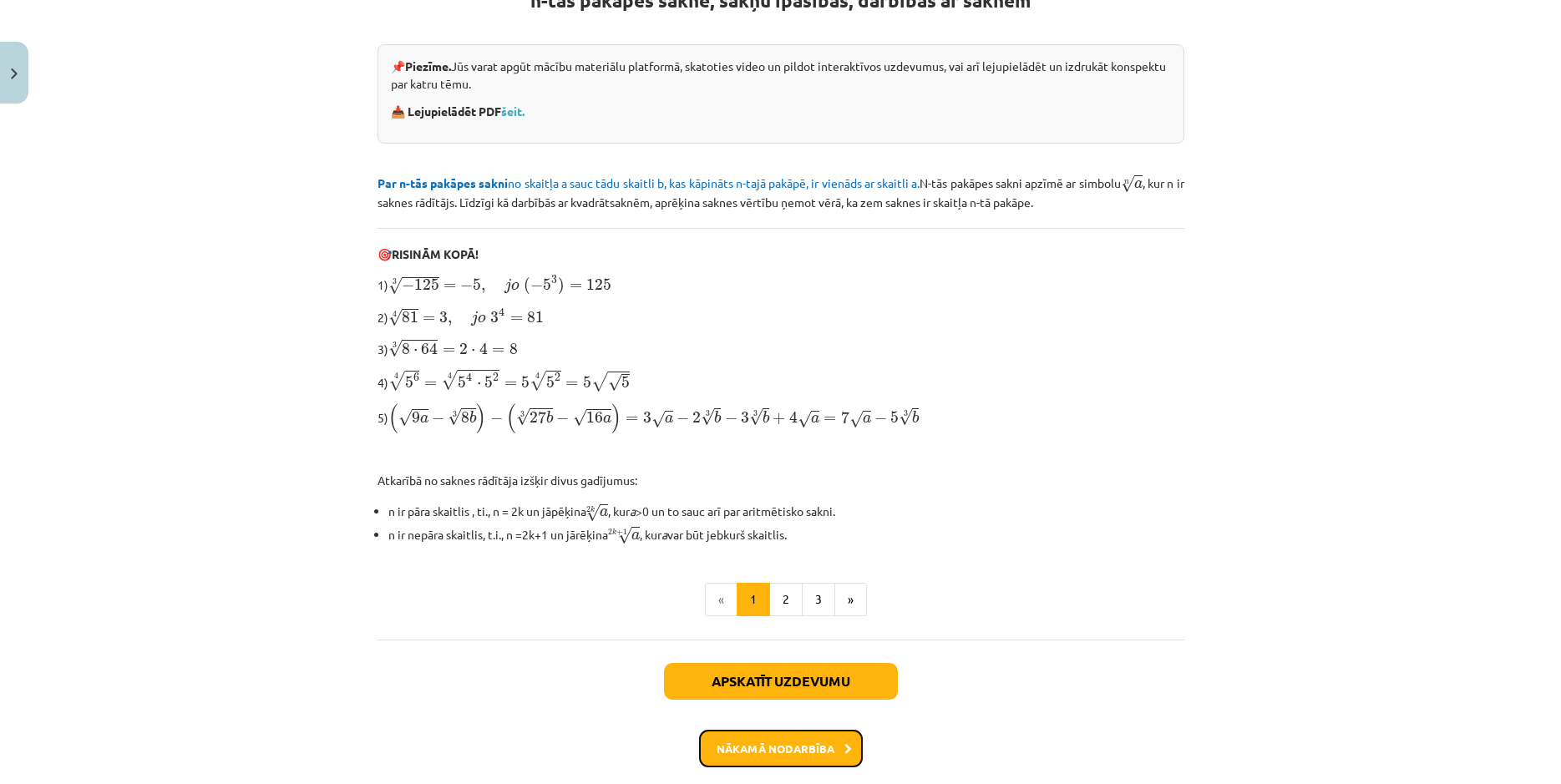
scroll to position [413, 0]
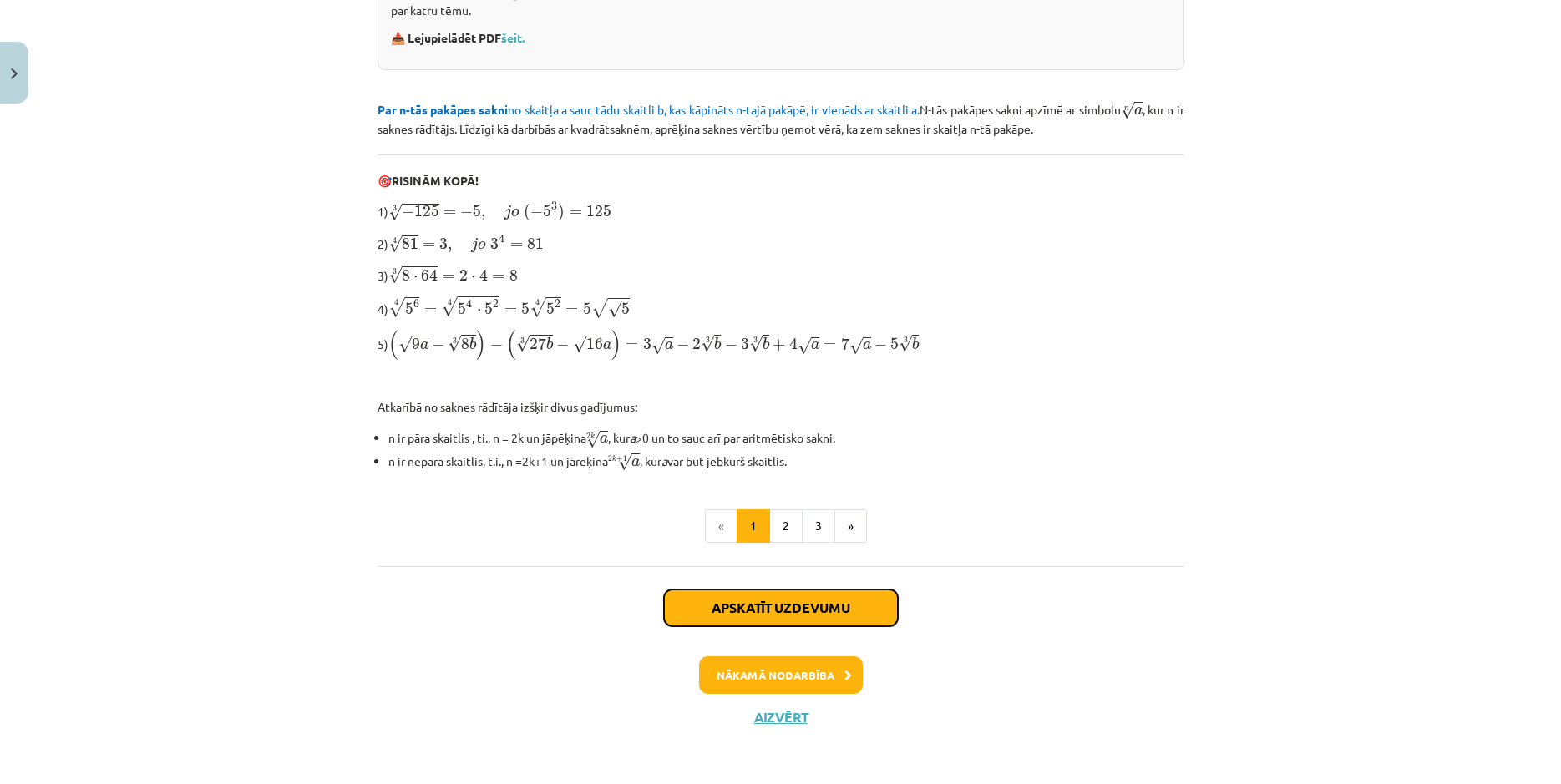
click at [832, 606] on button "Apskatīt uzdevumu" at bounding box center [780, 608] width 234 height 37
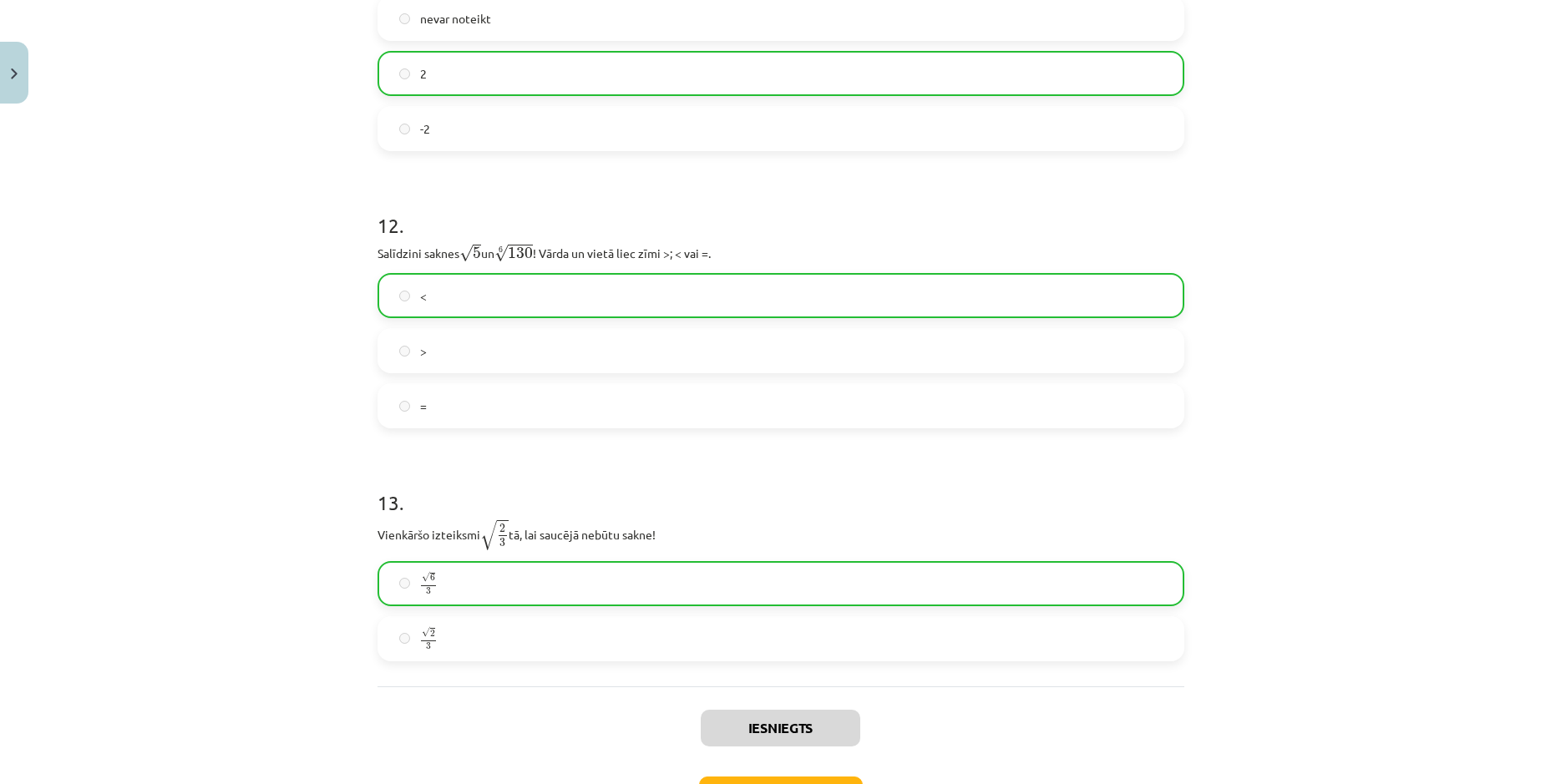
scroll to position [3614, 0]
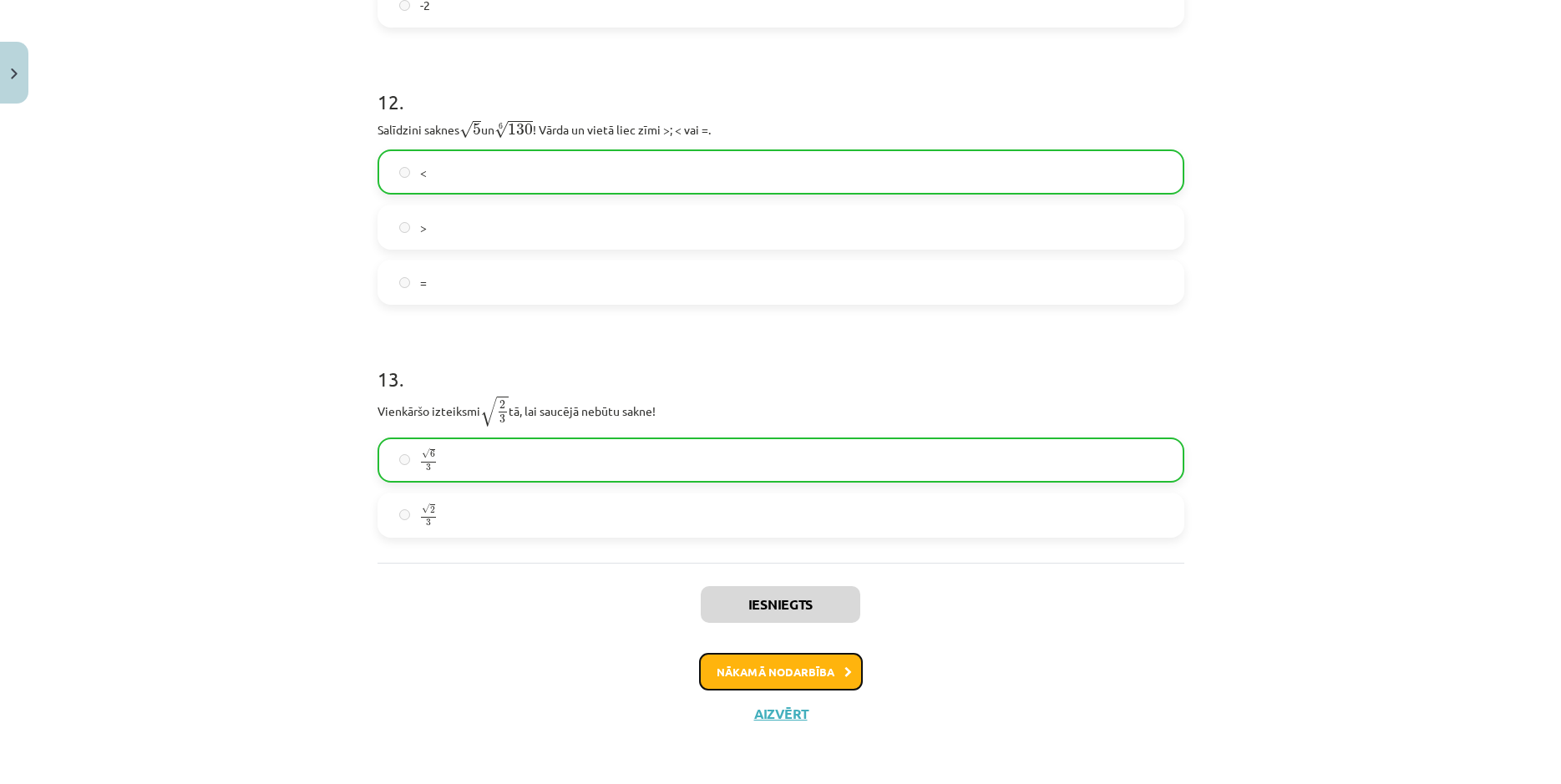
click at [809, 669] on button "Nākamā nodarbība" at bounding box center [780, 673] width 164 height 39
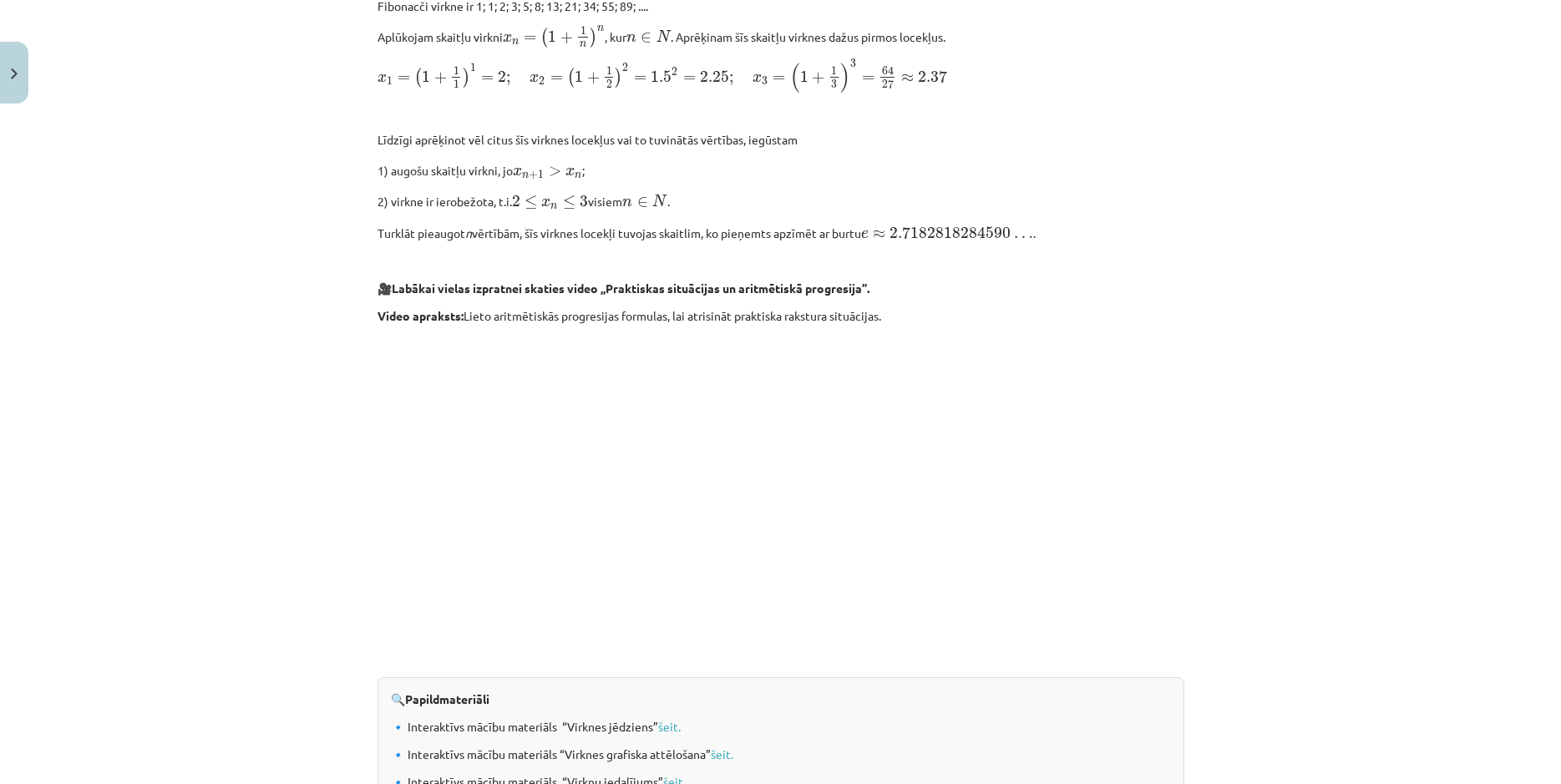
scroll to position [1610, 0]
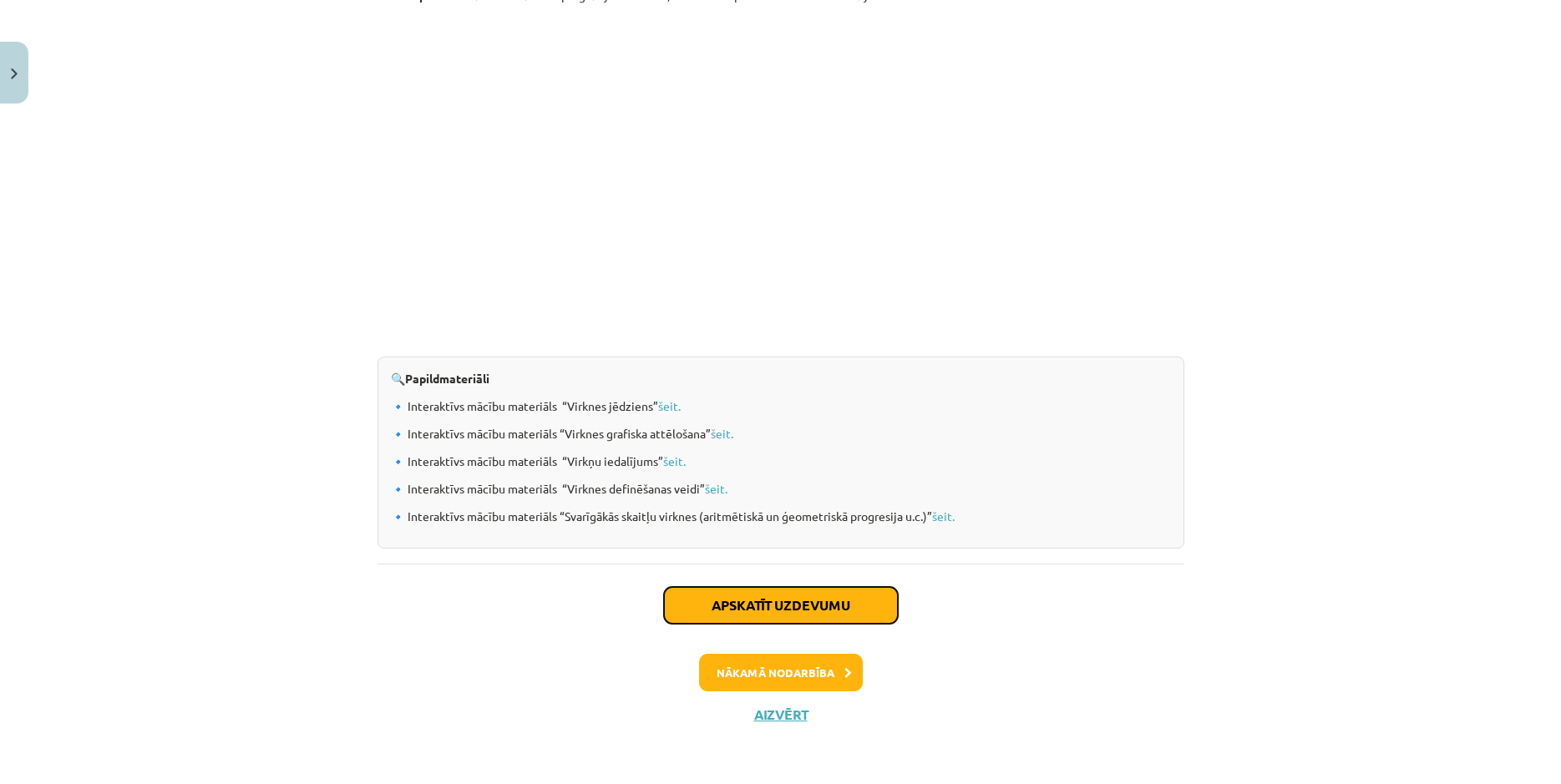
click at [816, 609] on button "Apskatīt uzdevumu" at bounding box center [780, 606] width 234 height 37
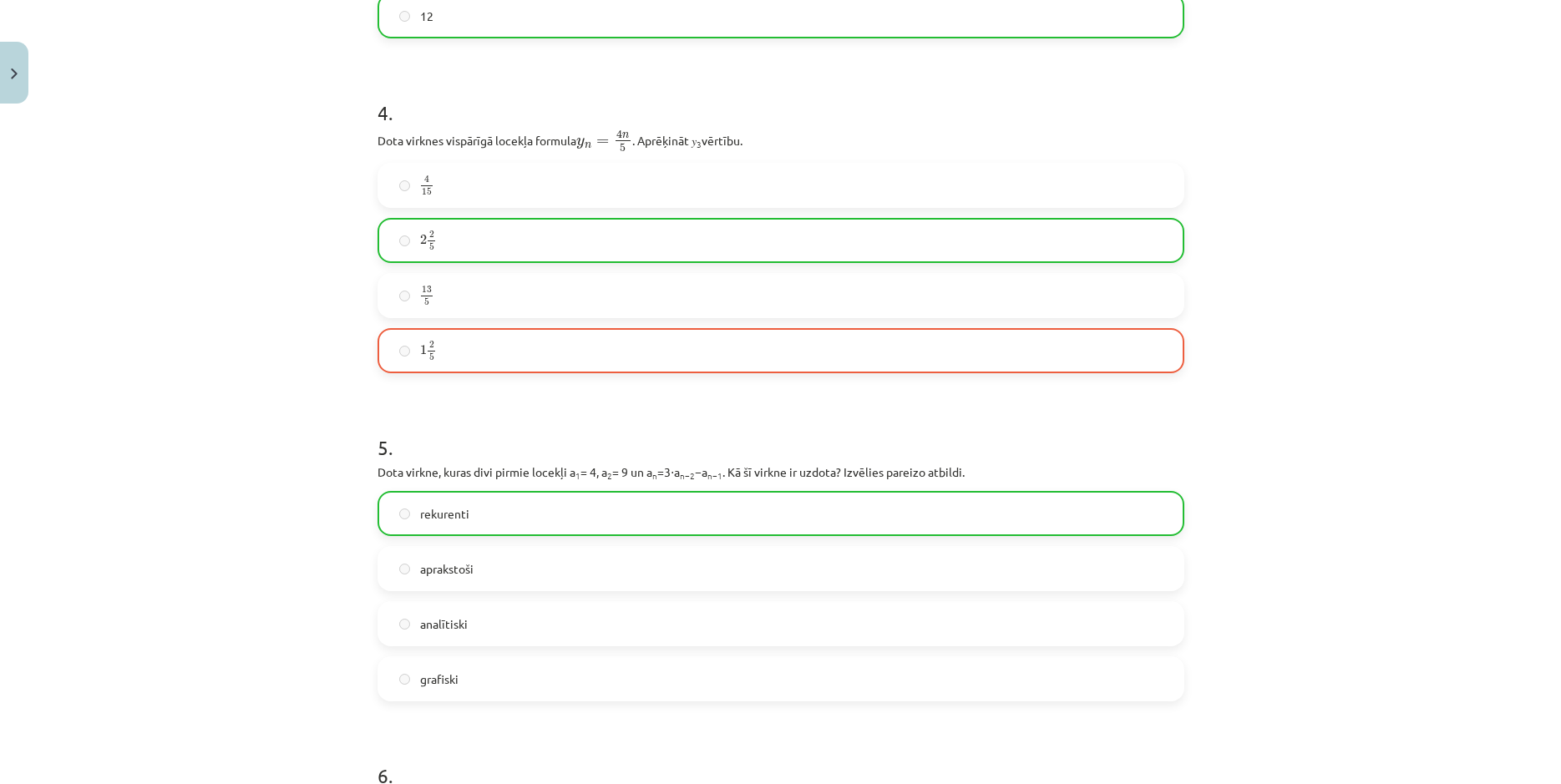
scroll to position [1244, 0]
drag, startPoint x: 563, startPoint y: 509, endPoint x: 402, endPoint y: 502, distance: 161.2
click at [402, 502] on label "rekurenti" at bounding box center [780, 515] width 803 height 42
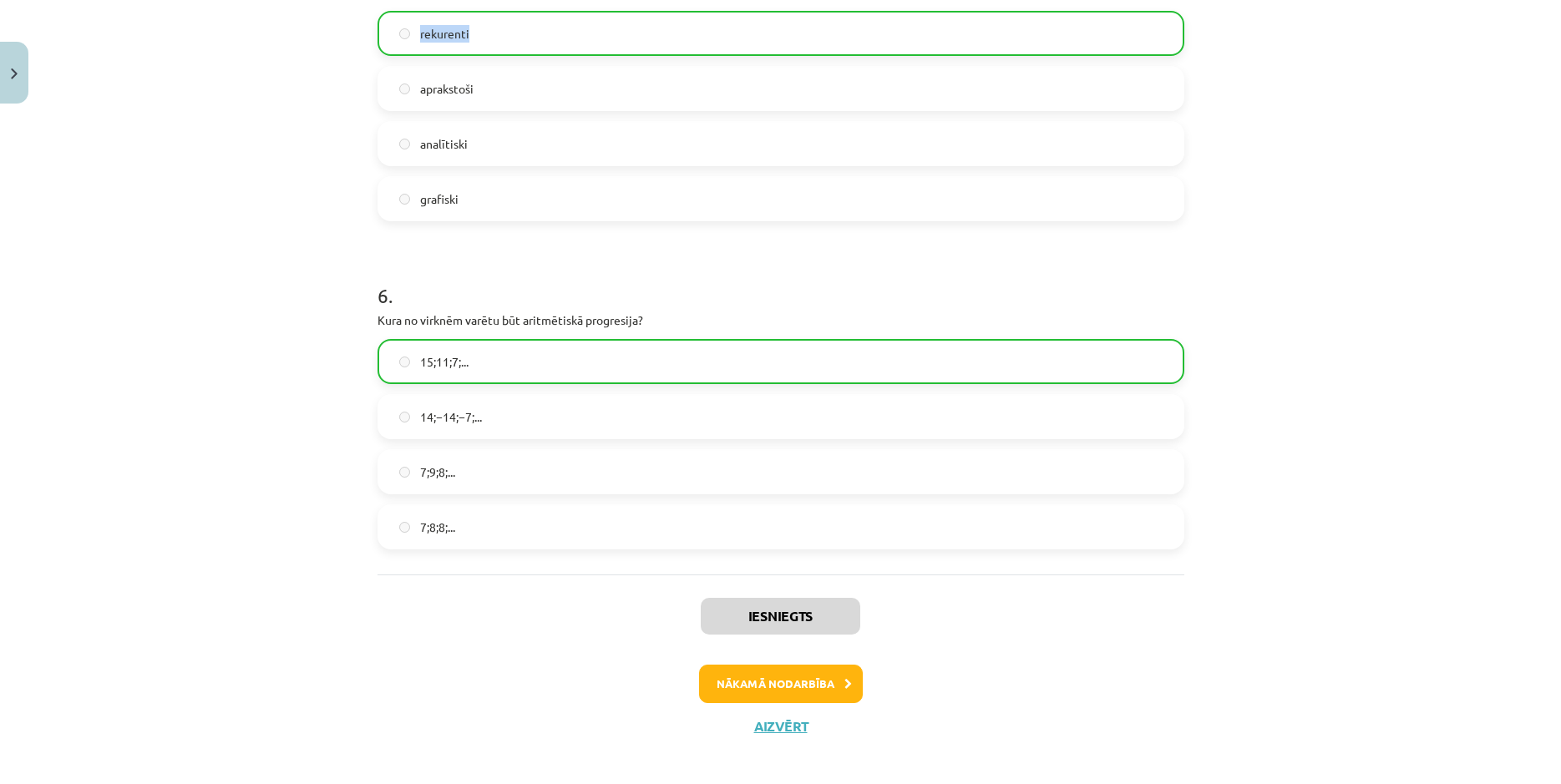
scroll to position [1737, 0]
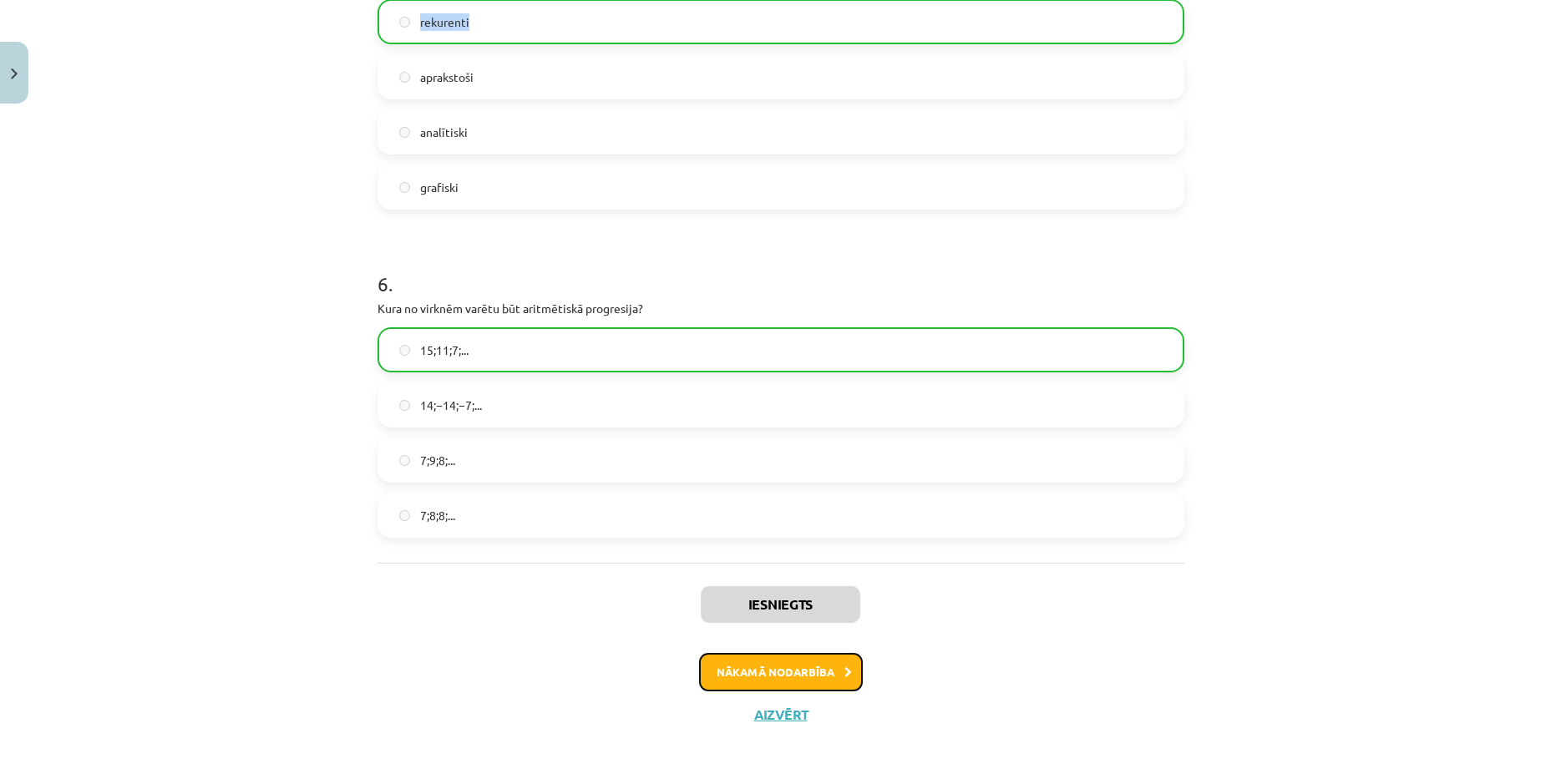
click at [785, 686] on button "Nākamā nodarbība" at bounding box center [780, 673] width 164 height 39
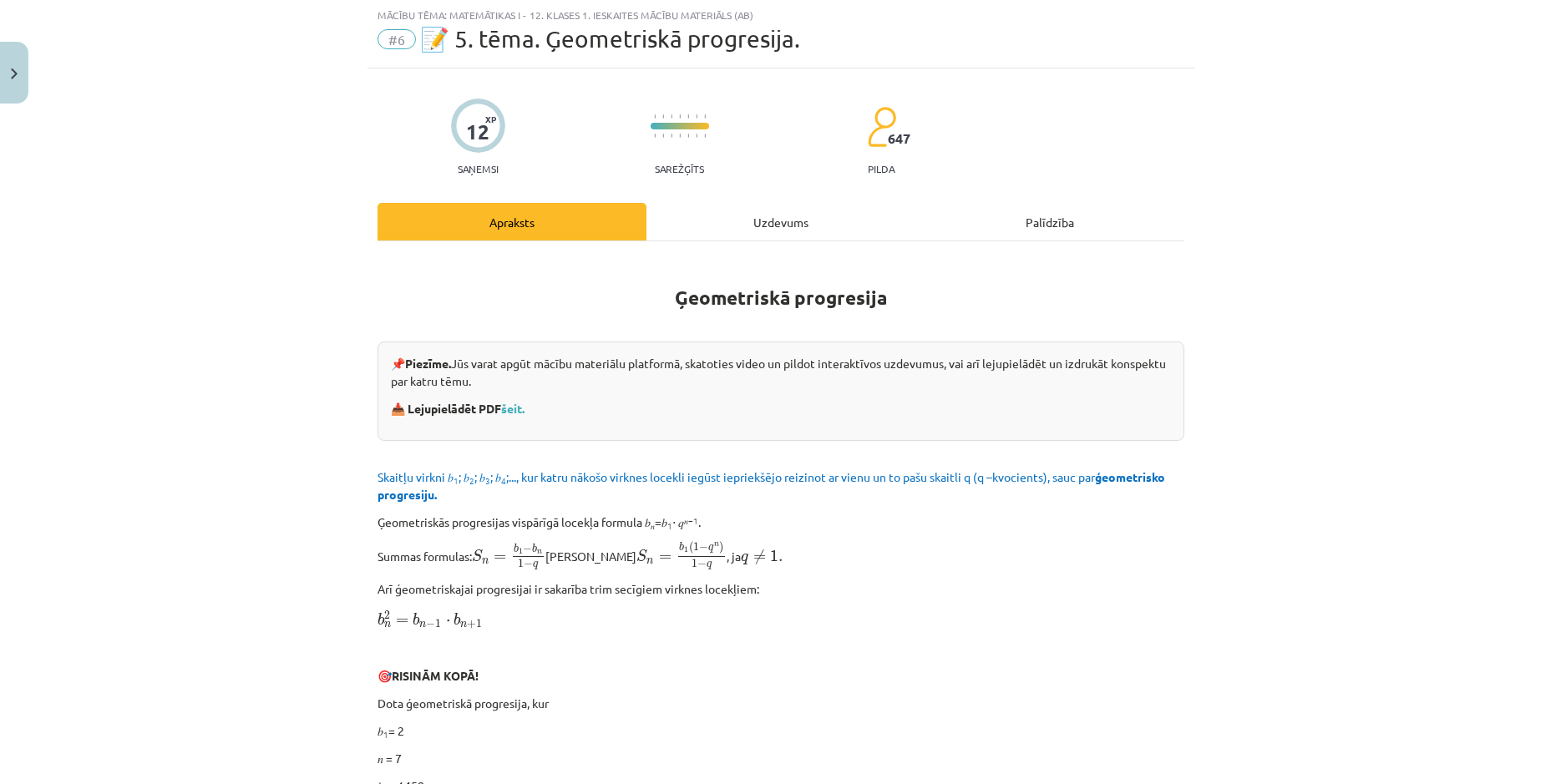
scroll to position [42, 0]
click at [773, 216] on div "Uzdevums" at bounding box center [780, 222] width 269 height 38
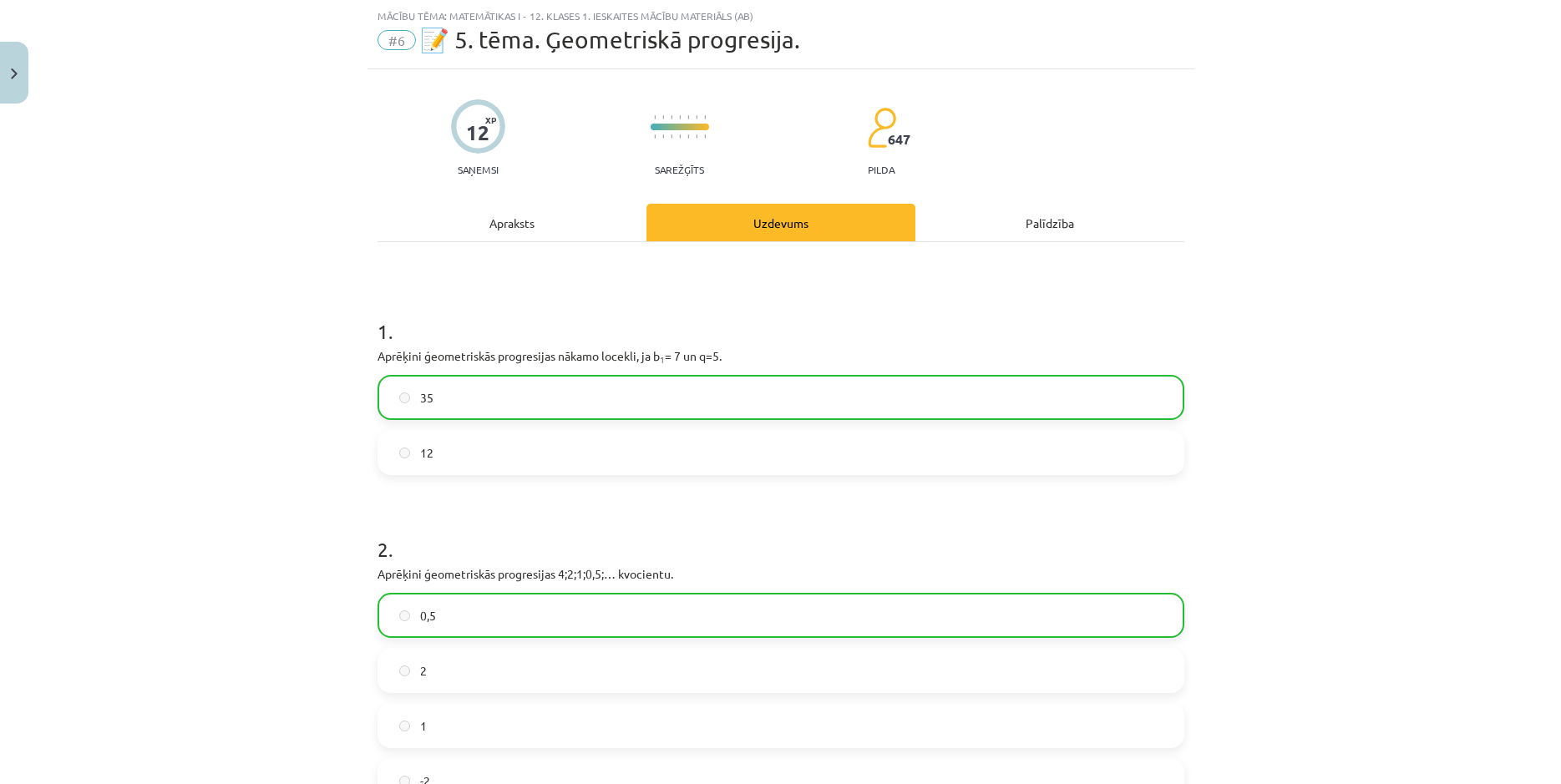
click at [495, 222] on div "Apraksts" at bounding box center [511, 222] width 269 height 38
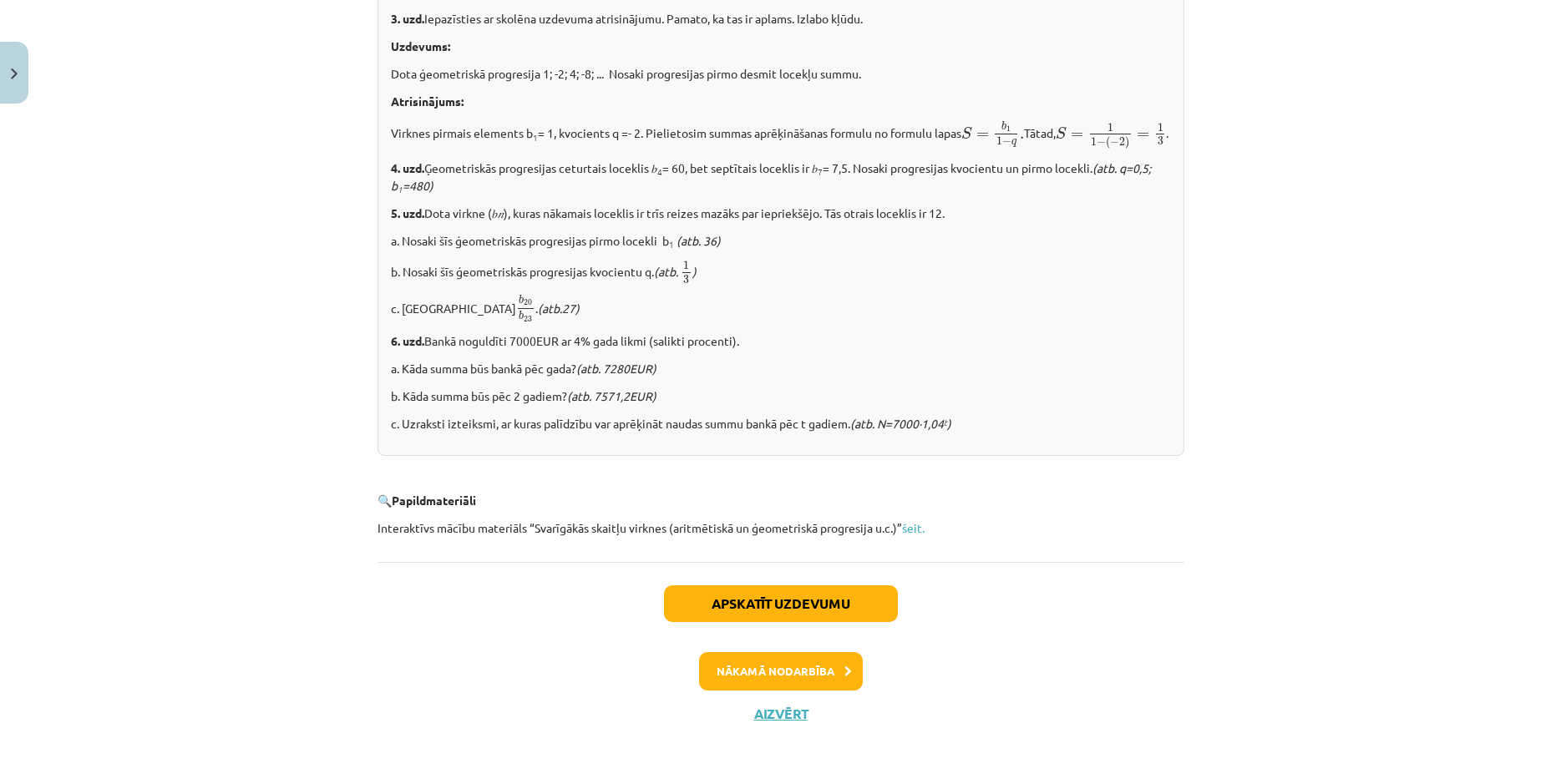
scroll to position [1976, 0]
click at [777, 603] on button "Apskatīt uzdevumu" at bounding box center [780, 604] width 234 height 37
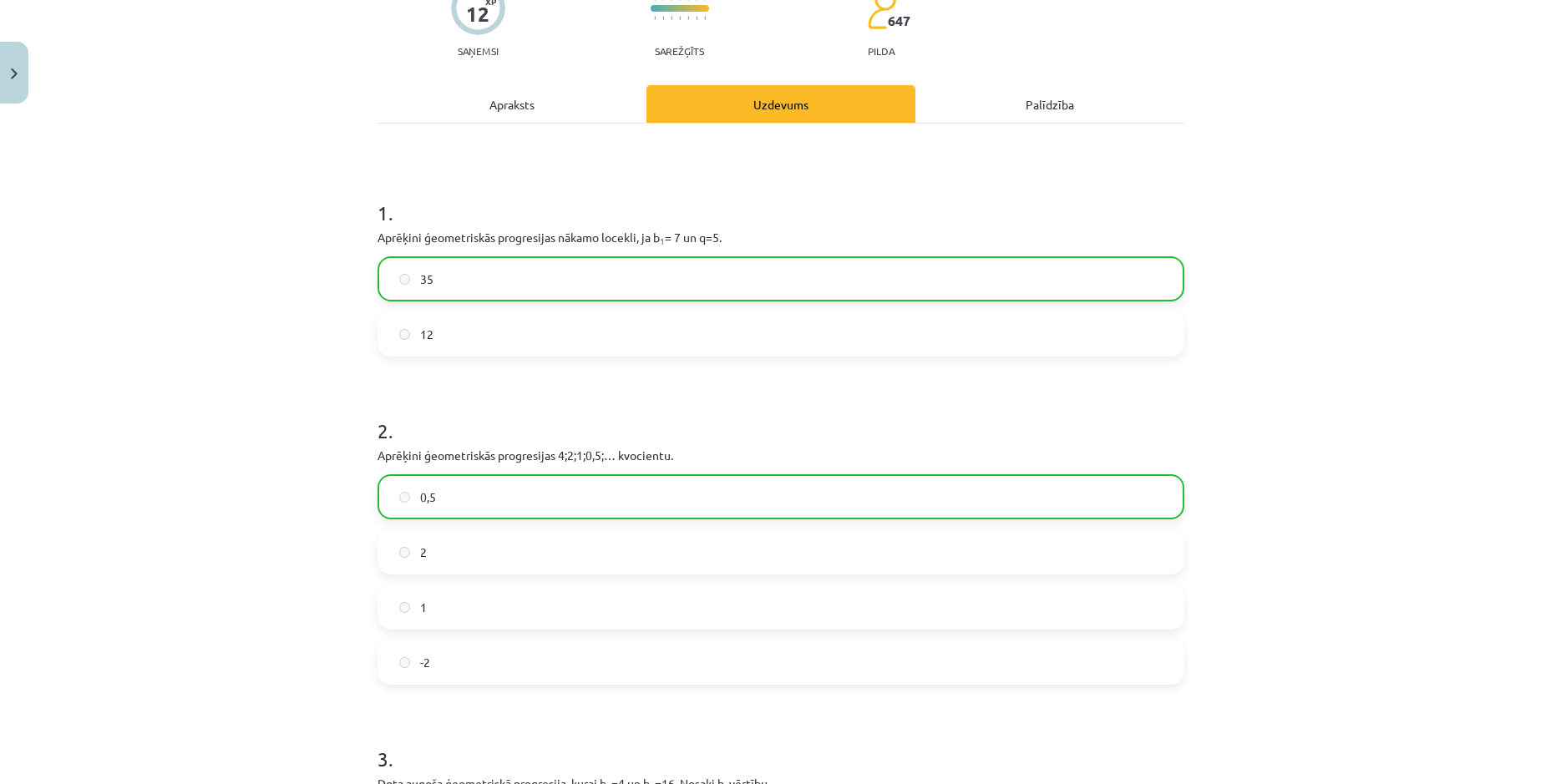
scroll to position [240, 0]
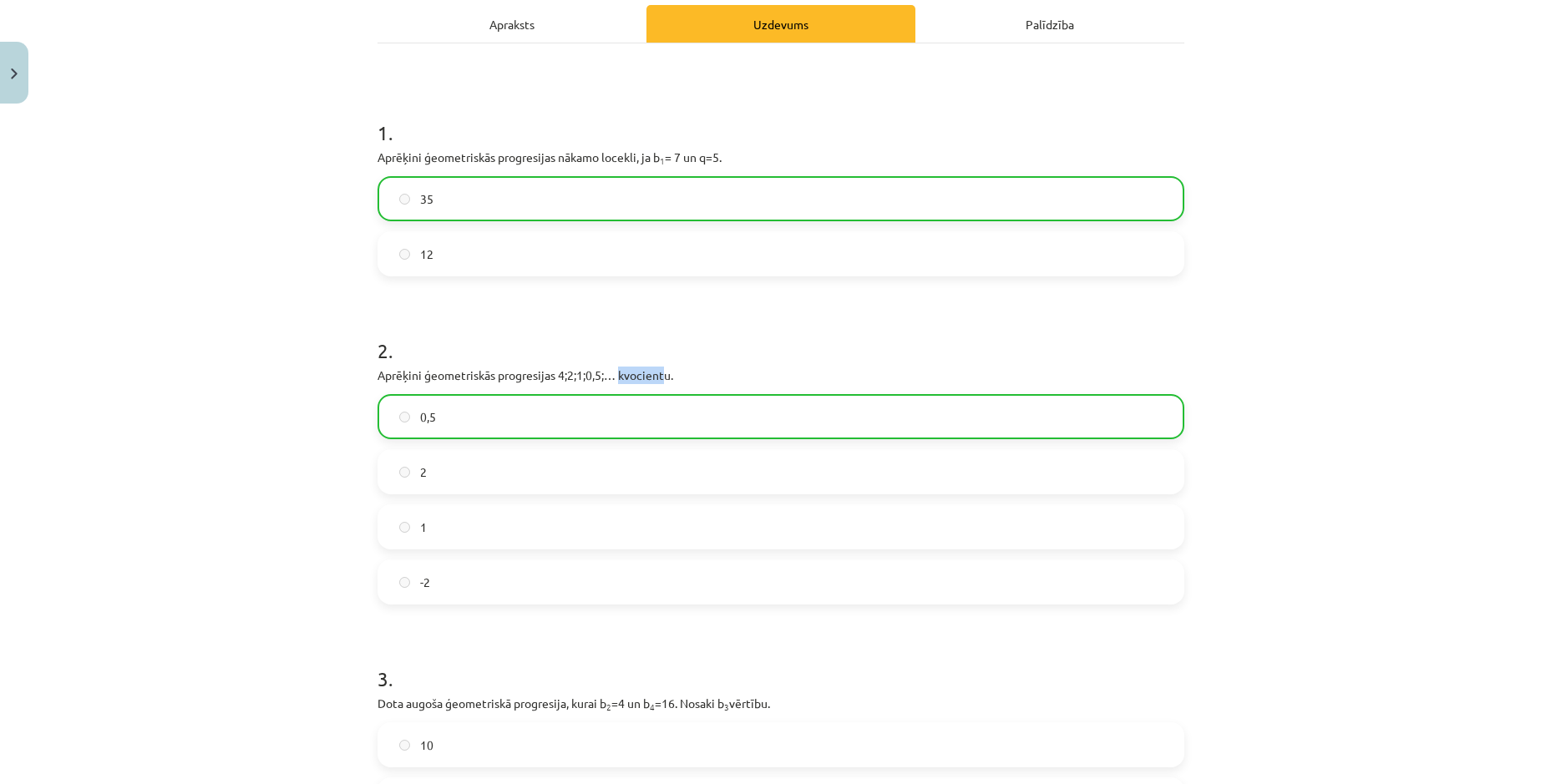
drag, startPoint x: 615, startPoint y: 378, endPoint x: 658, endPoint y: 380, distance: 43.0
click at [658, 380] on p "Aprēķini ģeometriskās progresijas 4;2;1;0,5;… kvocientu." at bounding box center [780, 375] width 807 height 18
copy p "kvocient"
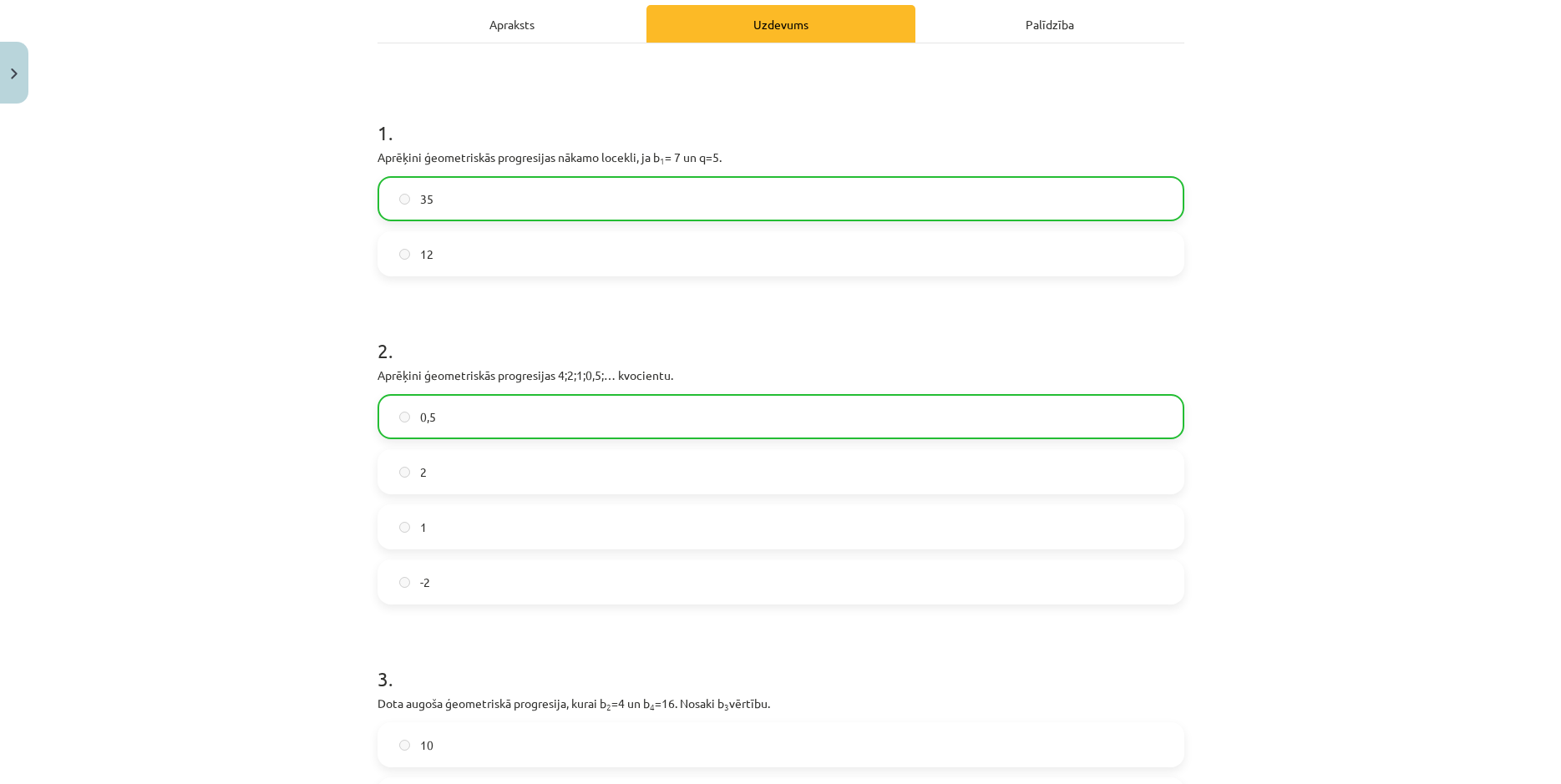
click at [617, 377] on p "Aprēķini ģeometriskās progresijas 4;2;1;0,5;… kvocientu." at bounding box center [780, 375] width 807 height 18
drag, startPoint x: 615, startPoint y: 377, endPoint x: 663, endPoint y: 375, distance: 48.0
click at [663, 375] on p "Aprēķini ģeometriskās progresijas 4;2;1;0,5;… kvocientu." at bounding box center [780, 375] width 807 height 18
click at [377, 375] on p "Aprēķini ģeometriskās progresijas 4;2;1;0,5;… kvocientu." at bounding box center [780, 375] width 807 height 18
drag, startPoint x: 371, startPoint y: 373, endPoint x: 667, endPoint y: 370, distance: 296.0
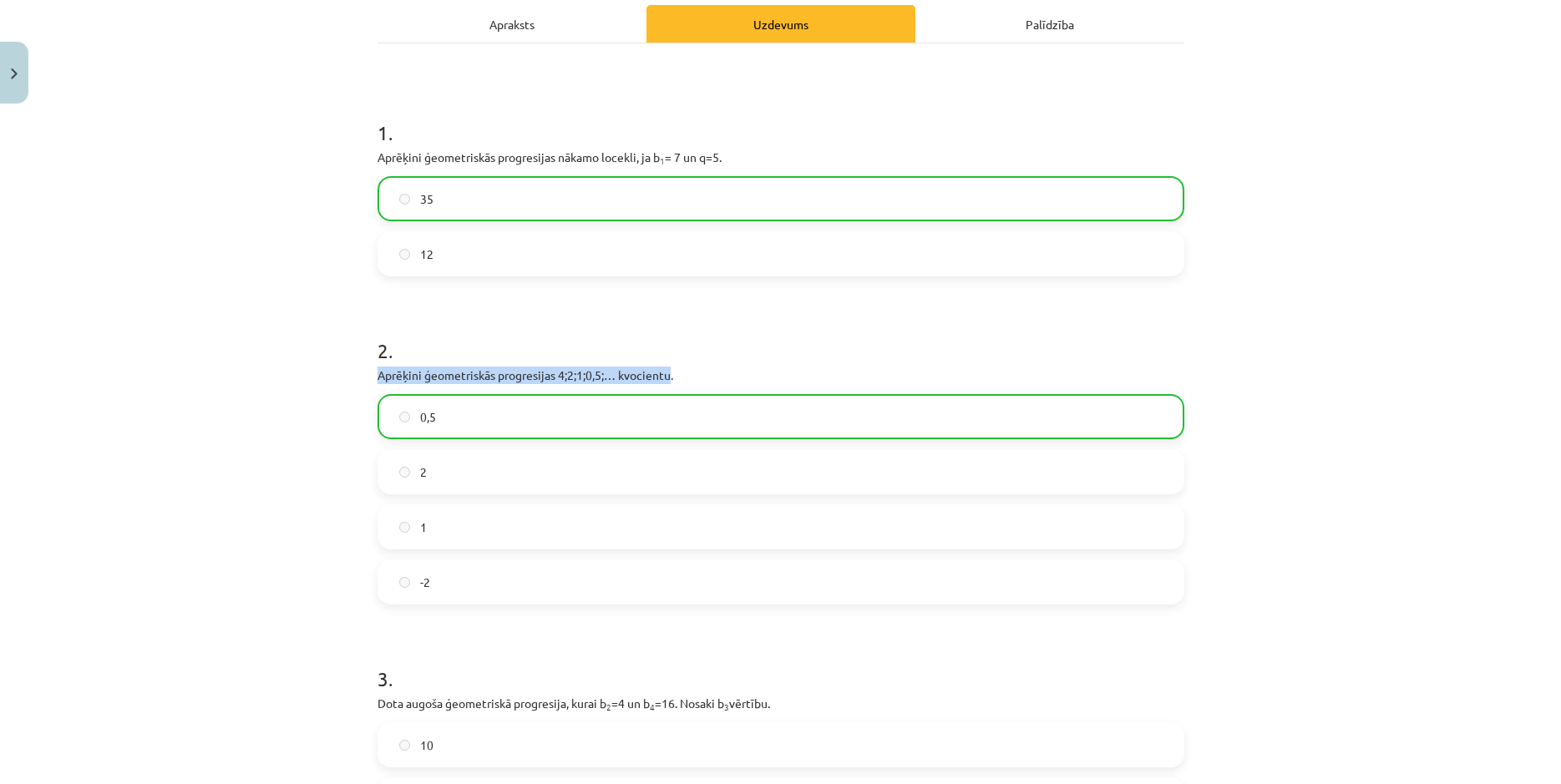
click at [667, 370] on p "Aprēķini ģeometriskās progresijas 4;2;1;0,5;… kvocientu." at bounding box center [780, 375] width 807 height 18
copy p "Aprēķini ģeometriskās progresijas 4;2;1;0,5;… kvocientu"
click at [953, 326] on h1 "2 ." at bounding box center [780, 335] width 807 height 52
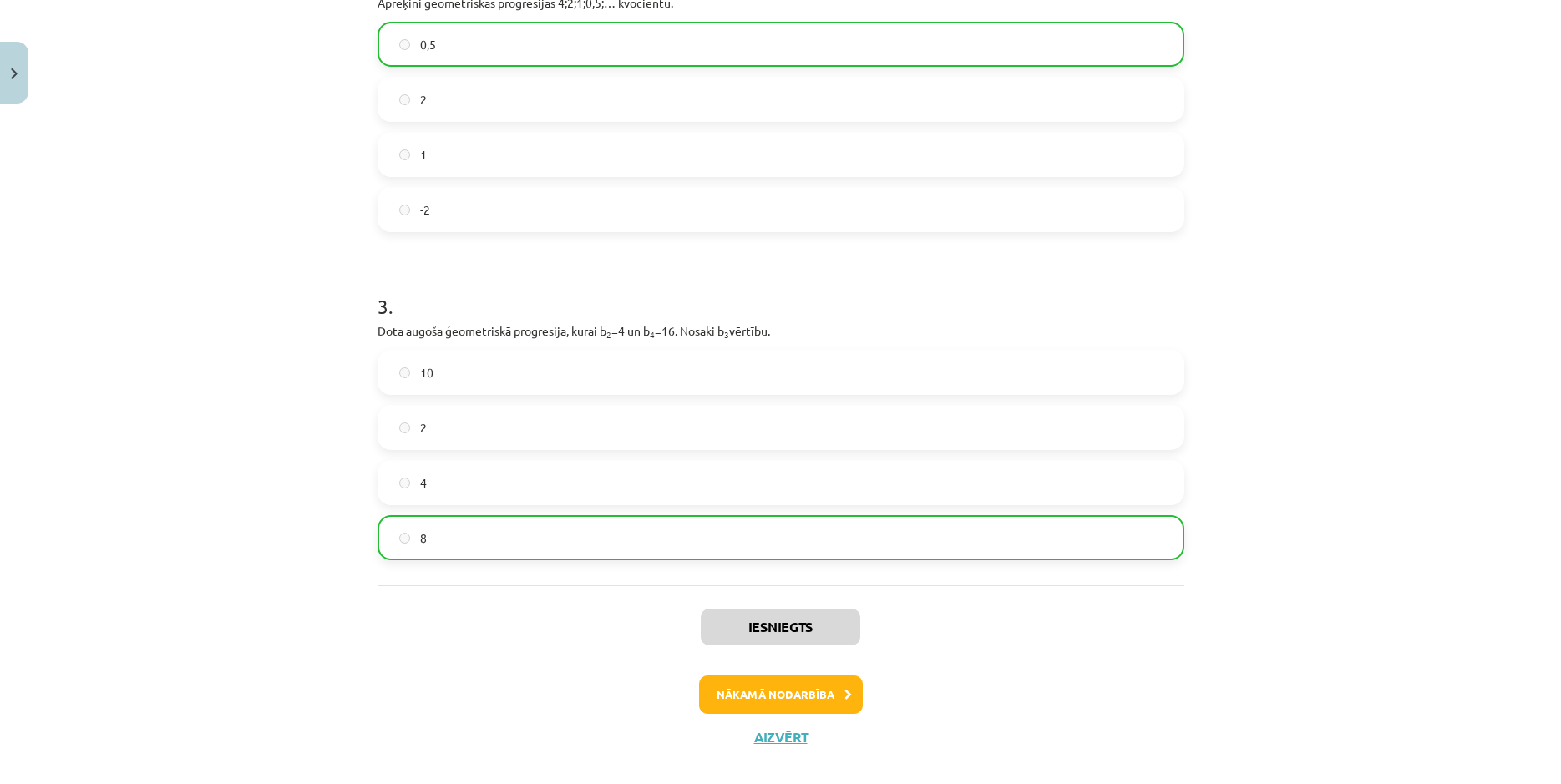
scroll to position [637, 0]
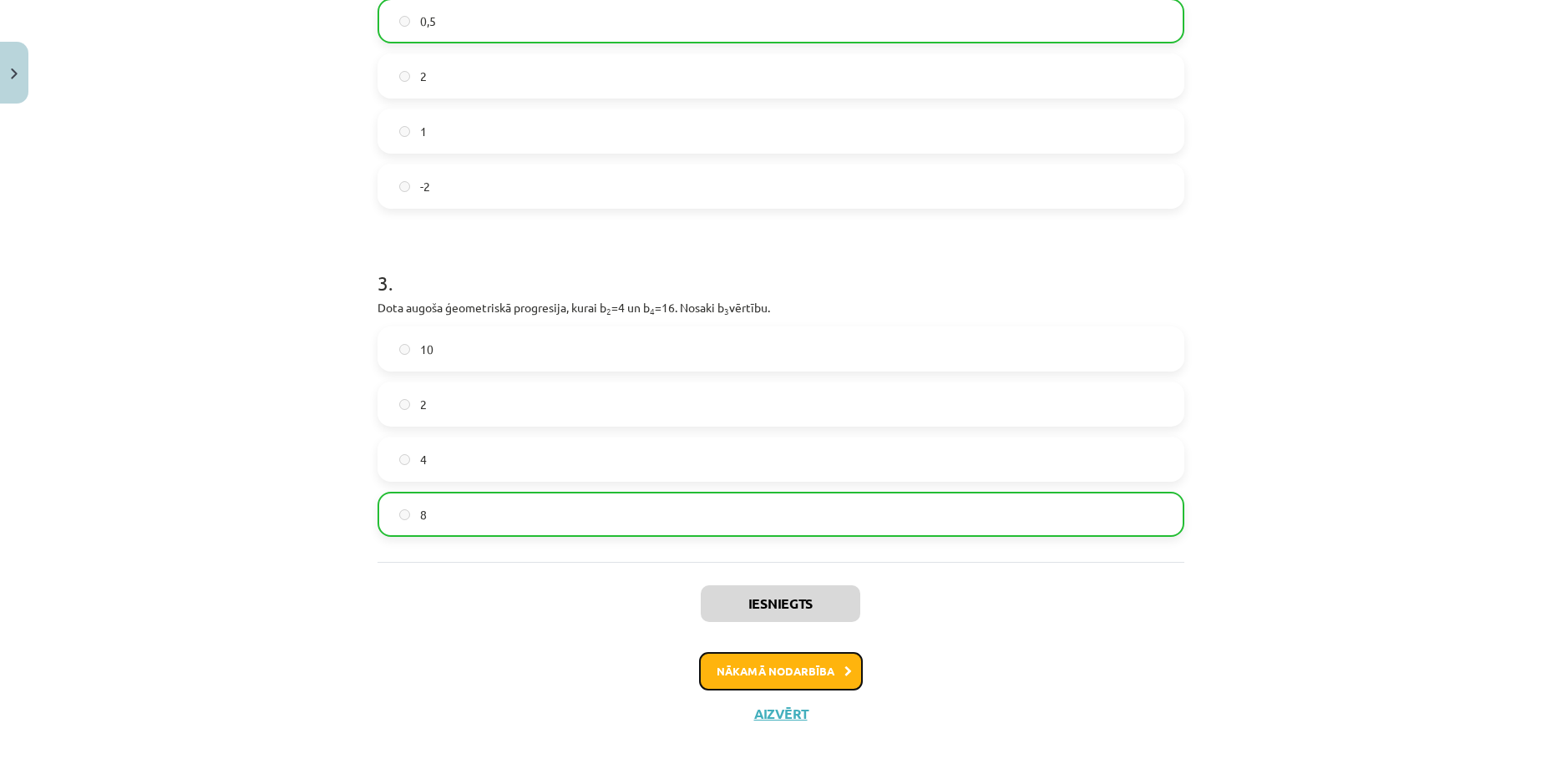
click at [793, 669] on button "Nākamā nodarbība" at bounding box center [780, 672] width 164 height 39
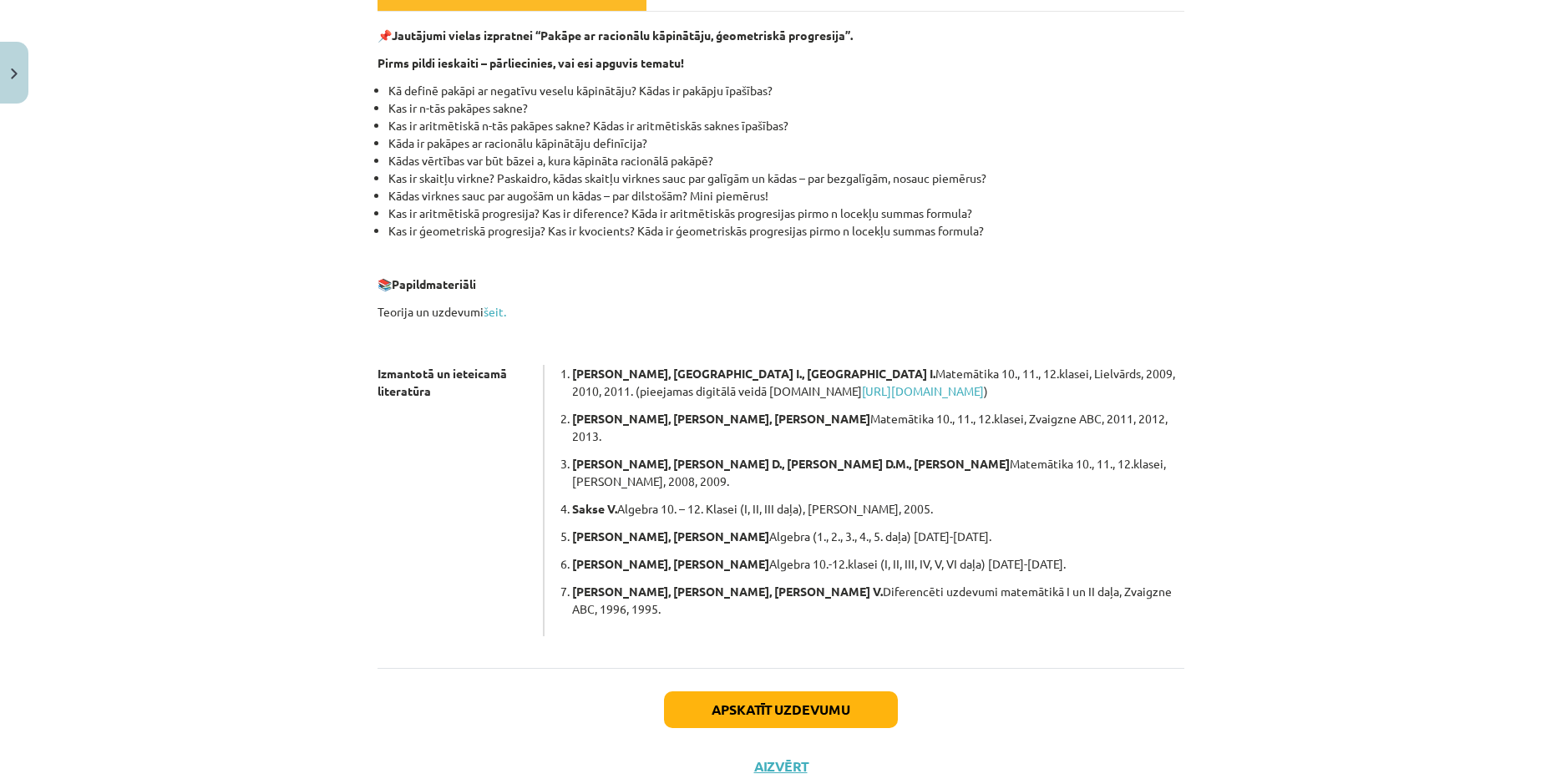
scroll to position [0, 0]
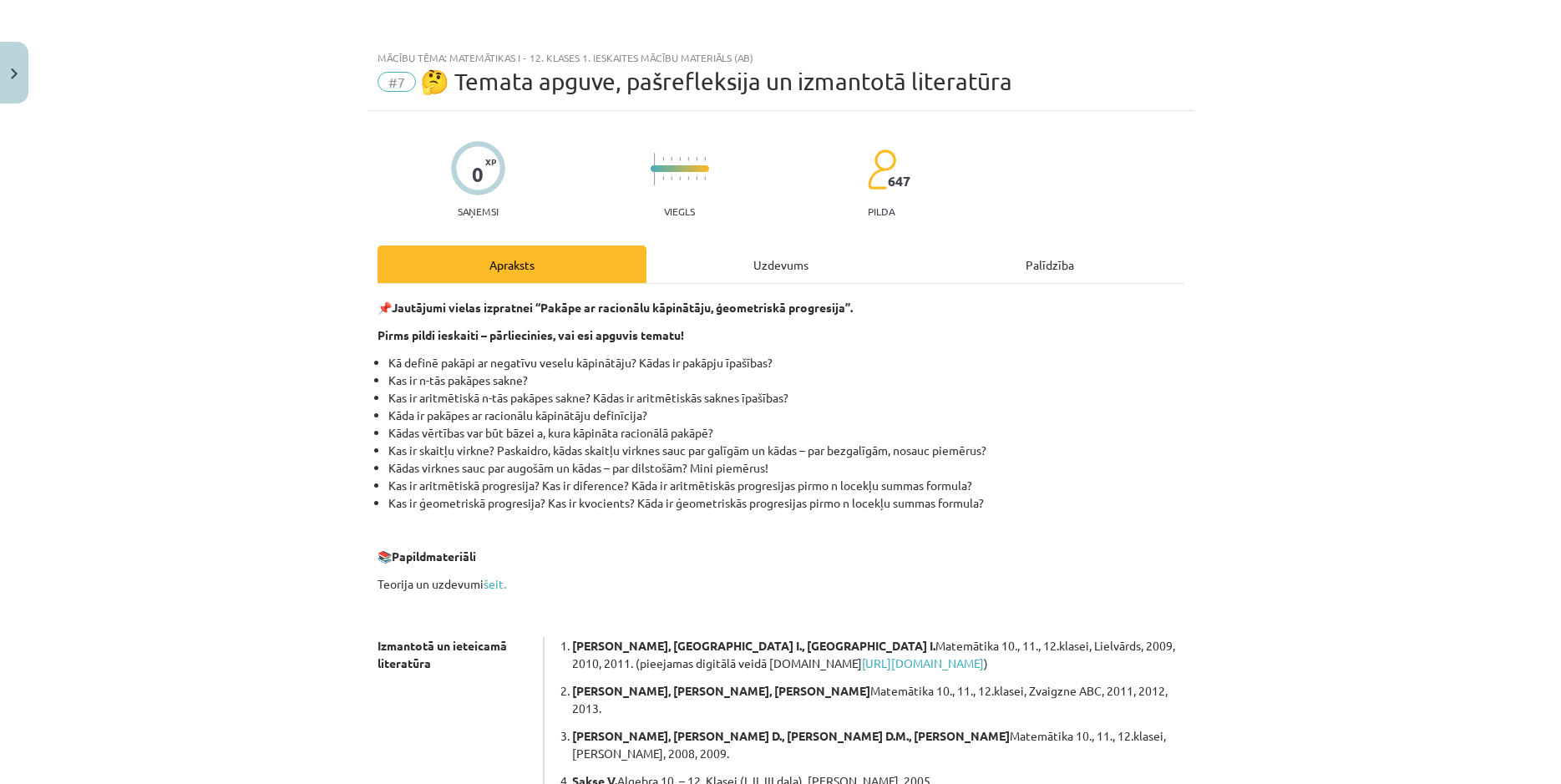
click at [778, 258] on div "Uzdevums" at bounding box center [780, 264] width 269 height 38
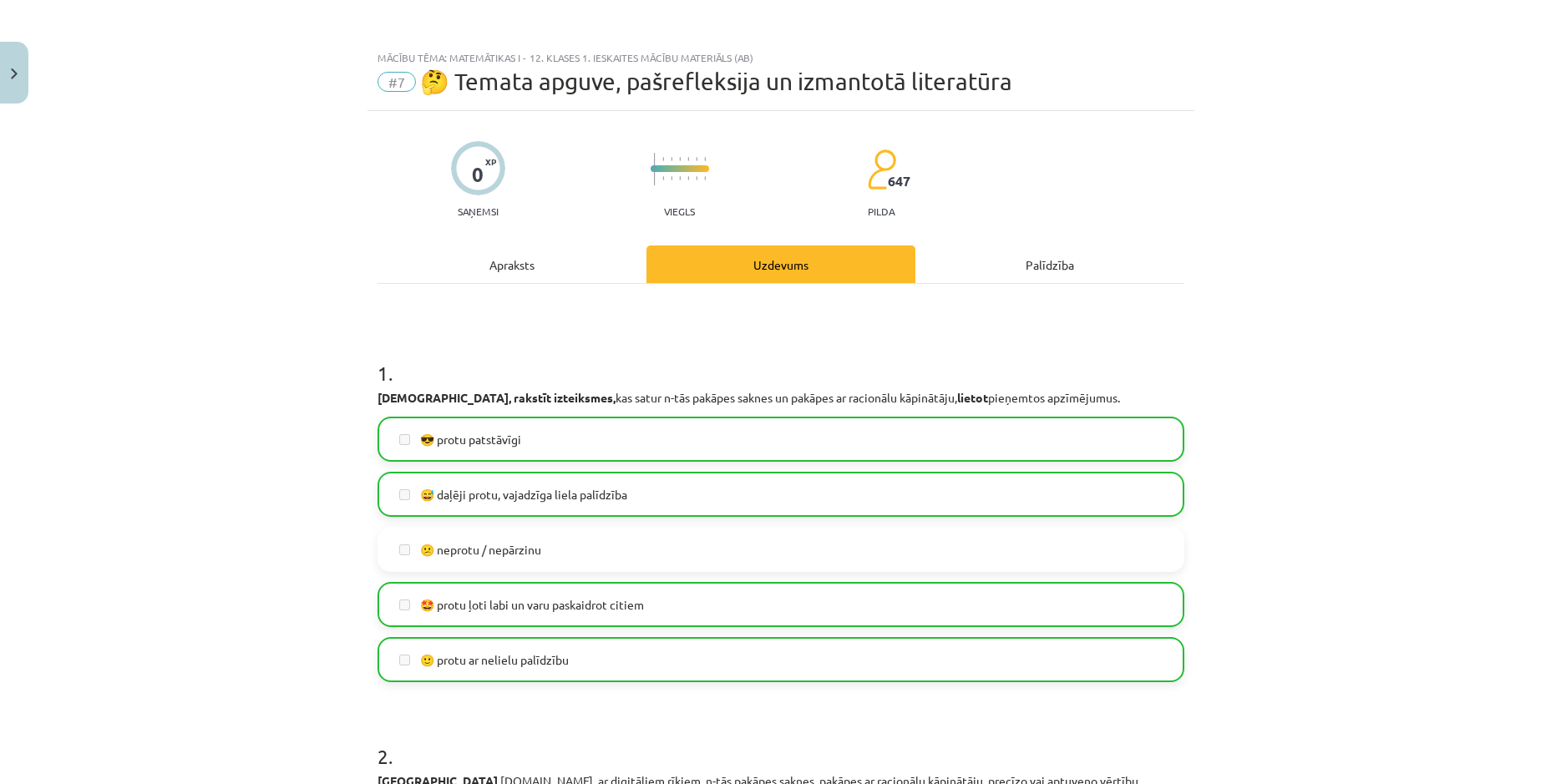
click at [1466, 302] on div "Mācību tēma: Matemātikas i - 12. klases 1. ieskaites mācību materiāls (ab) #7 🤔…" at bounding box center [780, 392] width 1561 height 784
